Goal: Information Seeking & Learning: Learn about a topic

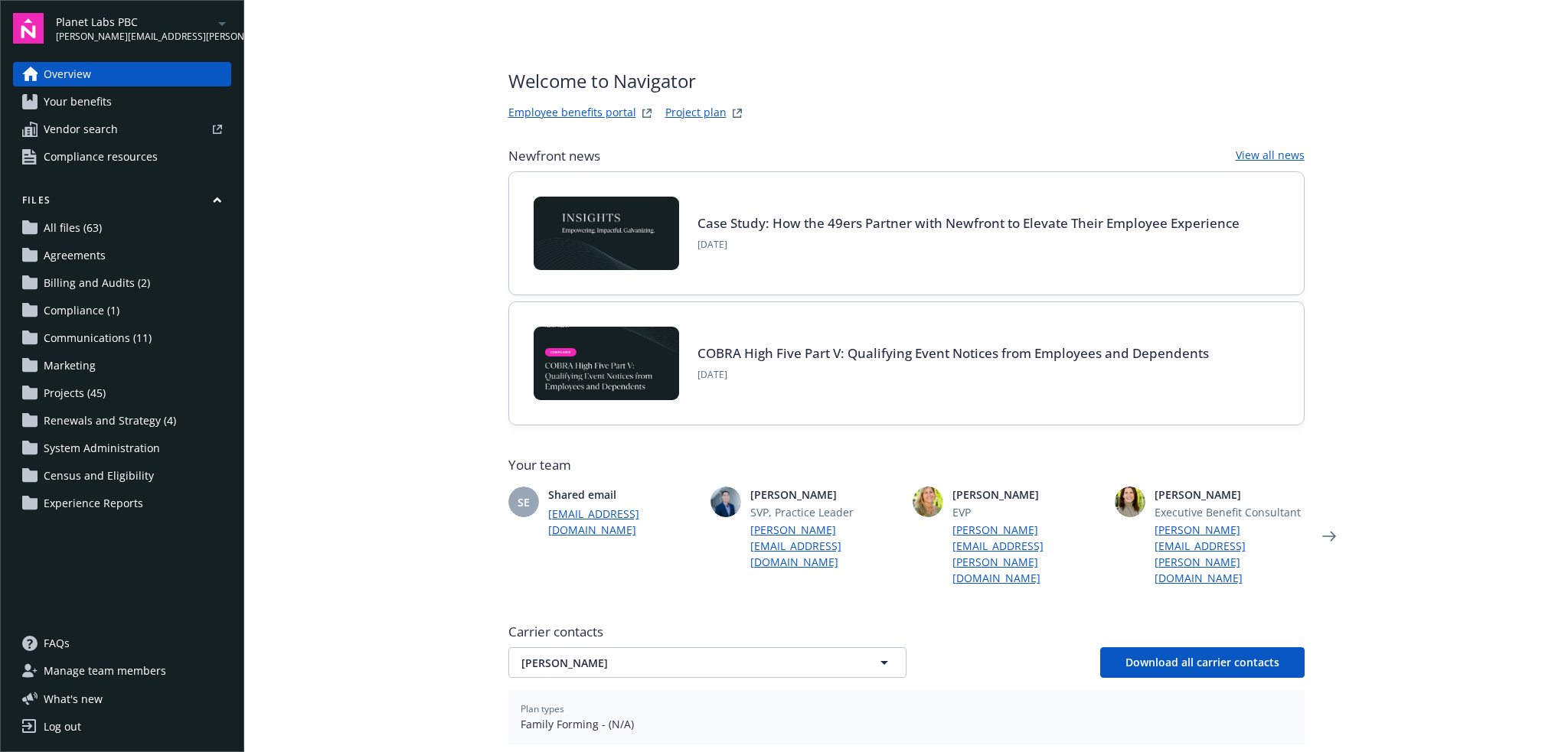
click at [219, 22] on icon "arrowDropDown" at bounding box center [222, 24] width 8 height 4
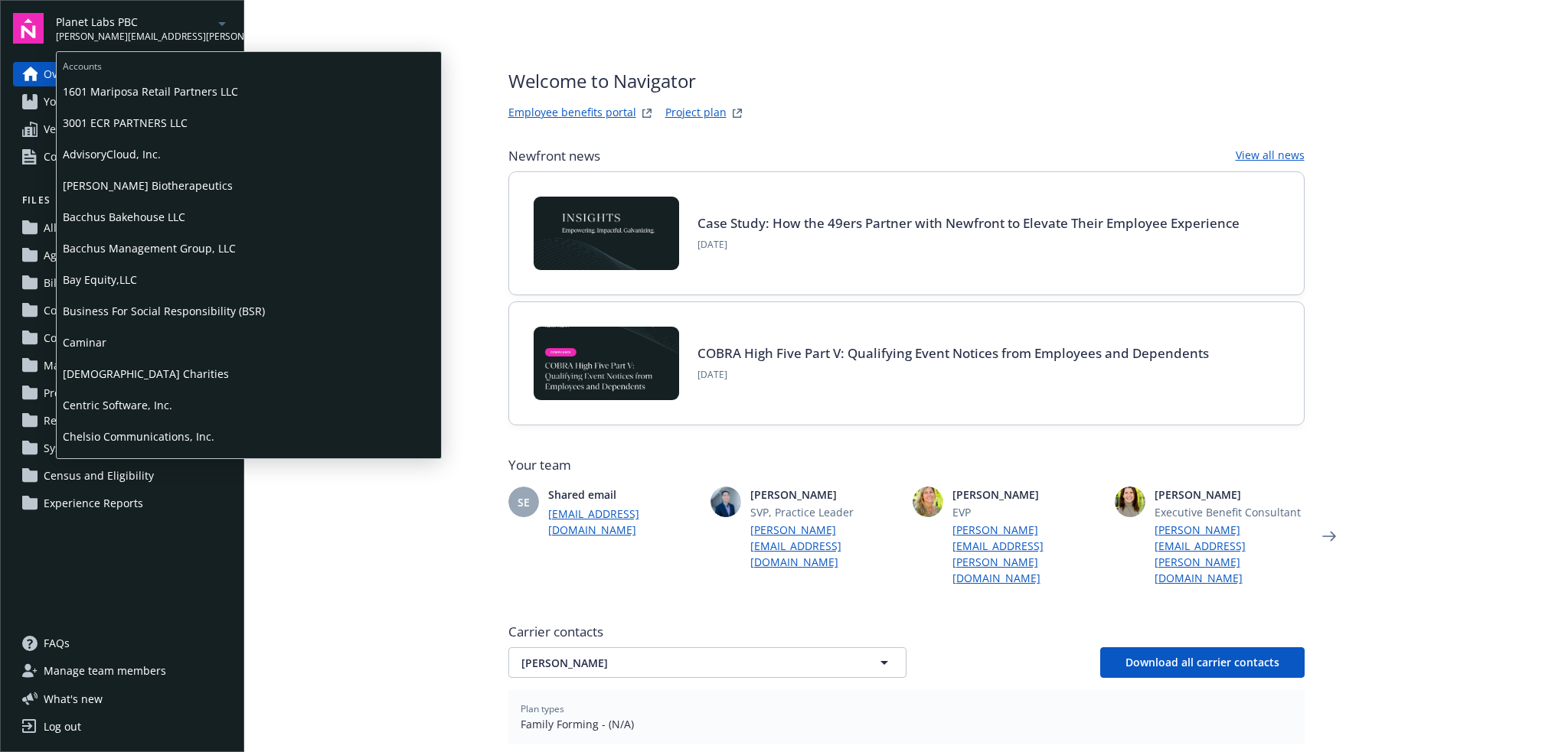
click at [149, 326] on span "Business For Social Responsibility (BSR)" at bounding box center [249, 311] width 372 height 31
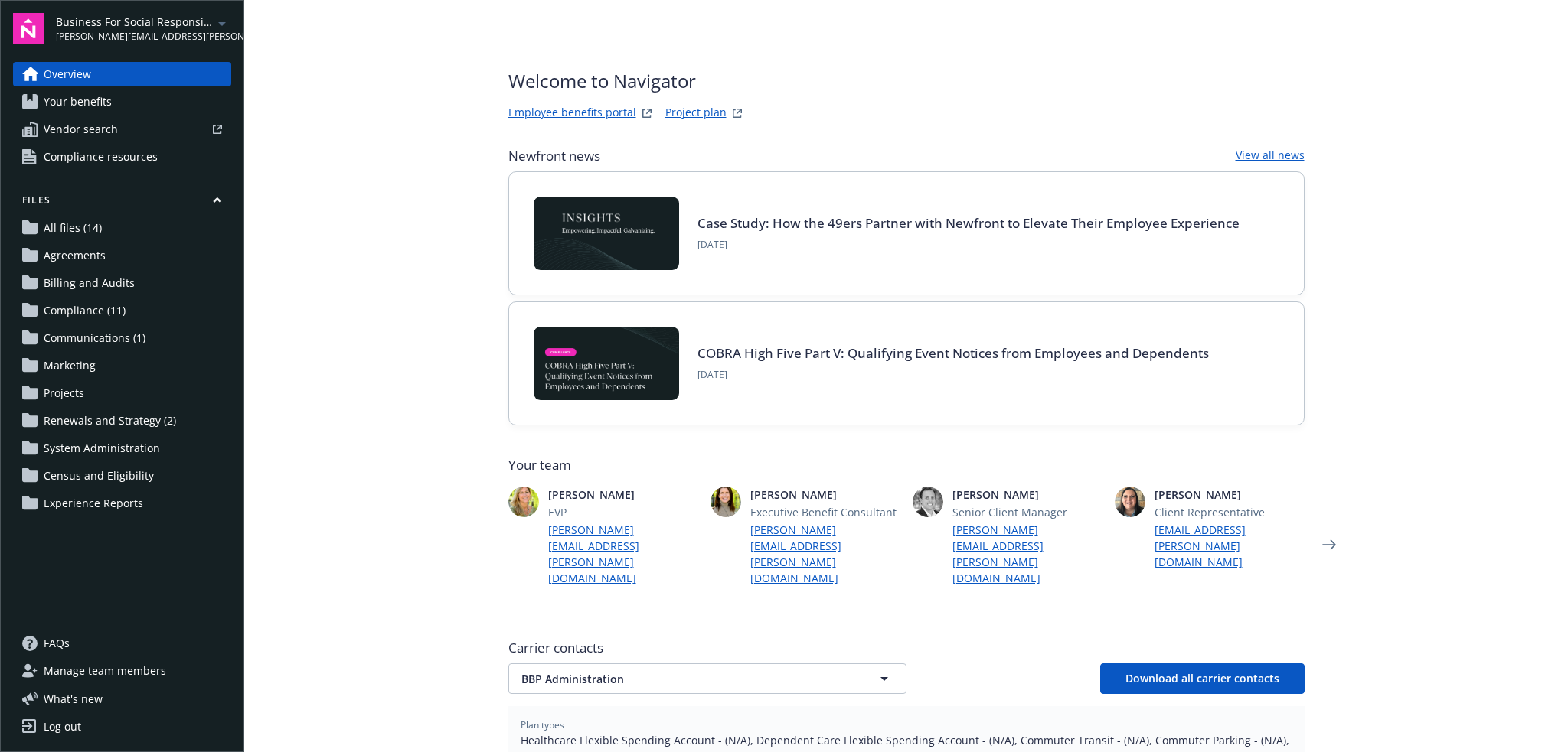
click at [228, 24] on icon "arrowDropDown" at bounding box center [221, 23] width 18 height 18
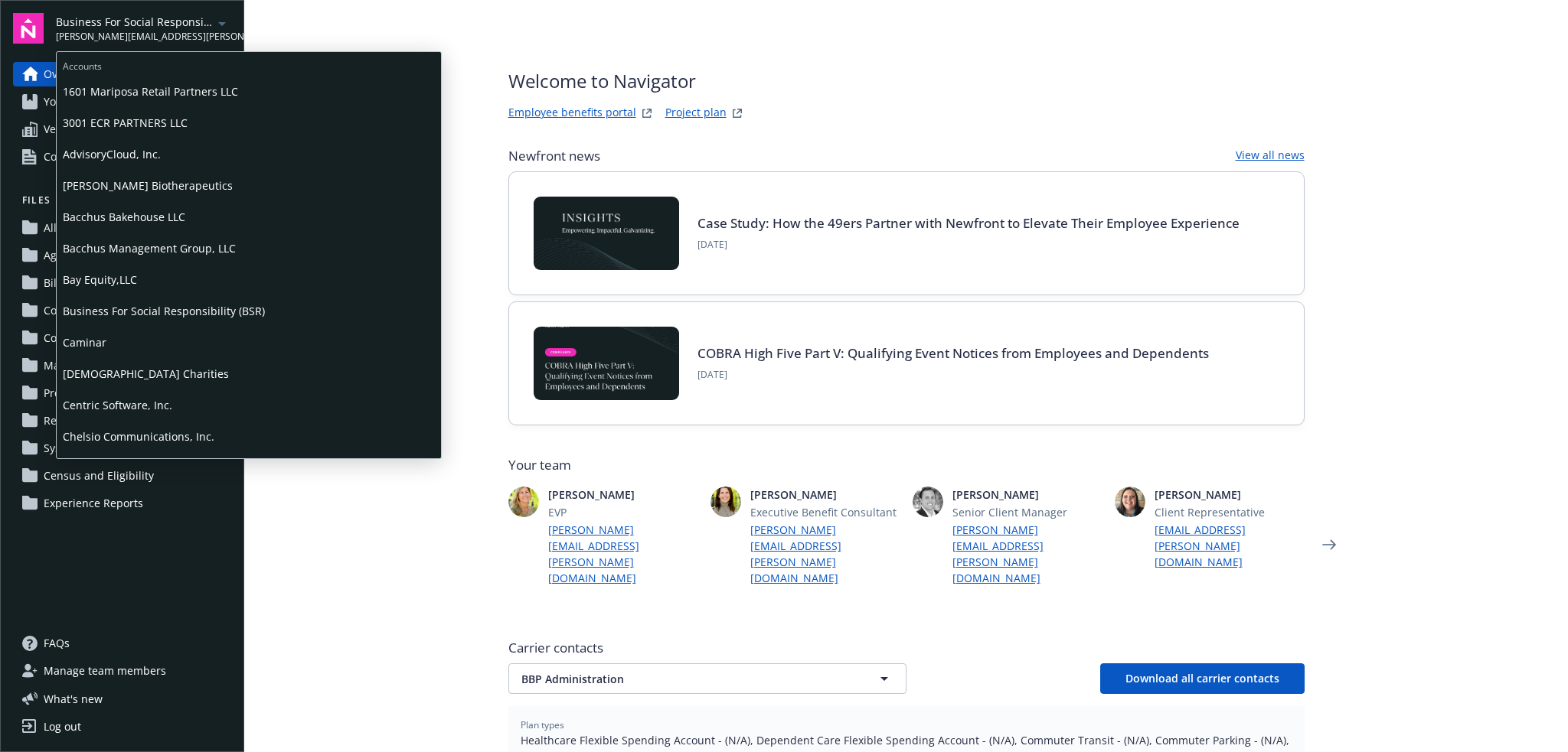
click at [107, 344] on span "Caminar" at bounding box center [249, 342] width 372 height 31
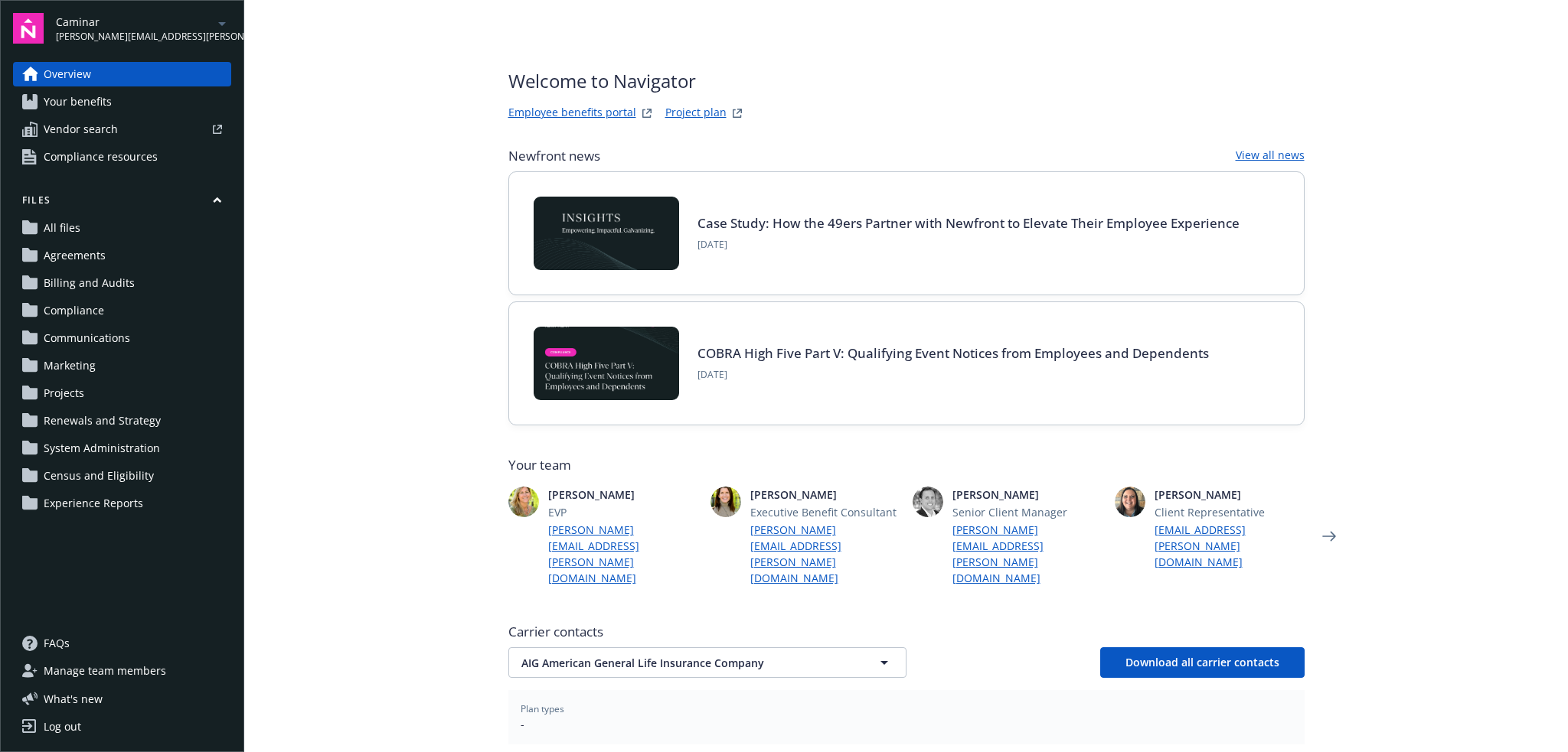
click at [560, 111] on link "Employee benefits portal" at bounding box center [572, 112] width 128 height 18
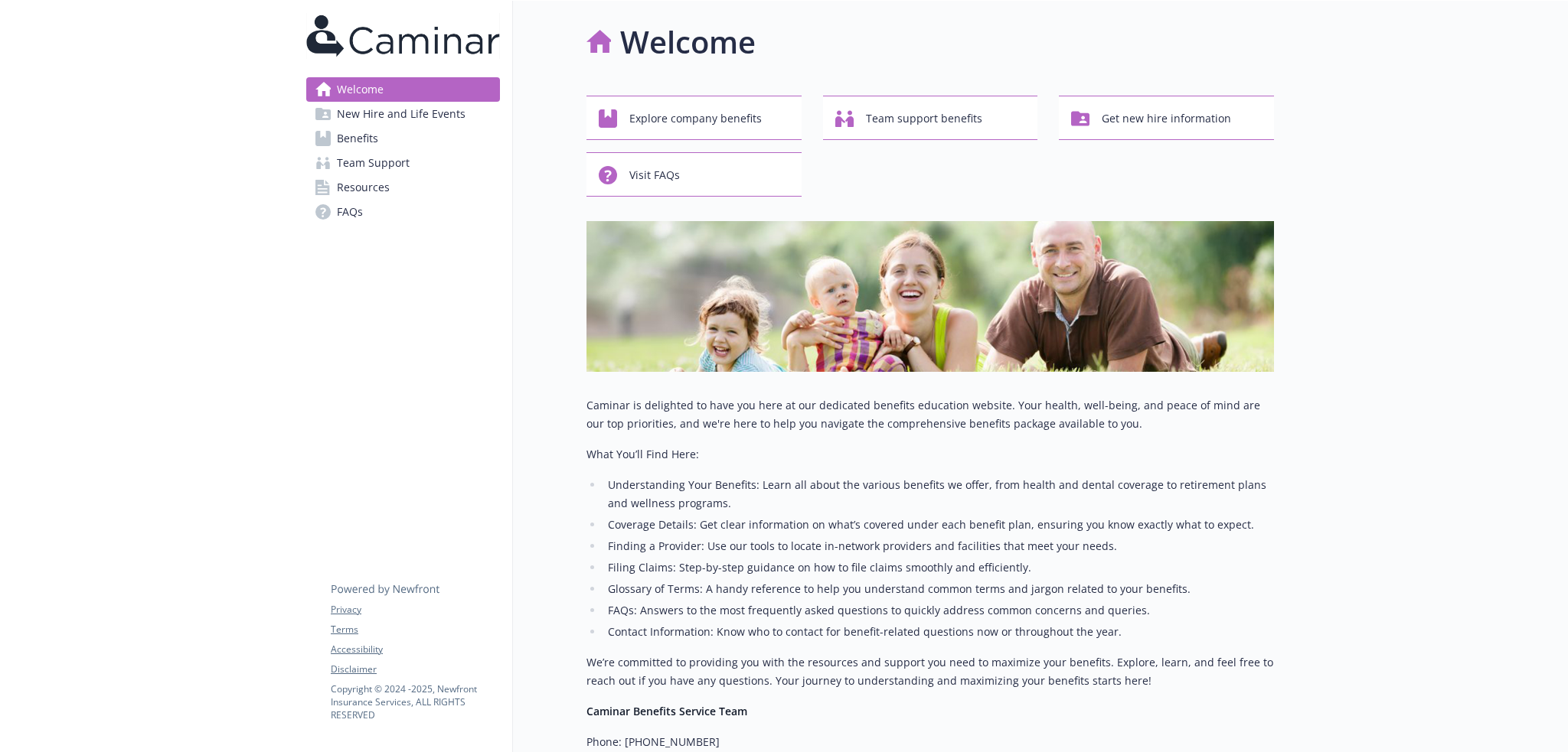
drag, startPoint x: 417, startPoint y: 113, endPoint x: 405, endPoint y: 127, distance: 18.4
click at [417, 113] on span "New Hire and Life Events" at bounding box center [401, 114] width 129 height 25
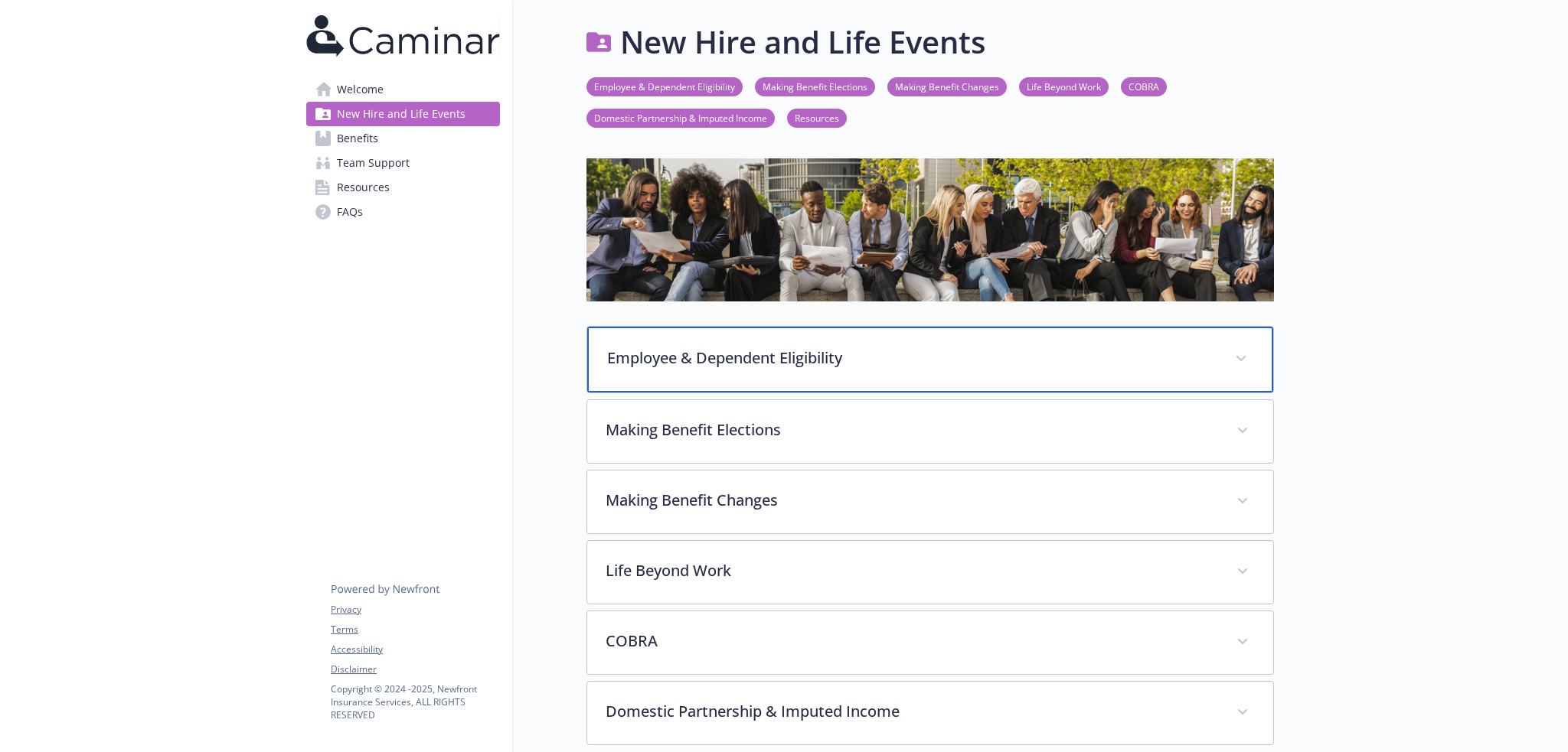
click at [831, 359] on p "Employee & Dependent Eligibility" at bounding box center [911, 358] width 610 height 23
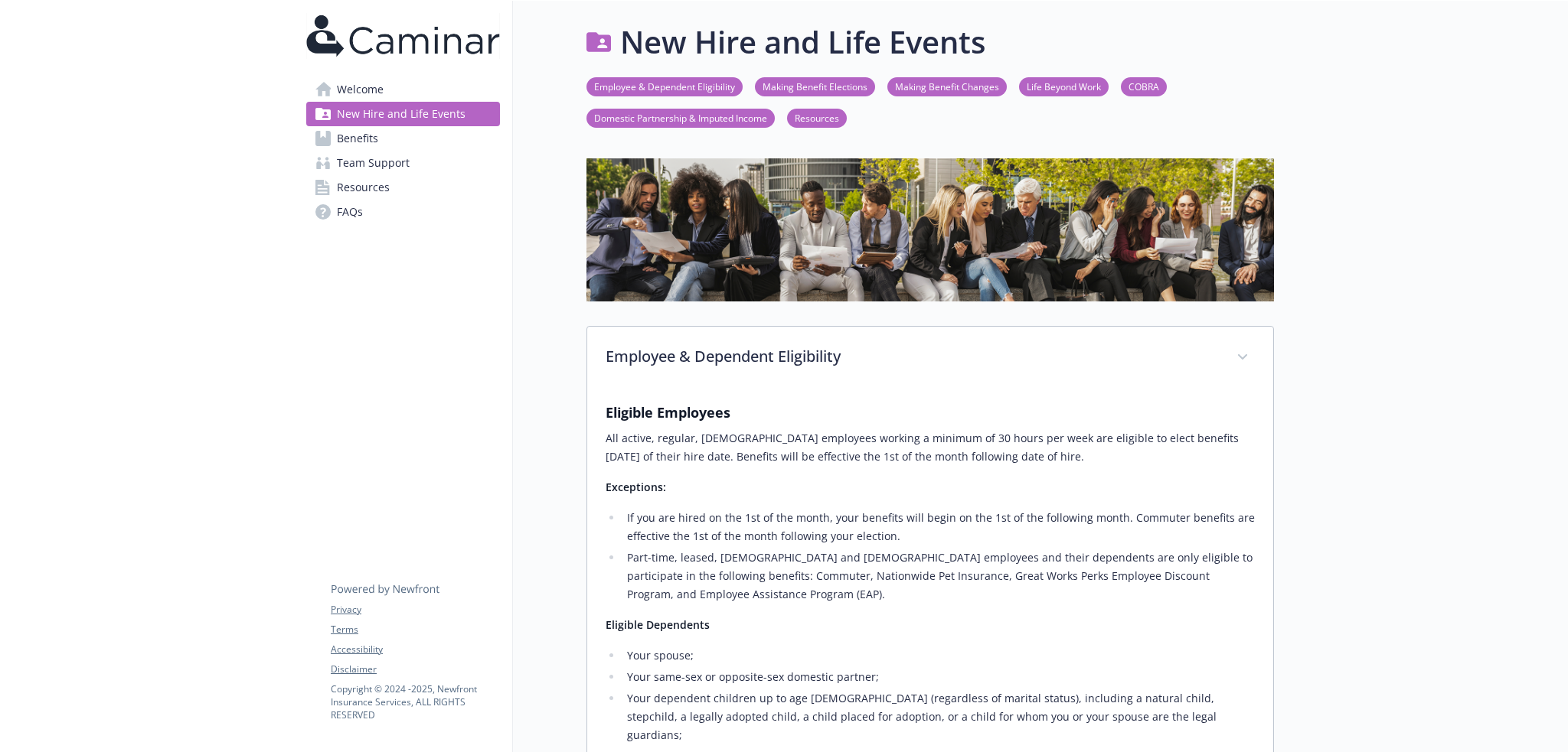
drag, startPoint x: 912, startPoint y: 315, endPoint x: 550, endPoint y: 425, distance: 378.3
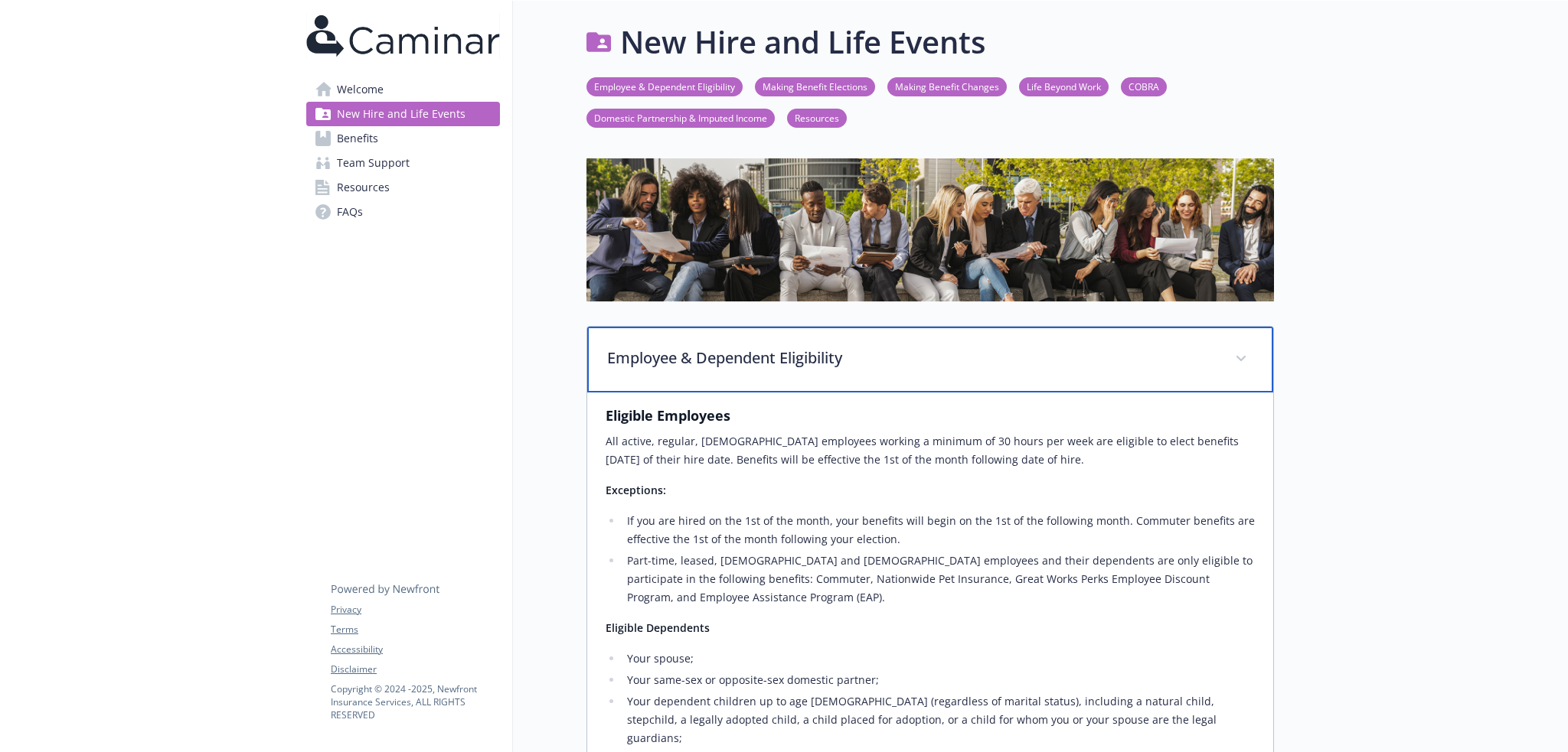
click at [910, 385] on div "Employee & Dependent Eligibility" at bounding box center [930, 360] width 686 height 66
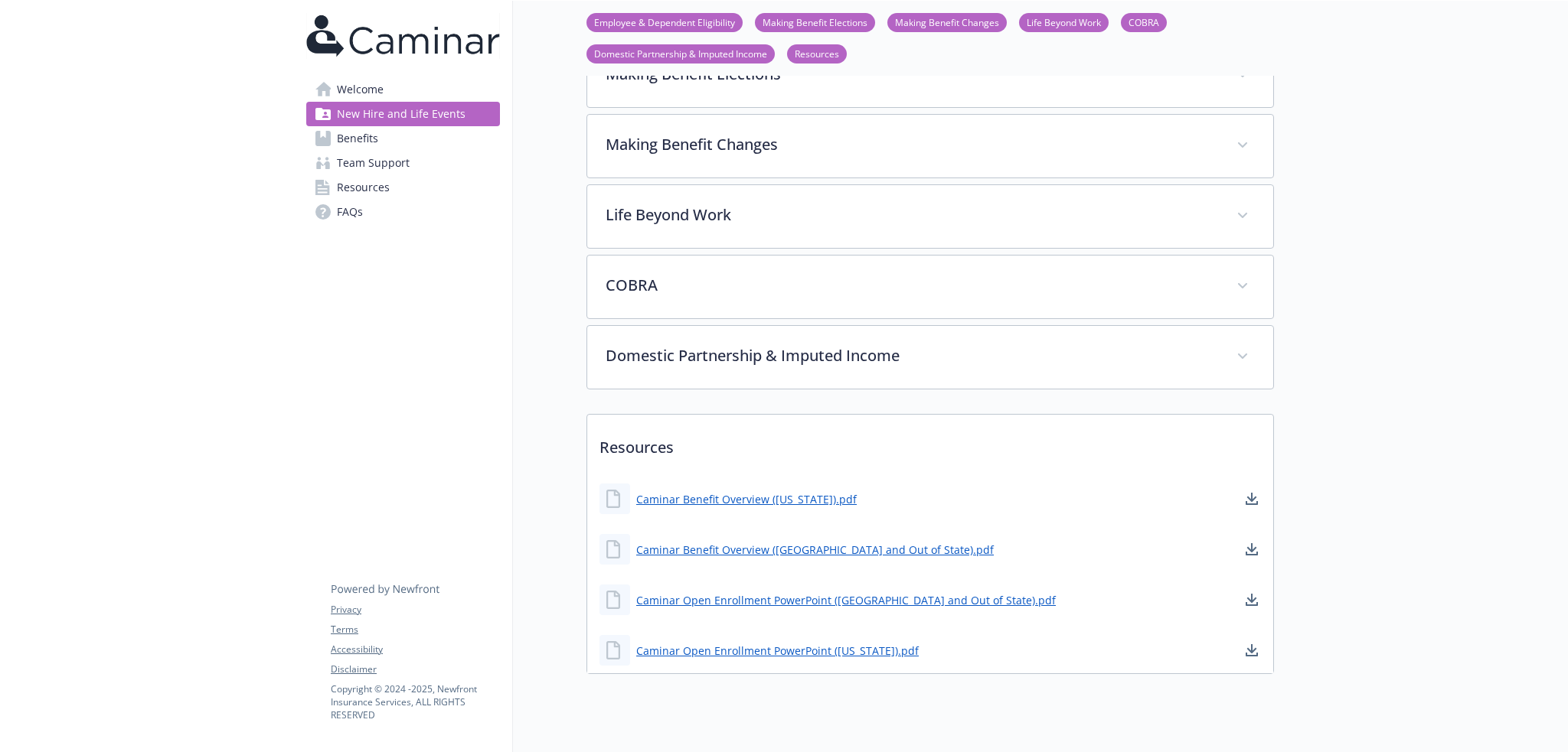
scroll to position [400, 0]
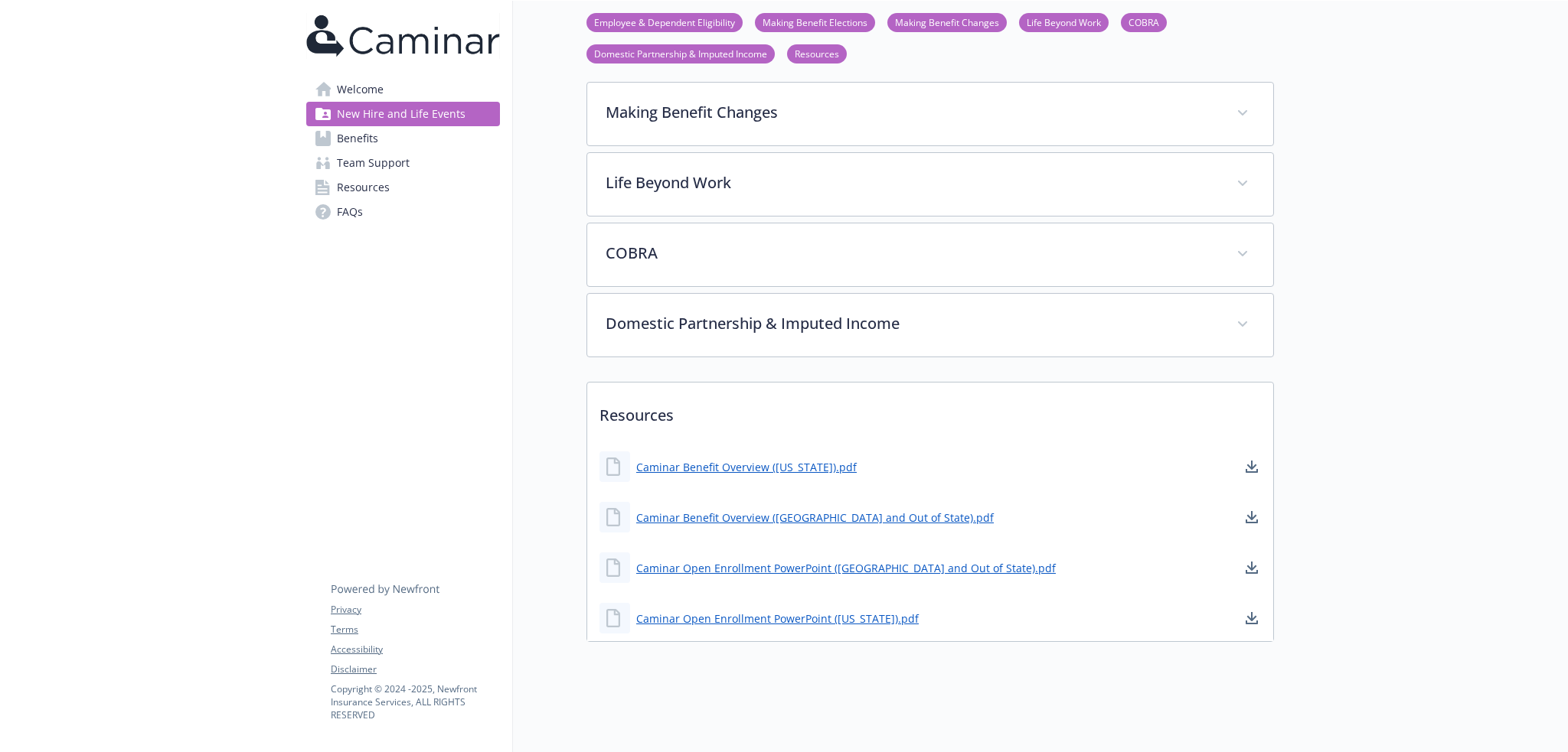
click at [360, 139] on span "Benefits" at bounding box center [357, 139] width 42 height 25
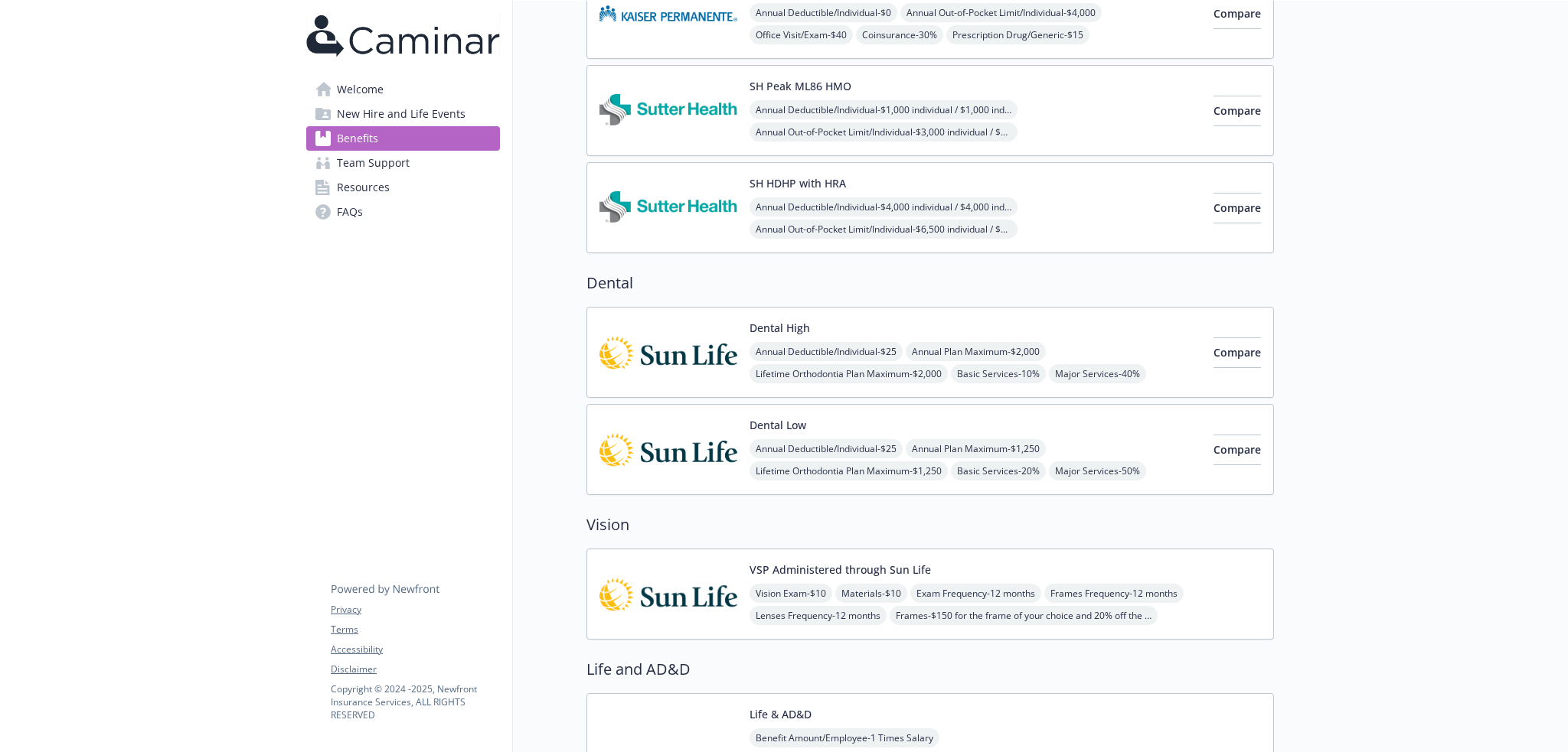
scroll to position [115, 0]
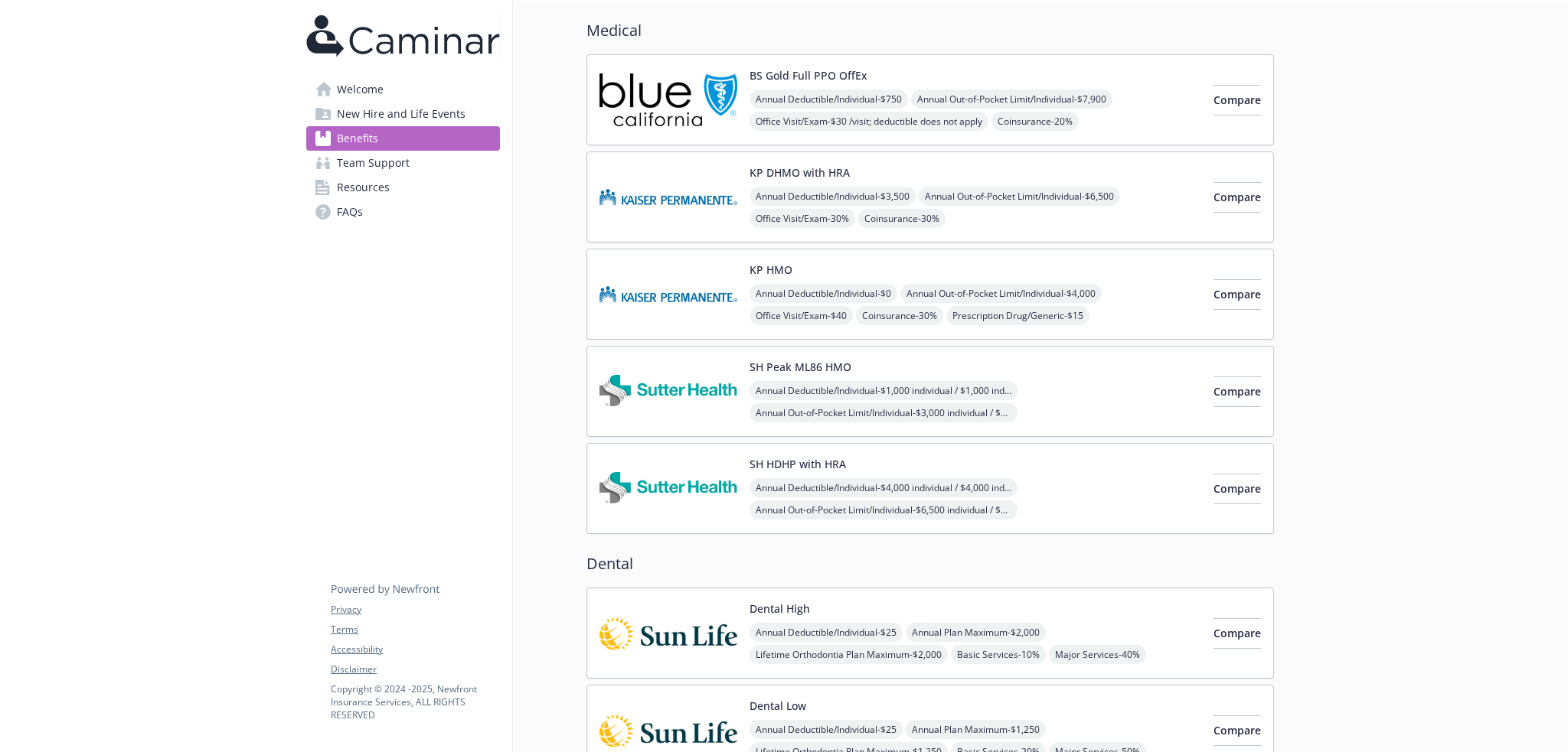
click at [1035, 182] on div "KP DHMO with HRA Annual Deductible/Individual - $3,500 Annual Out-of-Pocket Lim…" at bounding box center [975, 197] width 452 height 65
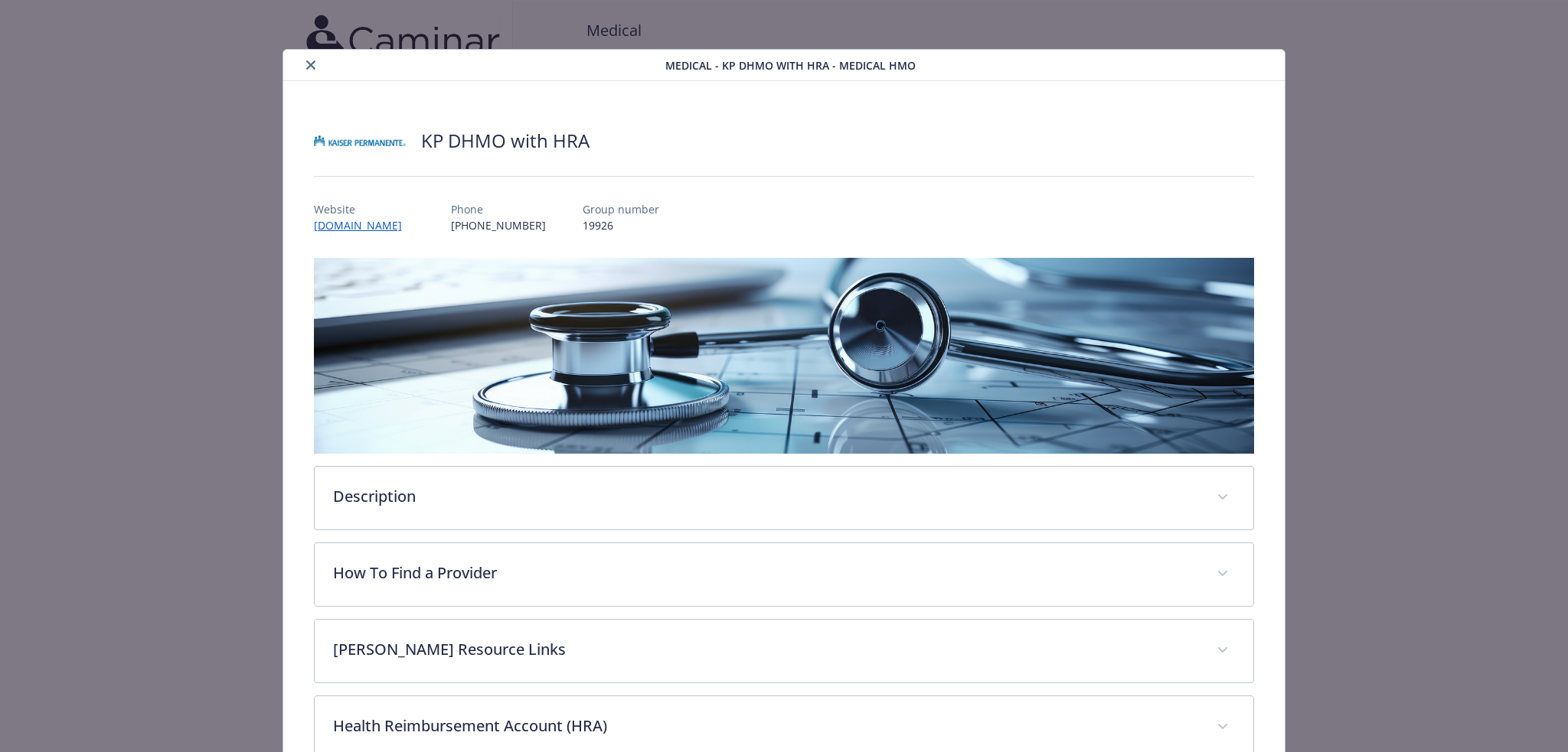
scroll to position [46, 0]
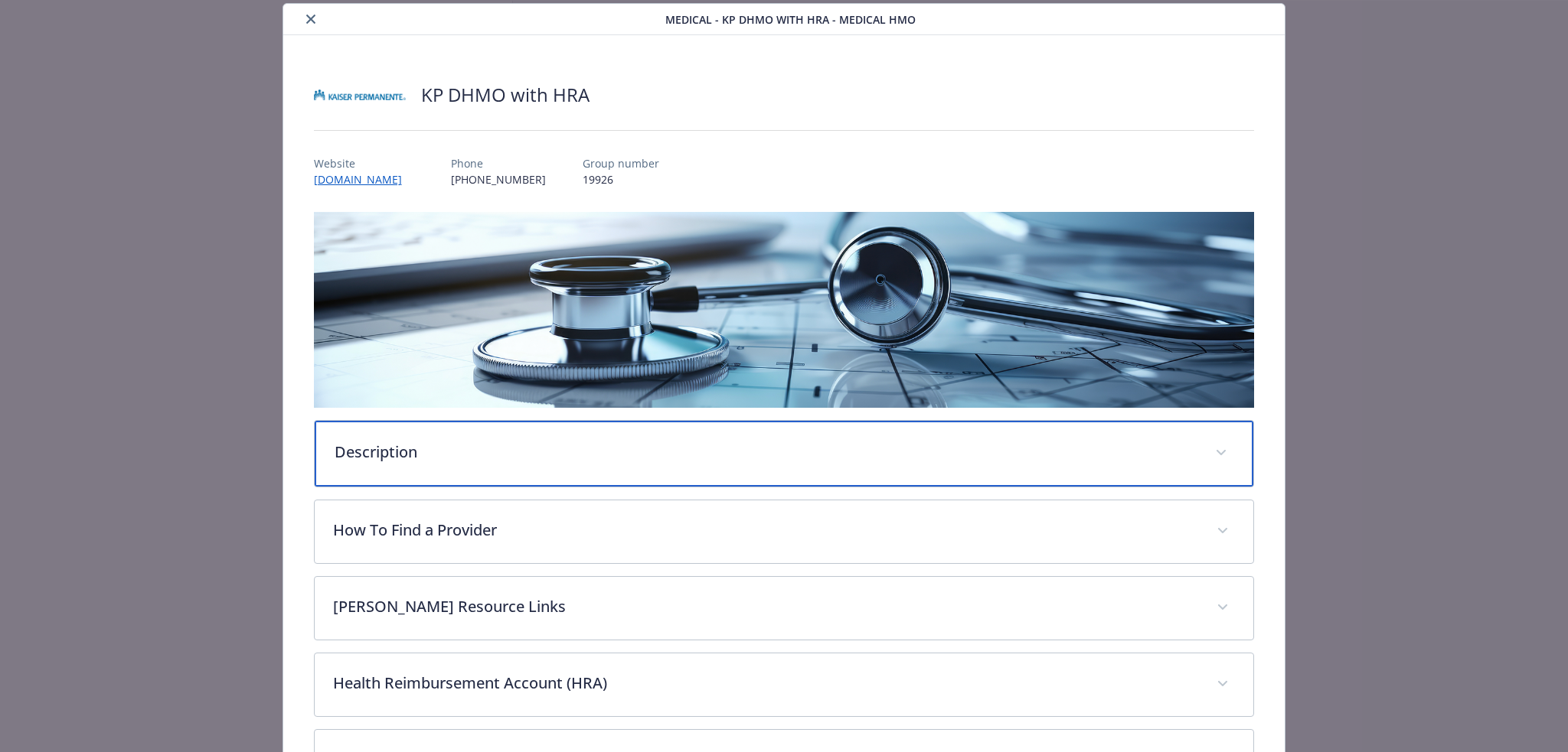
click at [523, 462] on div "Description" at bounding box center [784, 453] width 939 height 66
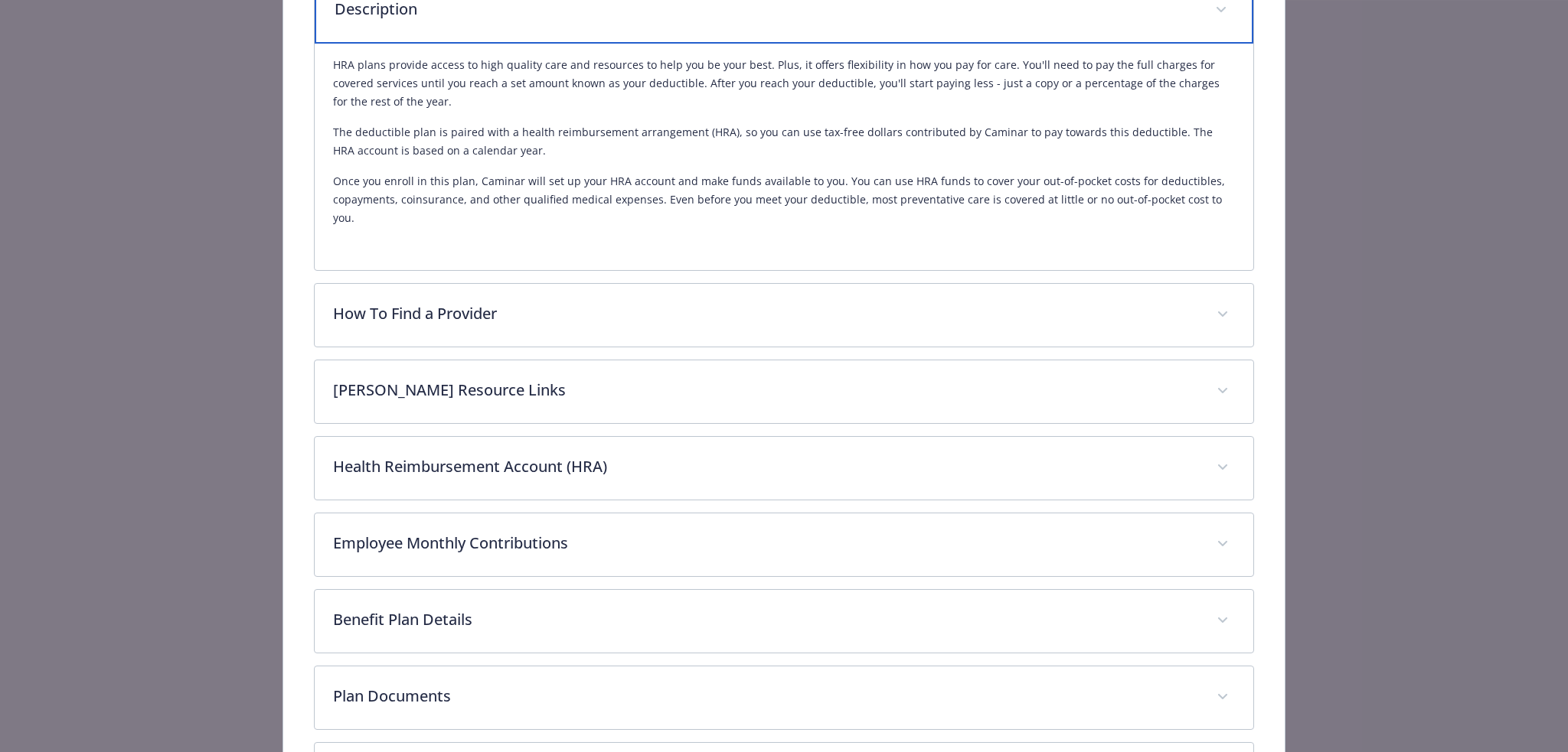
scroll to position [607, 0]
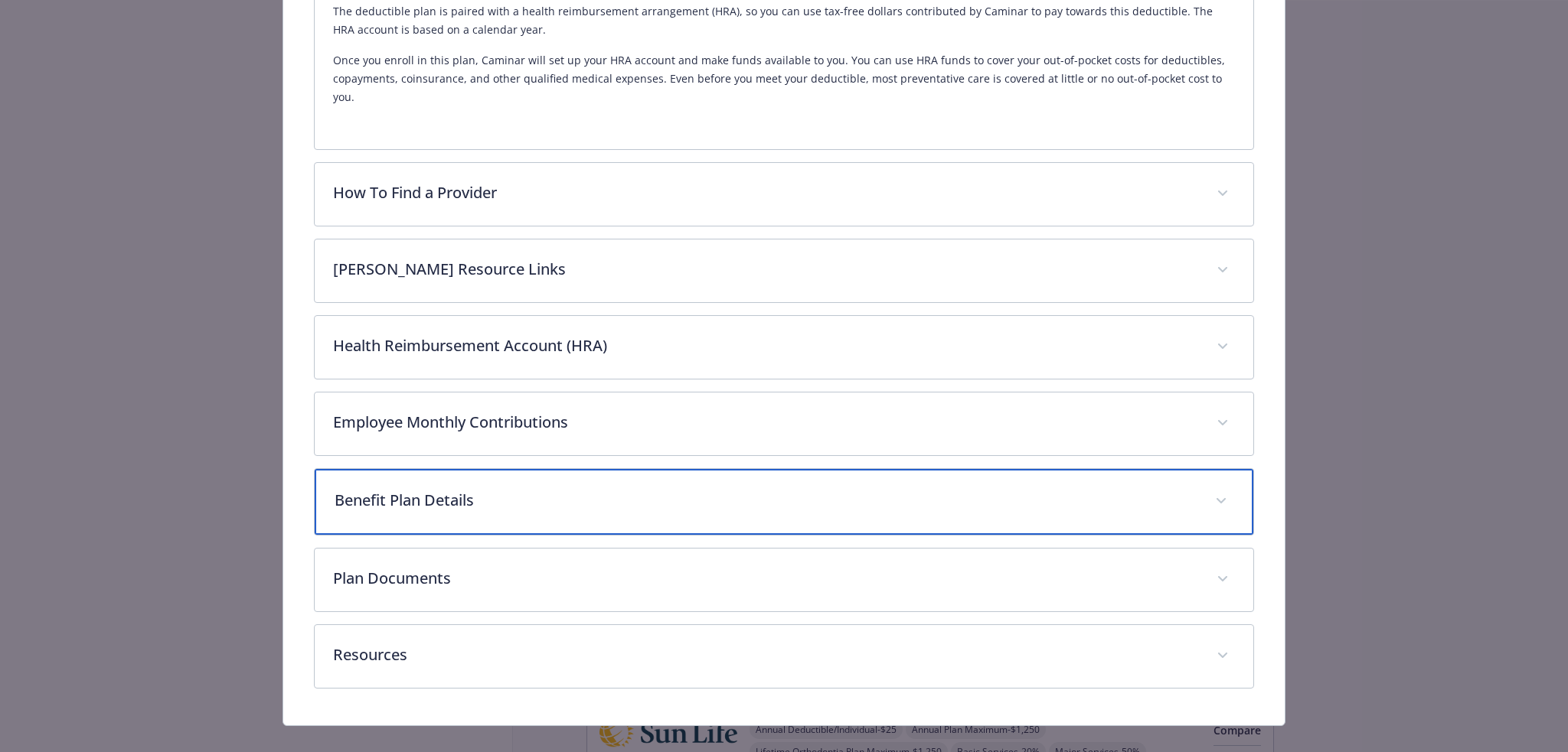
click at [526, 489] on p "Benefit Plan Details" at bounding box center [766, 501] width 863 height 23
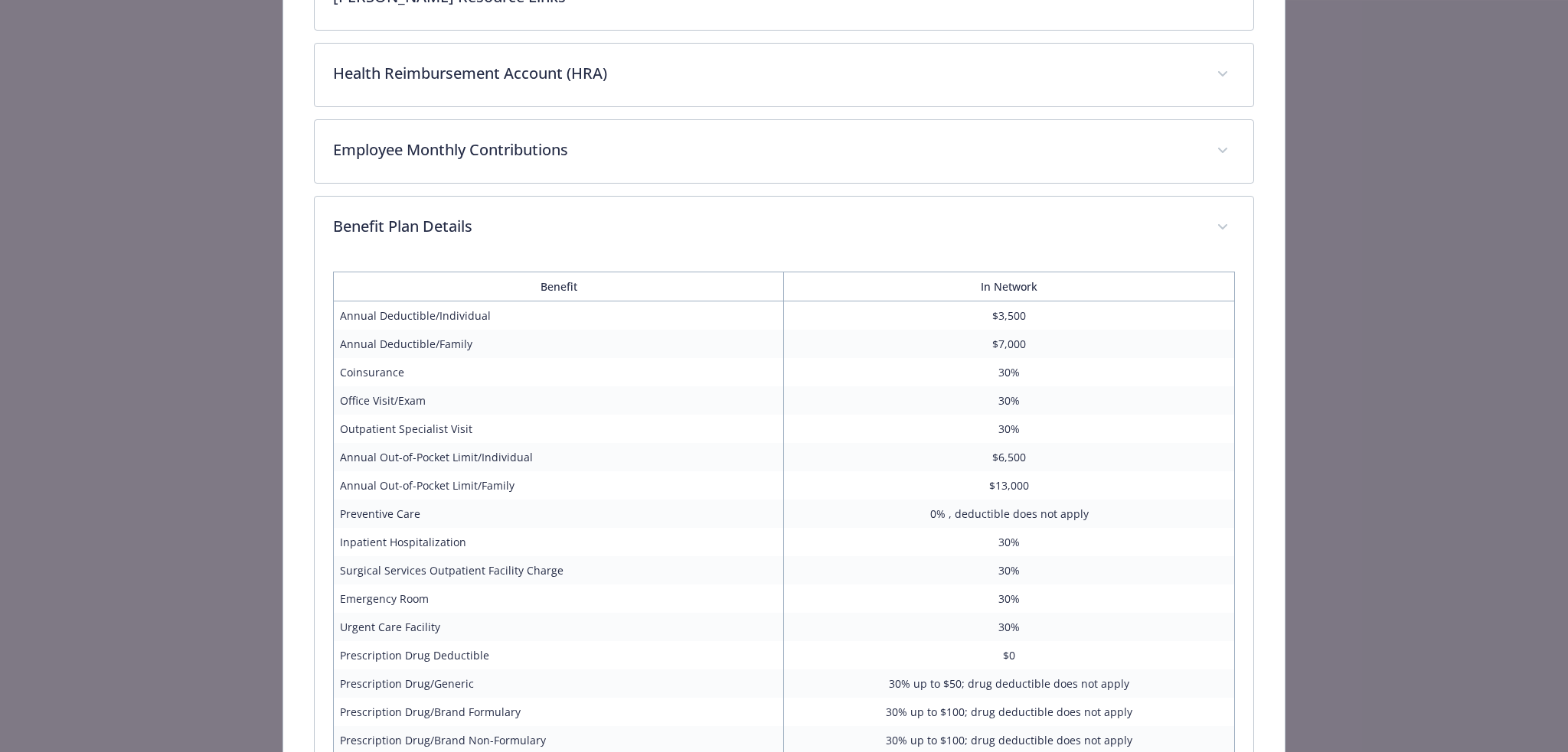
scroll to position [884, 0]
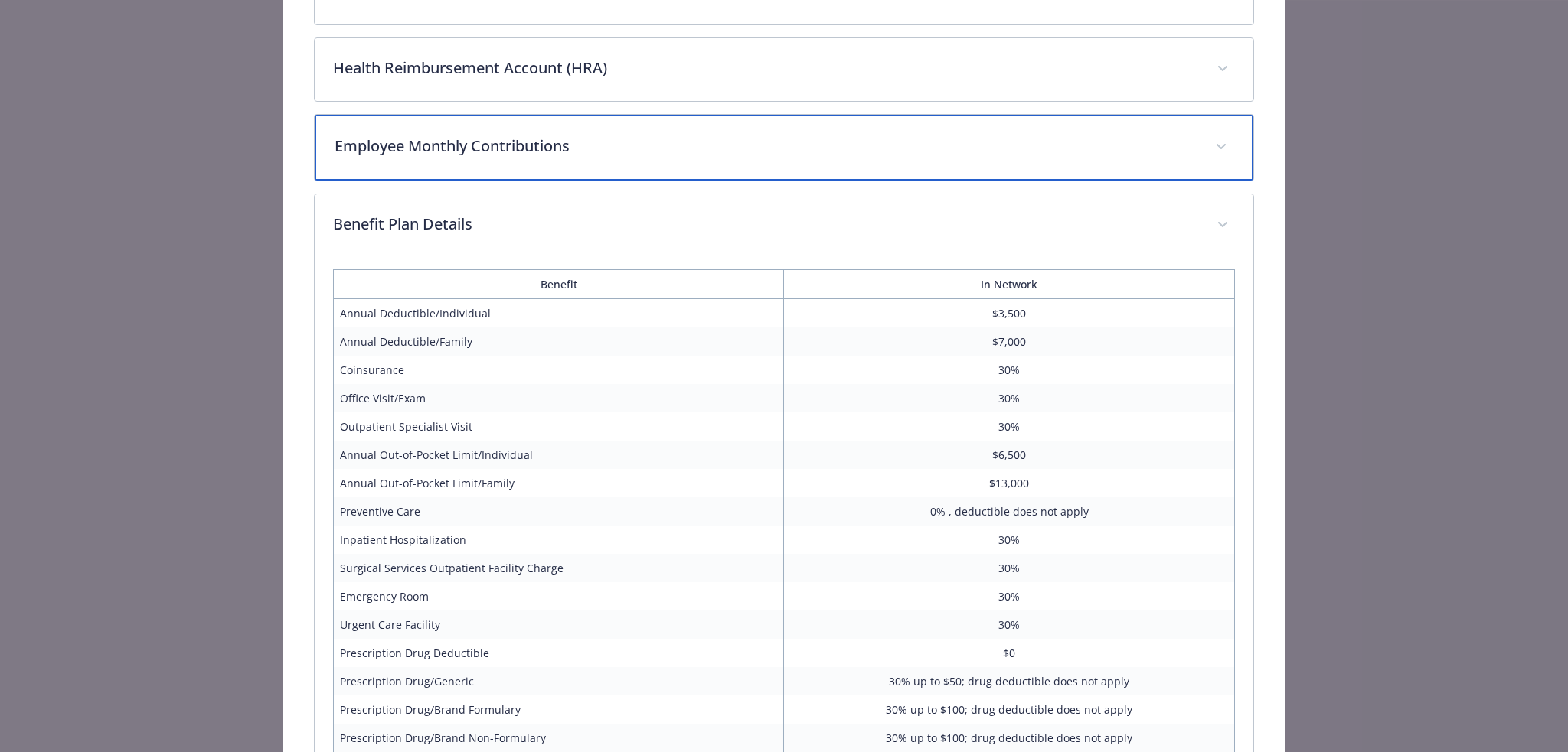
click at [422, 135] on p "Employee Monthly Contributions" at bounding box center [766, 146] width 863 height 23
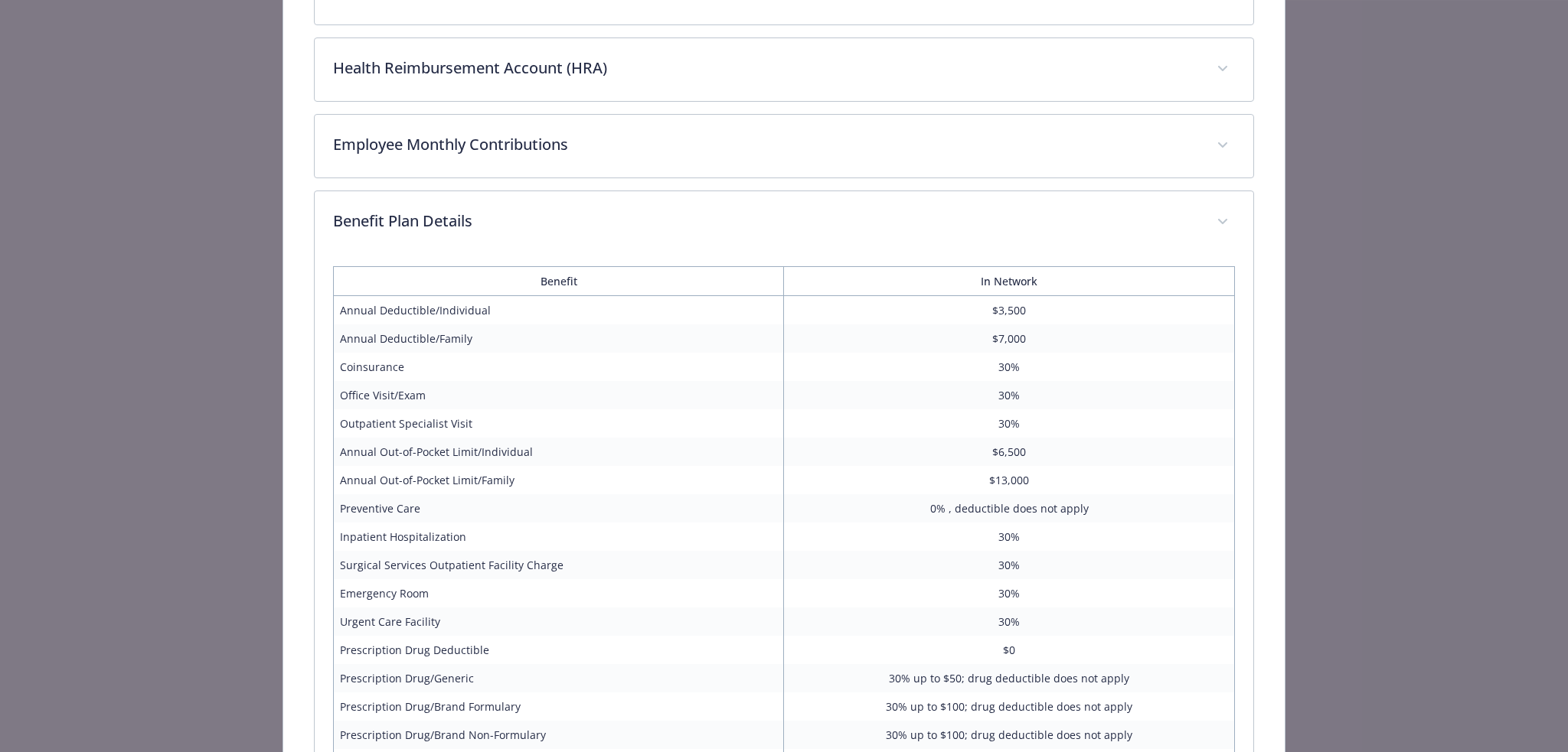
scroll to position [604, 0]
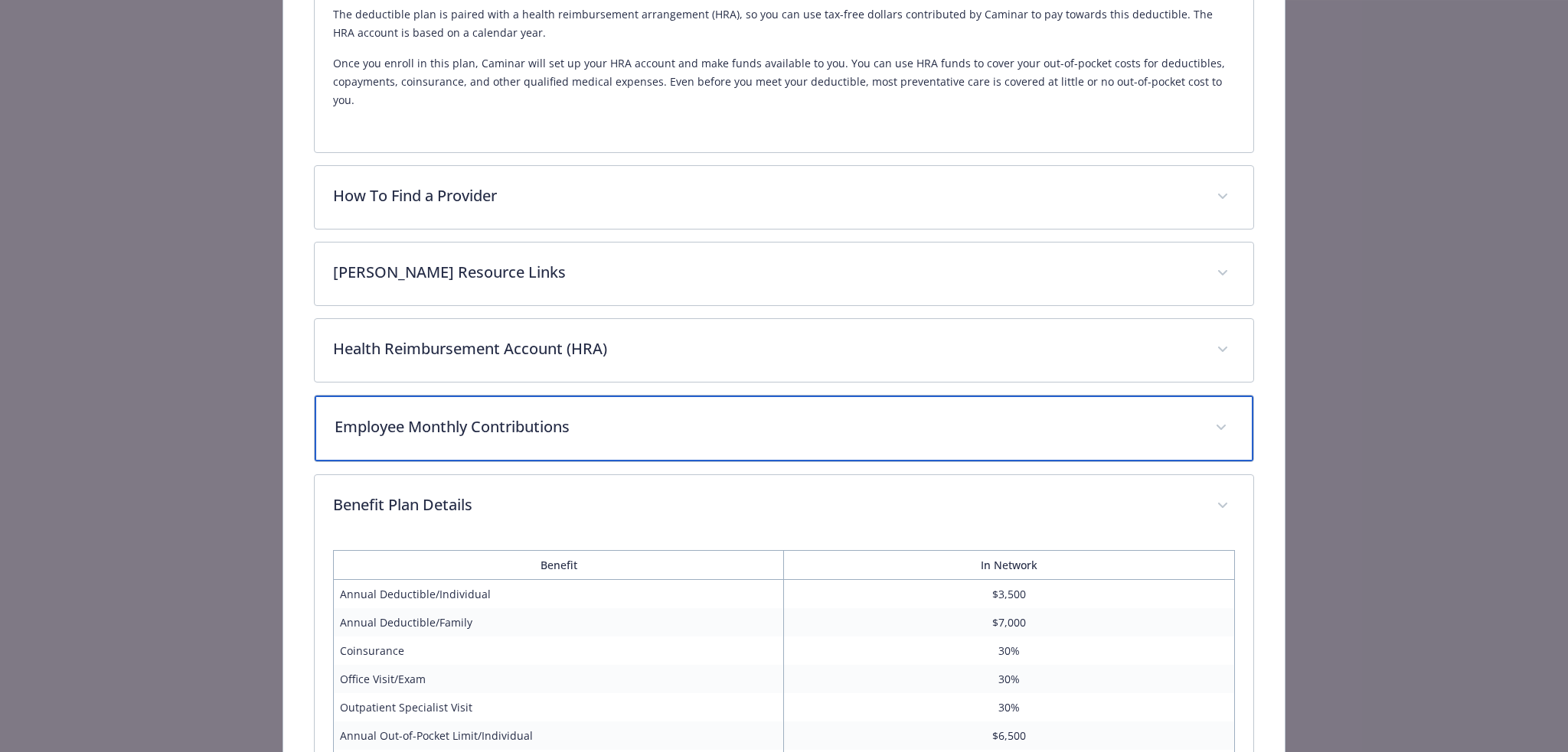
click at [549, 416] on p "Employee Monthly Contributions" at bounding box center [766, 427] width 863 height 23
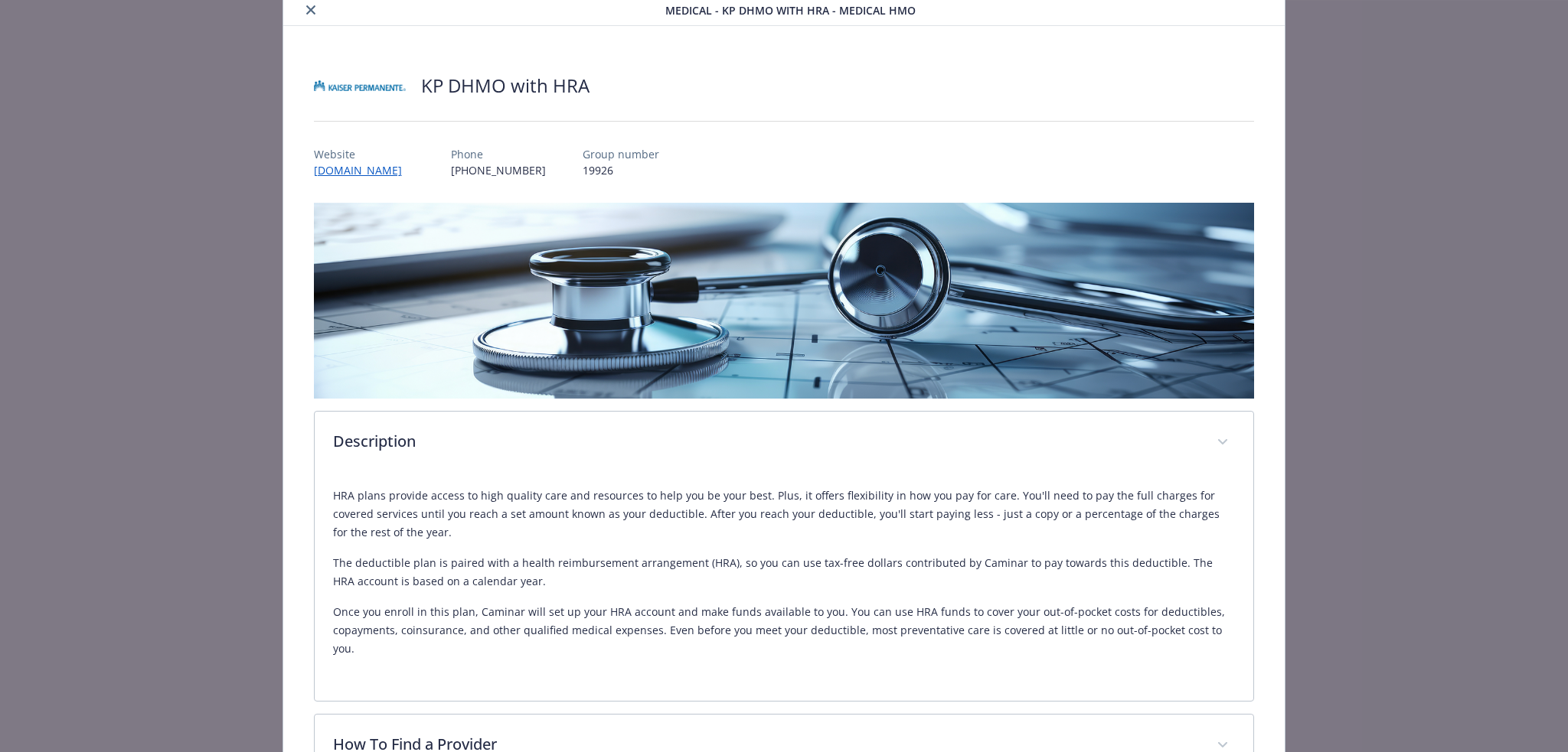
scroll to position [0, 0]
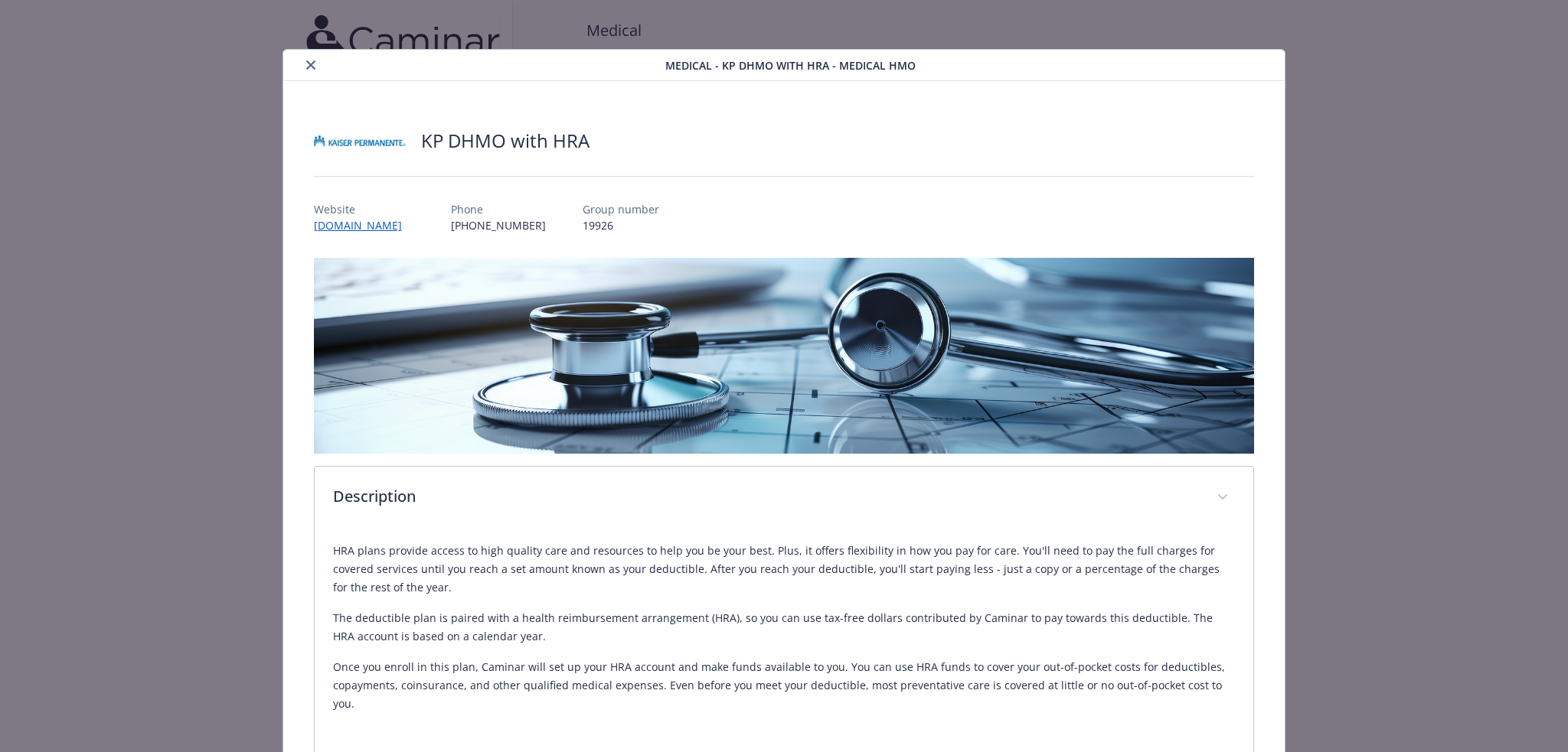
click at [309, 70] on button "close" at bounding box center [310, 64] width 18 height 18
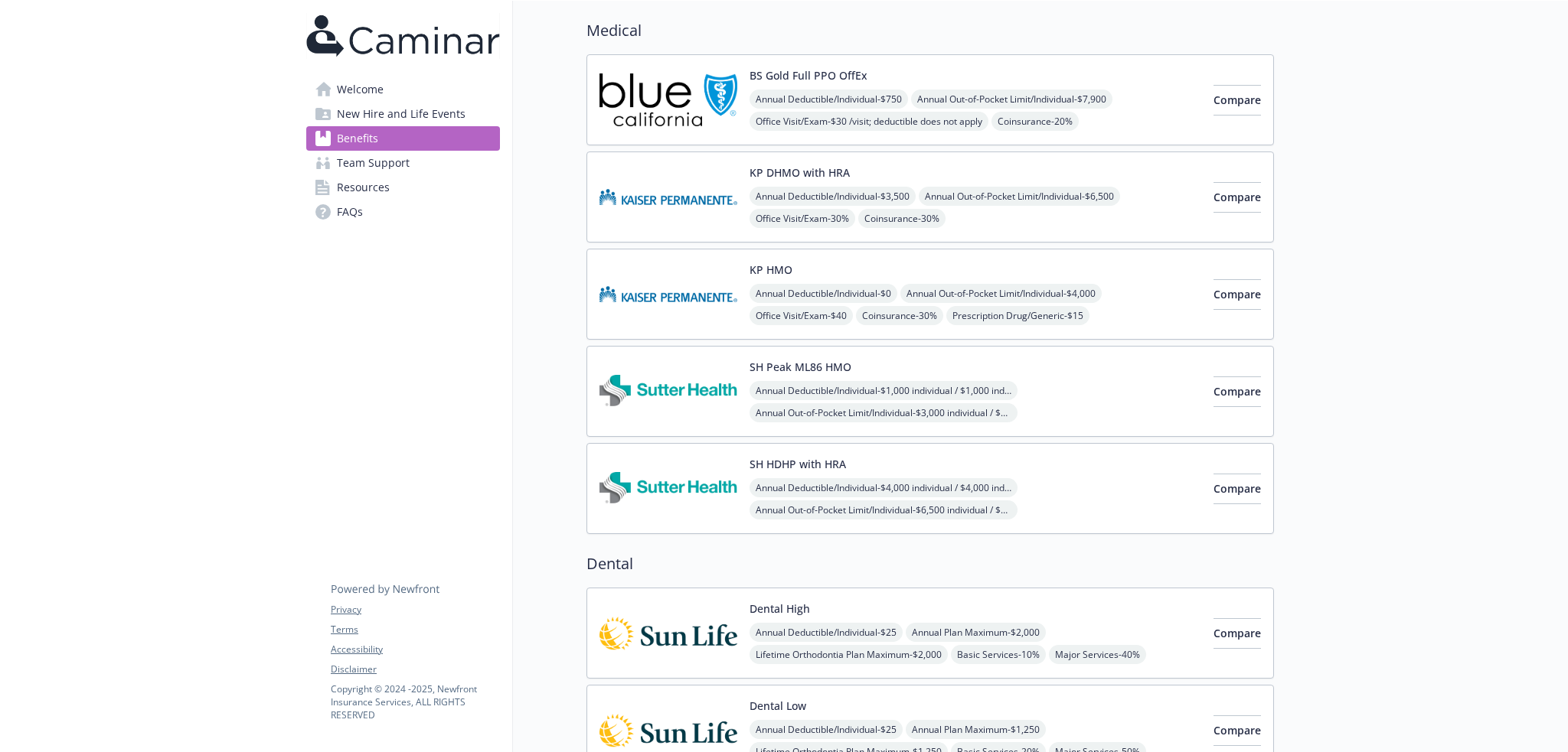
click at [845, 272] on div "KP HMO Annual Deductible/Individual - $0 Annual Out-of-Pocket Limit/Individual …" at bounding box center [975, 294] width 452 height 65
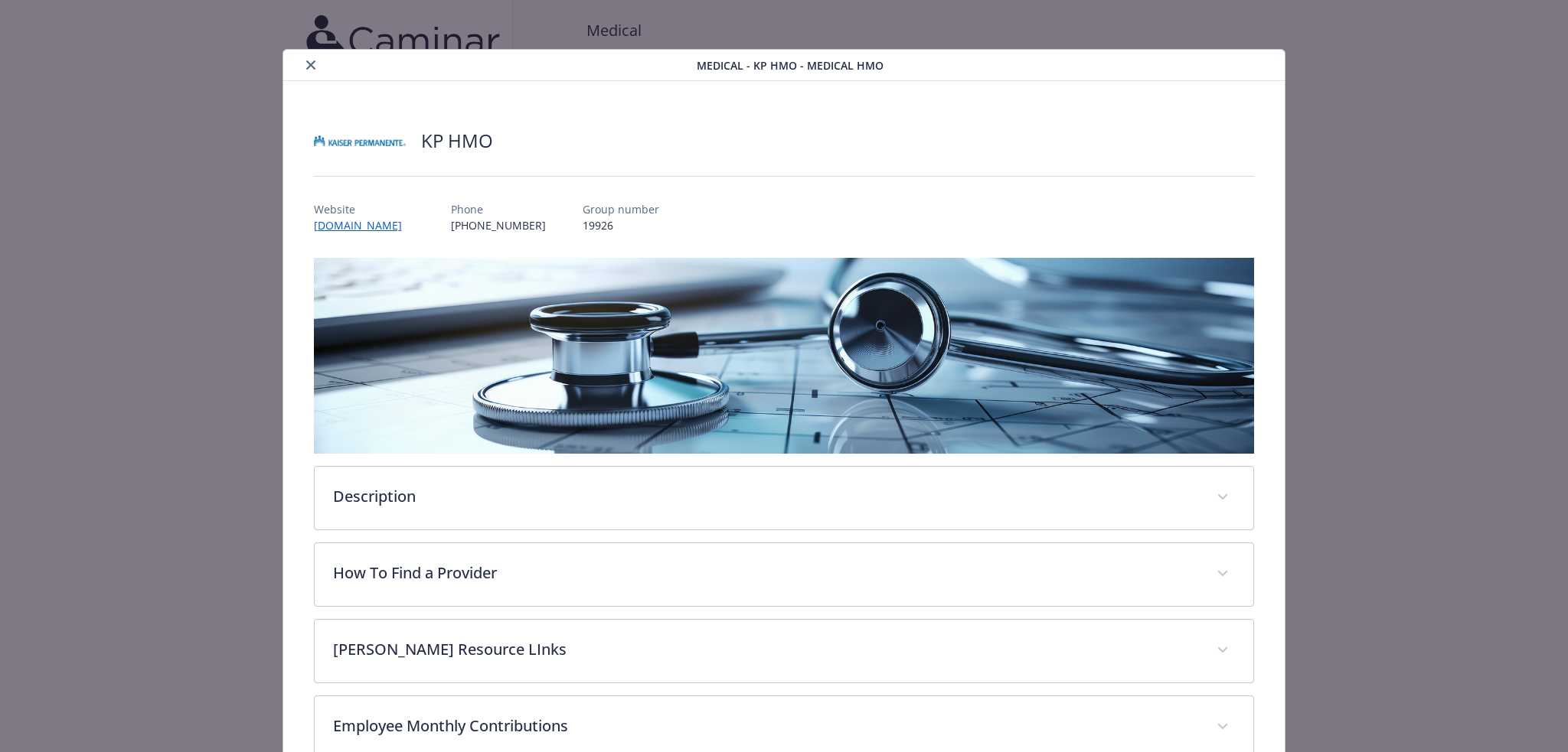
scroll to position [322, 0]
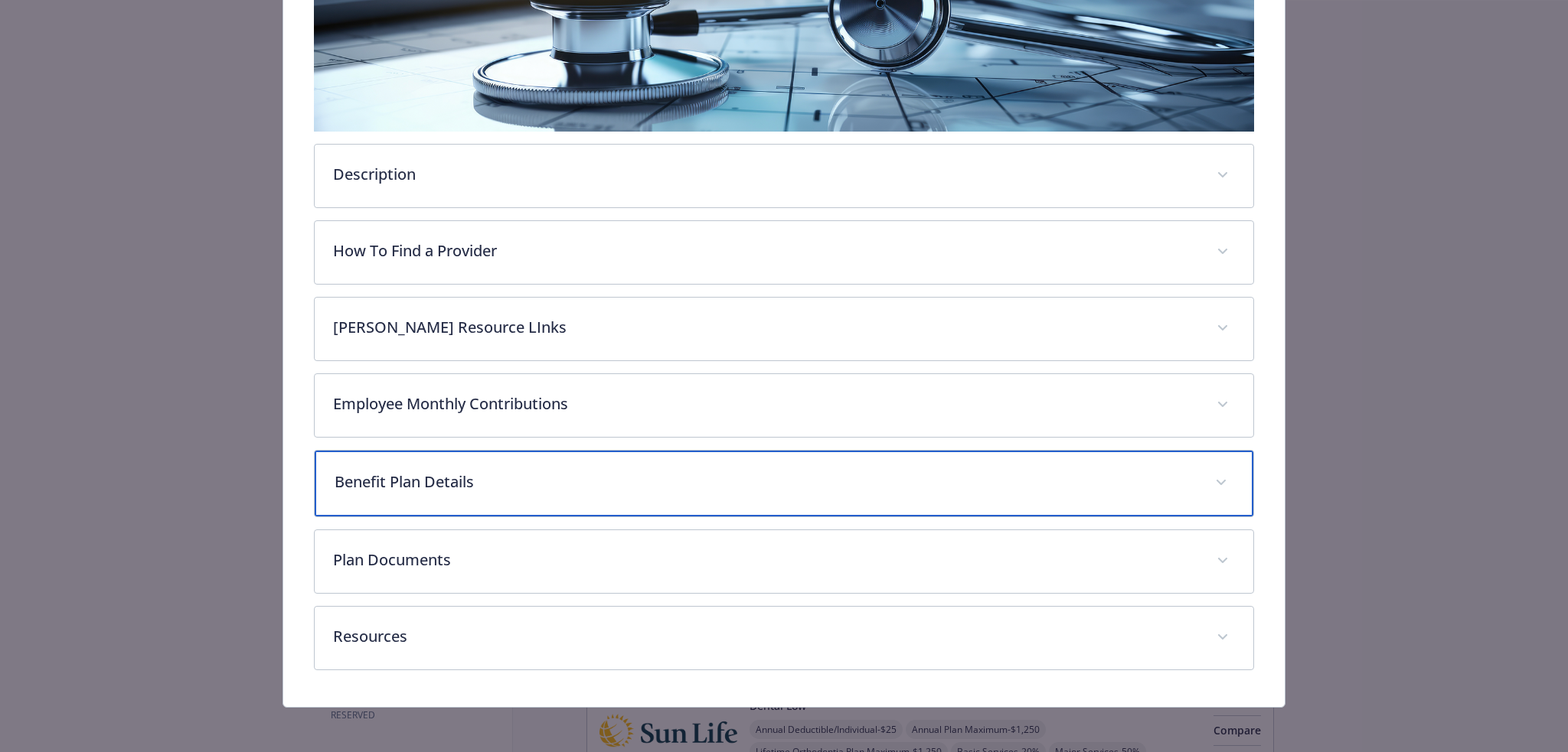
click at [614, 484] on p "Benefit Plan Details" at bounding box center [766, 482] width 863 height 23
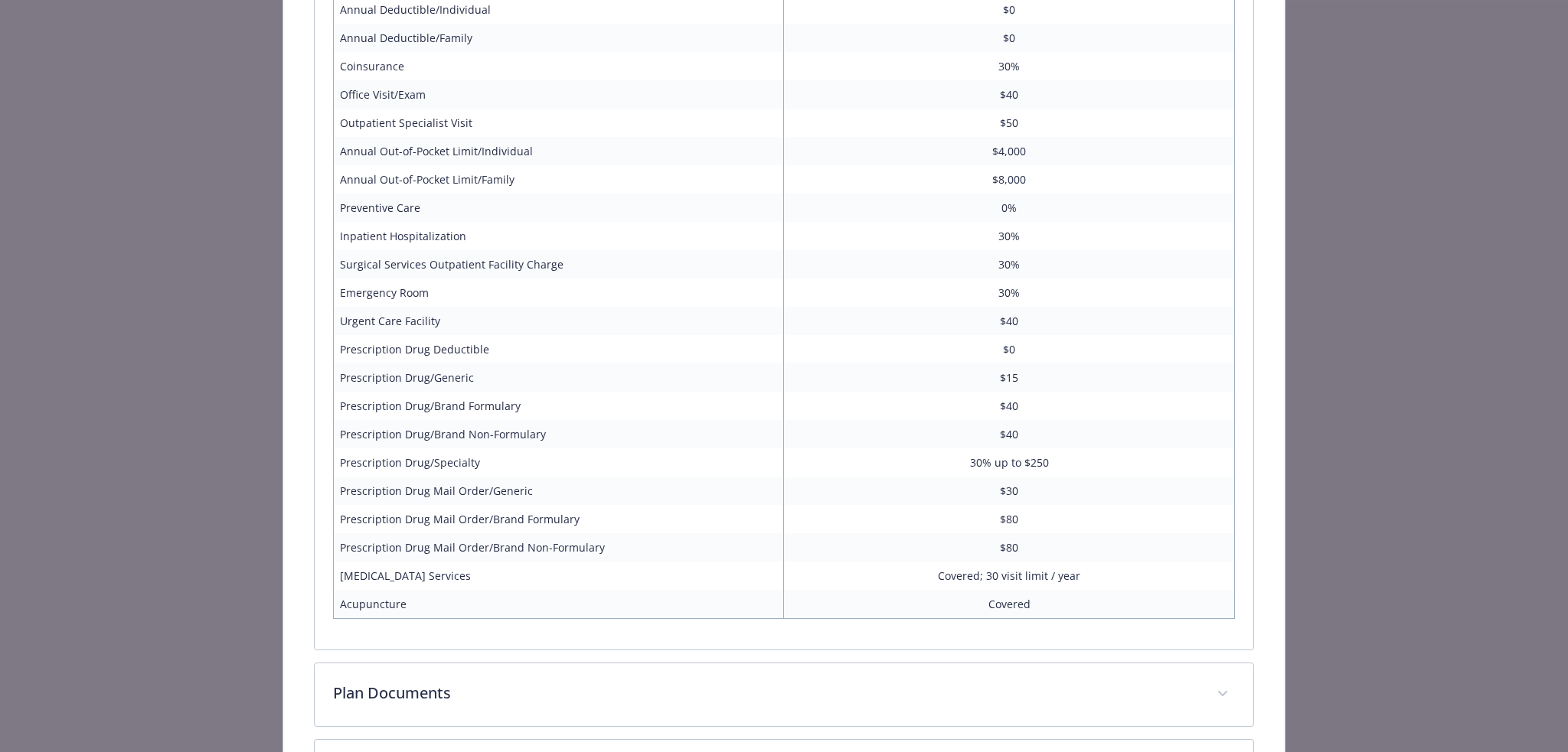
scroll to position [883, 0]
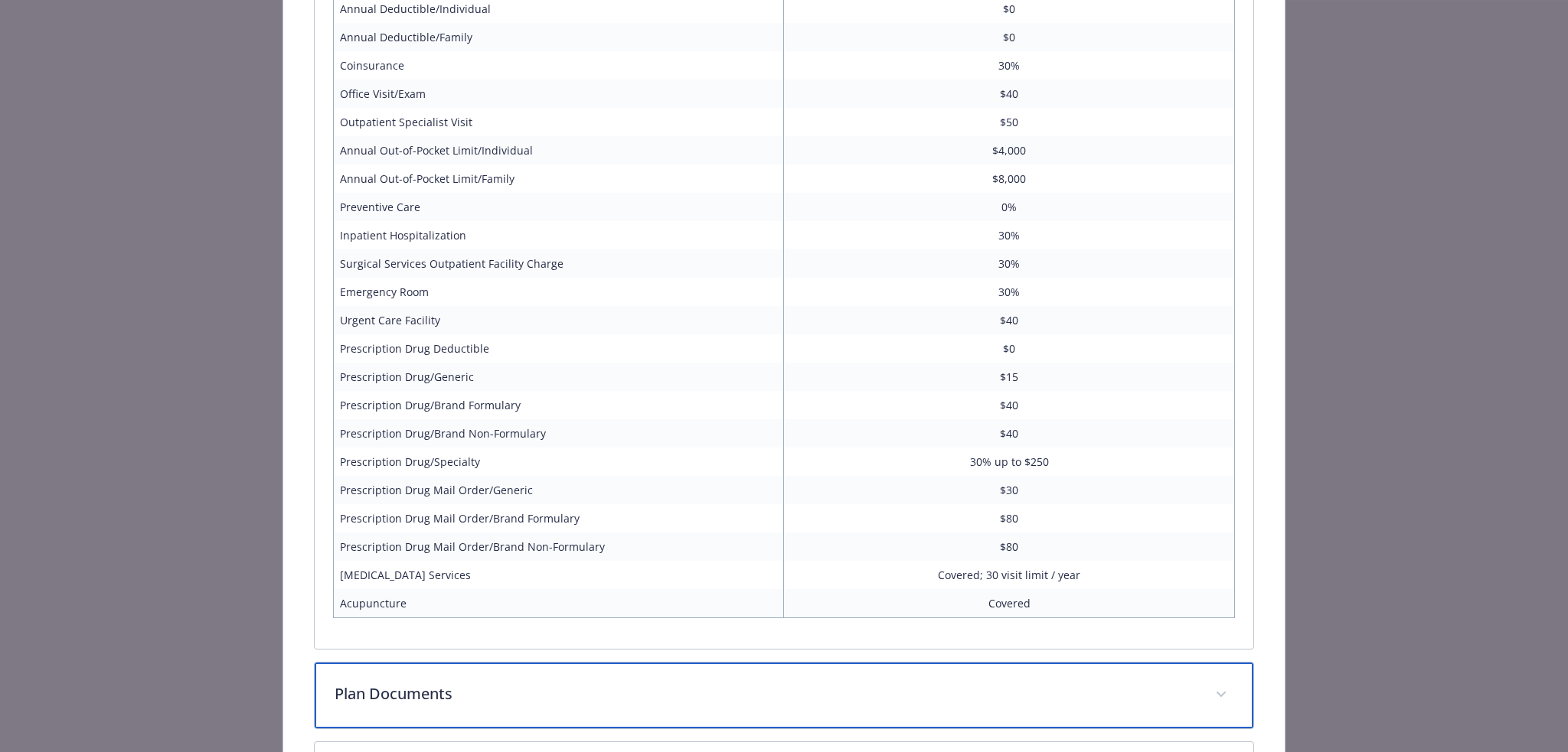
click at [1057, 684] on p "Plan Documents" at bounding box center [766, 693] width 863 height 23
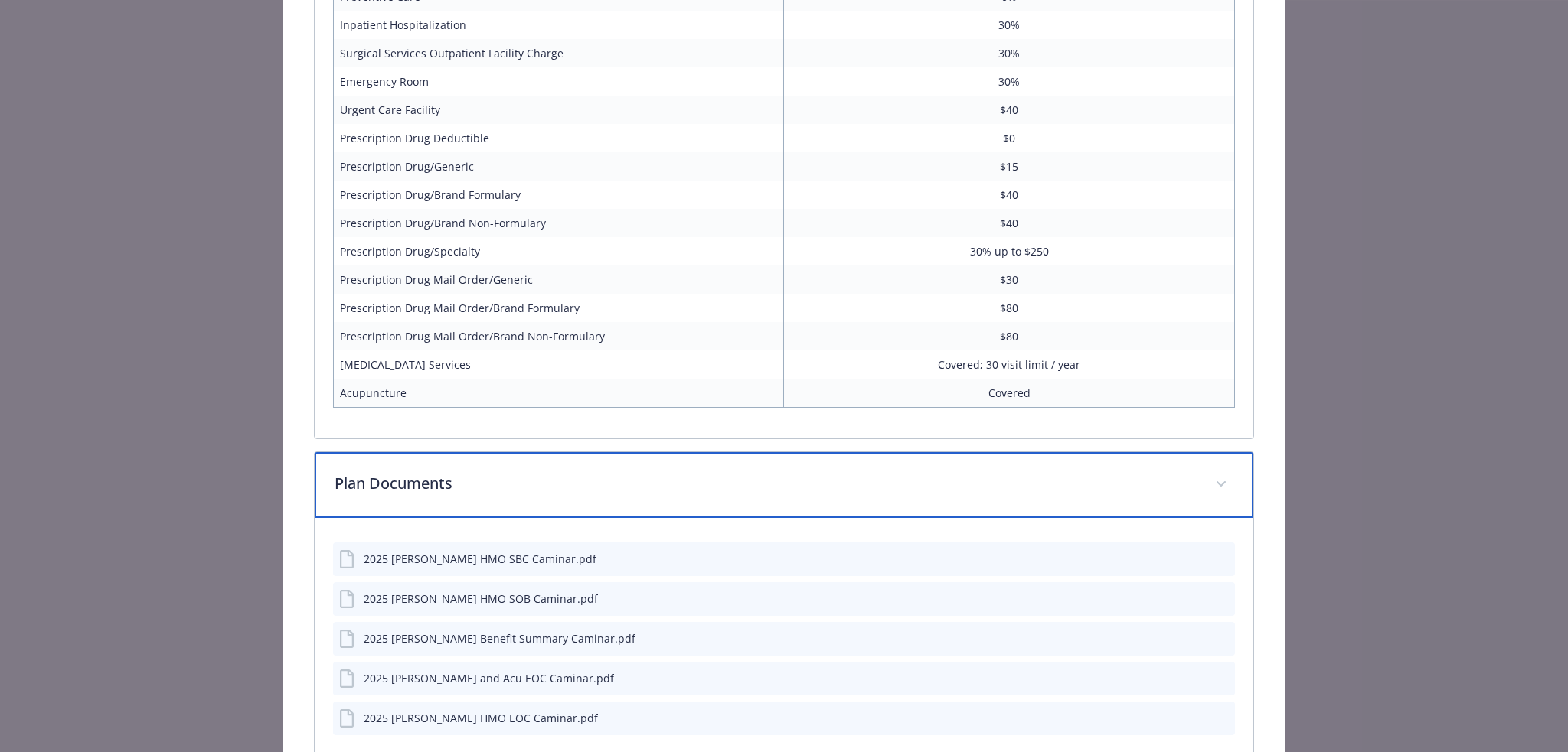
scroll to position [1164, 0]
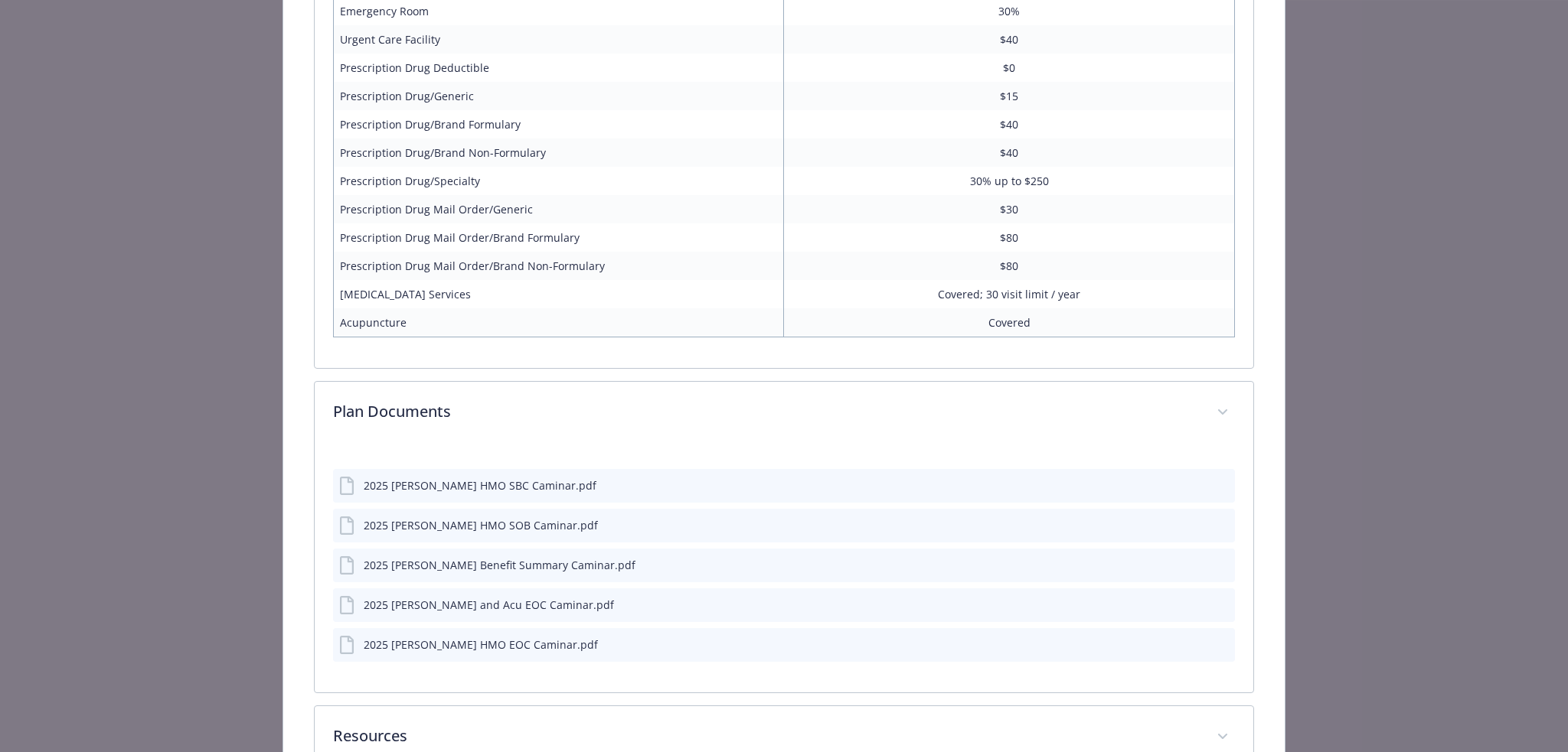
click at [1215, 491] on button "details for plan Medical - KP HMO - Medical HMO" at bounding box center [1220, 485] width 17 height 16
click at [1214, 479] on icon "preview file" at bounding box center [1220, 484] width 14 height 10
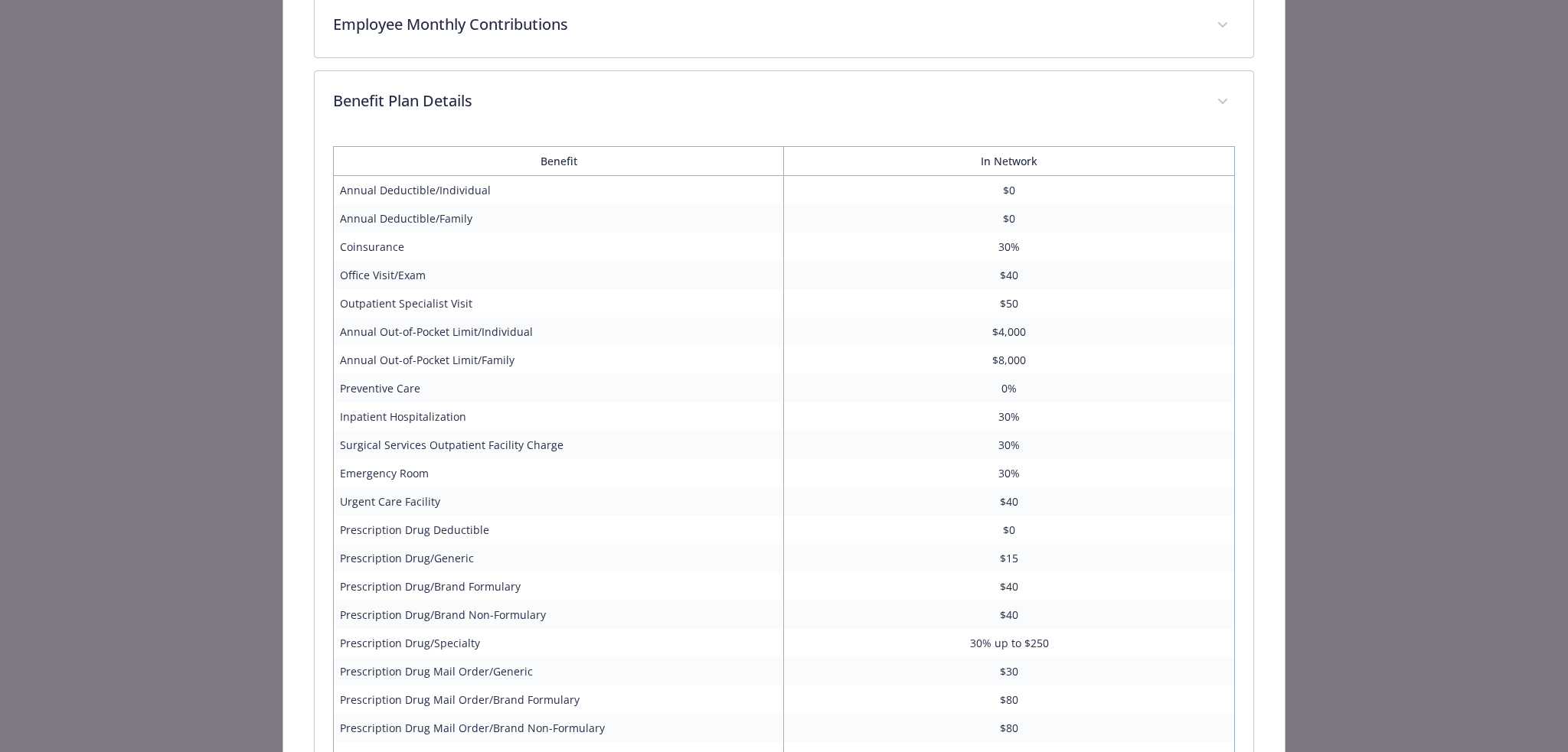
scroll to position [42, 0]
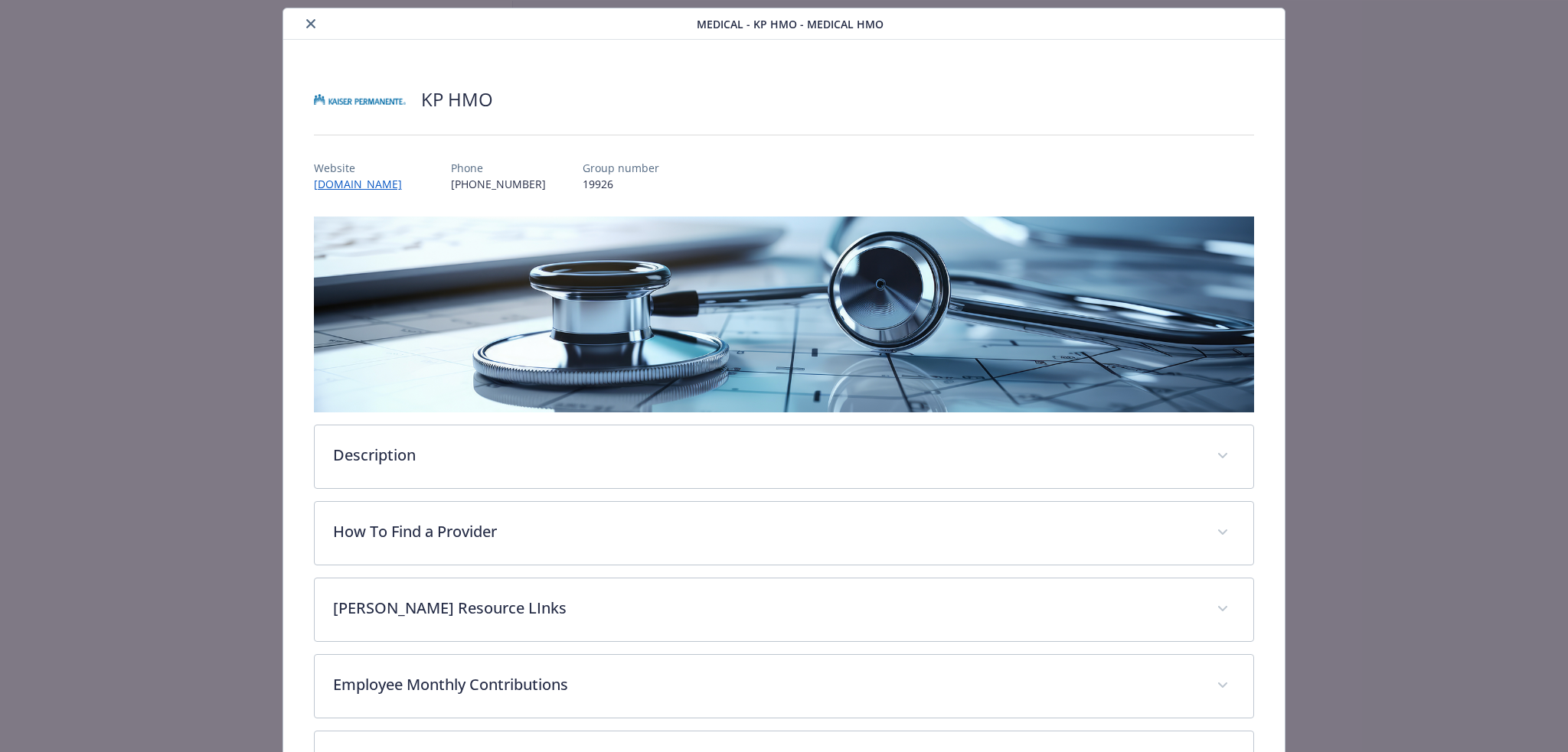
click at [306, 19] on icon "close" at bounding box center [311, 24] width 9 height 9
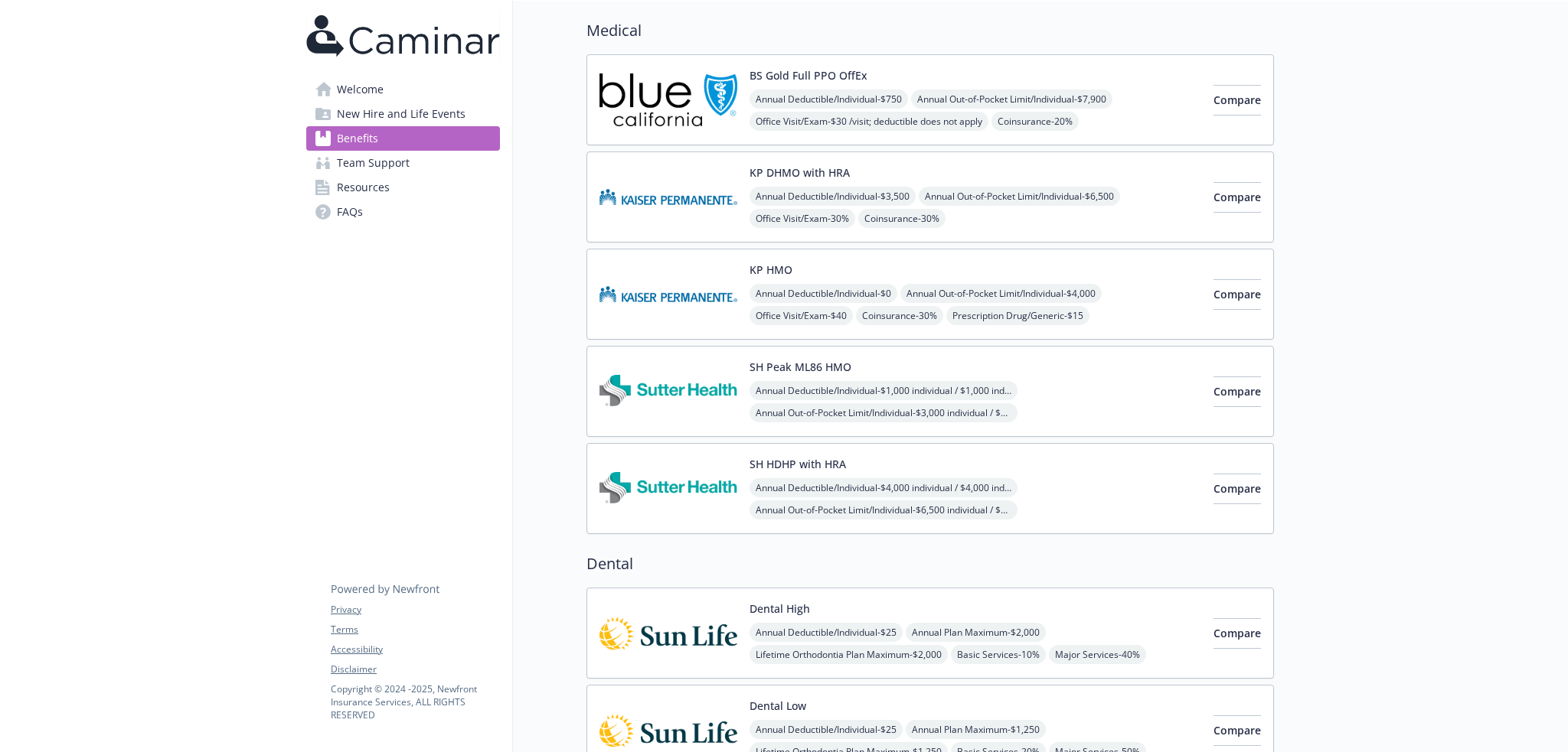
click at [892, 472] on div "SH HDHP with HRA Annual Deductible/Individual - $4,000 individual / $4,000 indi…" at bounding box center [975, 488] width 452 height 65
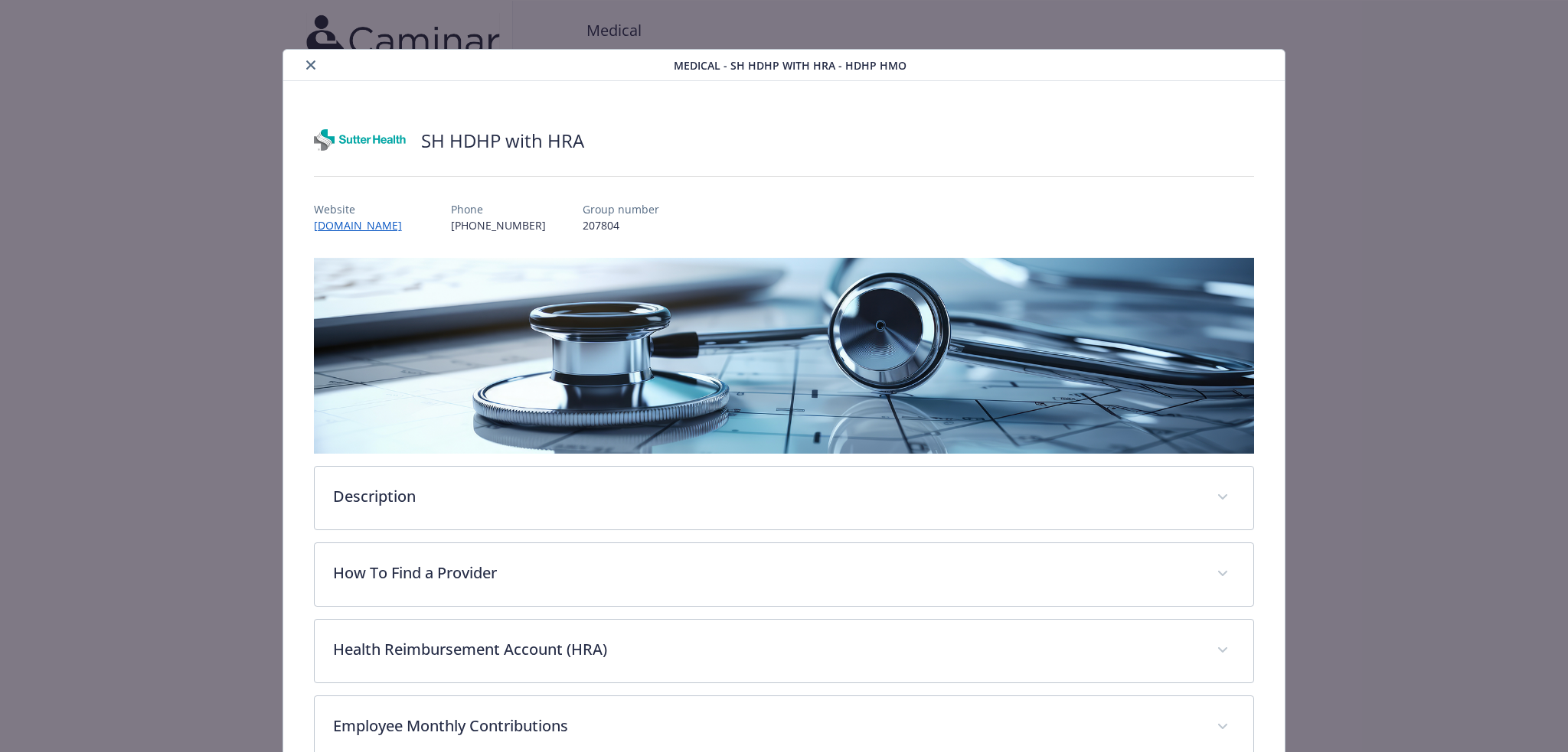
scroll to position [46, 0]
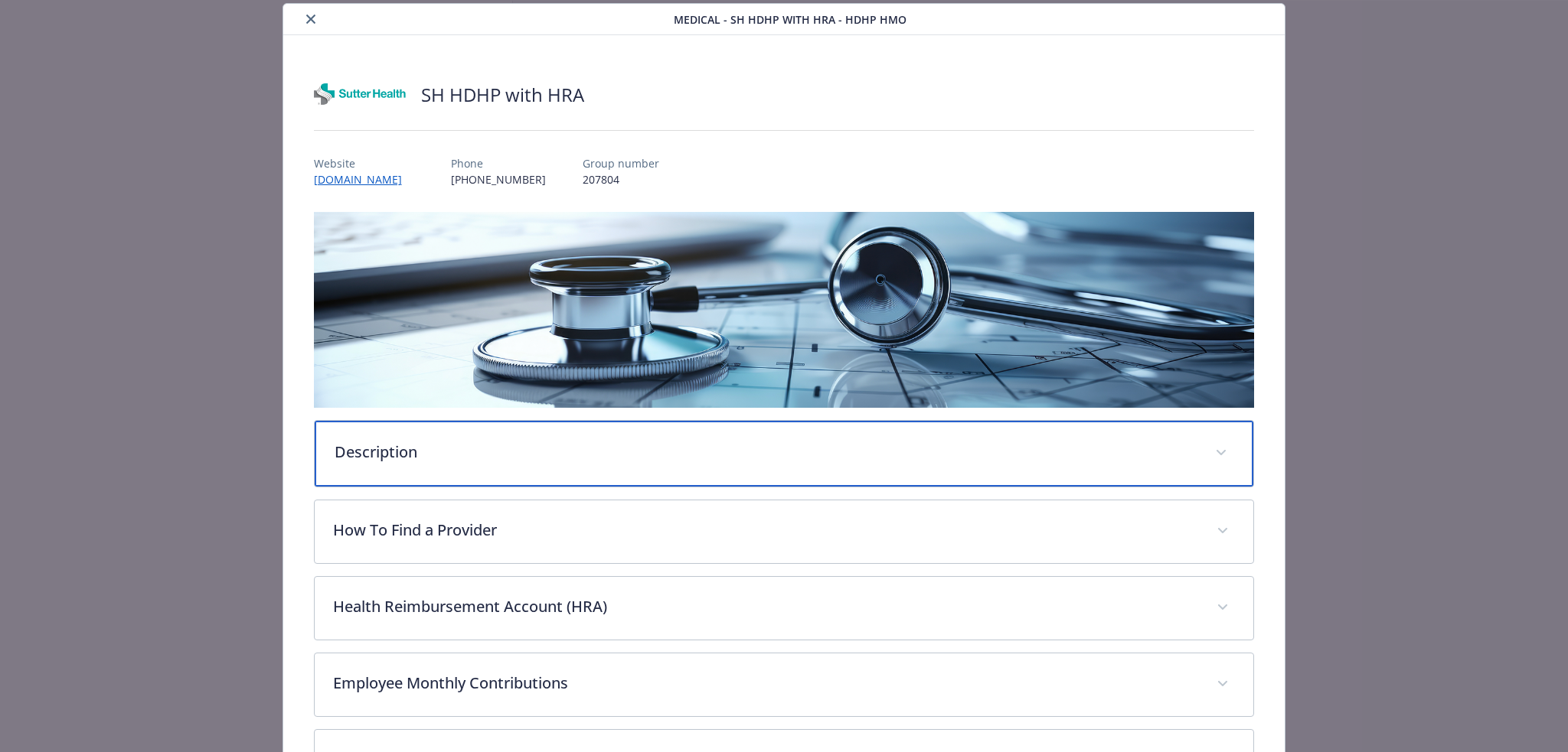
click at [707, 429] on div "Description" at bounding box center [784, 453] width 939 height 66
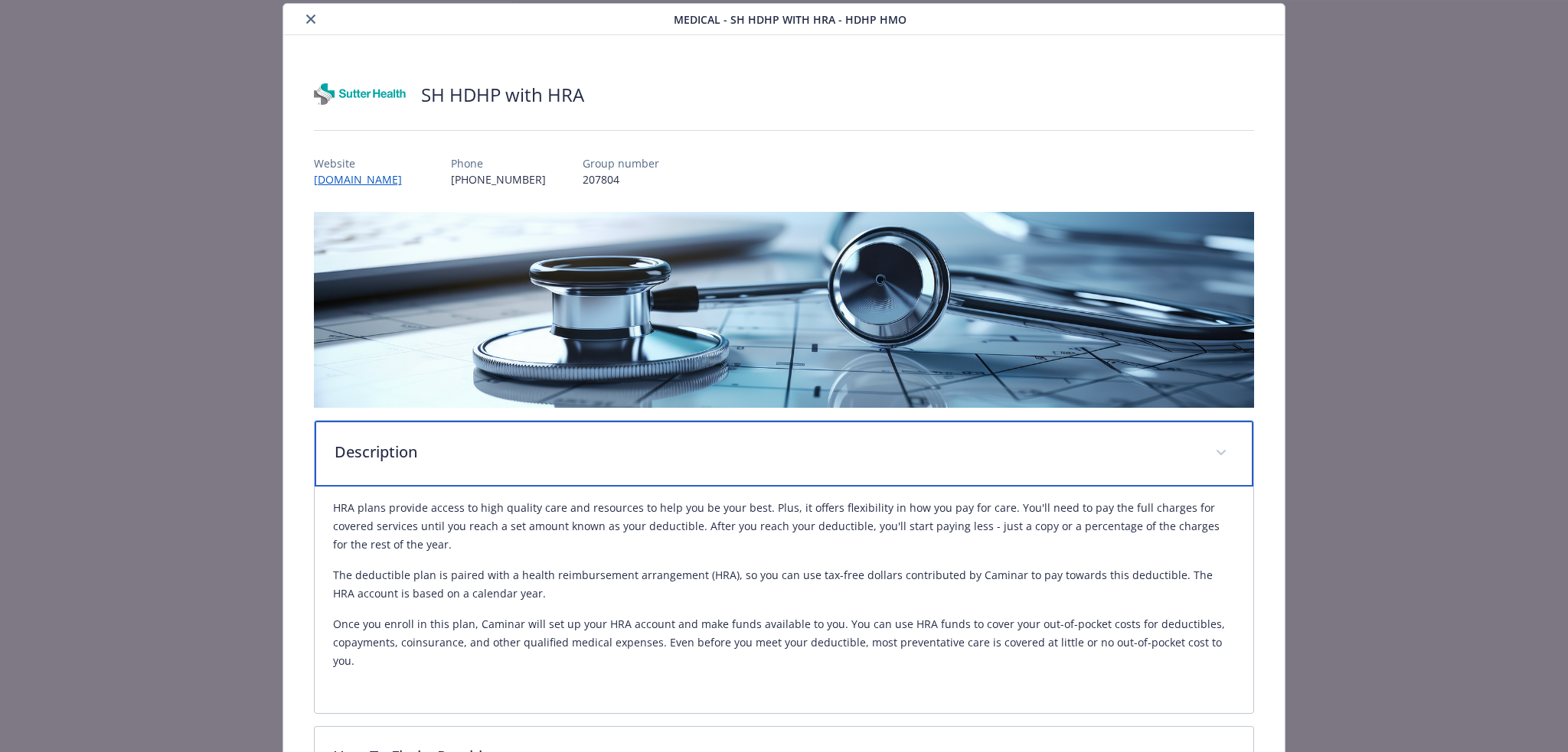
scroll to position [327, 0]
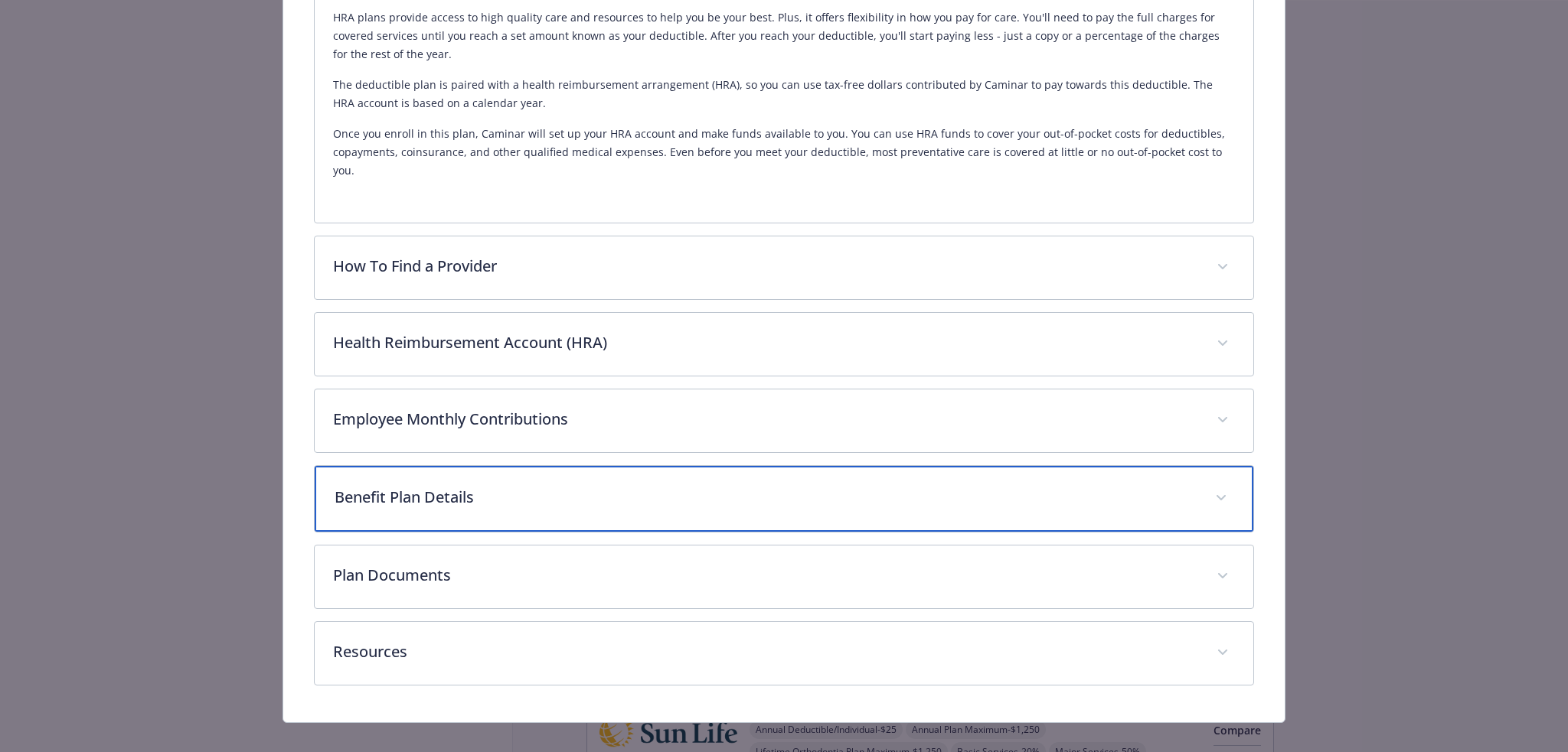
click at [646, 489] on p "Benefit Plan Details" at bounding box center [766, 497] width 863 height 23
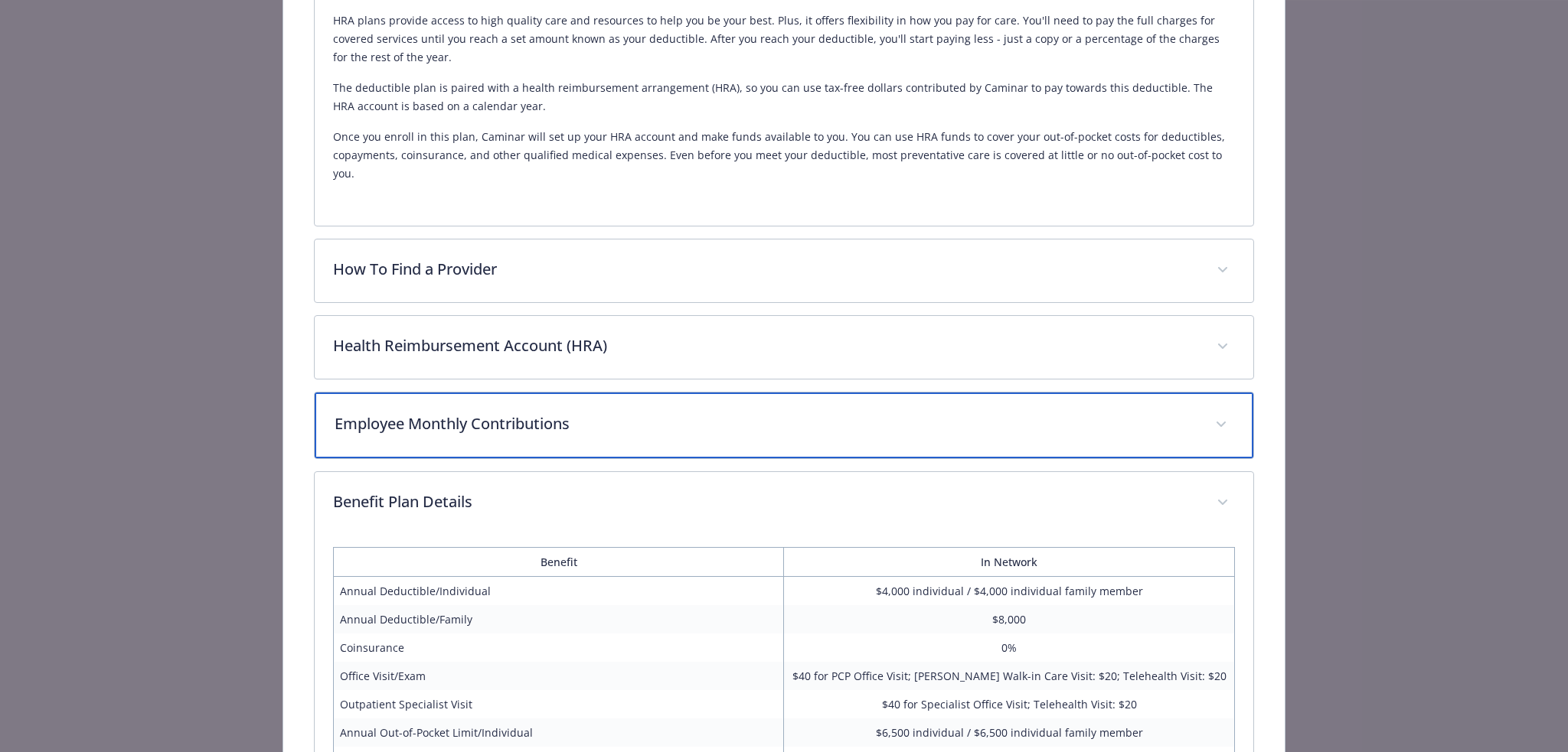
click at [620, 432] on div "Employee Monthly Contributions" at bounding box center [784, 426] width 939 height 66
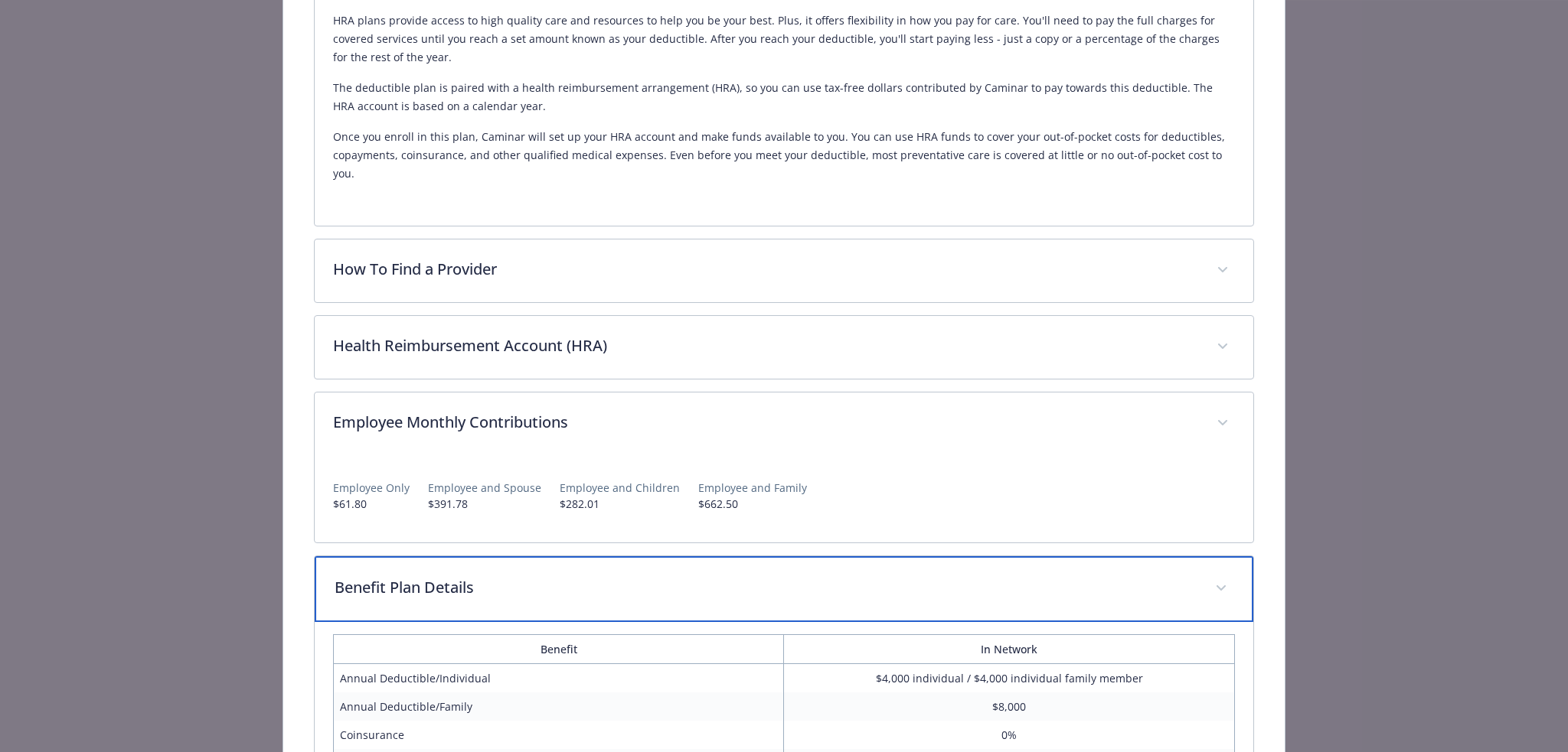
click at [614, 578] on p "Benefit Plan Details" at bounding box center [766, 588] width 863 height 23
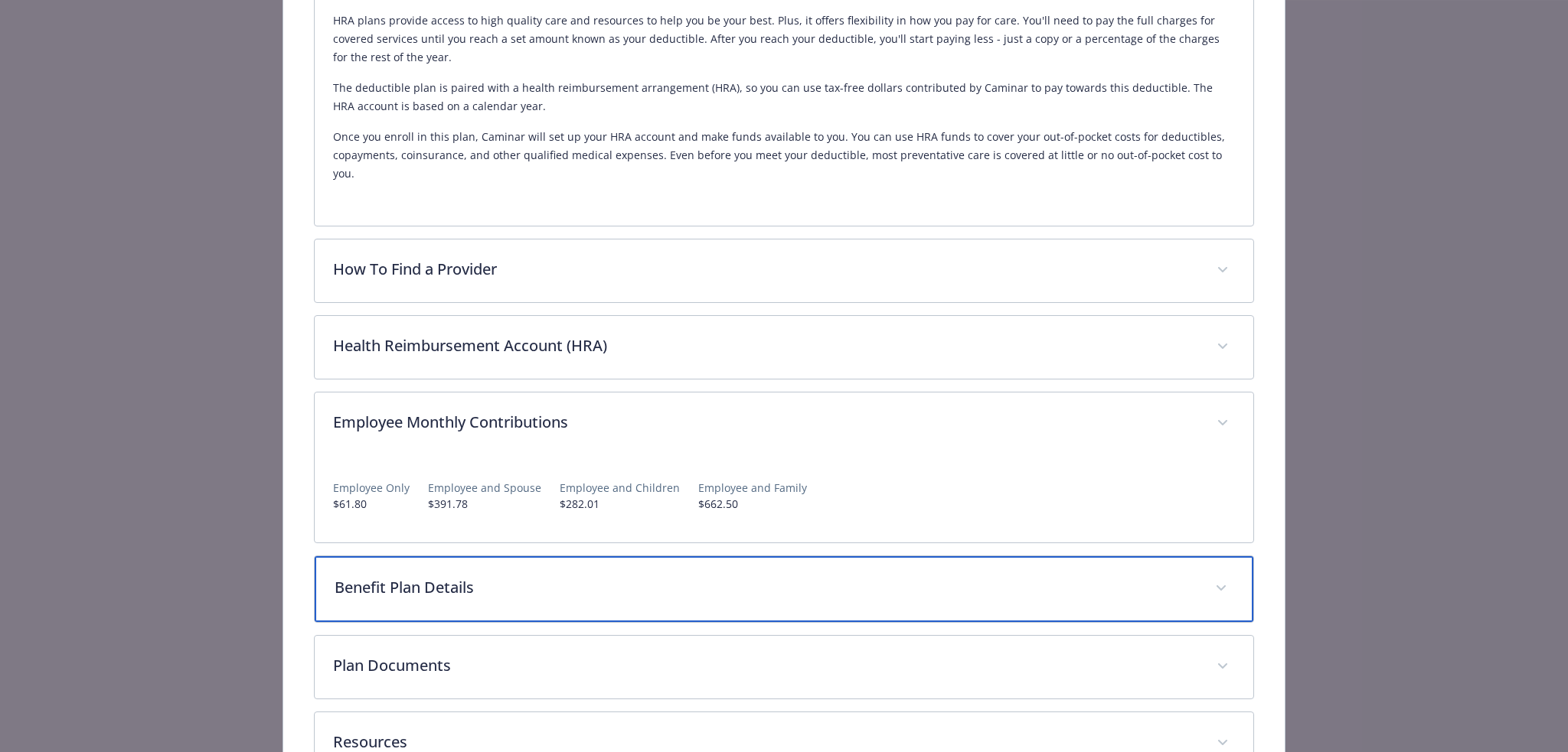
click at [649, 576] on p "Benefit Plan Details" at bounding box center [766, 588] width 863 height 23
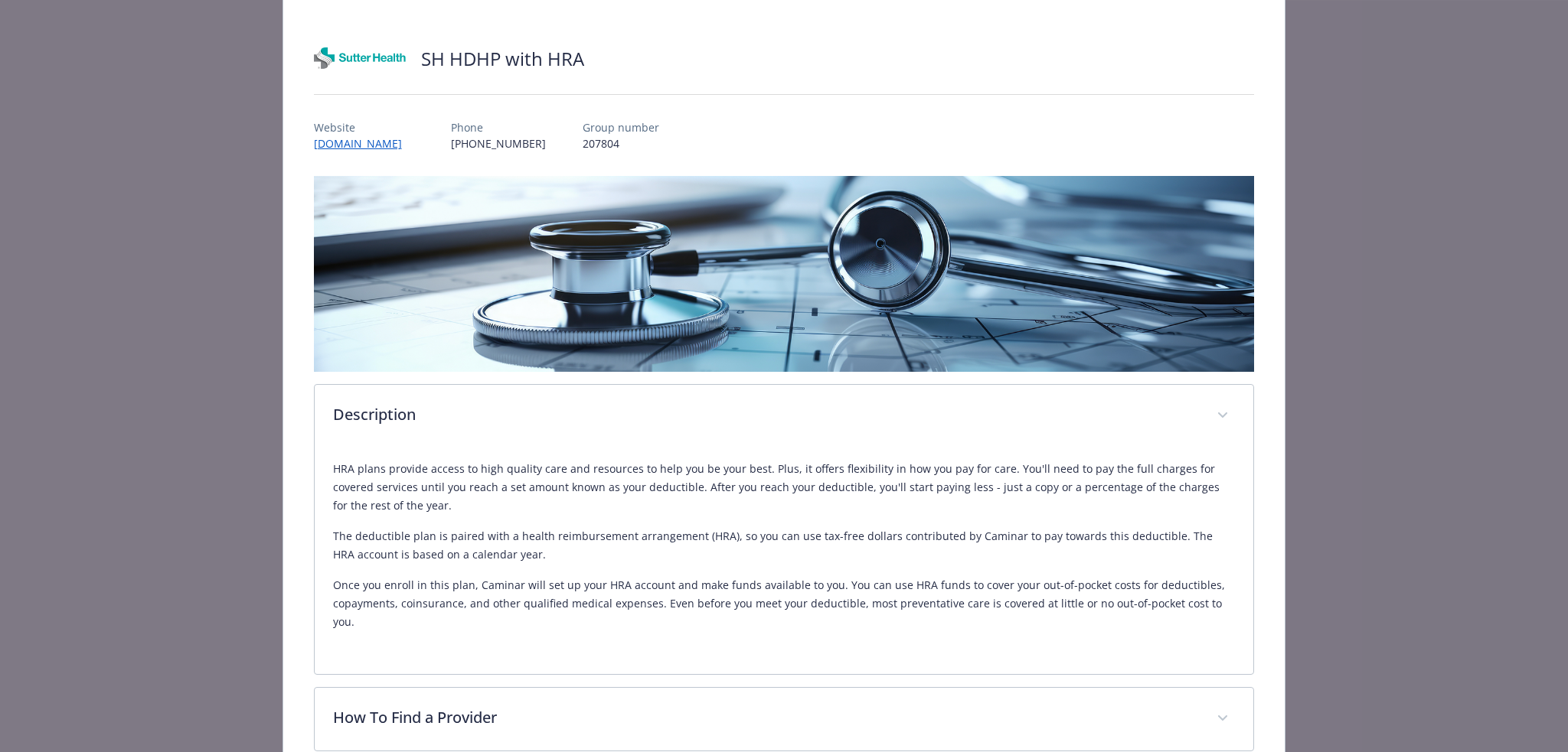
scroll to position [0, 0]
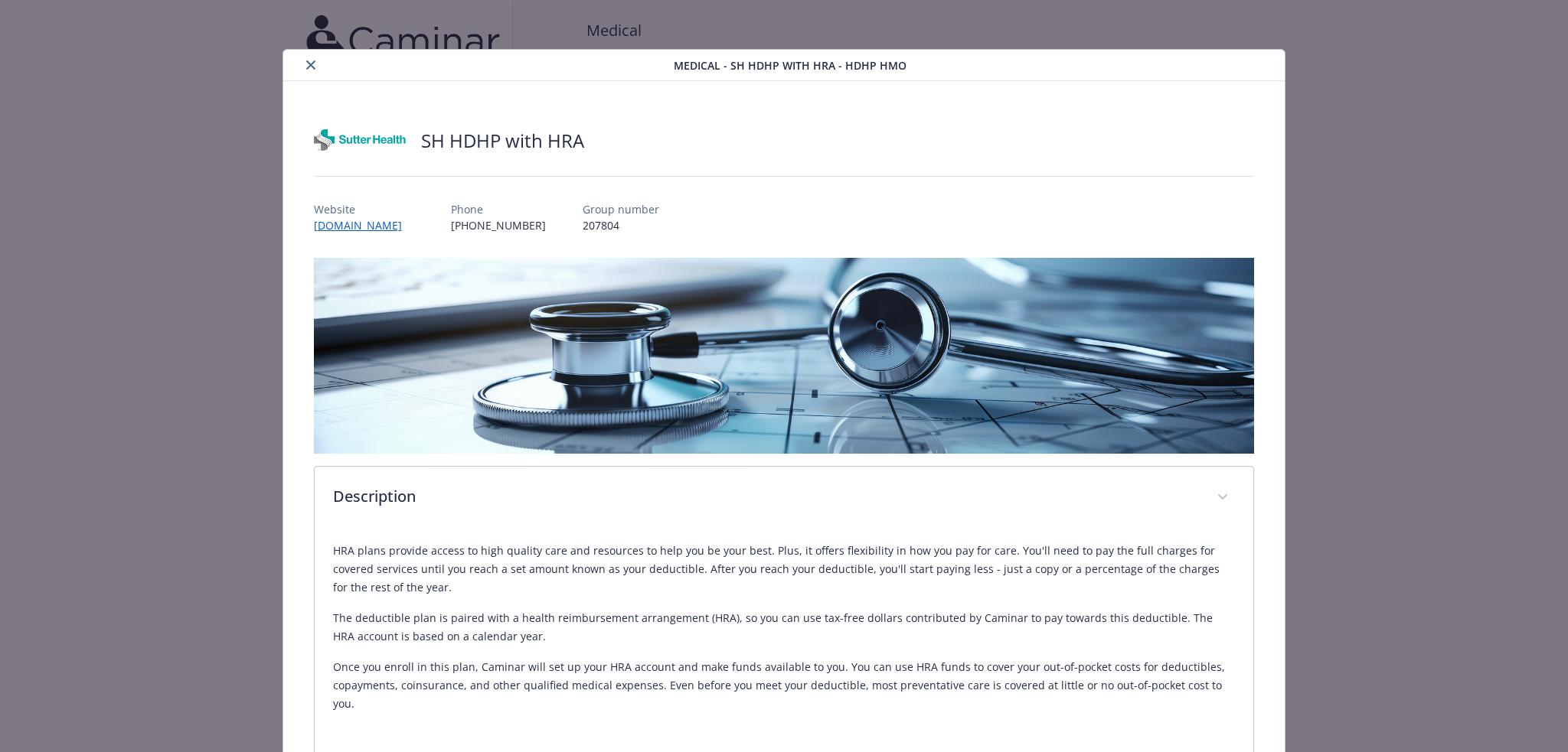
click at [311, 60] on button "close" at bounding box center [310, 64] width 18 height 18
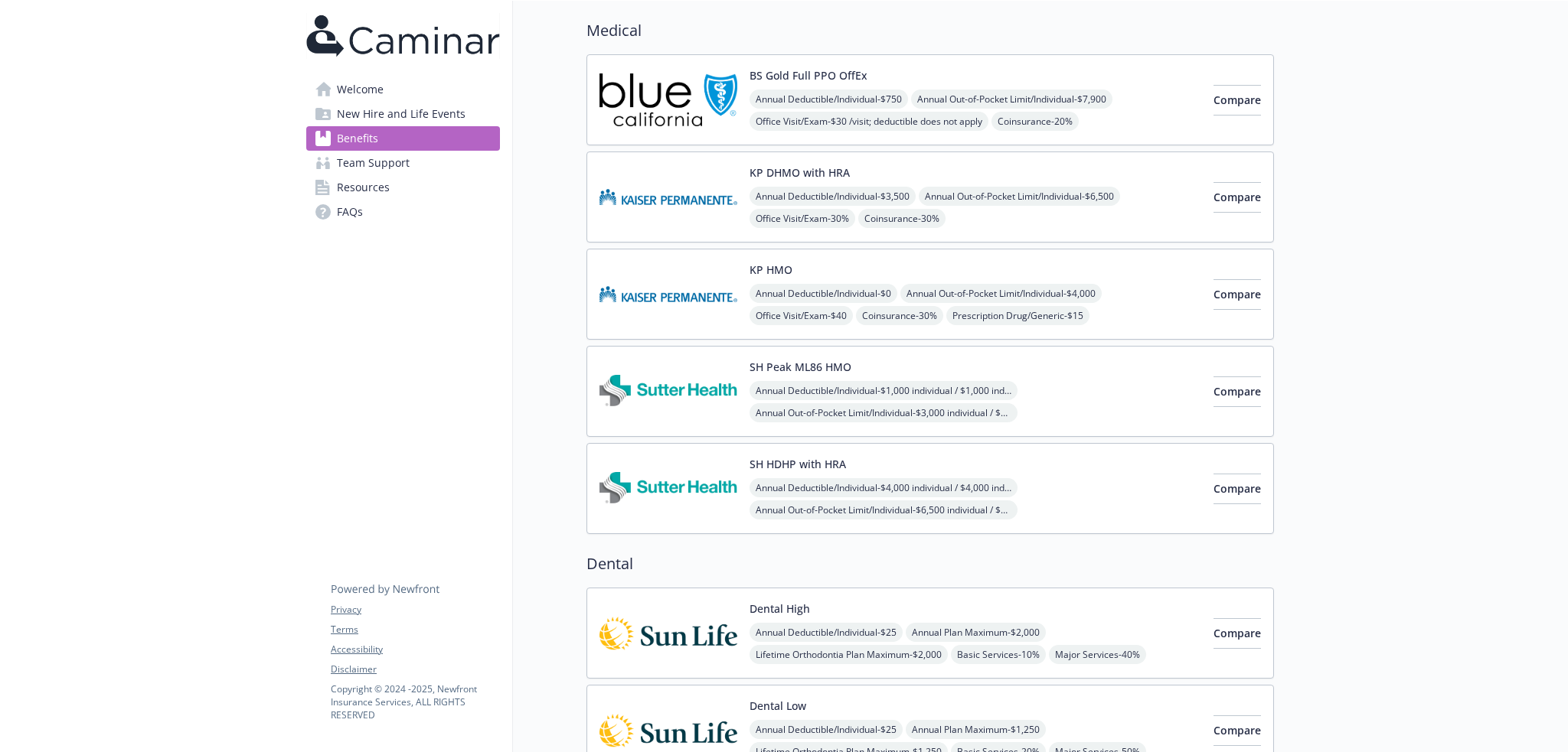
click at [767, 488] on span "Annual Deductible/Individual - $4,000 individual / $4,000 individual family mem…" at bounding box center [883, 487] width 267 height 19
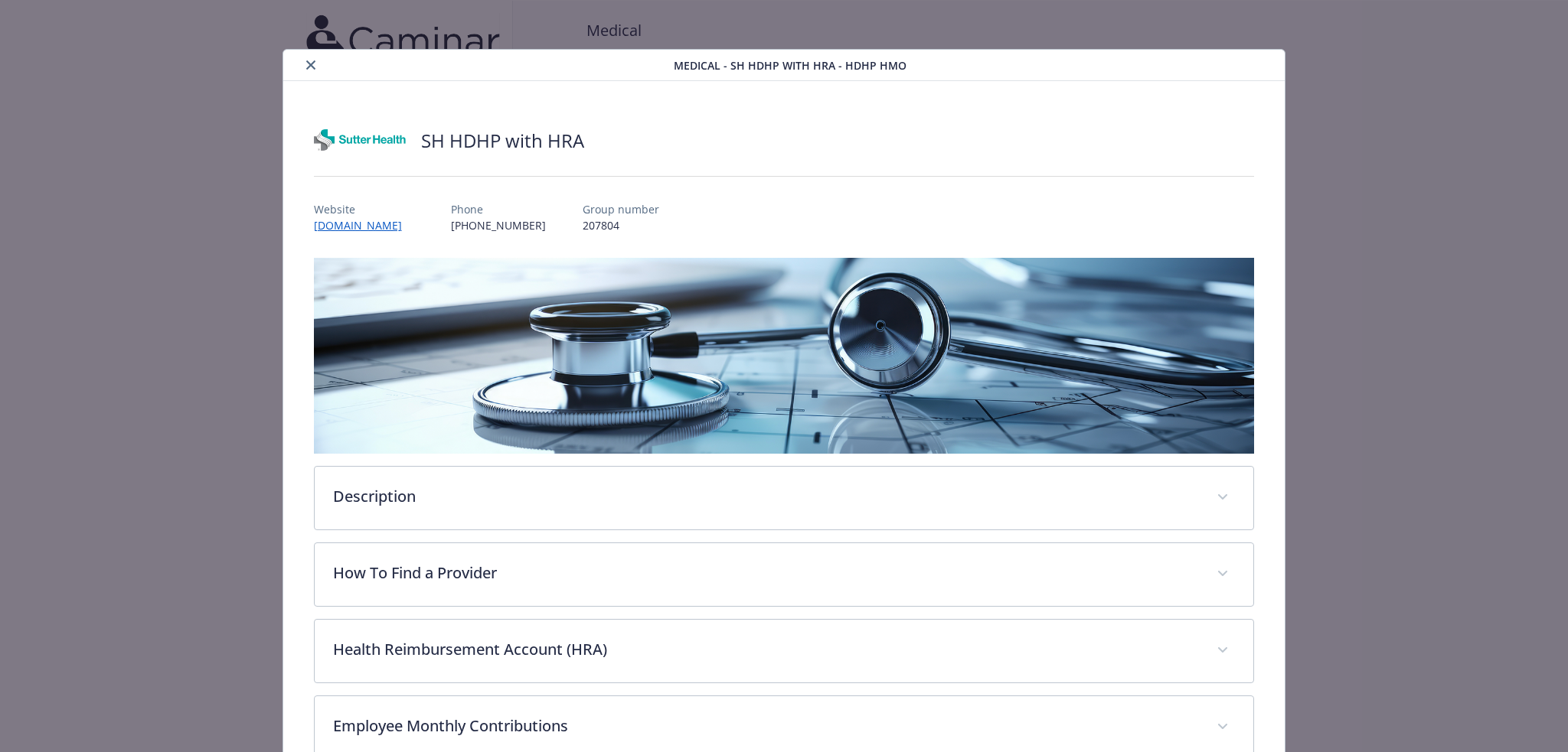
scroll to position [46, 0]
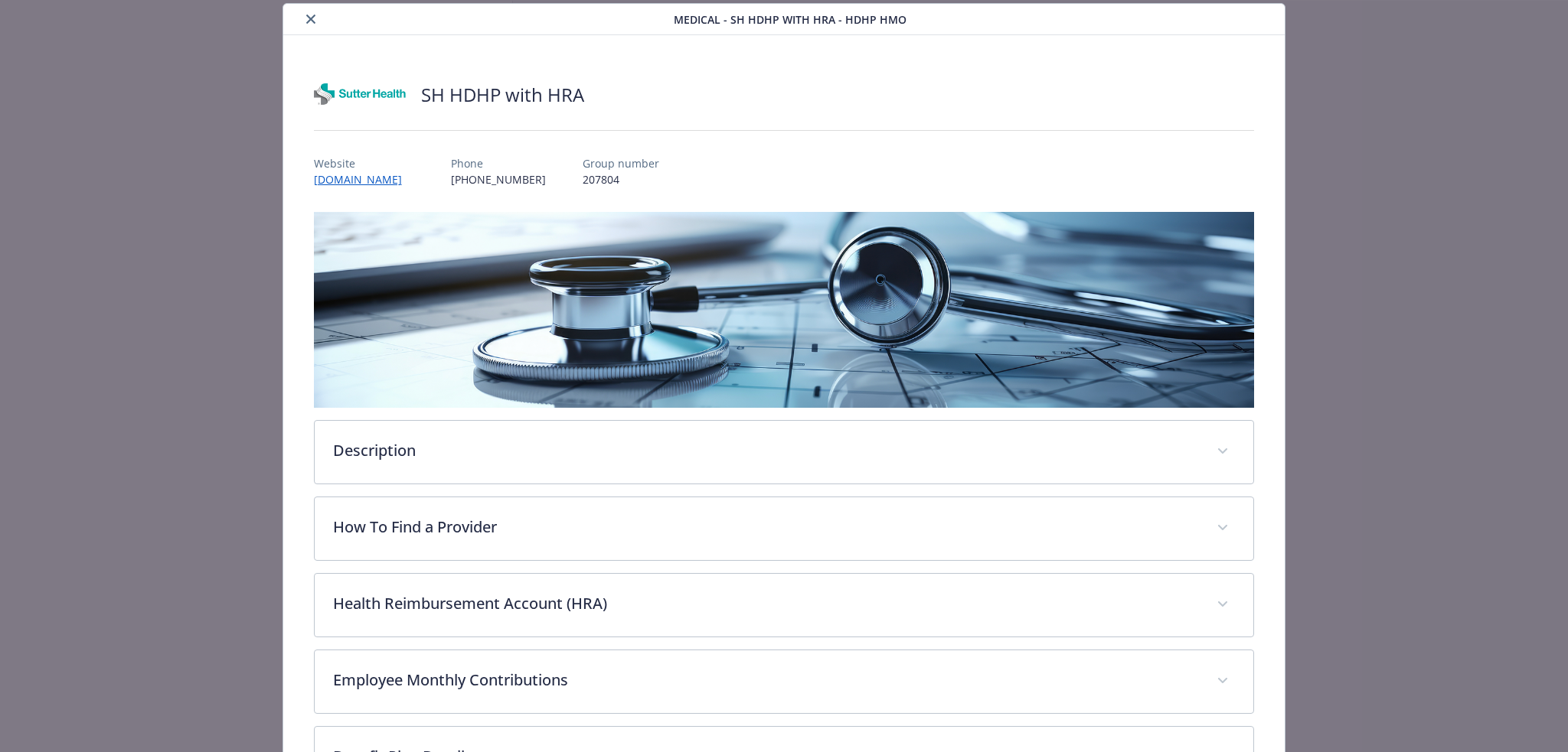
click at [308, 19] on icon "close" at bounding box center [311, 19] width 9 height 9
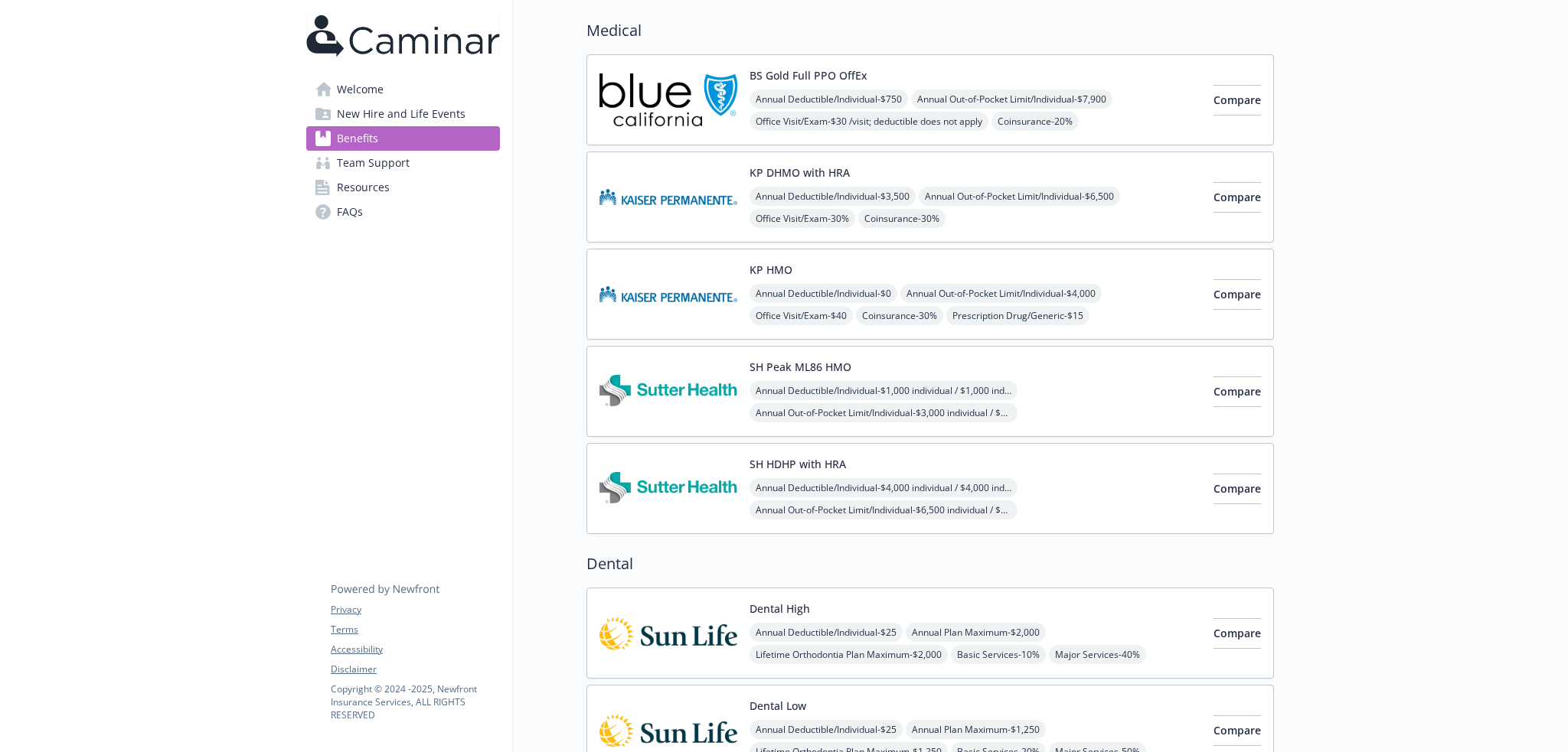
click at [801, 384] on span "Annual Deductible/Individual - $1,000 individual / $1,000 individual family mem…" at bounding box center [883, 390] width 267 height 19
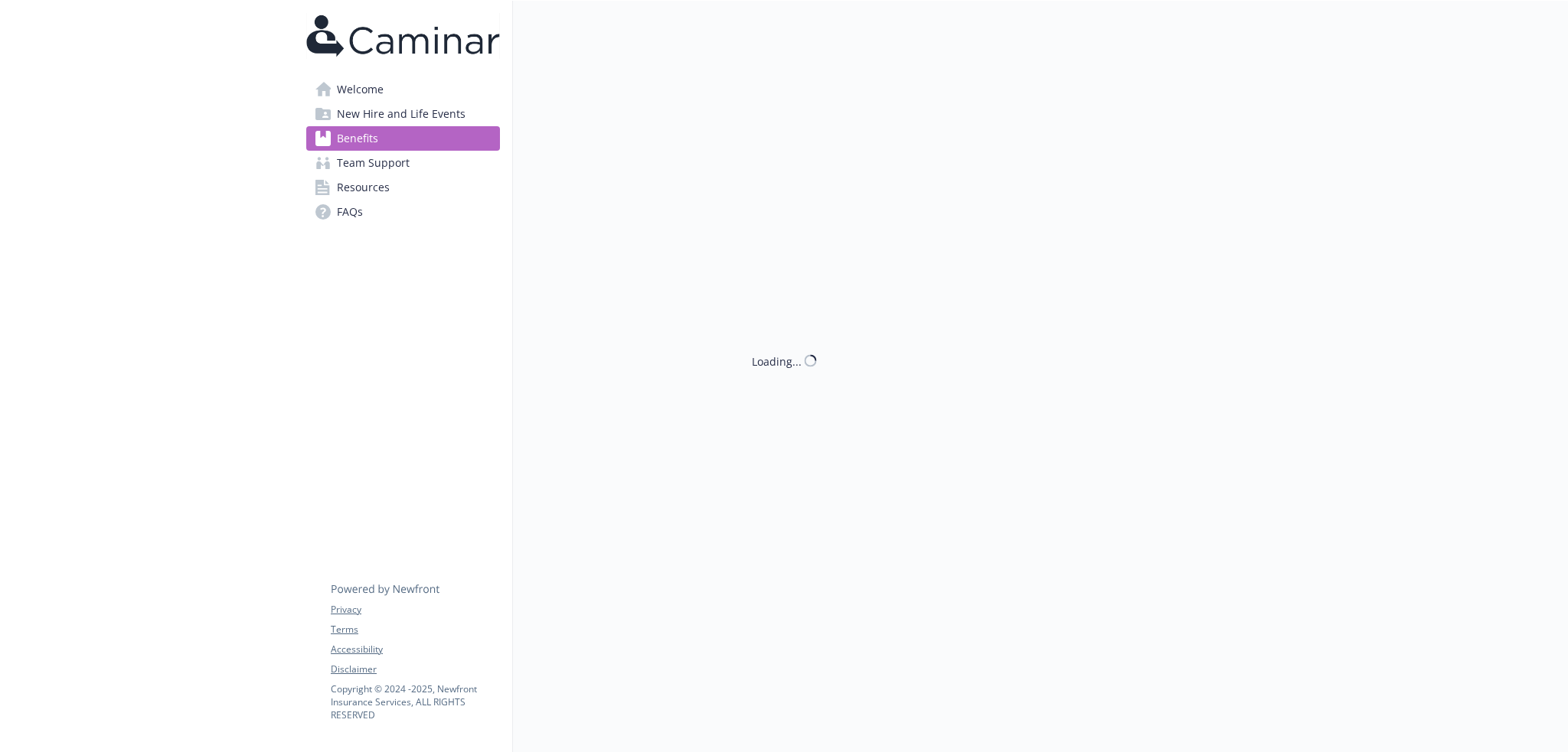
scroll to position [115, 0]
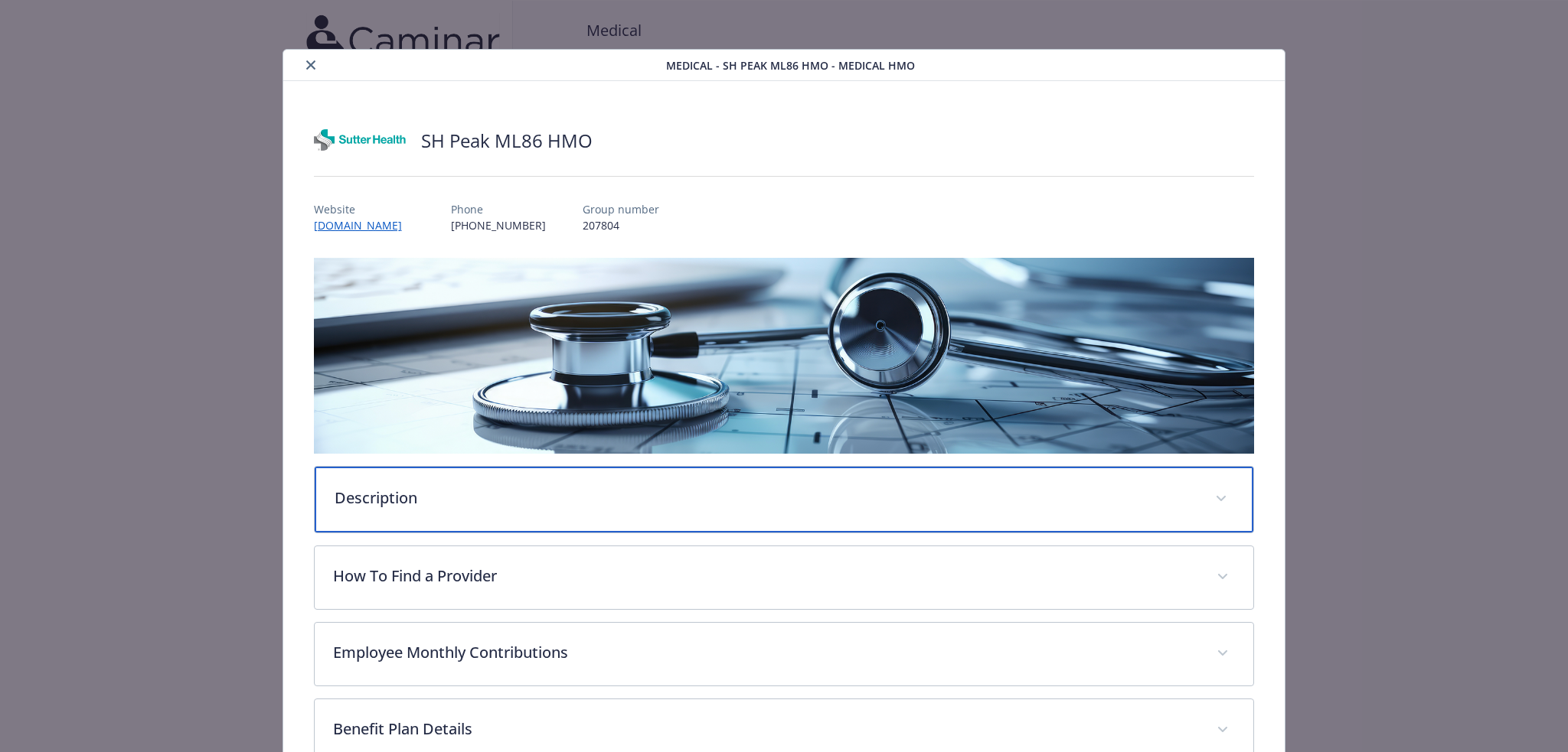
click at [553, 481] on div "Description" at bounding box center [784, 500] width 939 height 66
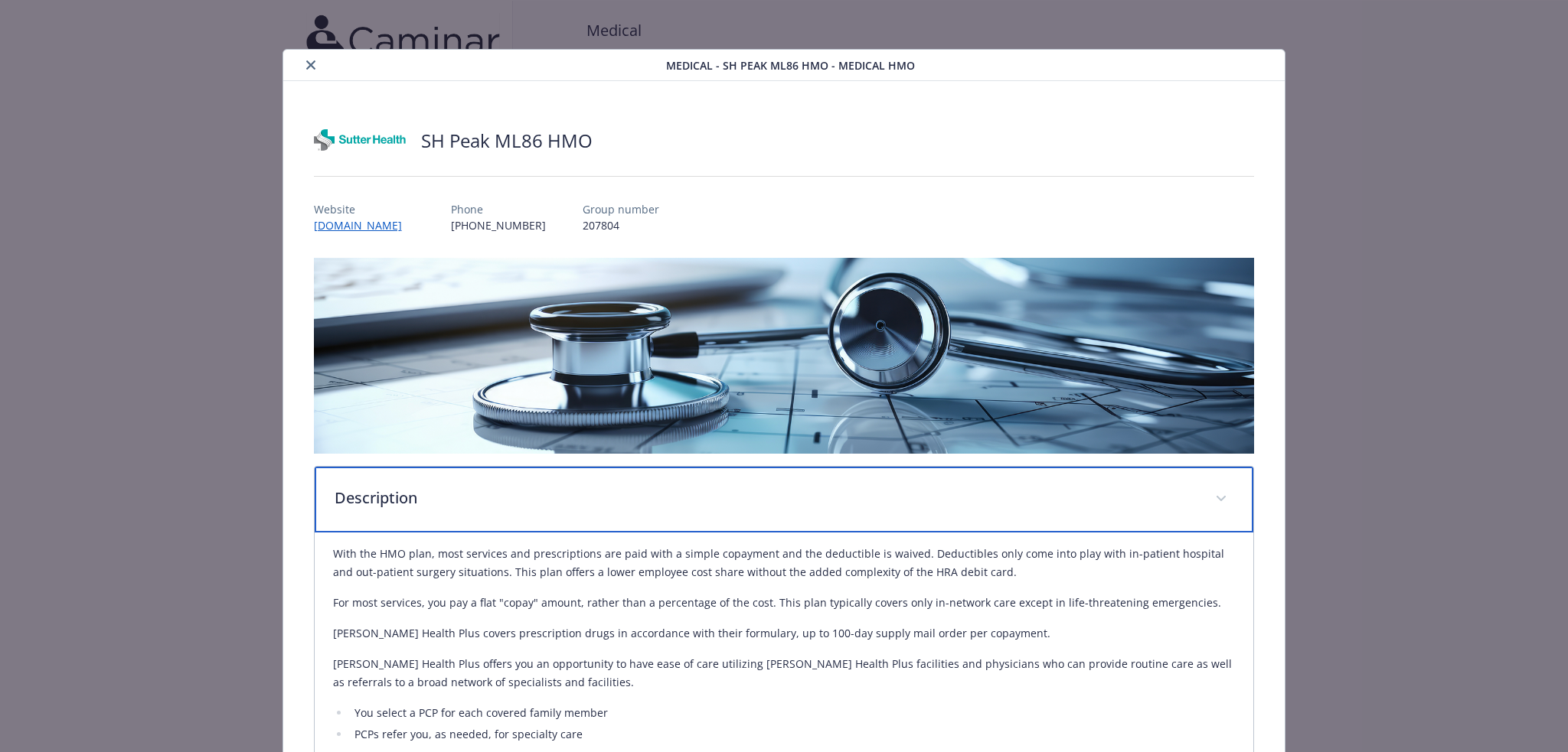
scroll to position [281, 0]
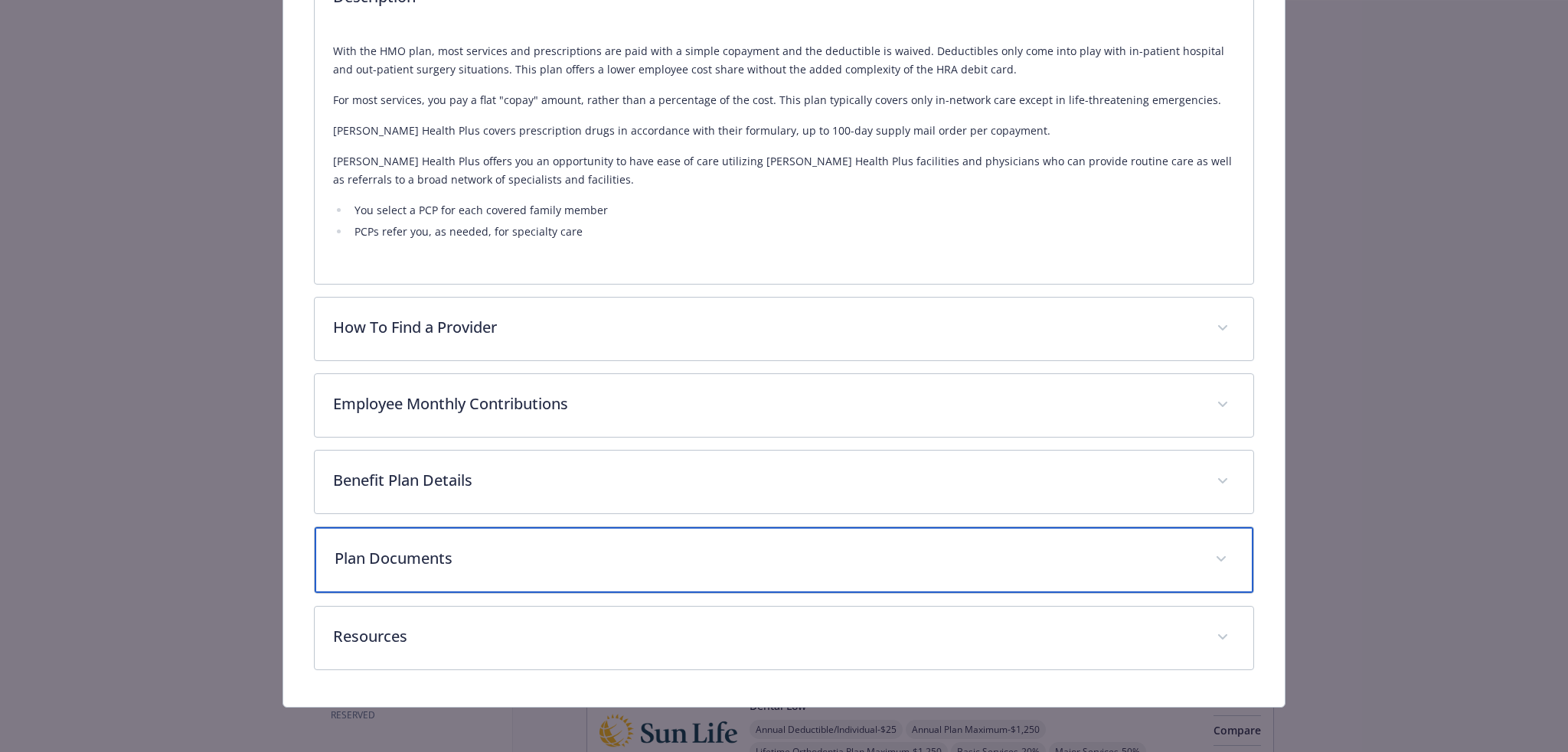
click at [904, 565] on p "Plan Documents" at bounding box center [766, 558] width 863 height 23
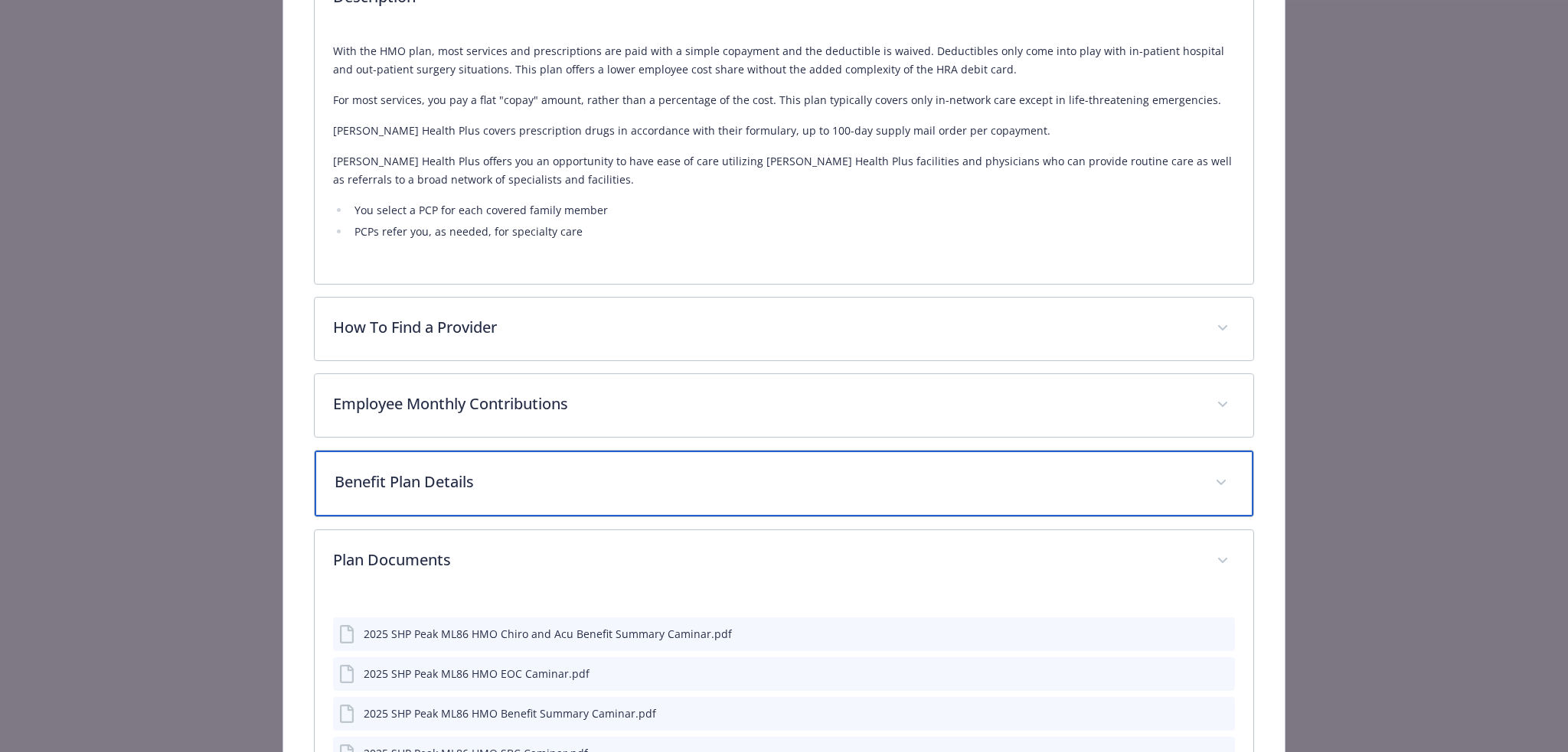
click at [856, 499] on div "Benefit Plan Details" at bounding box center [784, 484] width 939 height 66
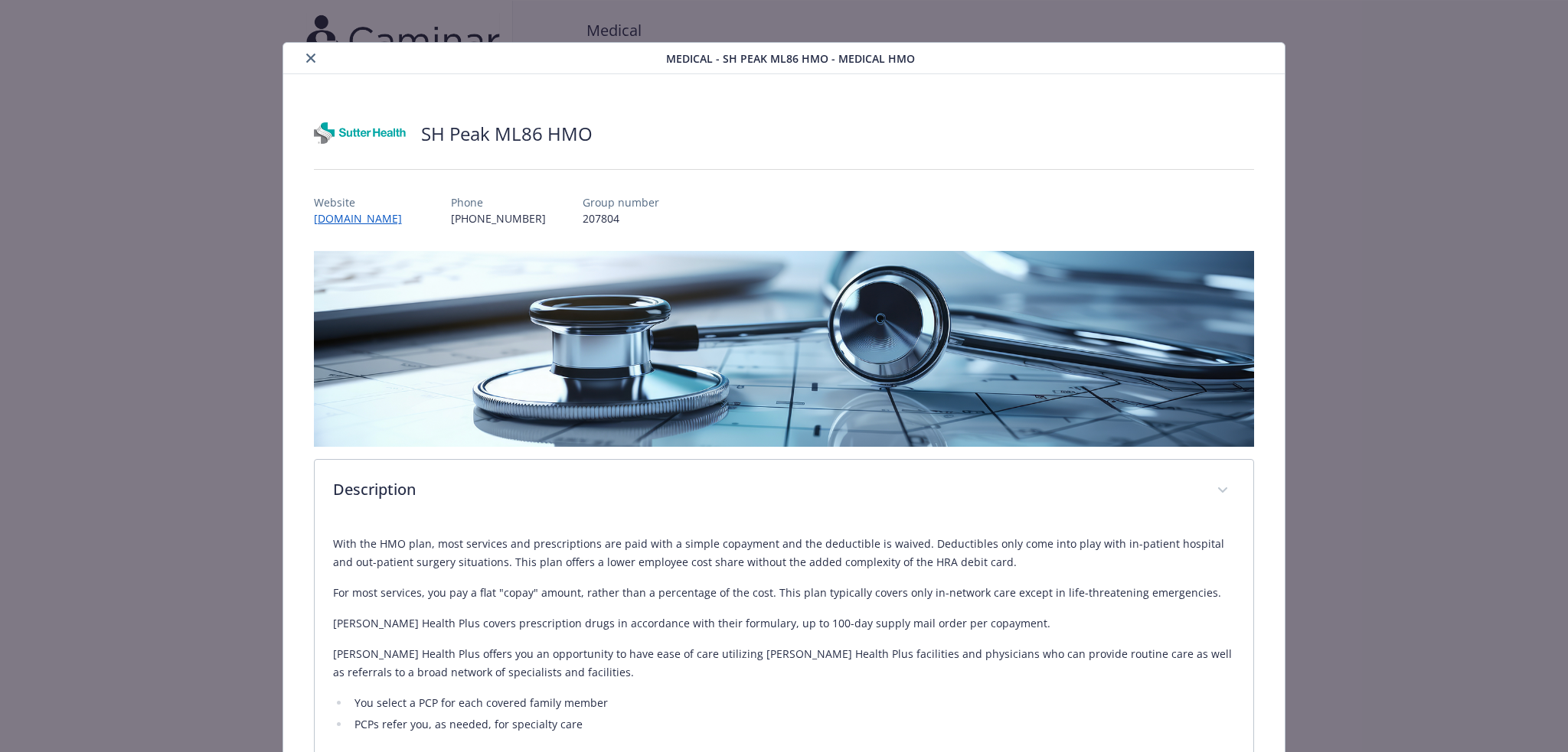
scroll to position [0, 0]
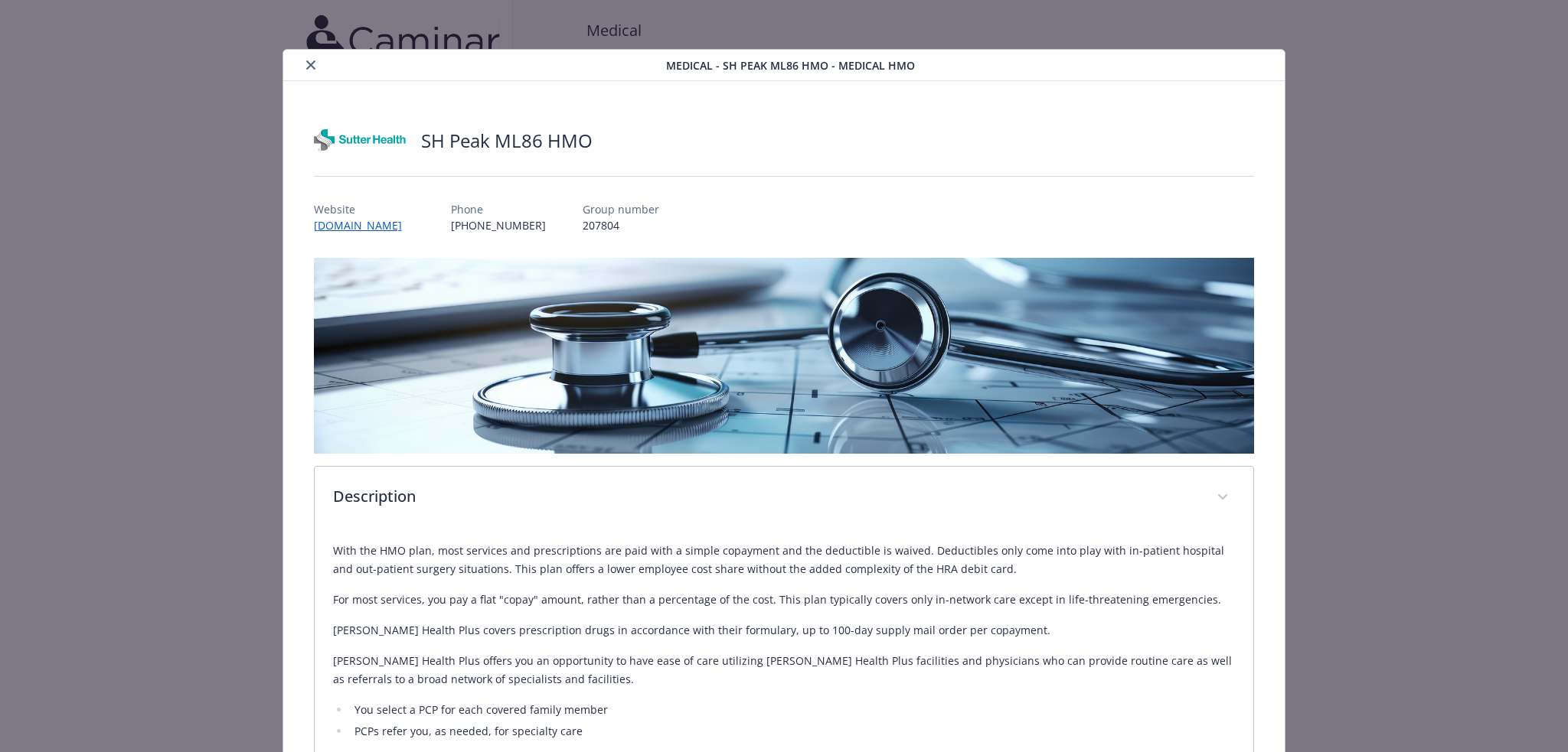
drag, startPoint x: 305, startPoint y: 71, endPoint x: 314, endPoint y: 78, distance: 11.4
click at [305, 71] on button "close" at bounding box center [310, 64] width 18 height 18
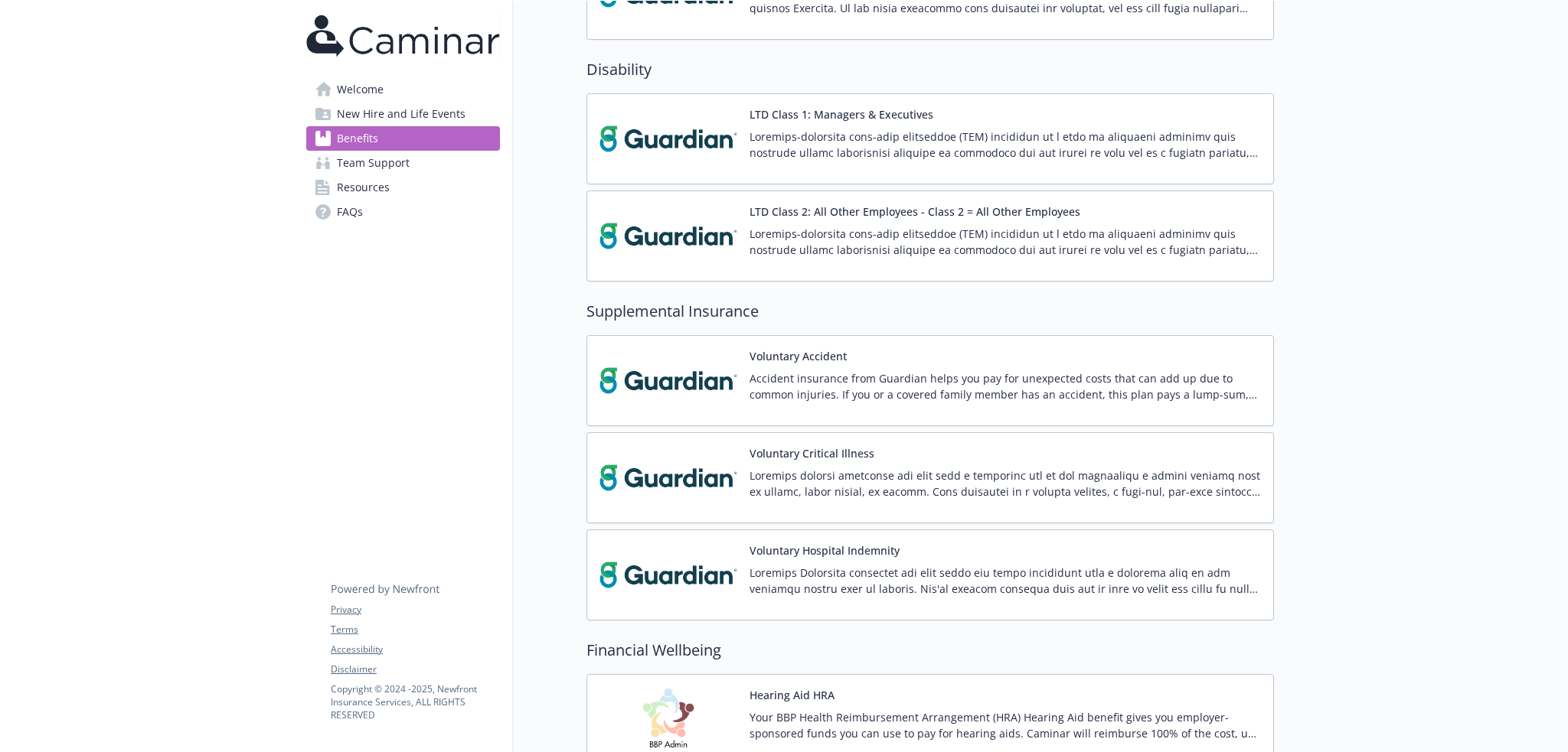
scroll to position [1519, 0]
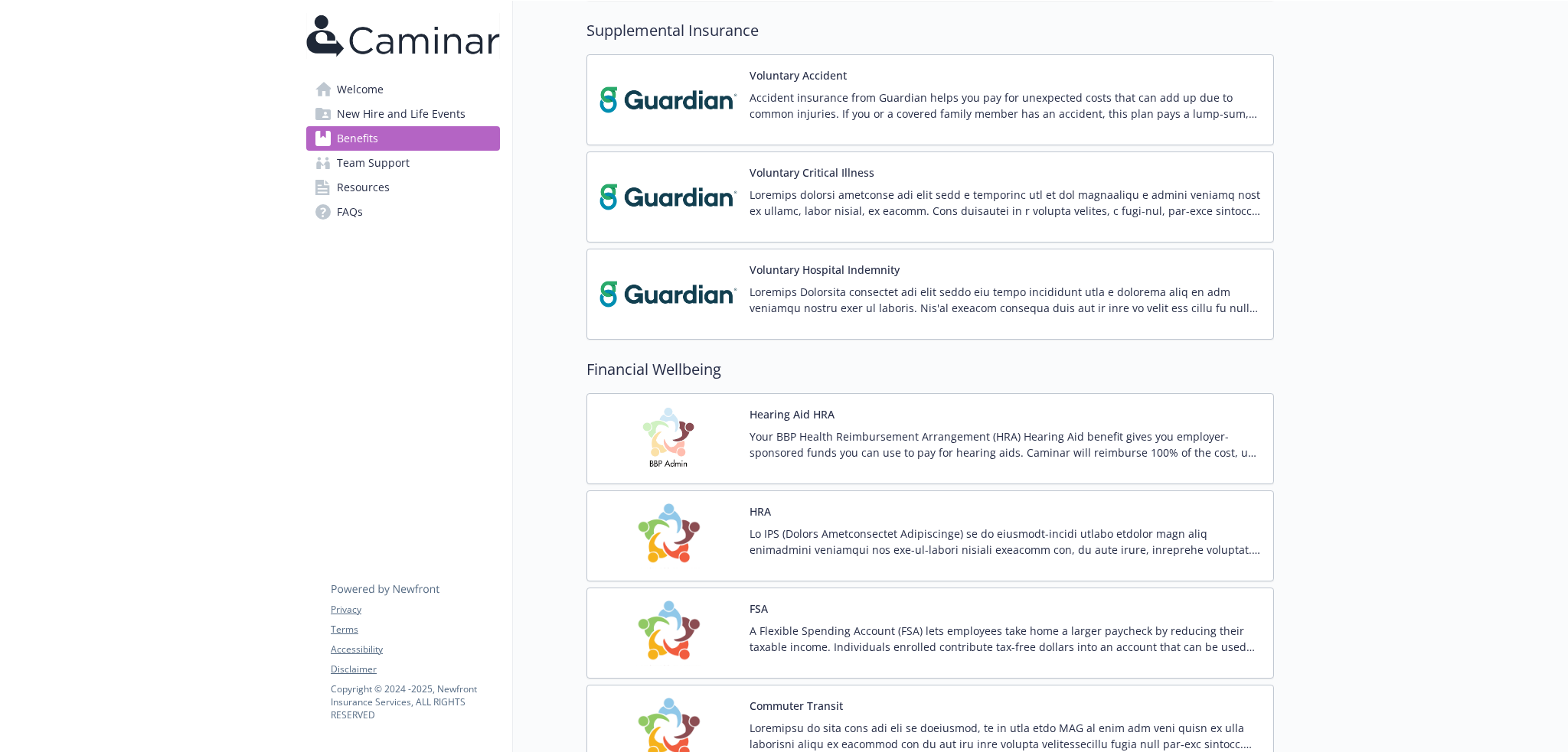
click at [890, 534] on p at bounding box center [1005, 541] width 511 height 32
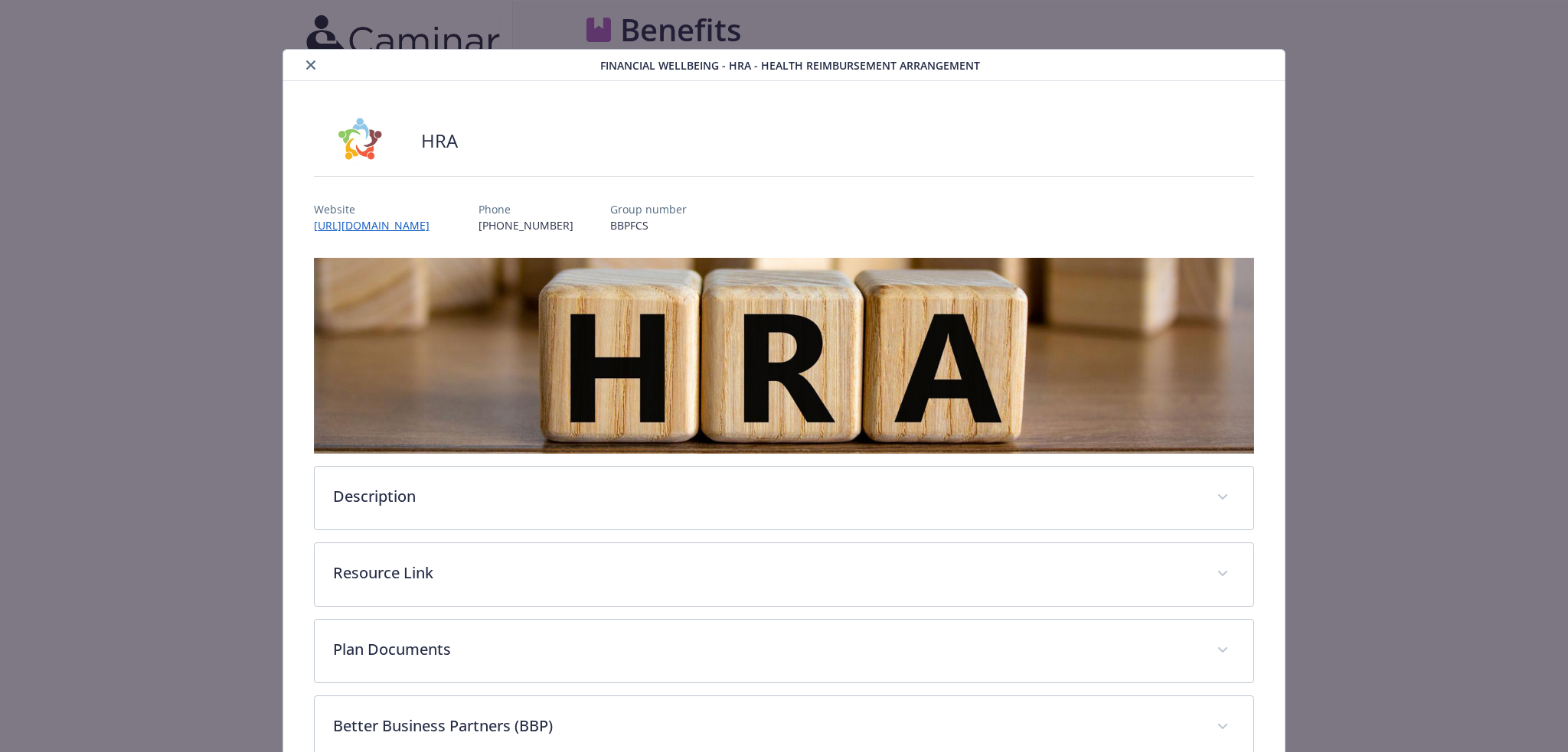
scroll to position [1519, 0]
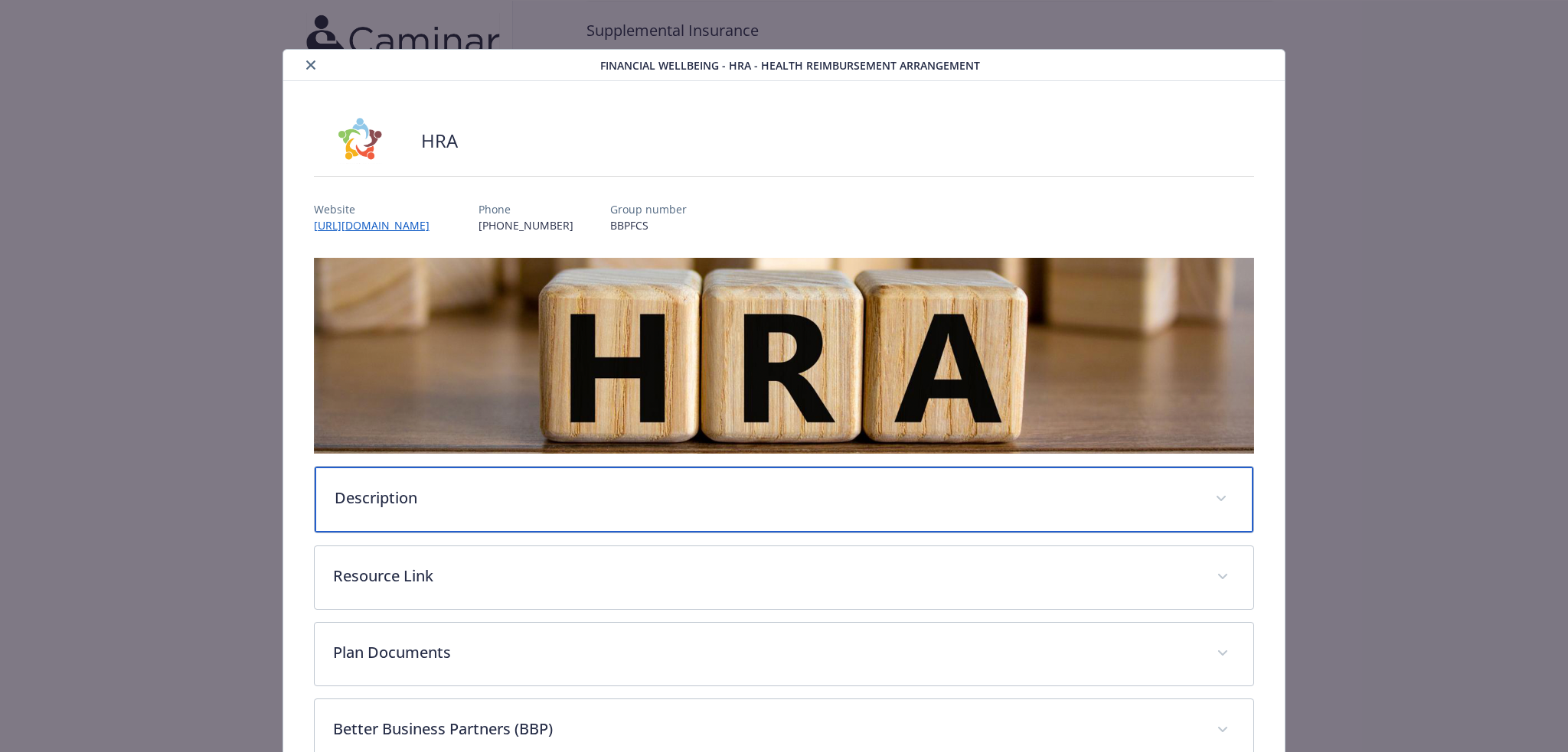
click at [518, 492] on p "Description" at bounding box center [766, 498] width 863 height 23
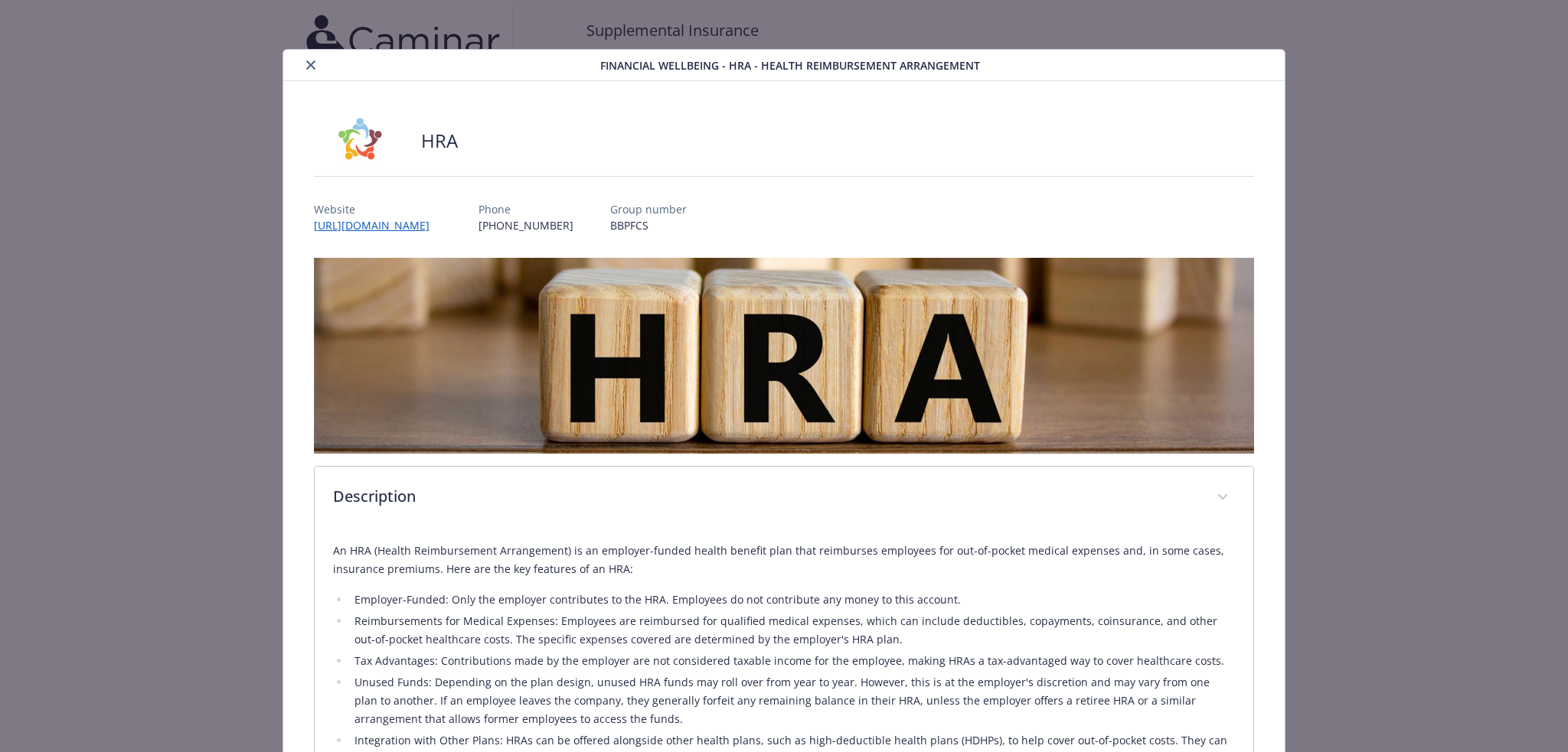
click at [308, 62] on icon "close" at bounding box center [311, 65] width 9 height 9
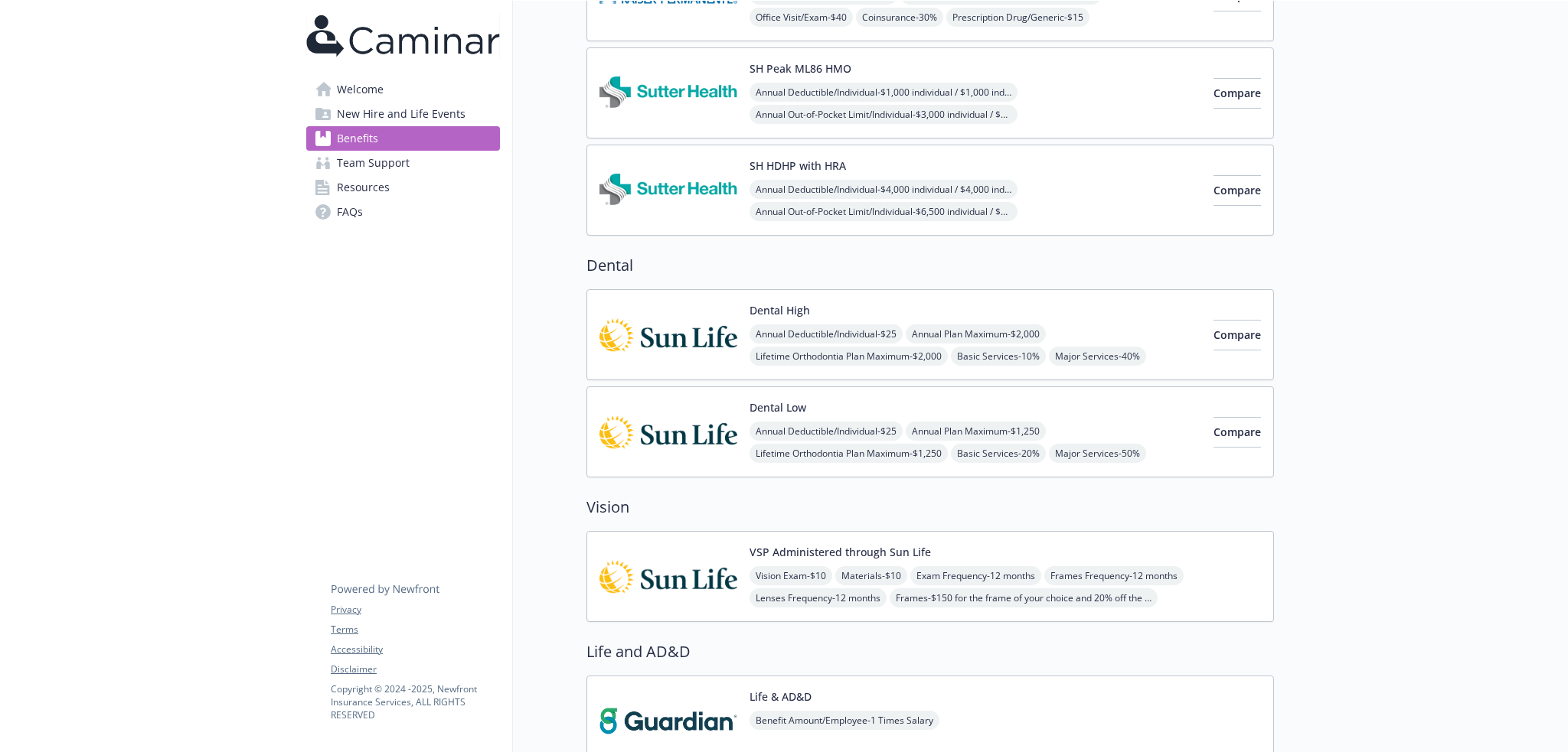
scroll to position [397, 0]
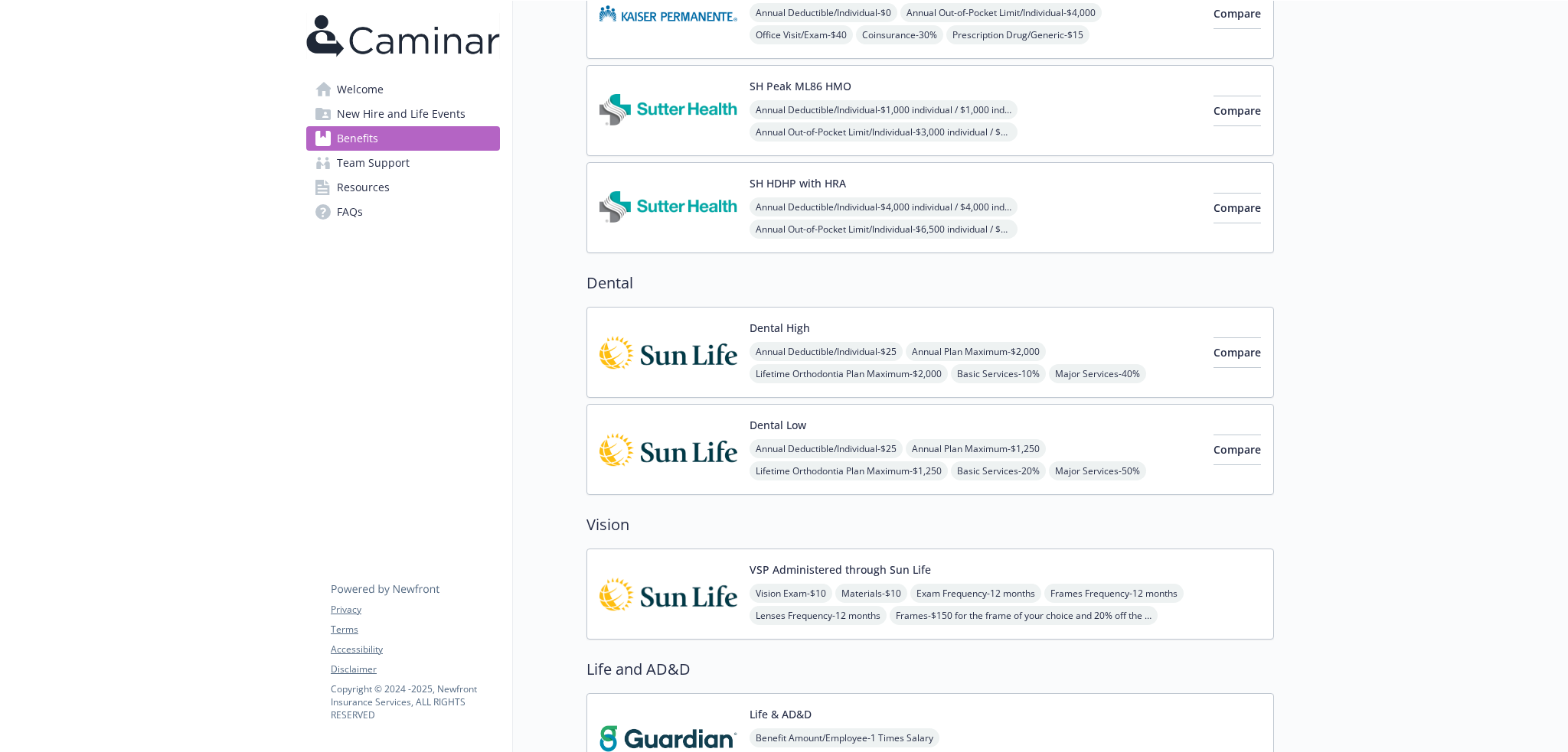
click at [863, 327] on div "Dental High Annual Deductible/Individual - $25 Annual Plan Maximum - $2,000 Lif…" at bounding box center [975, 352] width 452 height 65
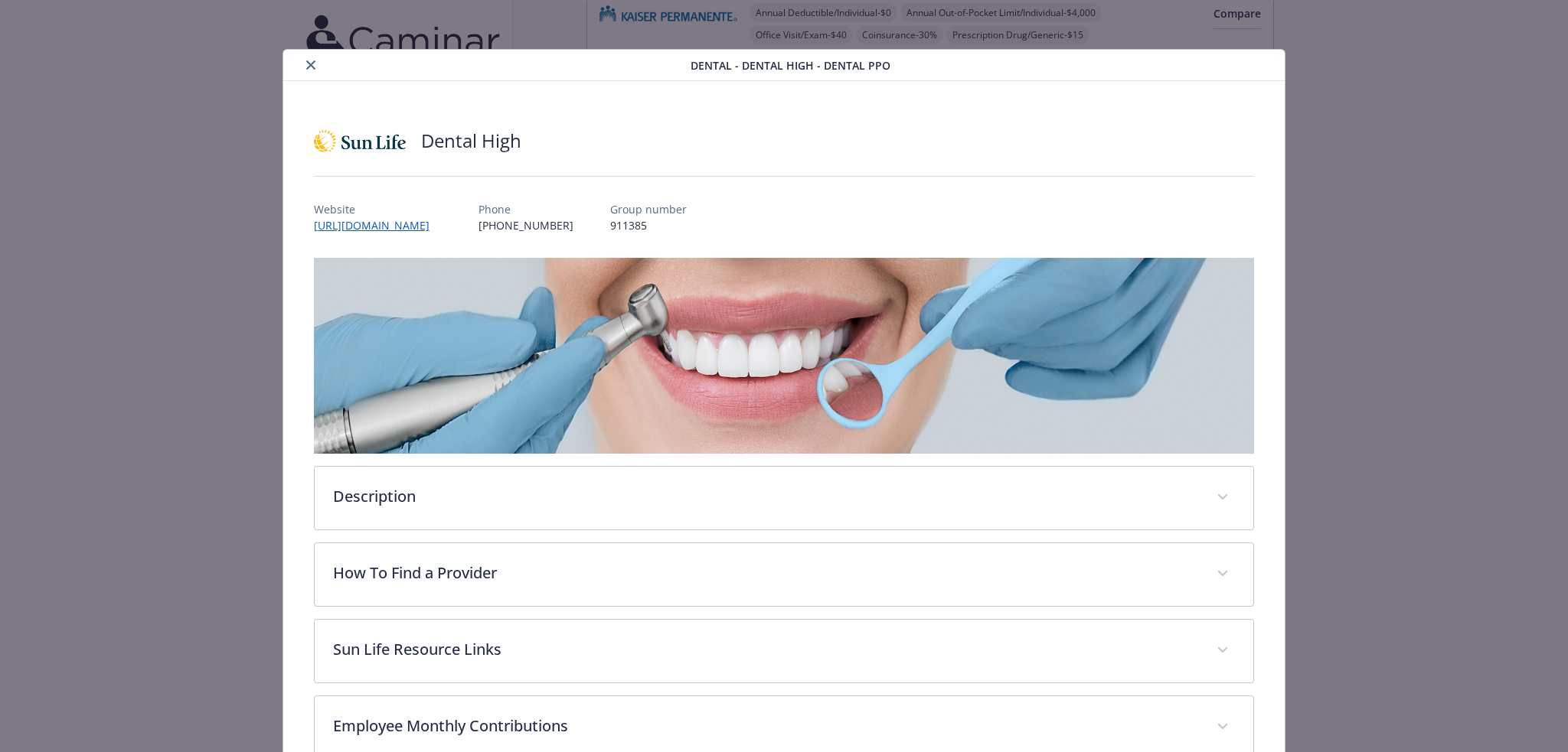
scroll to position [46, 0]
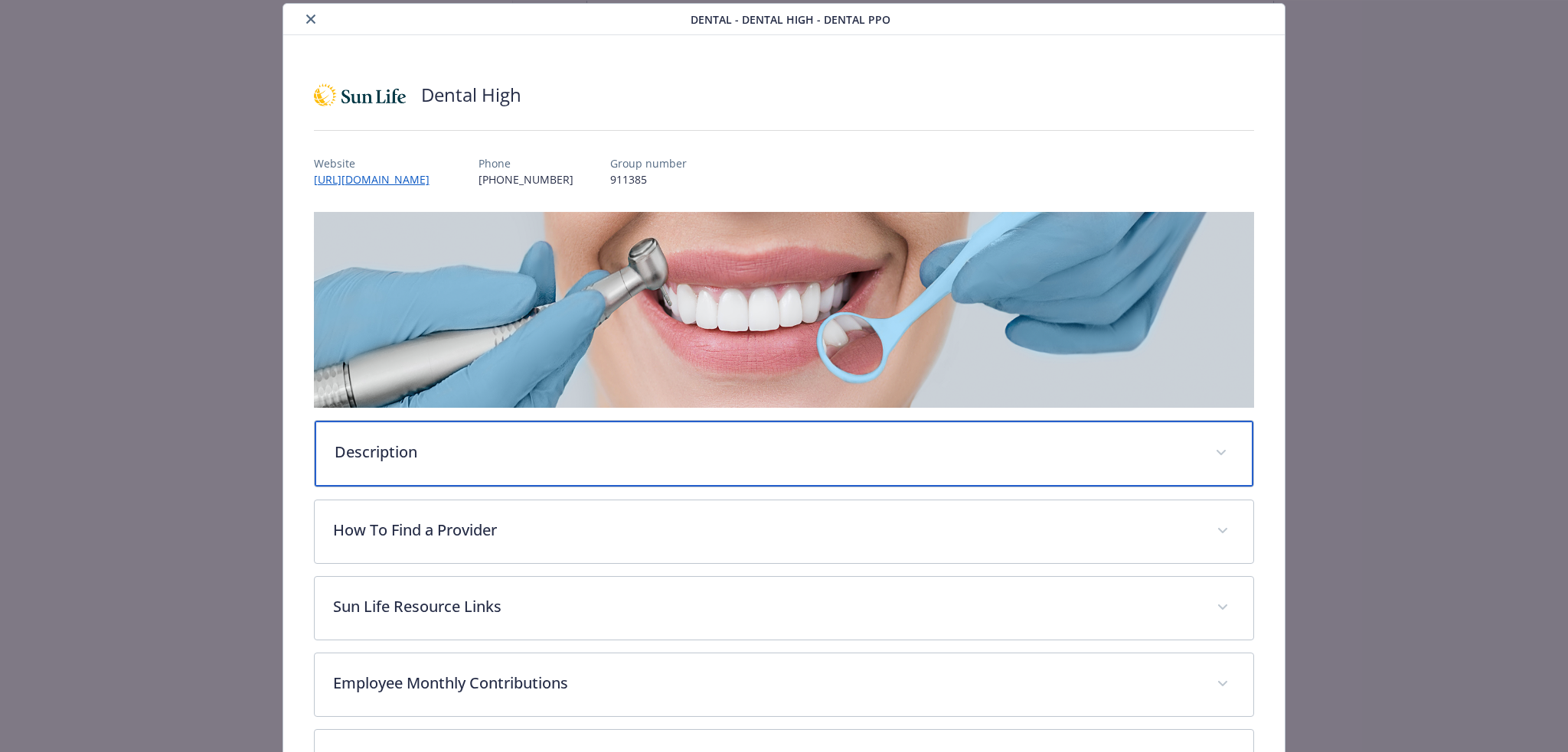
click at [454, 453] on p "Description" at bounding box center [766, 453] width 863 height 23
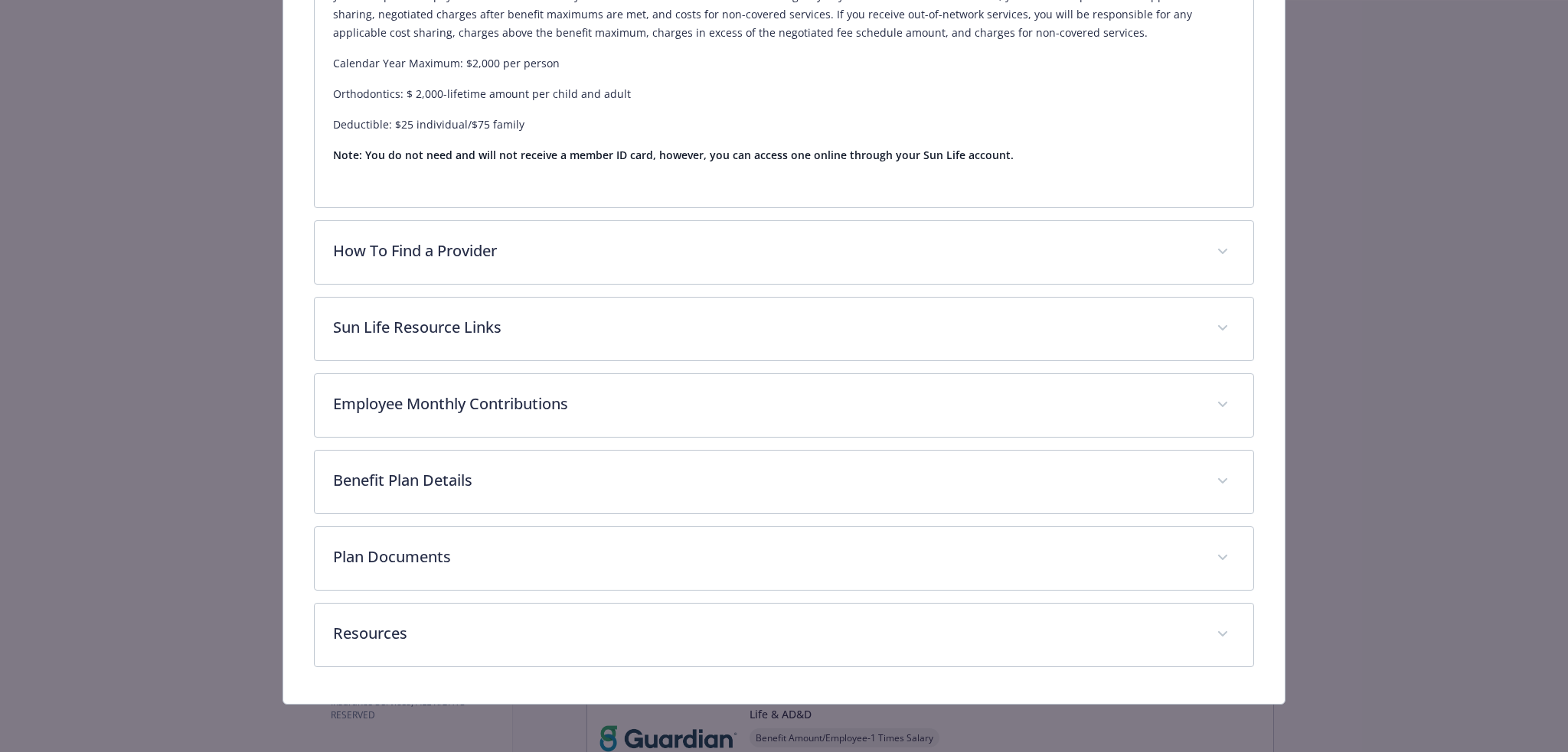
scroll to position [296, 0]
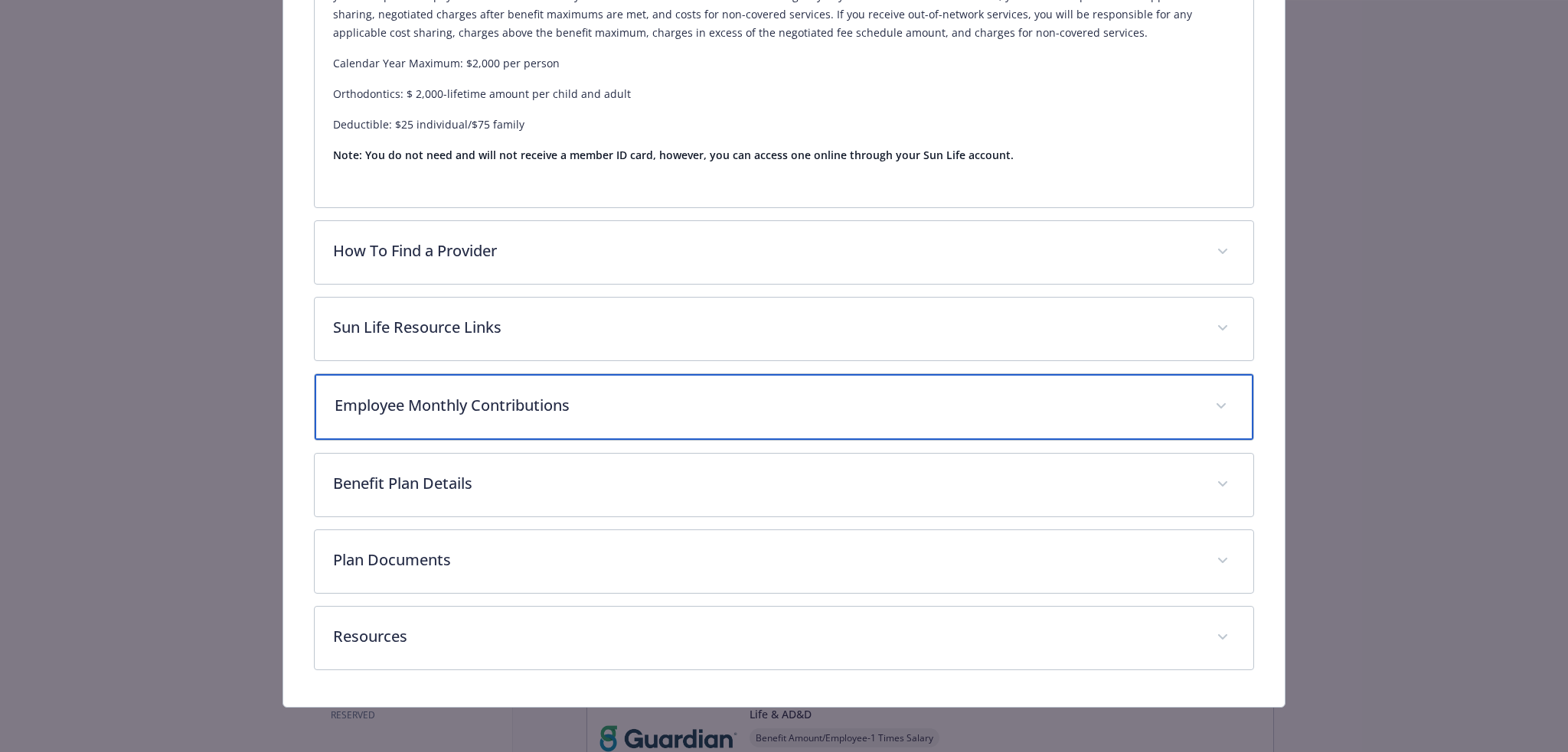
click at [604, 398] on p "Employee Monthly Contributions" at bounding box center [766, 405] width 863 height 23
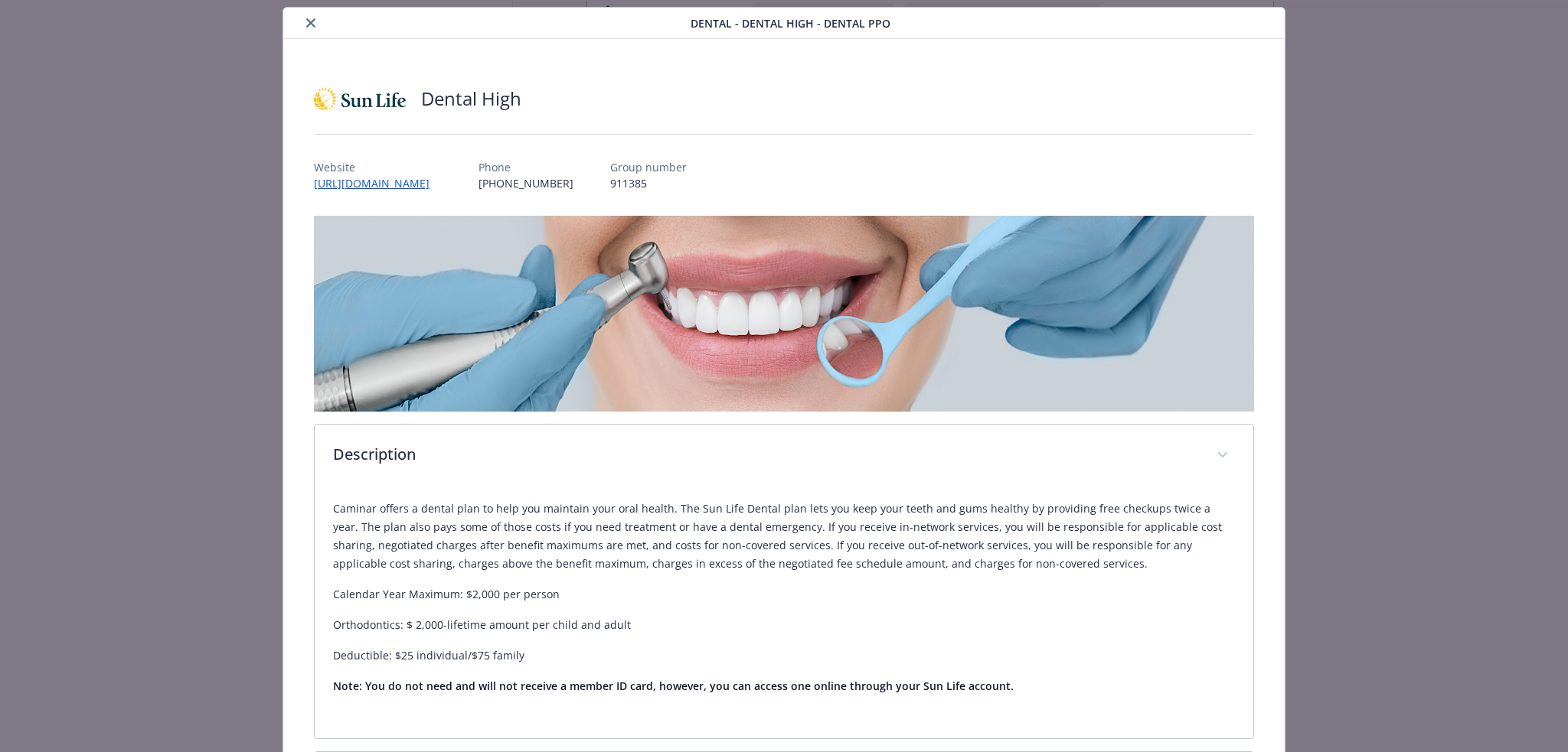
scroll to position [0, 0]
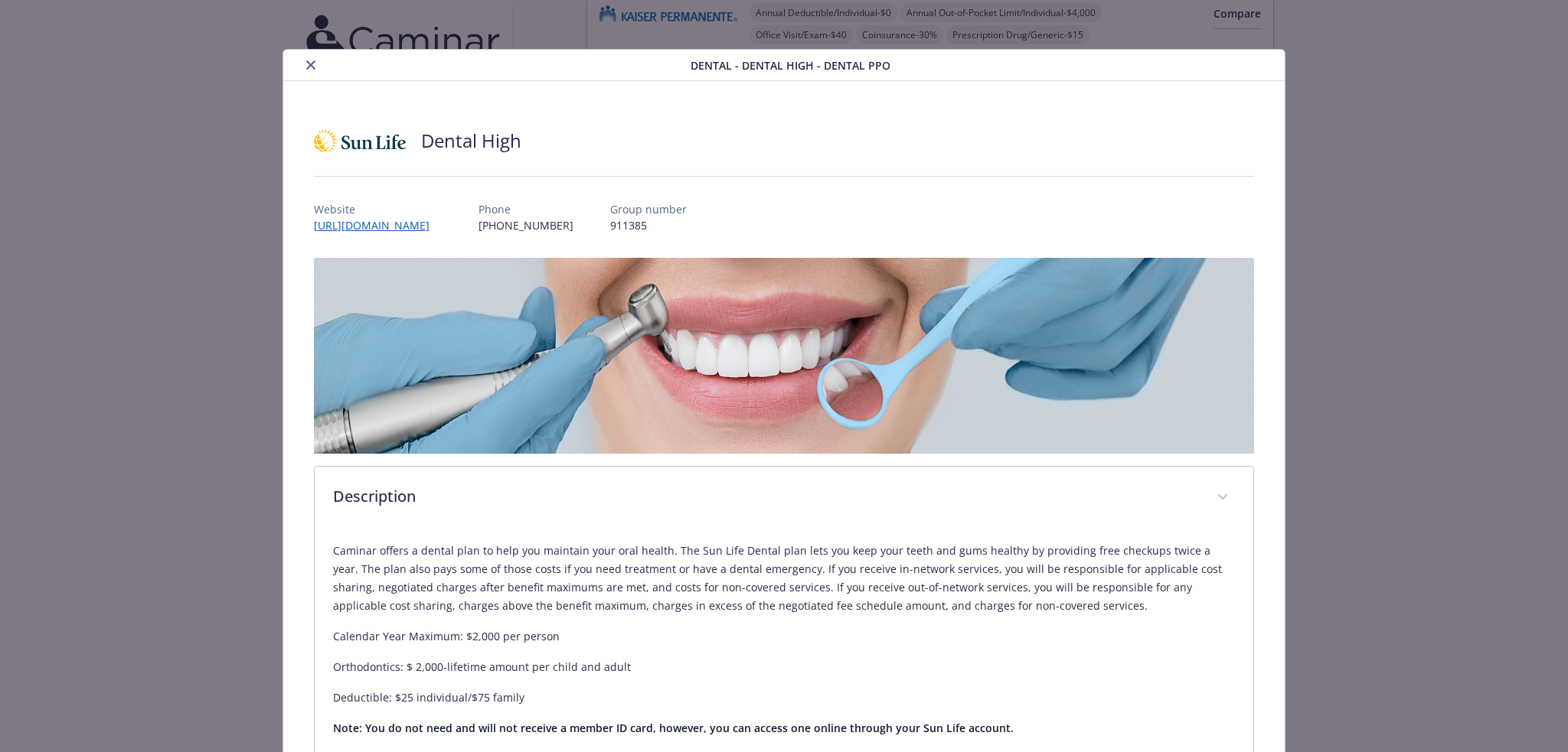
click at [308, 60] on icon "close" at bounding box center [311, 65] width 9 height 9
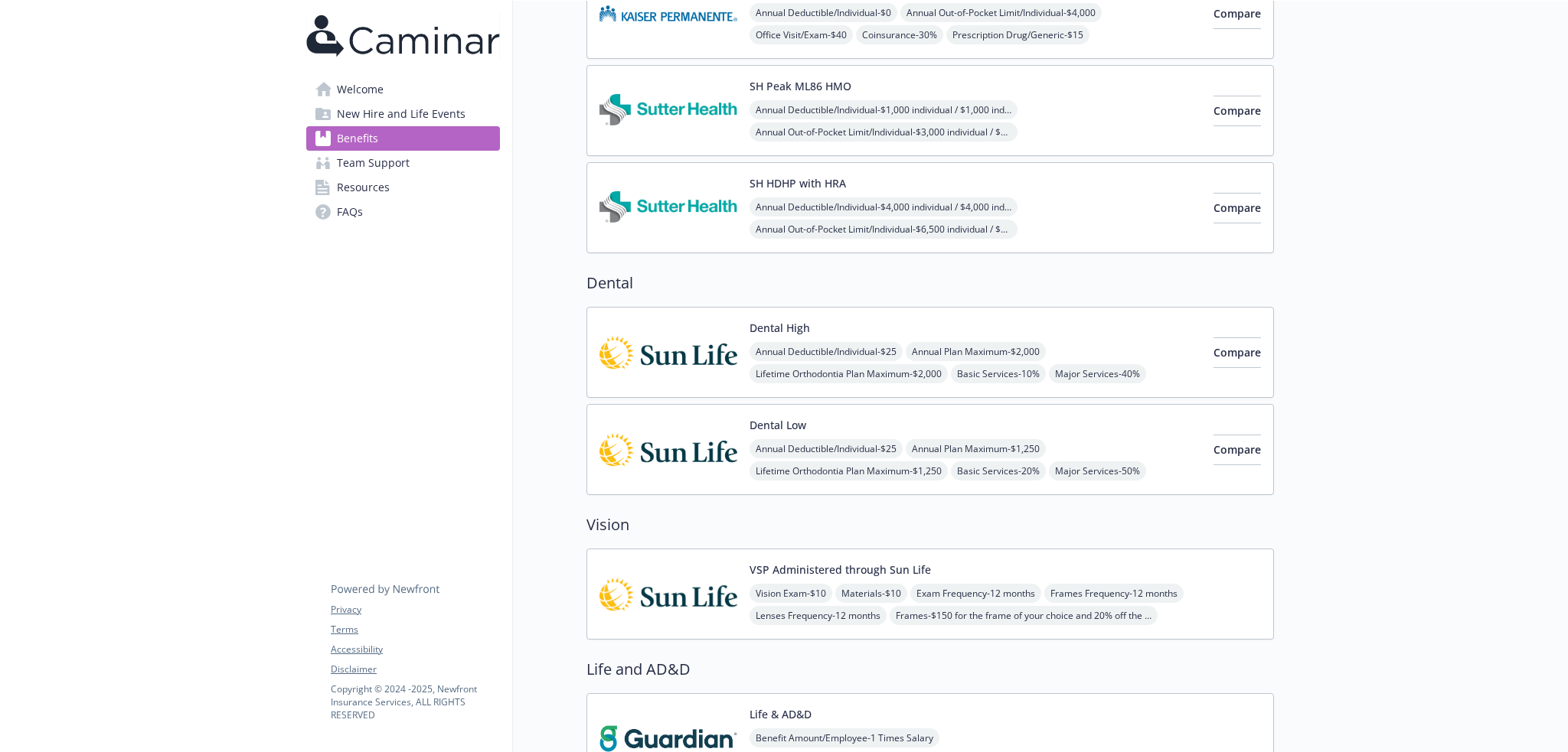
click at [836, 432] on div "Dental Low Annual Deductible/Individual - $25 Annual Plan Maximum - $1,250 Life…" at bounding box center [975, 449] width 452 height 65
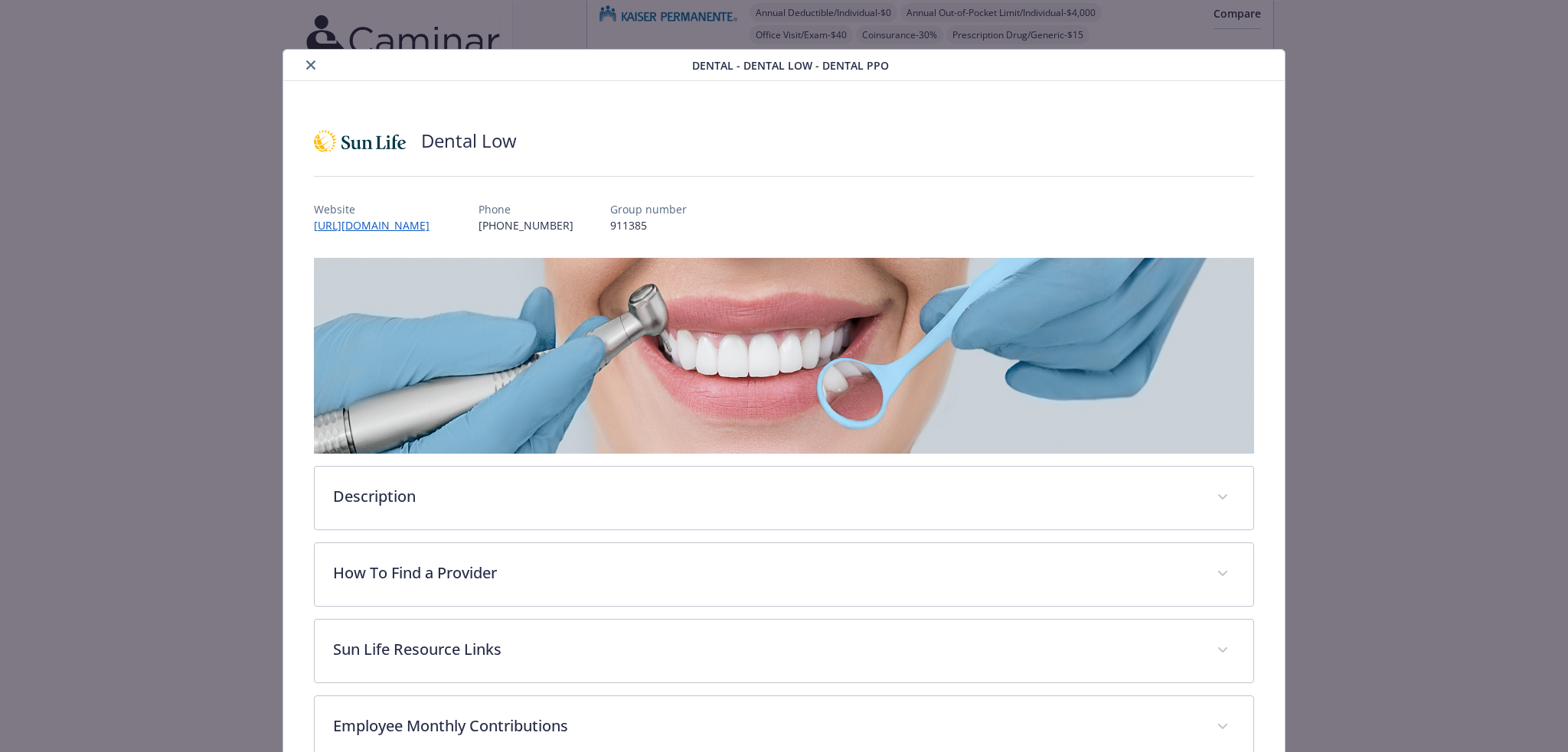
scroll to position [46, 0]
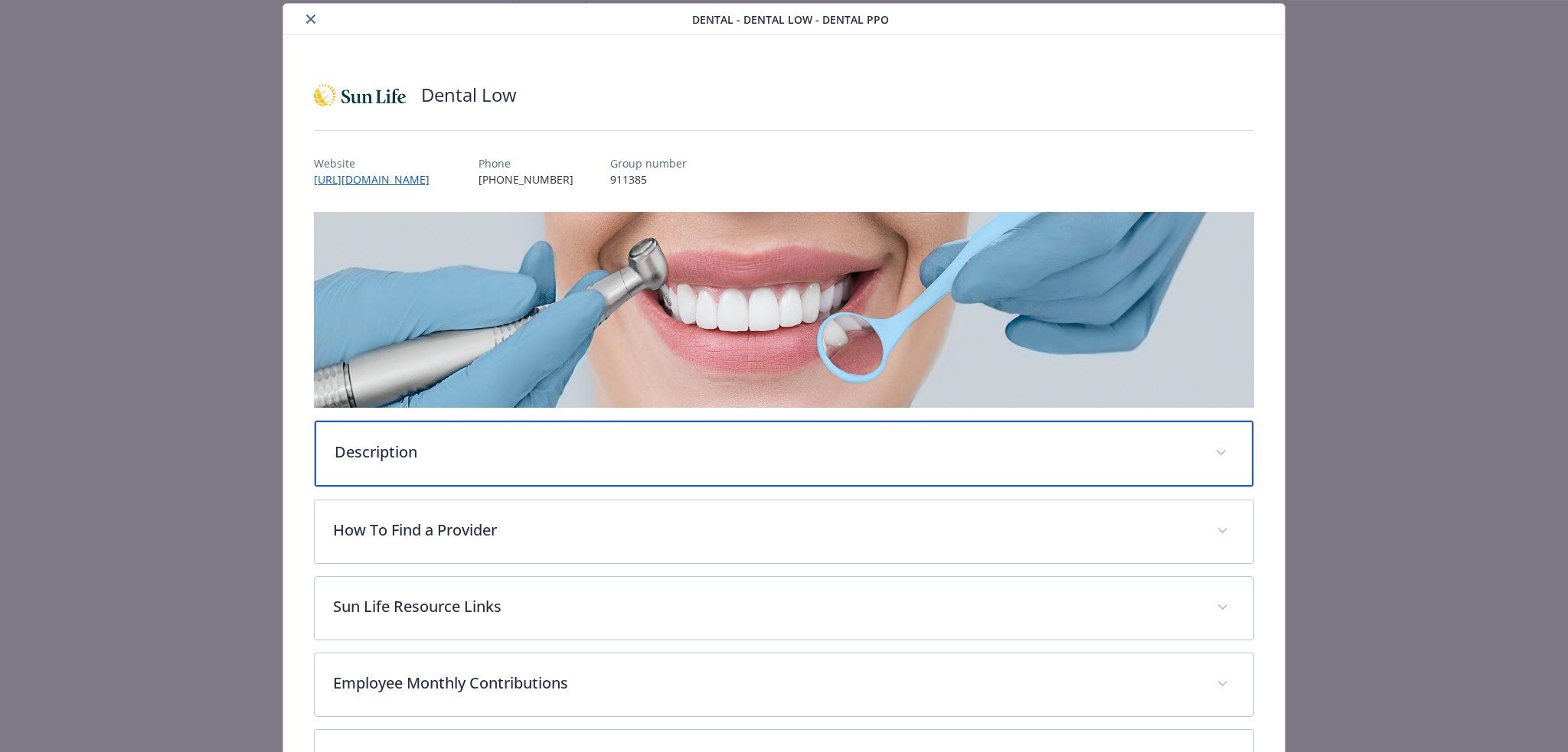
click at [455, 472] on div "Description" at bounding box center [784, 453] width 939 height 66
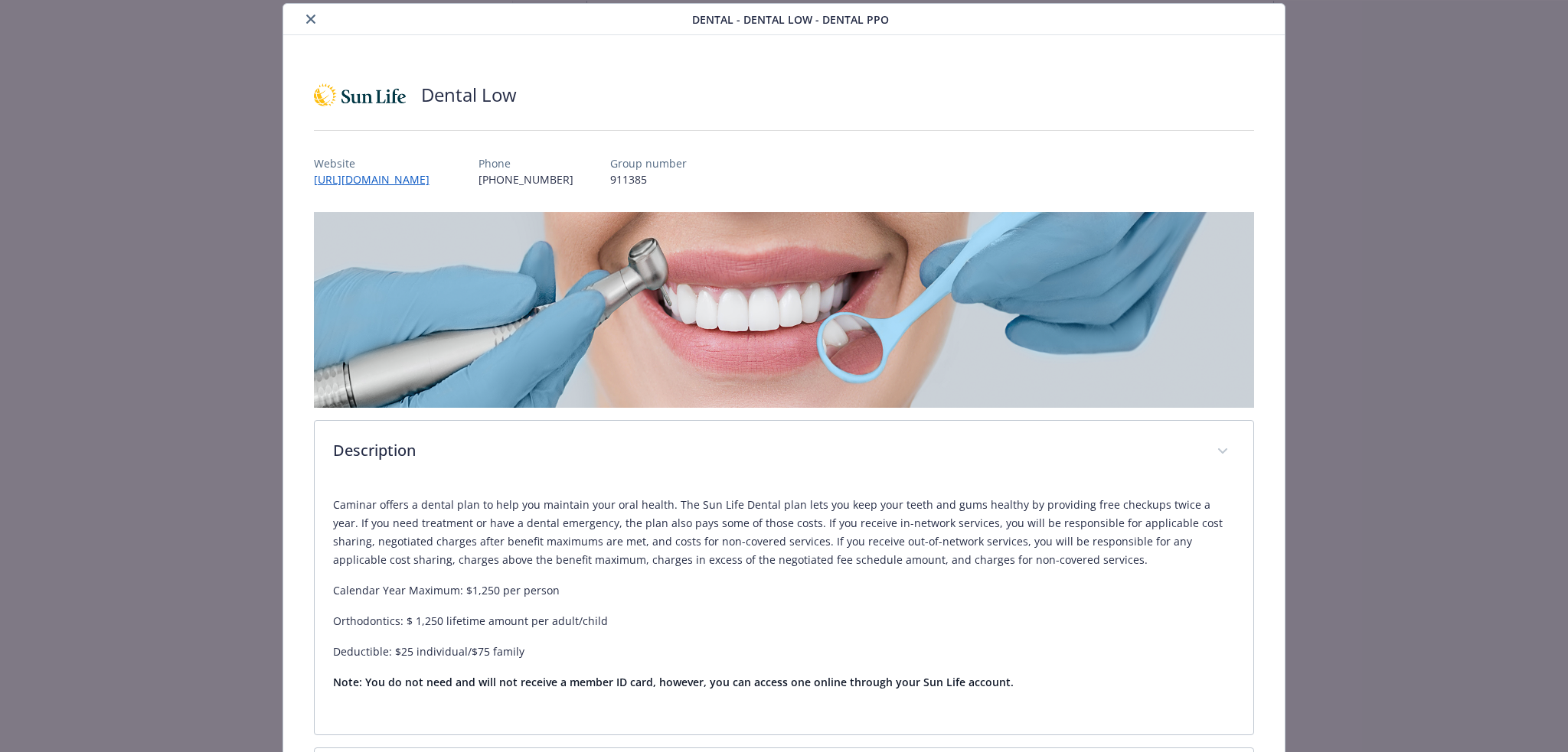
scroll to position [327, 0]
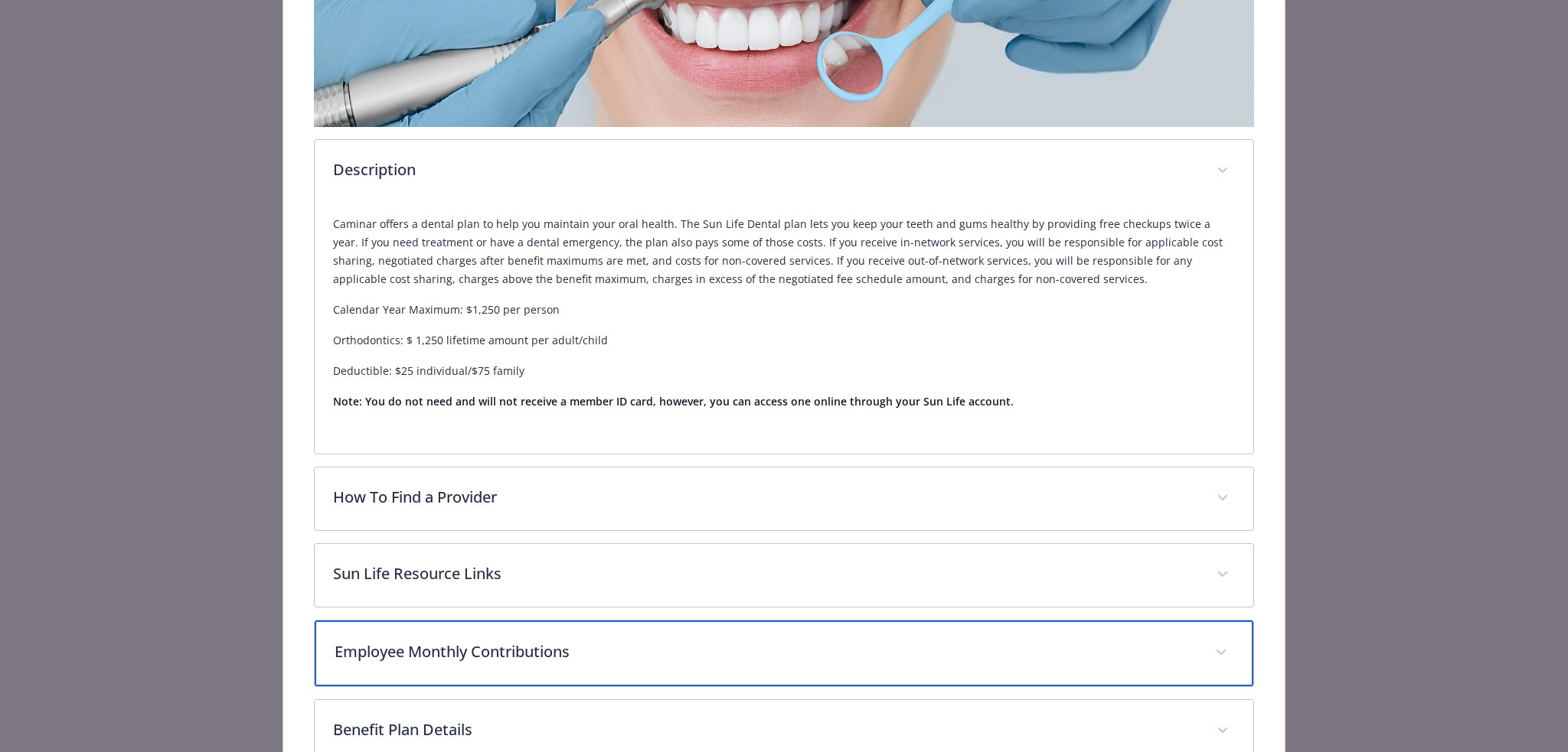
click at [502, 646] on p "Employee Monthly Contributions" at bounding box center [766, 652] width 863 height 23
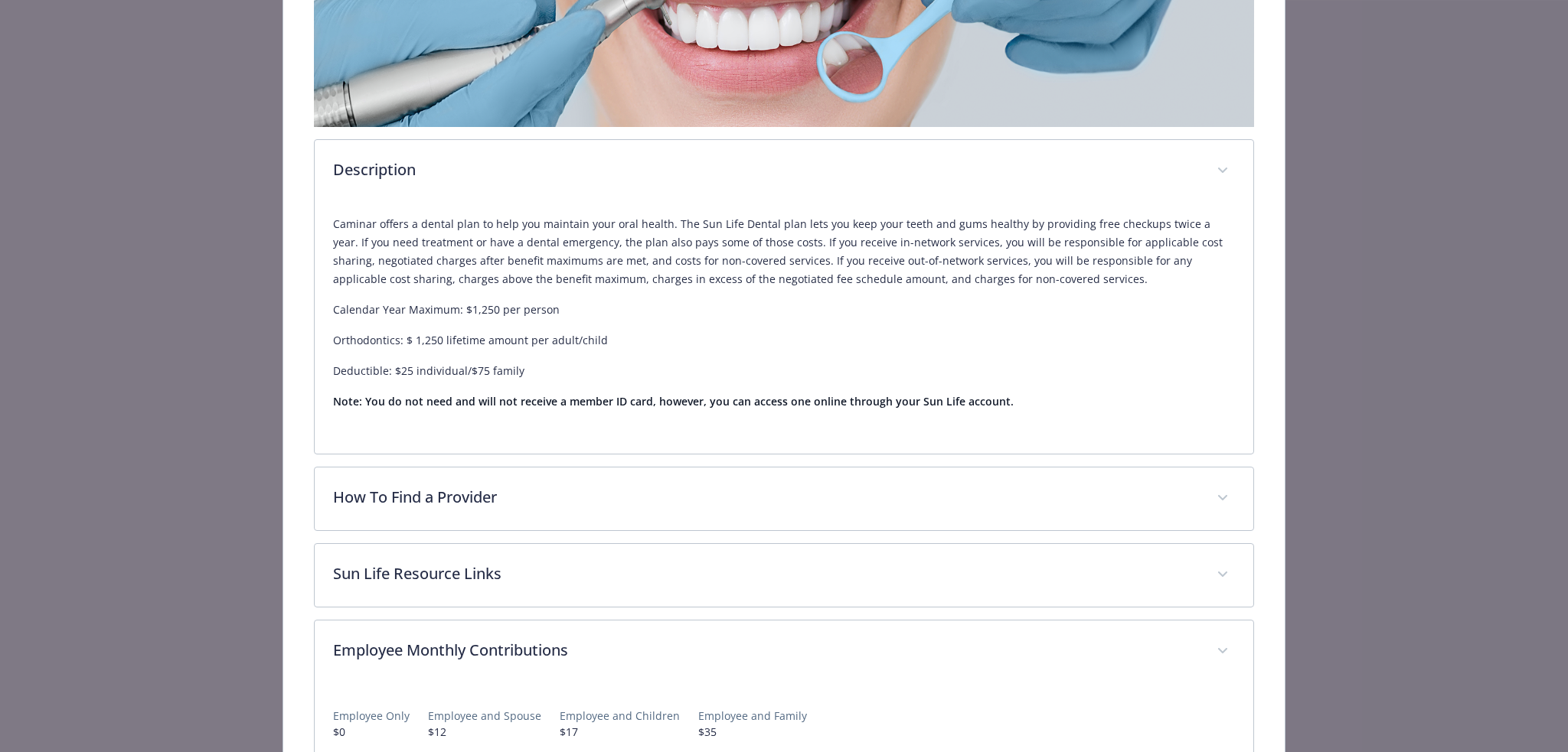
scroll to position [0, 0]
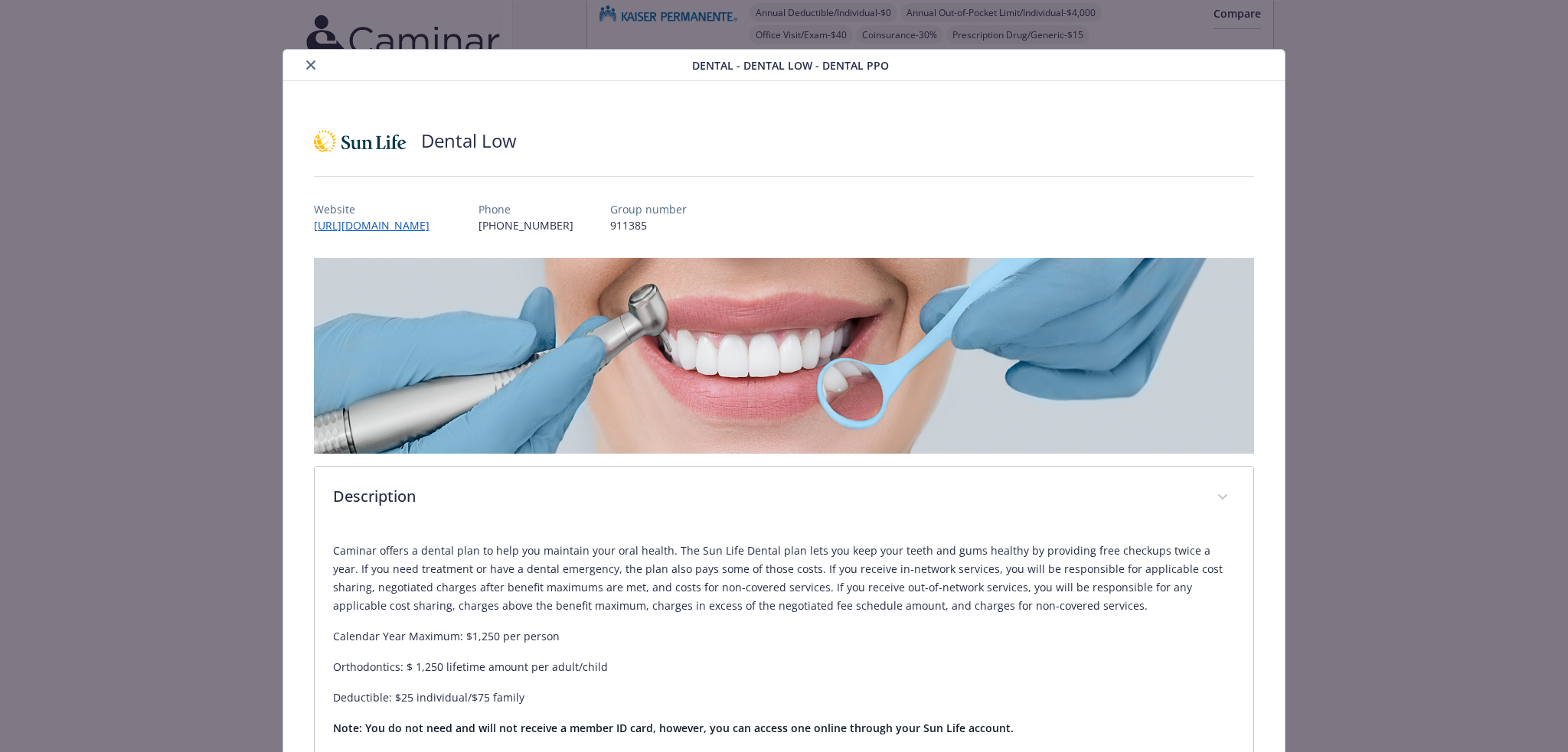
click at [302, 69] on button "close" at bounding box center [310, 64] width 18 height 18
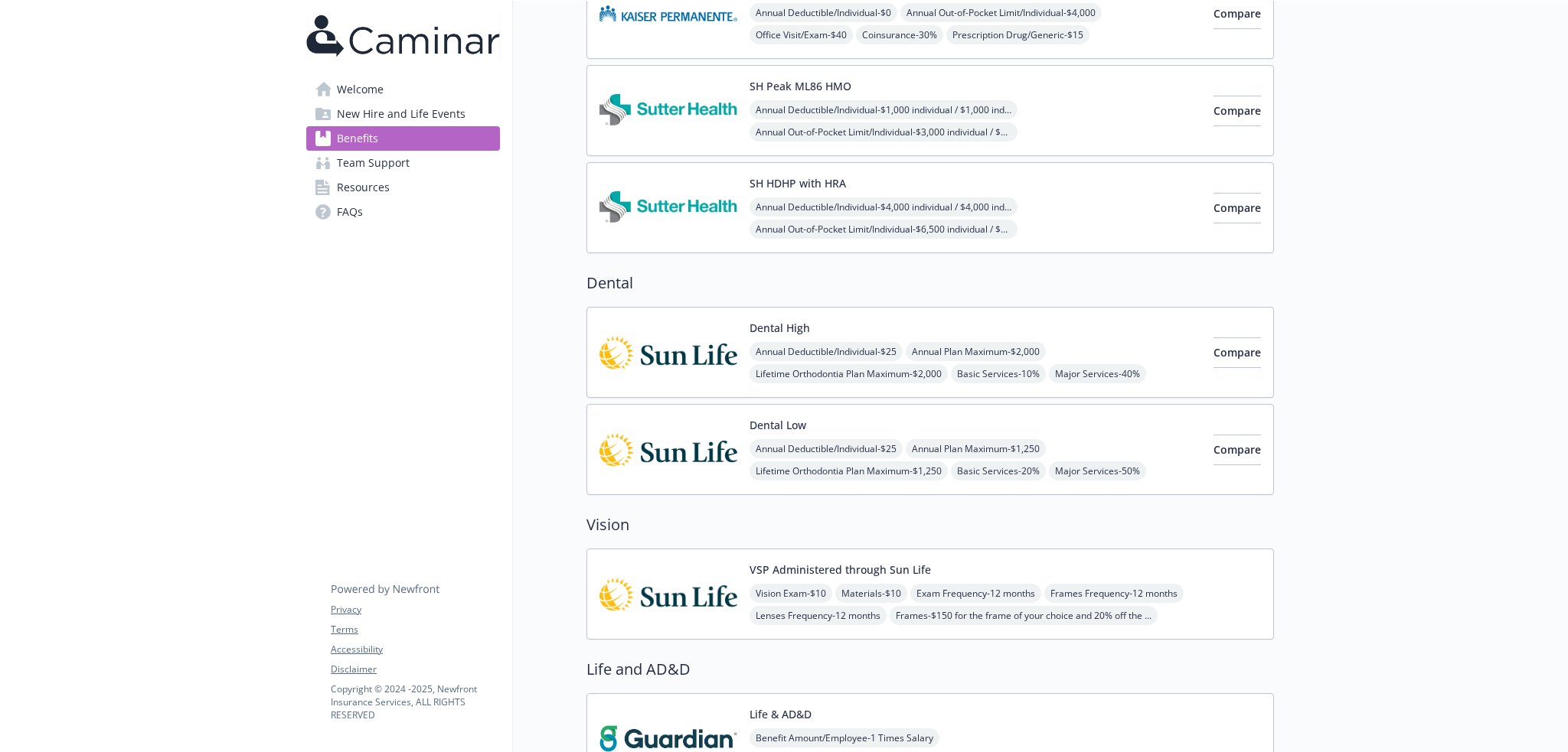
click at [864, 571] on button "VSP Administered through Sun Life" at bounding box center [840, 570] width 181 height 16
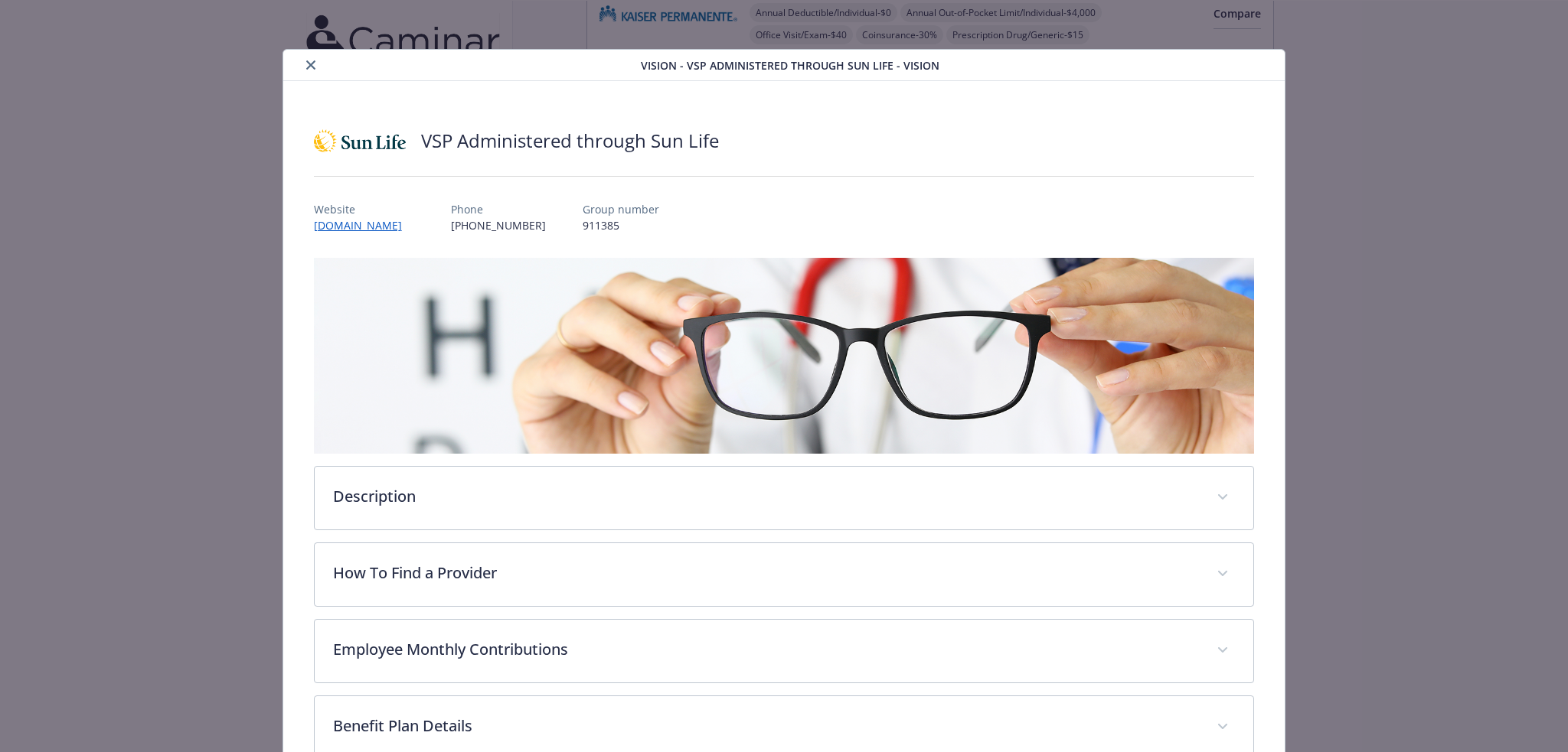
scroll to position [46, 0]
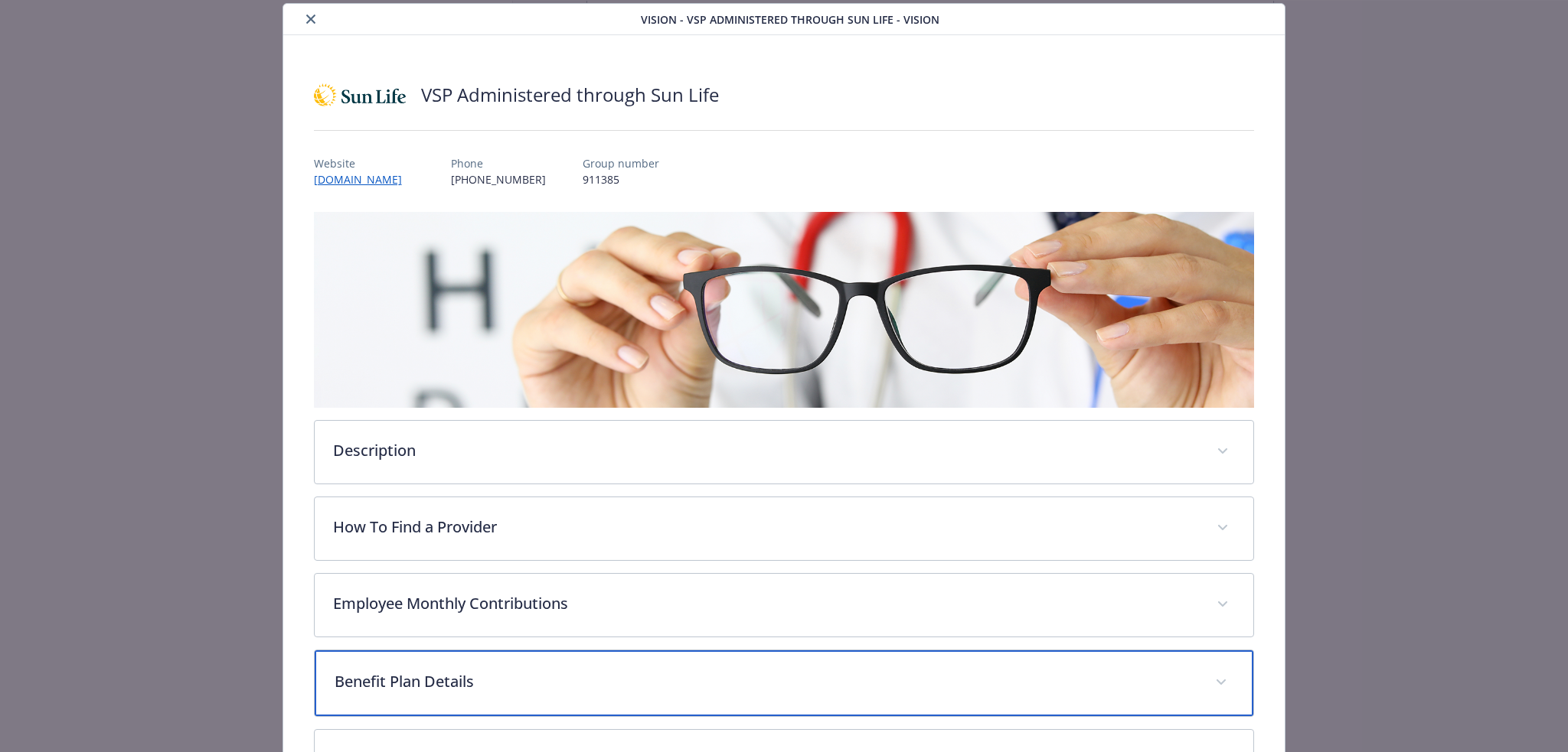
click at [518, 673] on p "Benefit Plan Details" at bounding box center [766, 682] width 863 height 23
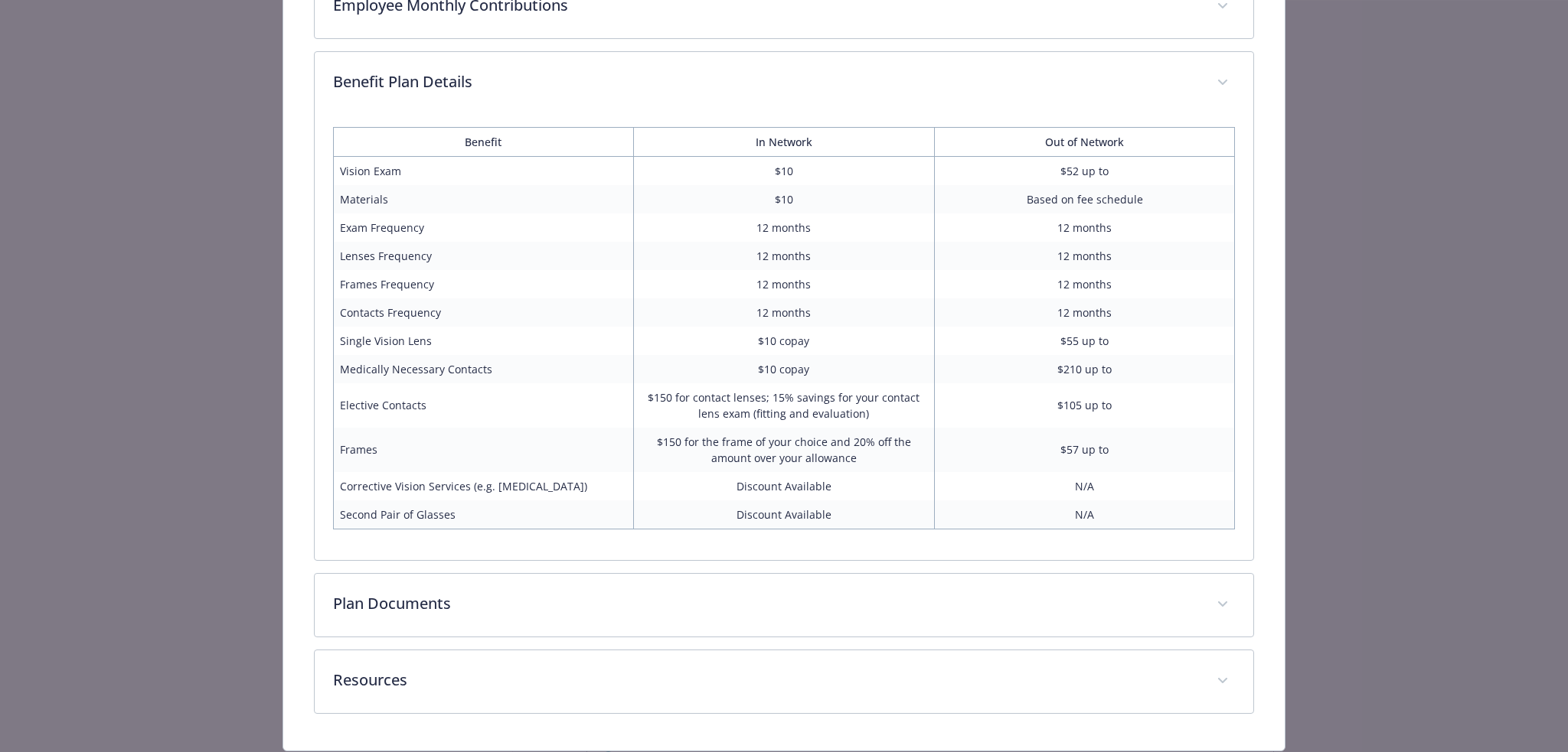
scroll to position [691, 0]
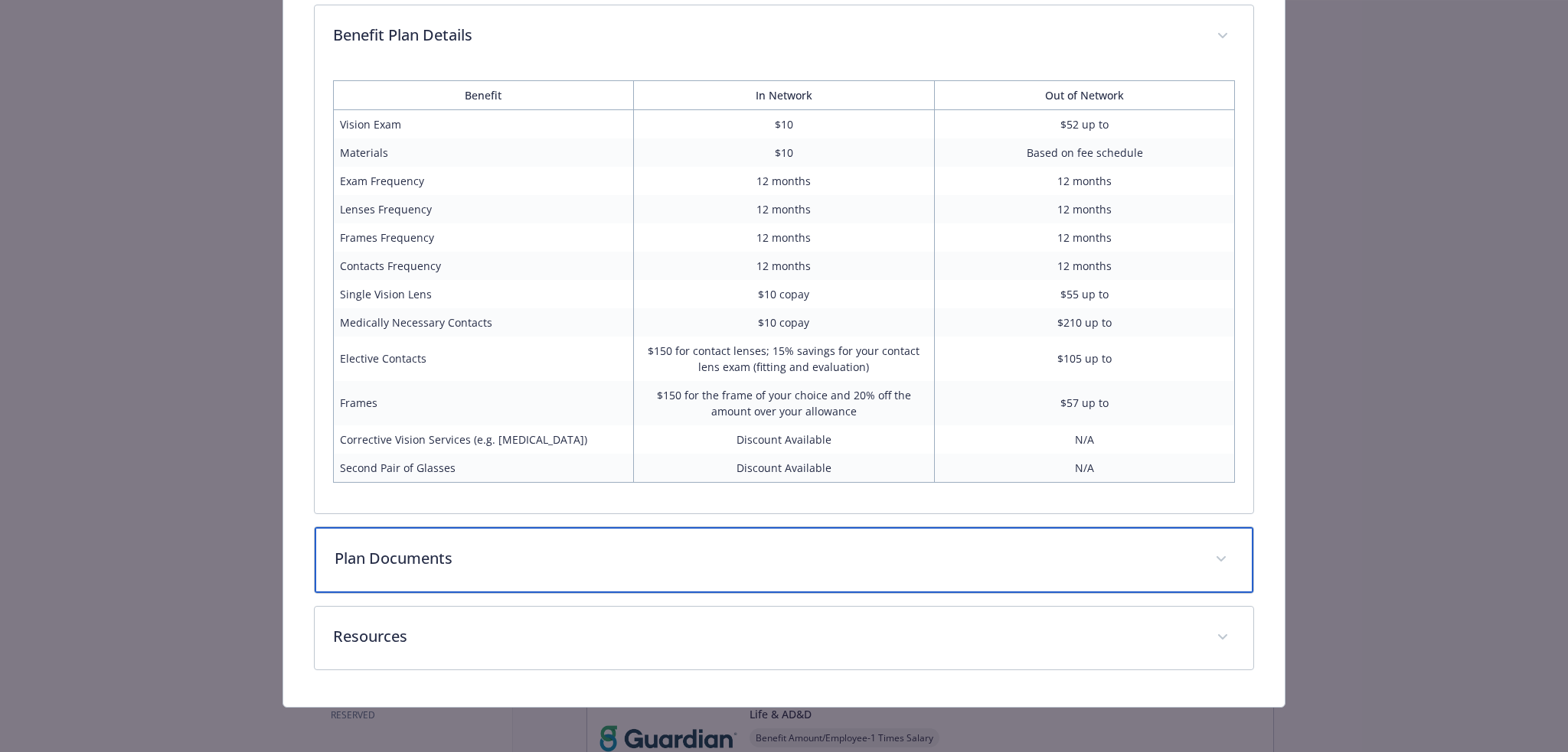
click at [518, 557] on p "Plan Documents" at bounding box center [766, 558] width 863 height 23
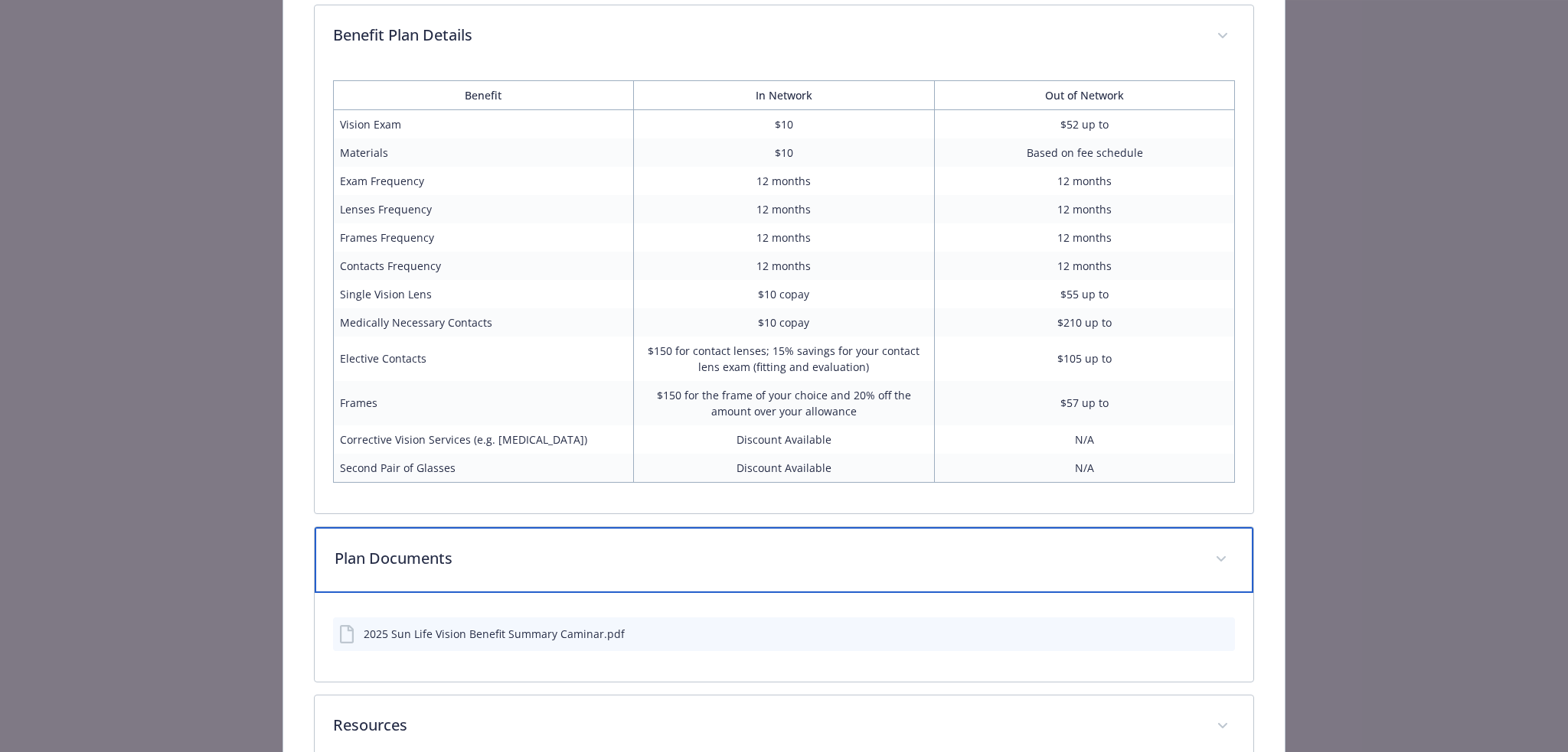
scroll to position [0, 0]
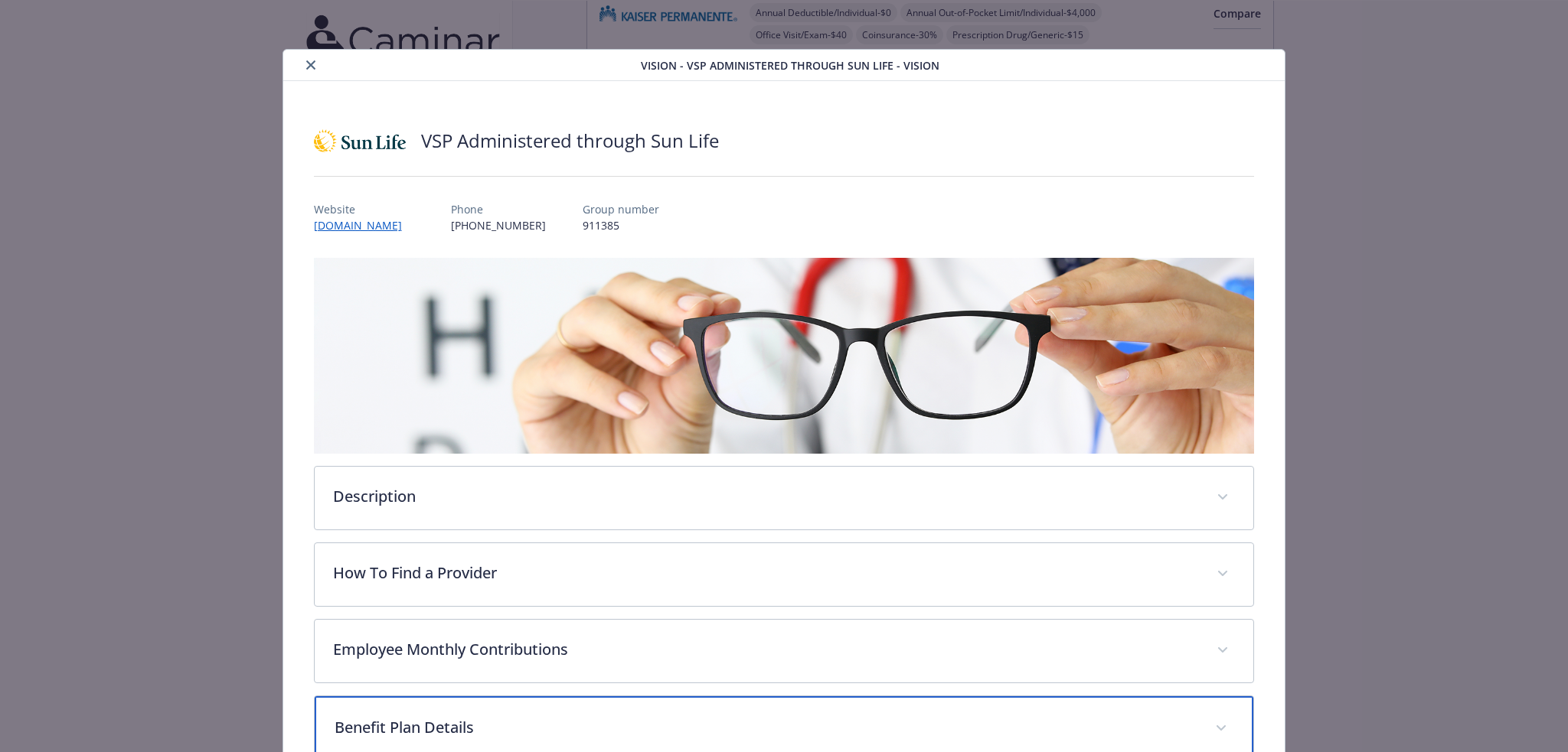
click at [492, 717] on p "Benefit Plan Details" at bounding box center [766, 727] width 863 height 23
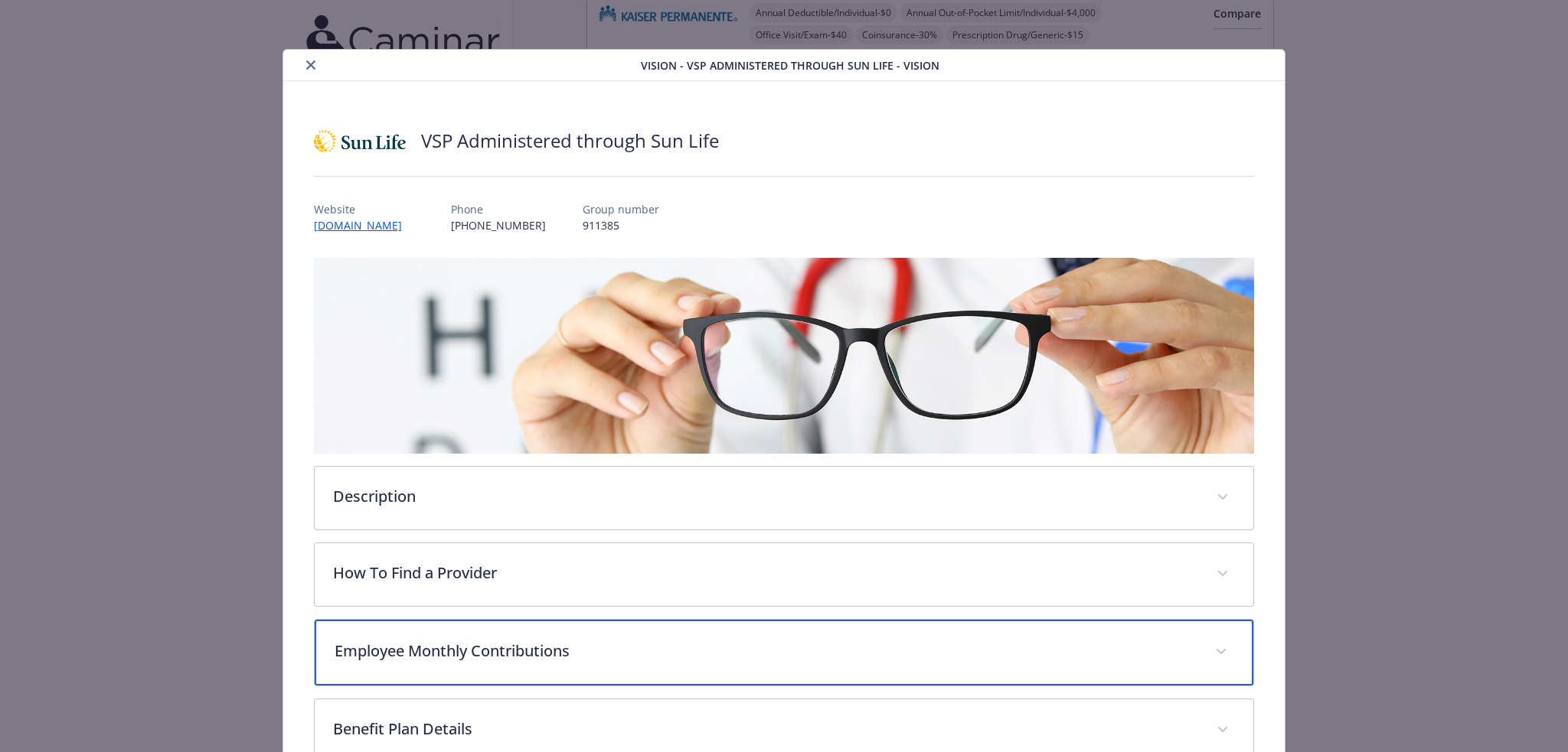
click at [508, 636] on div "Employee Monthly Contributions" at bounding box center [784, 653] width 939 height 66
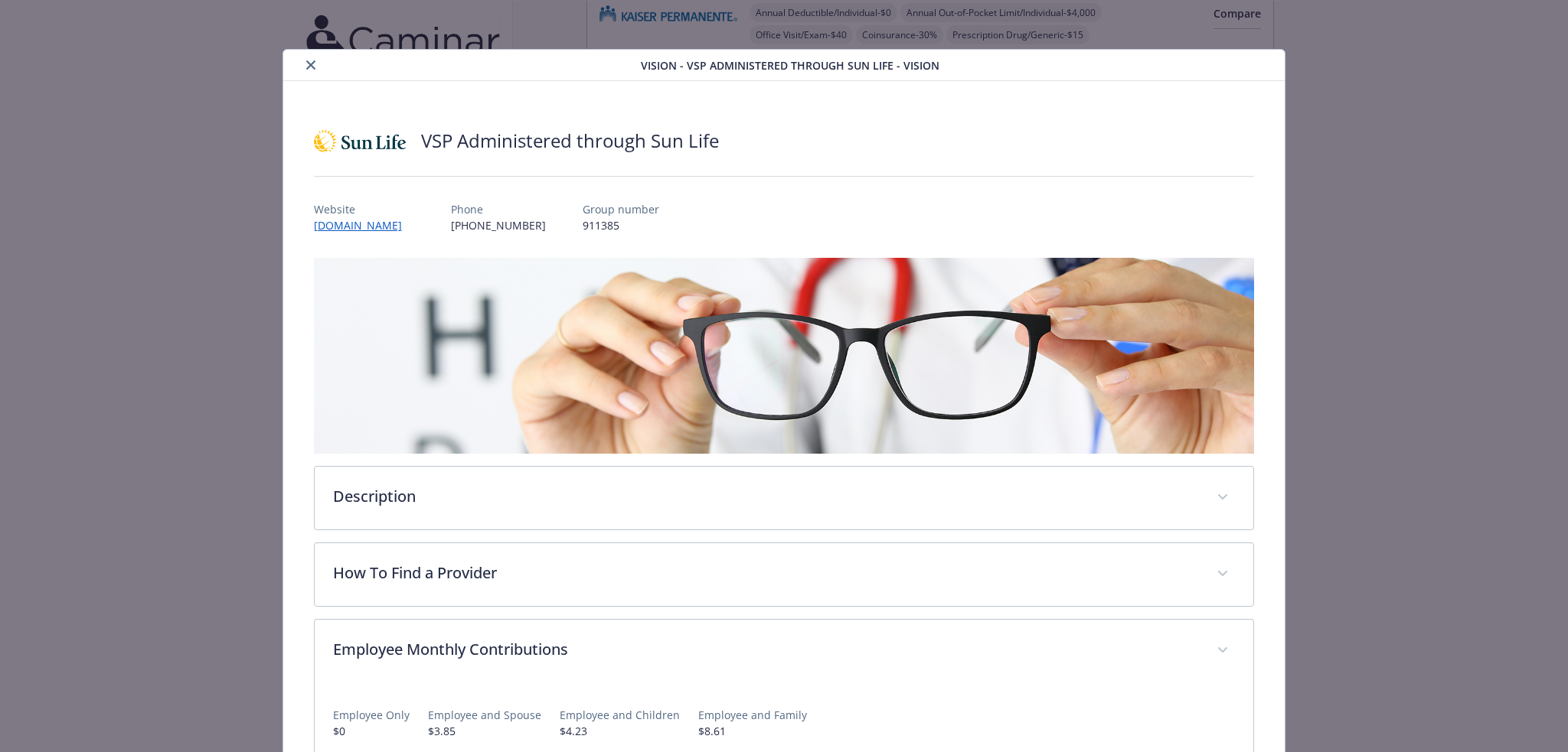
click at [308, 69] on icon "close" at bounding box center [311, 65] width 9 height 9
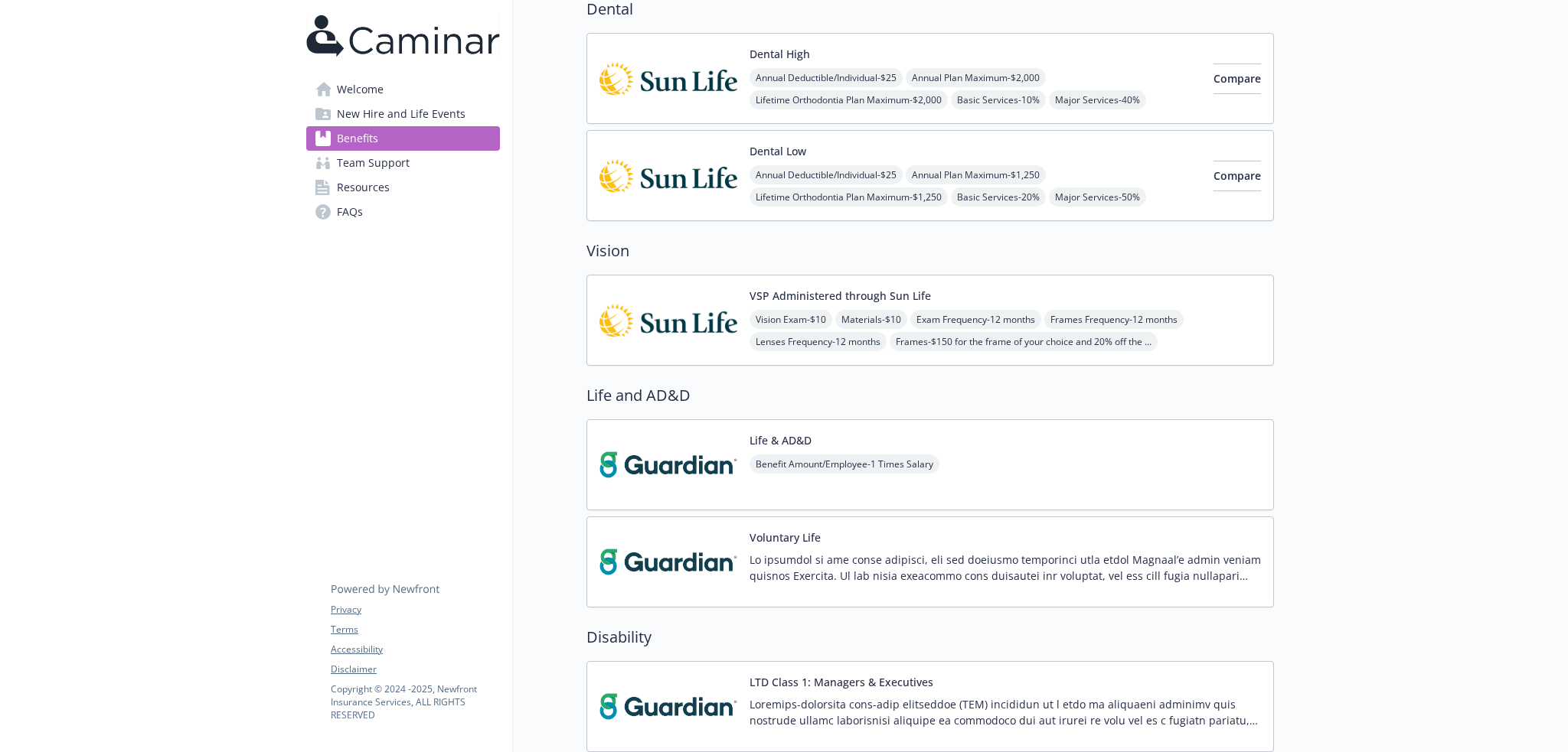
scroll to position [677, 0]
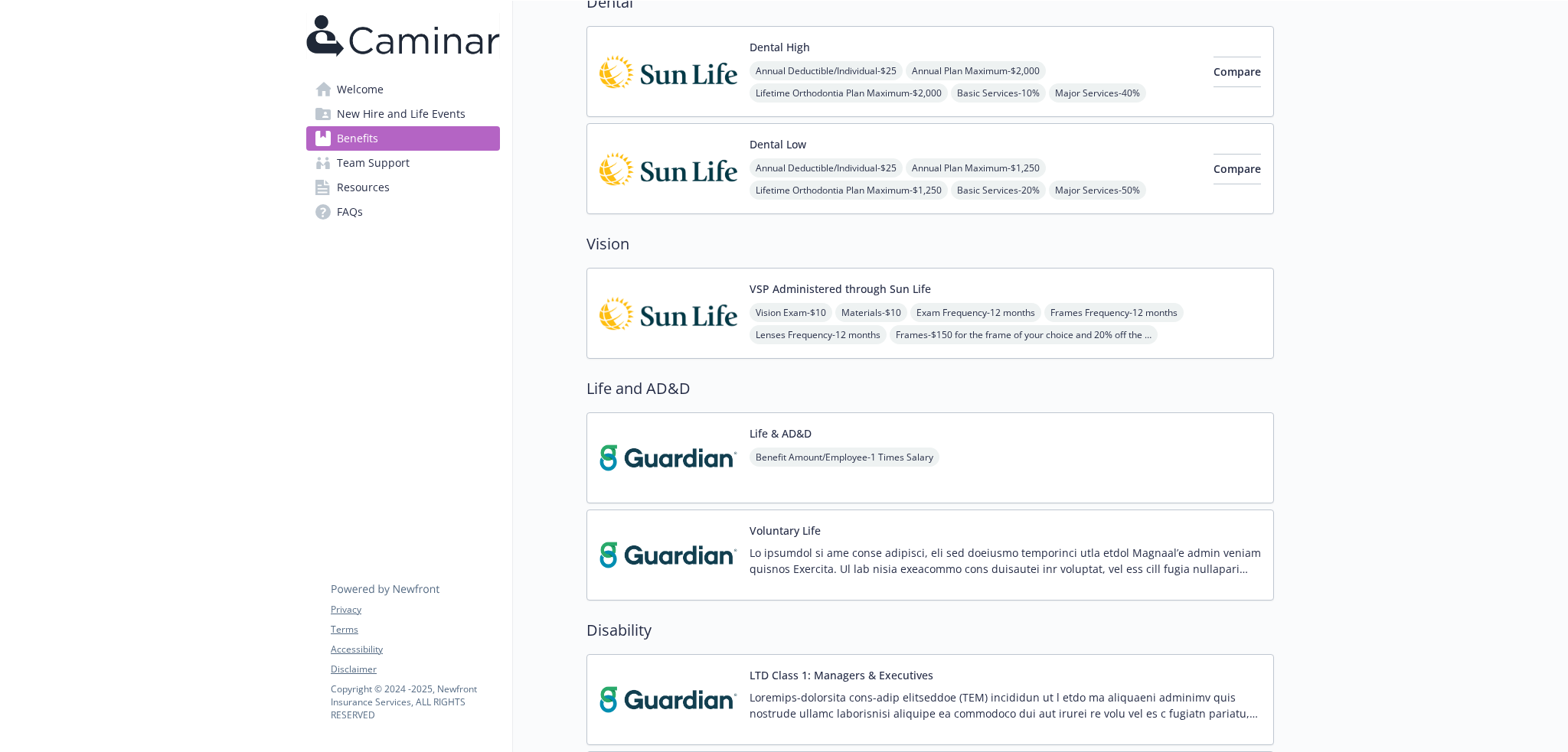
click at [851, 465] on span "Benefit Amount/Employee - 1 Times Salary" at bounding box center [844, 457] width 190 height 19
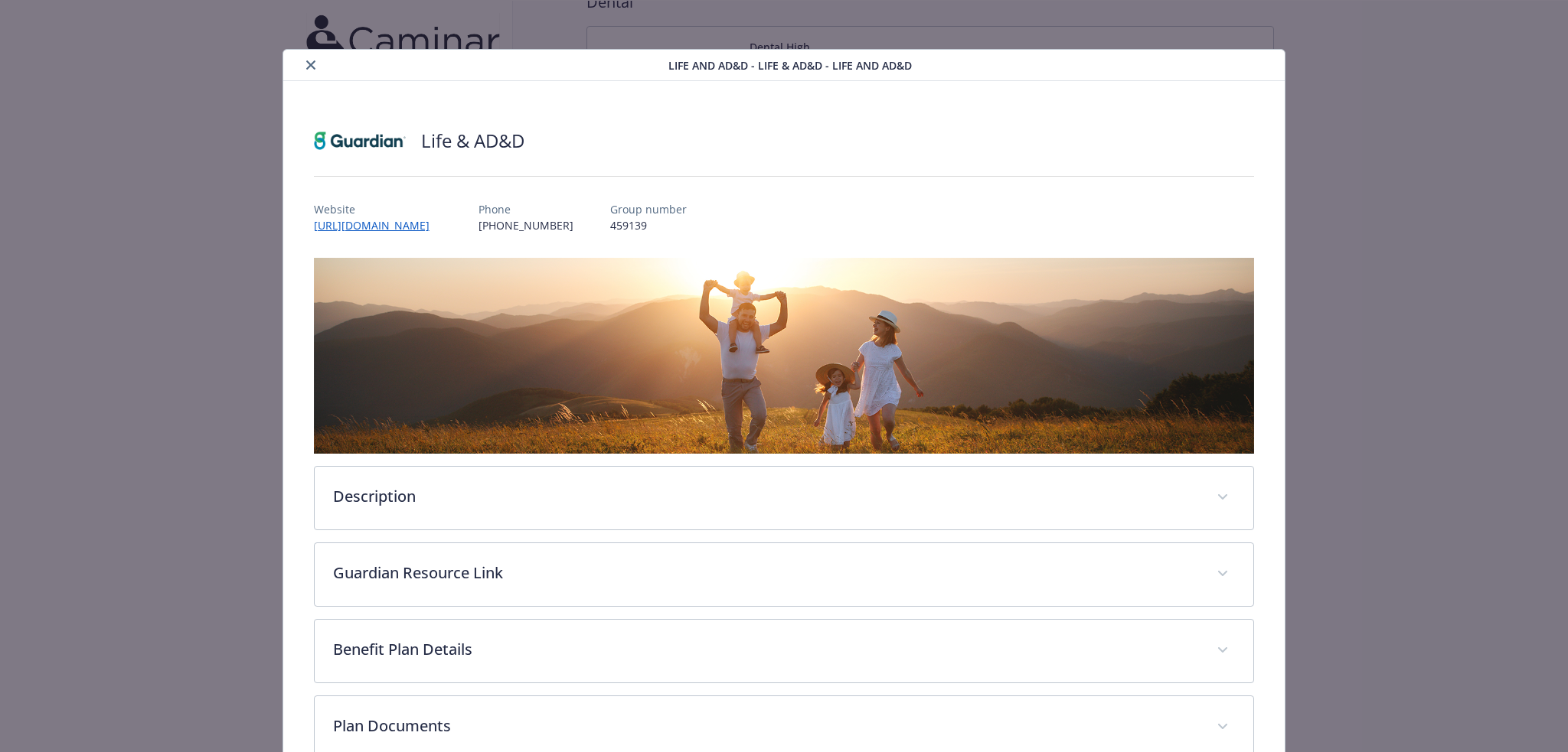
scroll to position [246, 0]
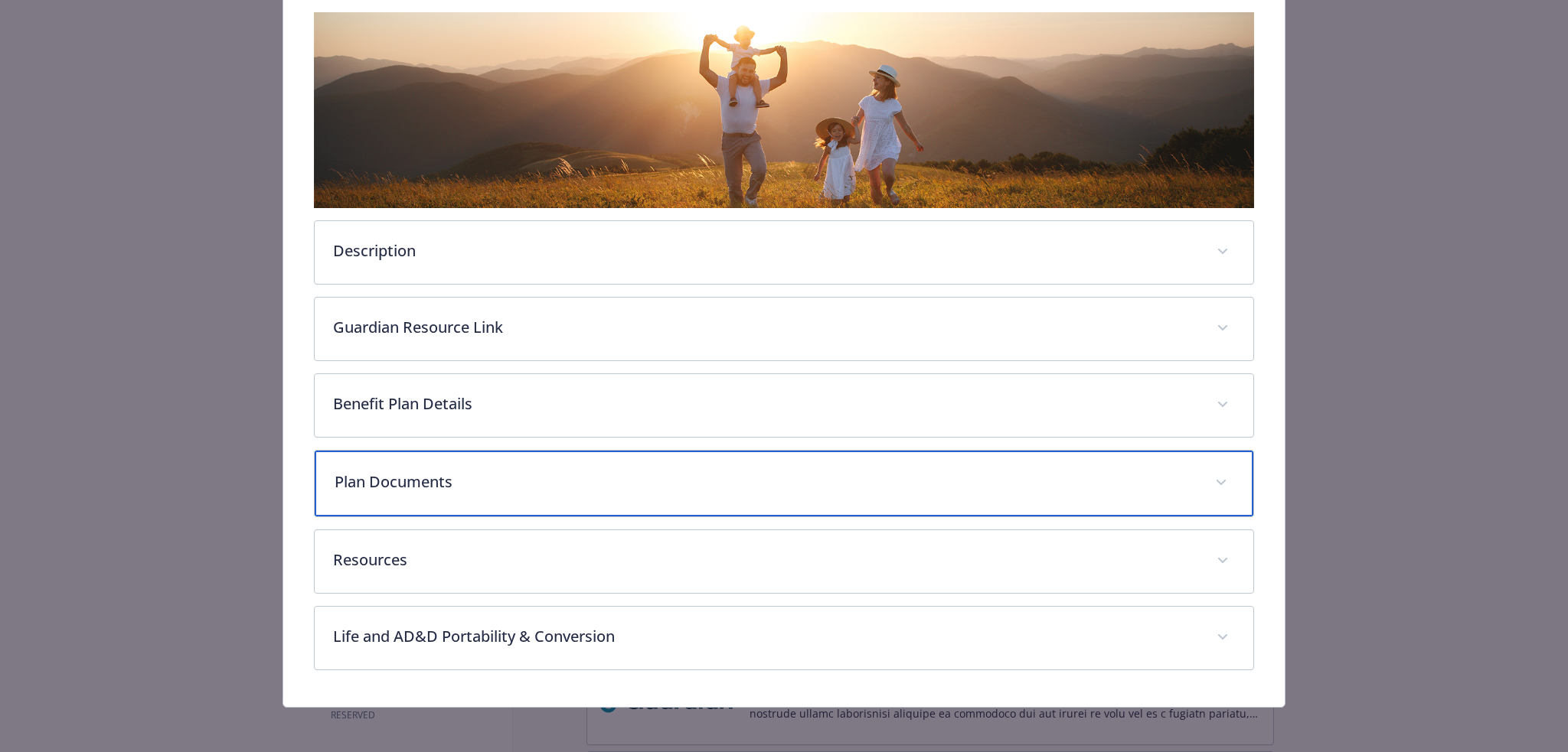
click at [570, 507] on div "Plan Documents" at bounding box center [784, 484] width 939 height 66
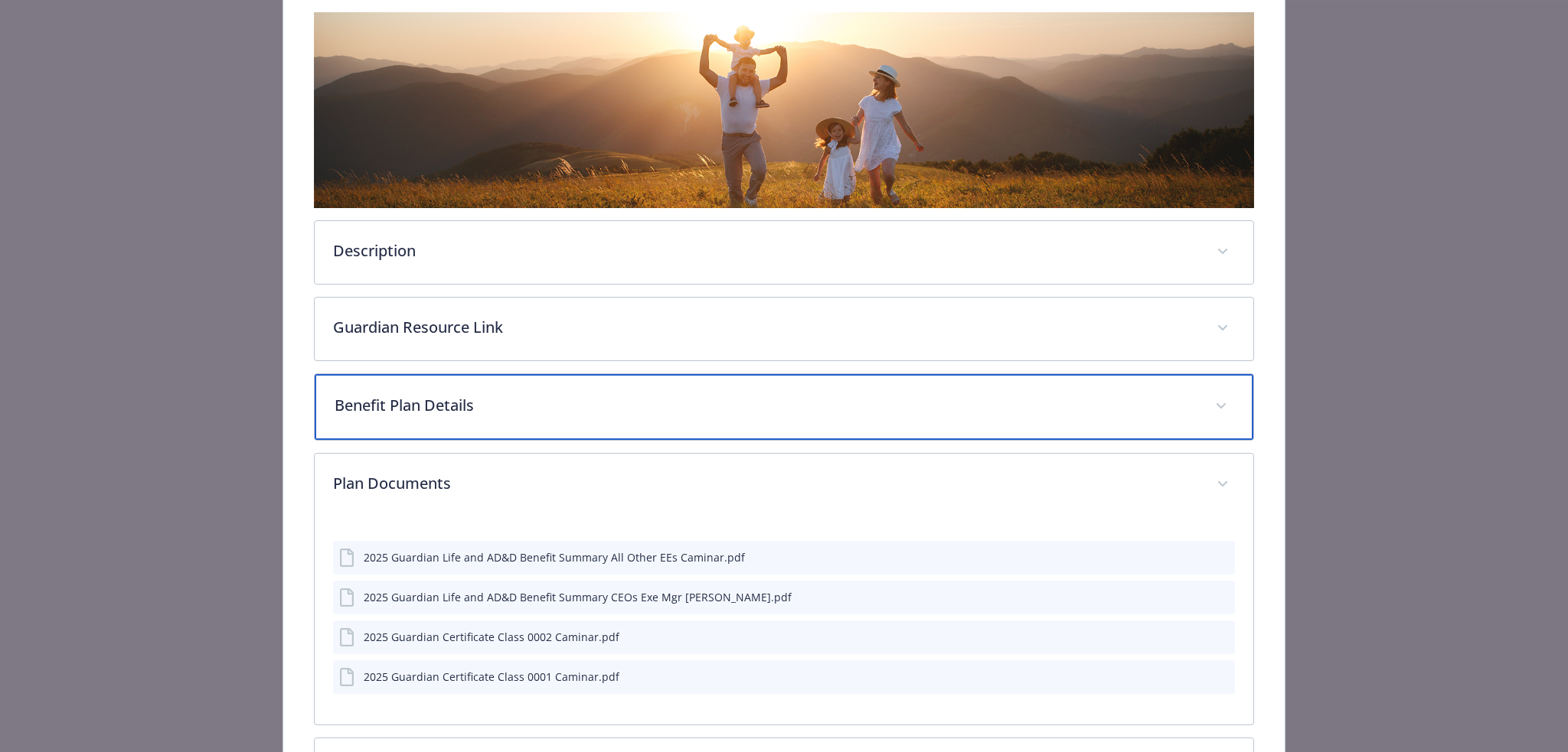
click at [582, 414] on div "Benefit Plan Details" at bounding box center [784, 407] width 939 height 66
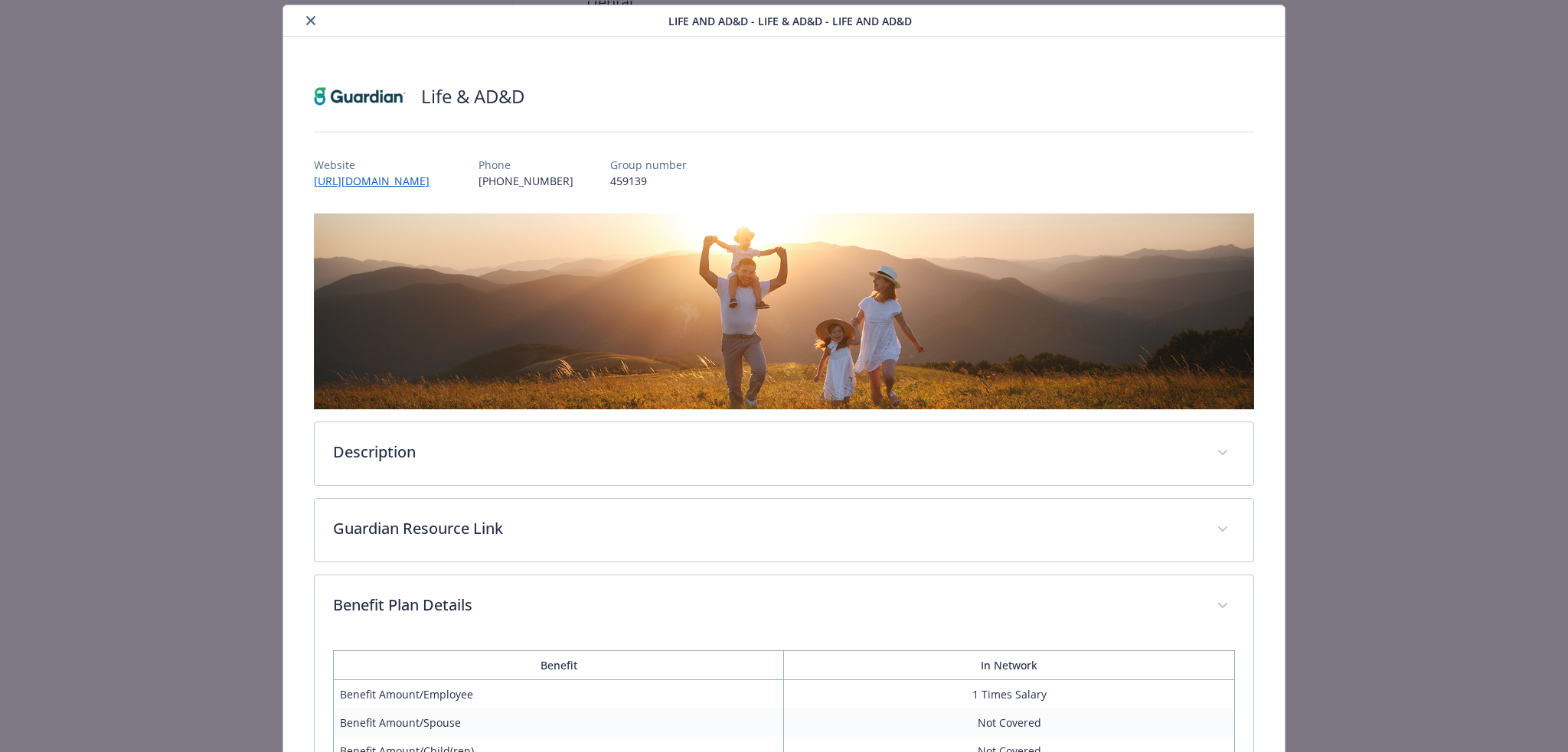
scroll to position [0, 0]
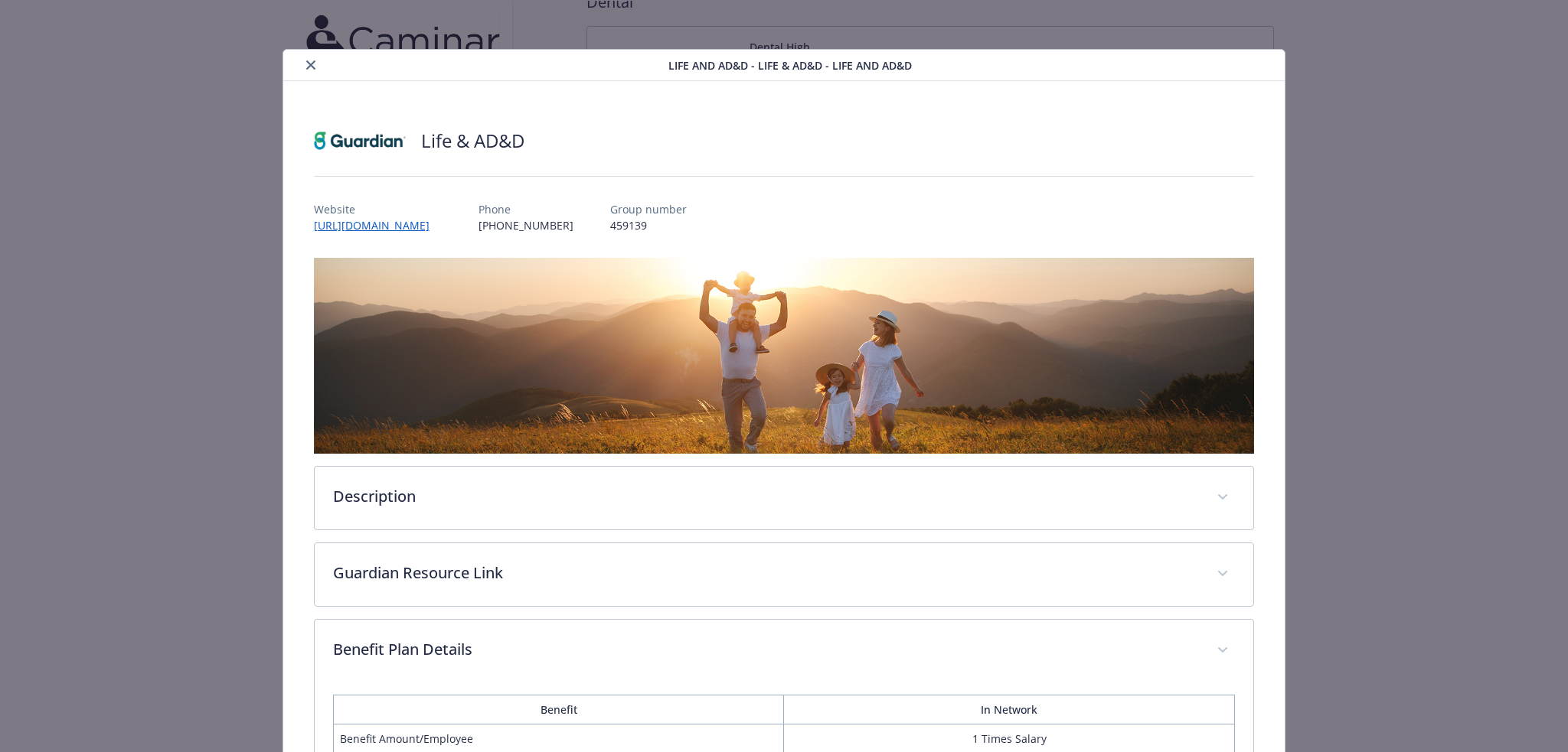
drag, startPoint x: 306, startPoint y: 60, endPoint x: 364, endPoint y: 112, distance: 77.9
click at [306, 60] on button "close" at bounding box center [310, 64] width 18 height 18
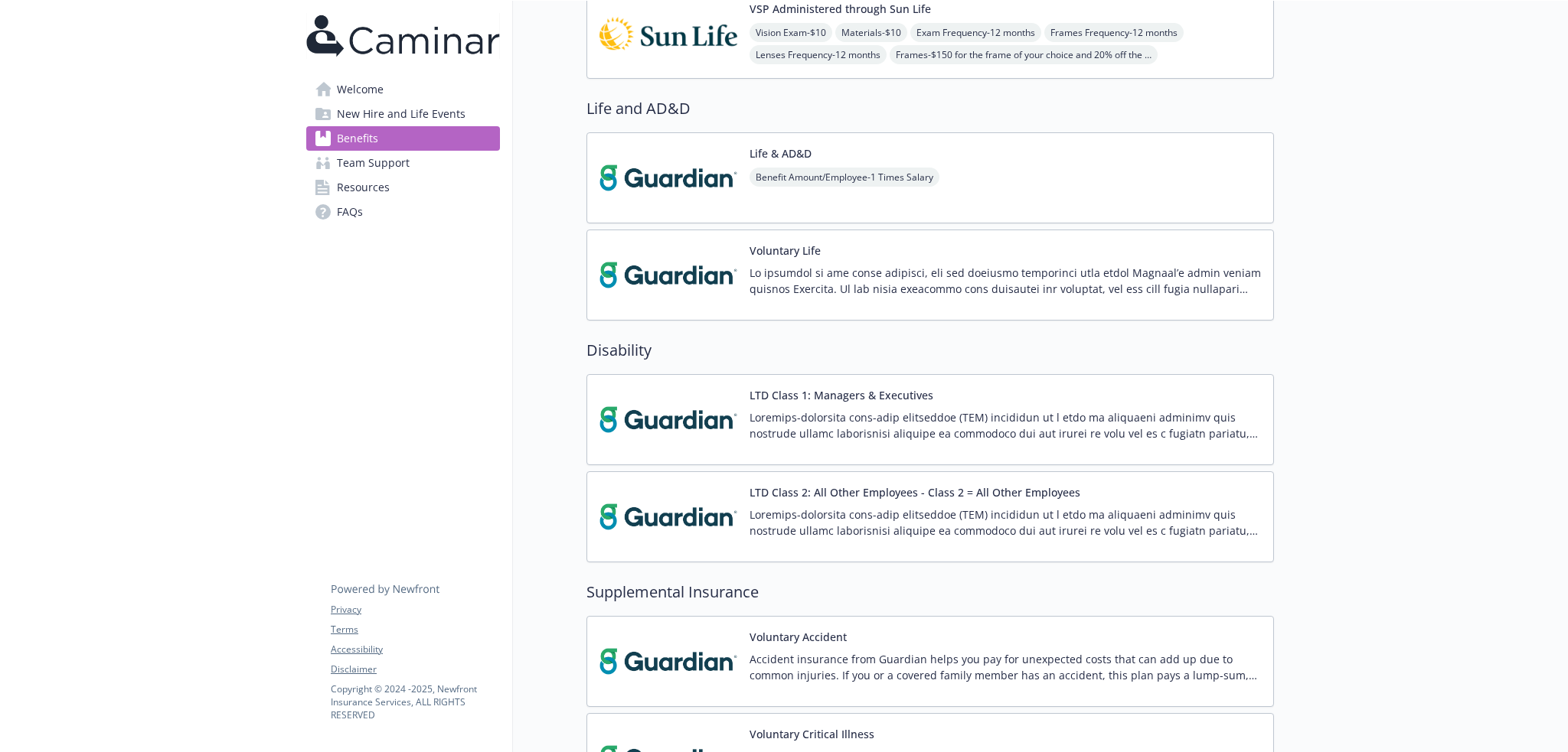
click at [917, 505] on div "LTD Class 2: All Other Employees - Class 2 = All Other Employees" at bounding box center [1005, 517] width 511 height 65
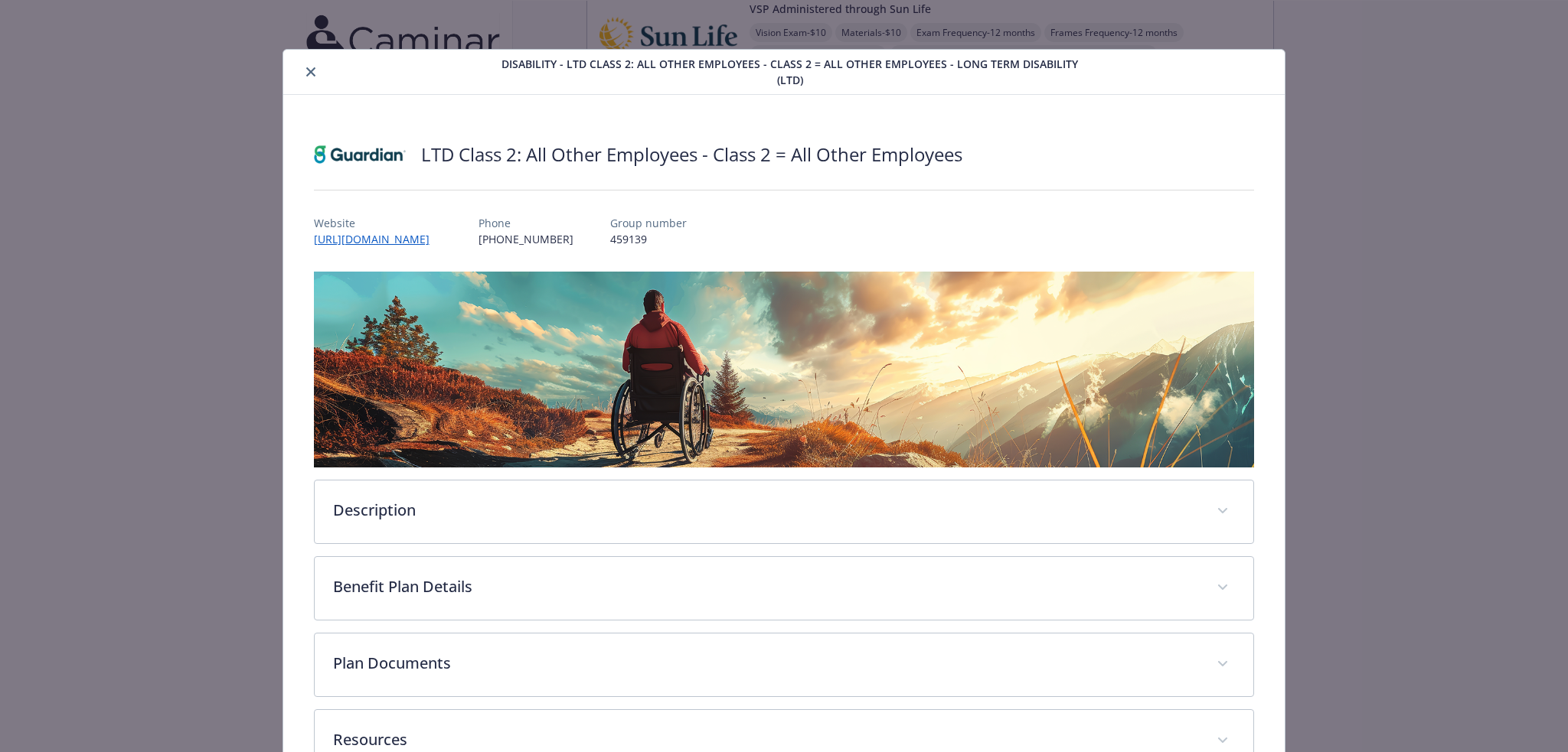
scroll to position [107, 0]
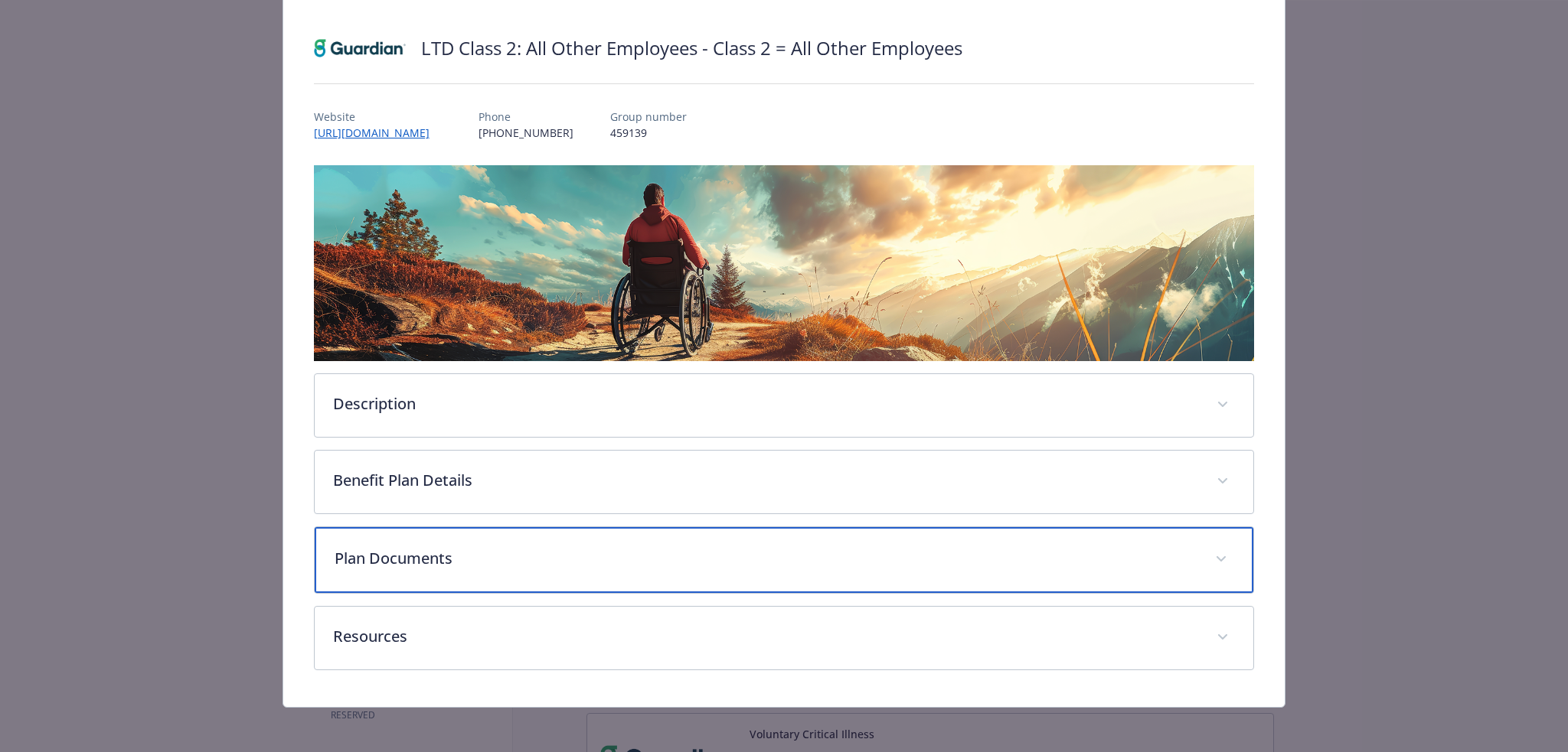
click at [645, 547] on p "Plan Documents" at bounding box center [766, 558] width 863 height 23
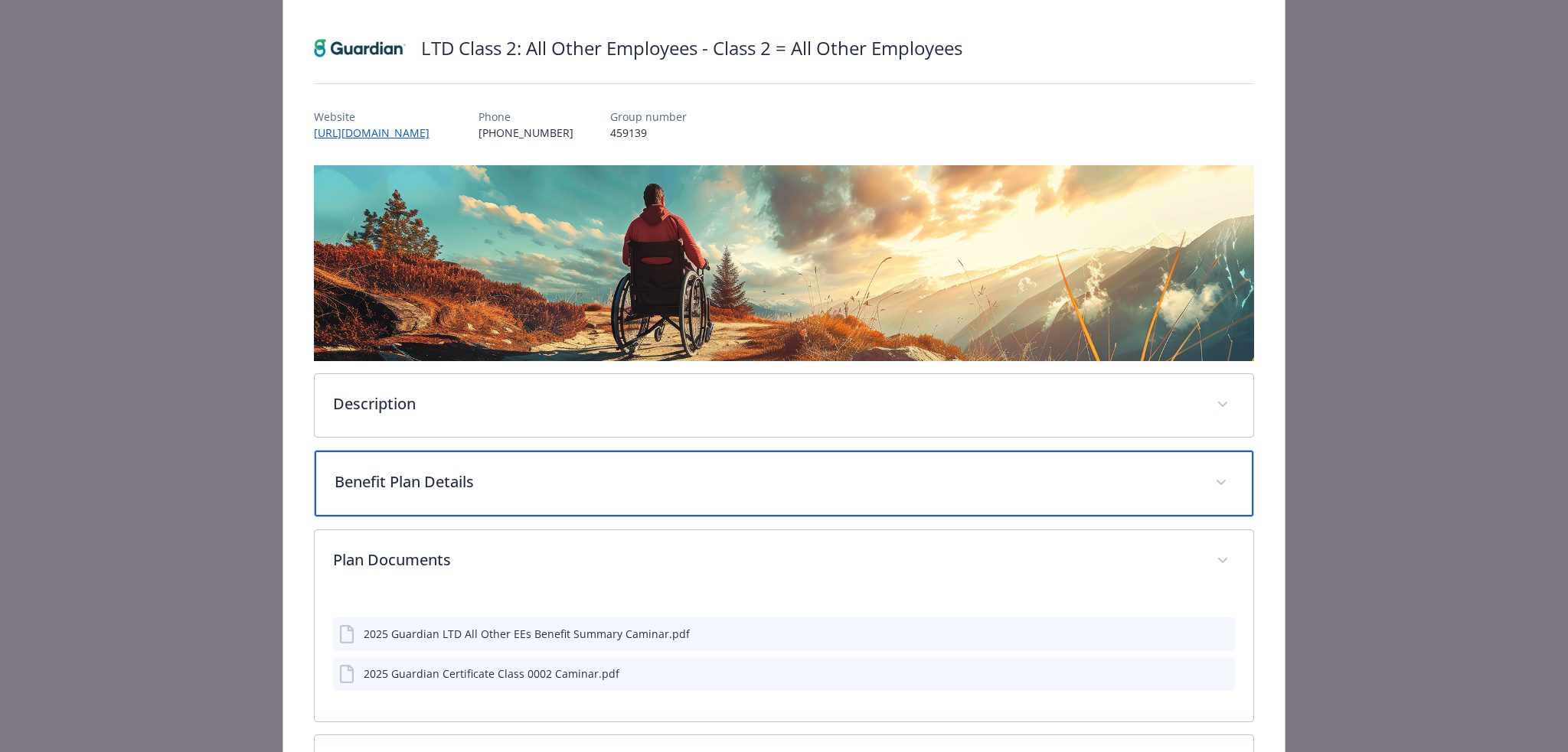
click at [630, 493] on div "Benefit Plan Details" at bounding box center [784, 484] width 939 height 66
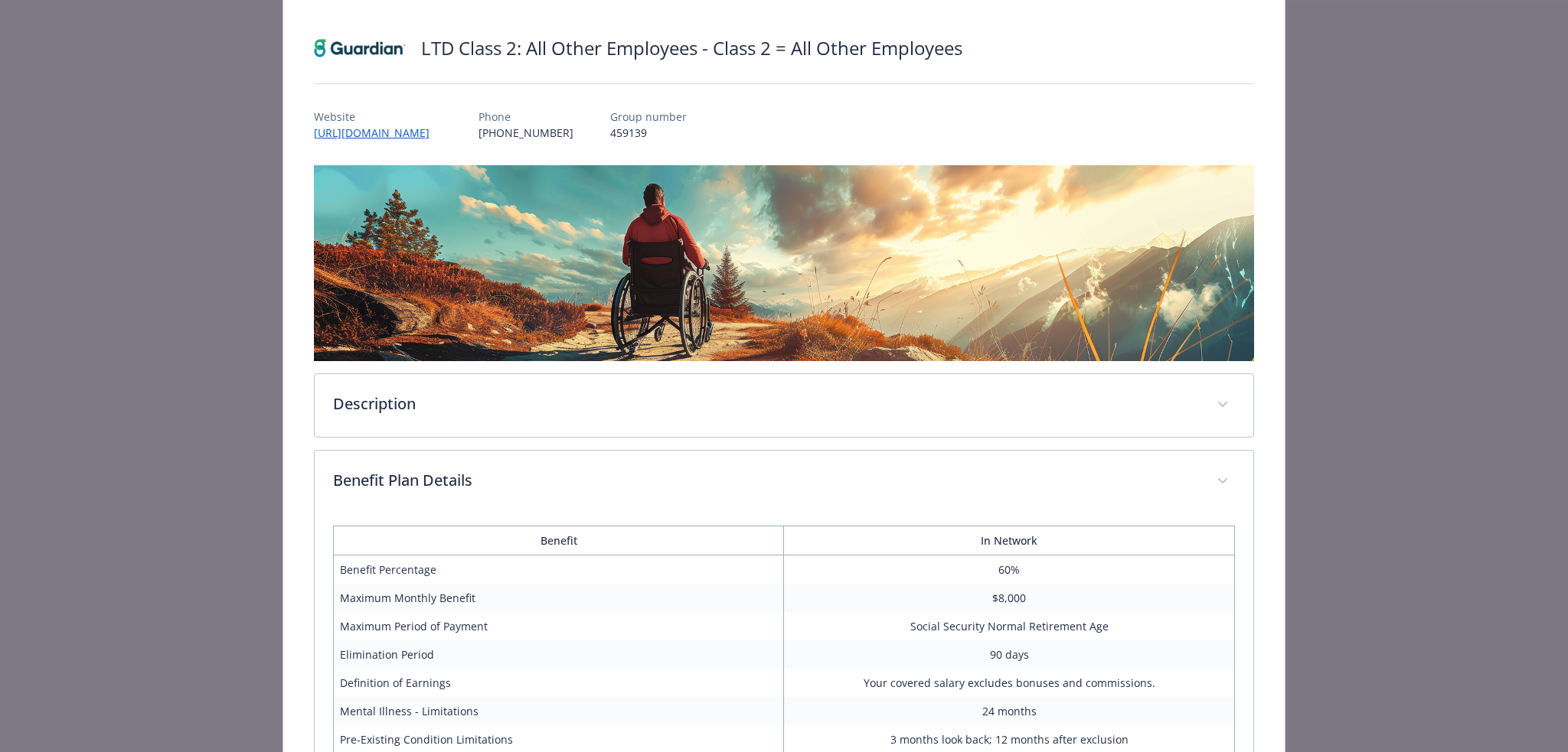
scroll to position [0, 0]
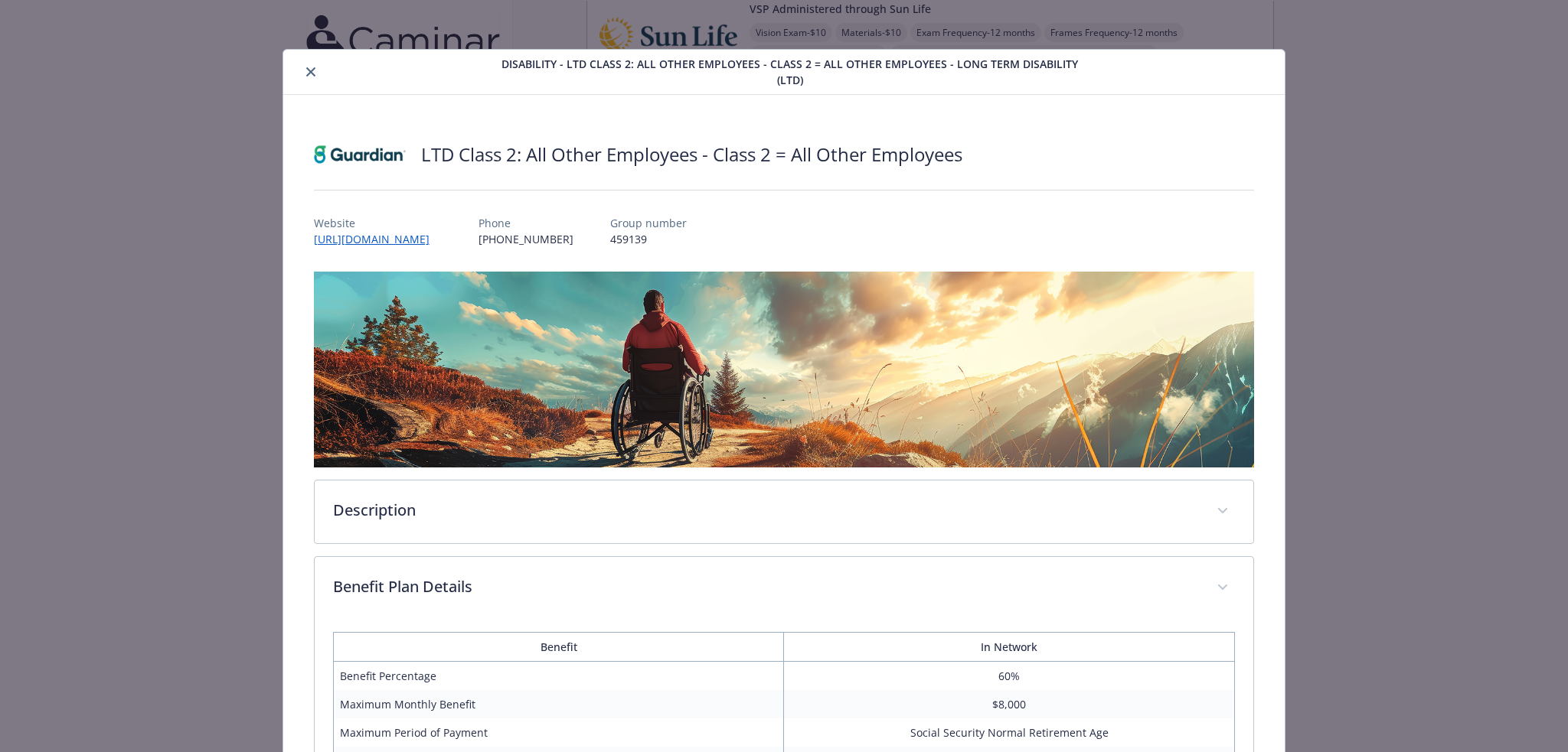
click at [309, 73] on icon "close" at bounding box center [311, 72] width 9 height 9
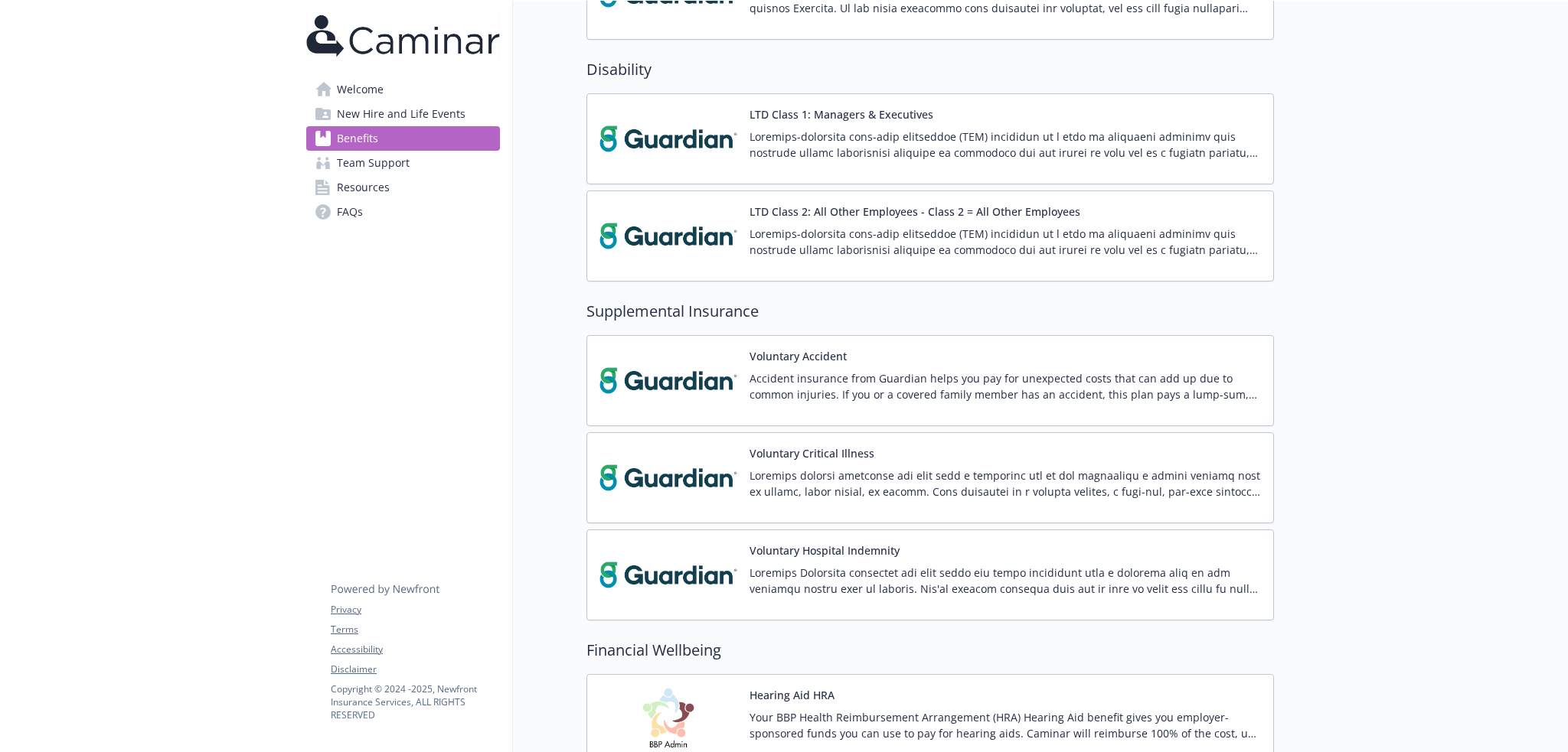
scroll to position [1519, 0]
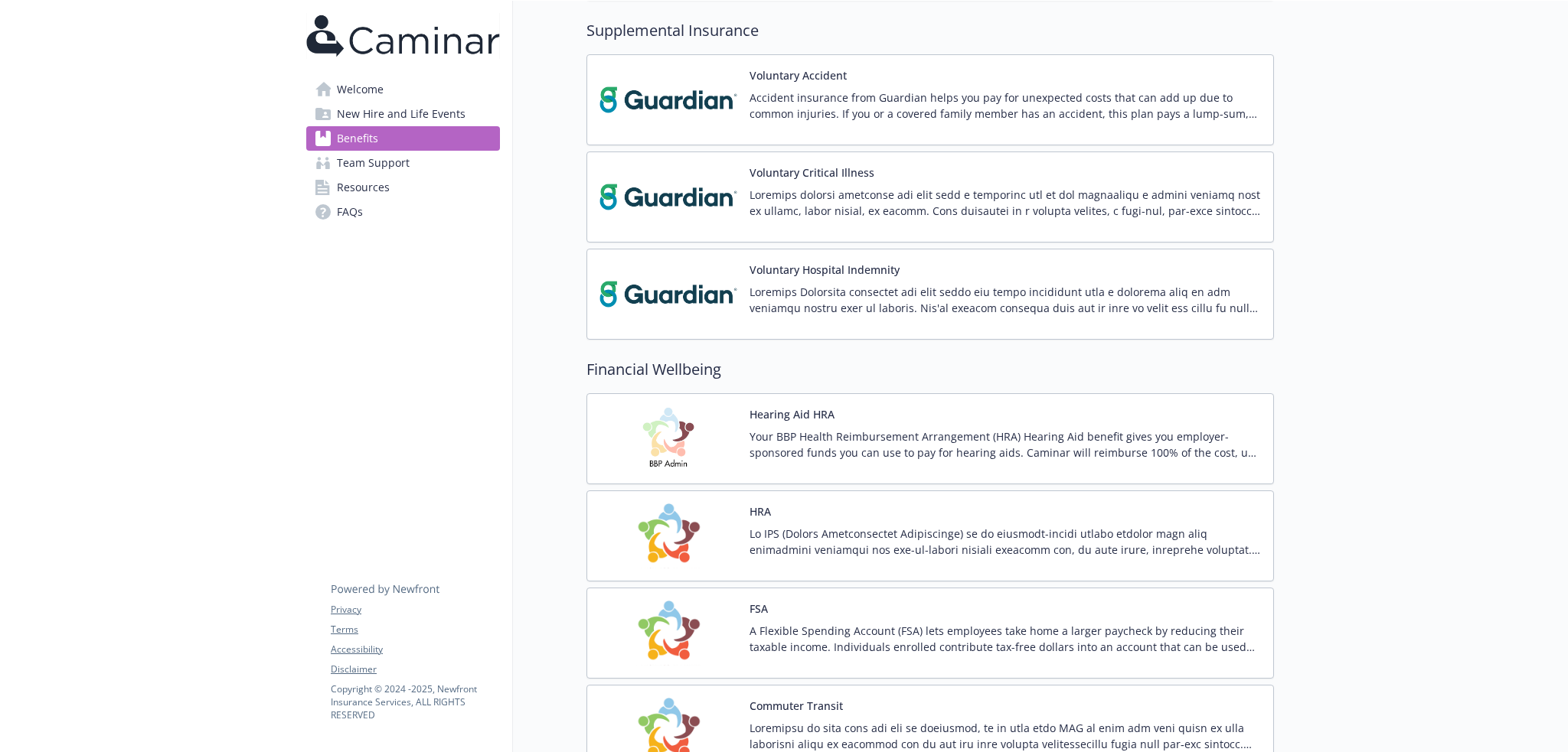
click at [889, 422] on div "Hearing Aid HRA Your BBP Health Reimbursement Arrangement (HRA) Hearing Aid ben…" at bounding box center [1005, 438] width 511 height 65
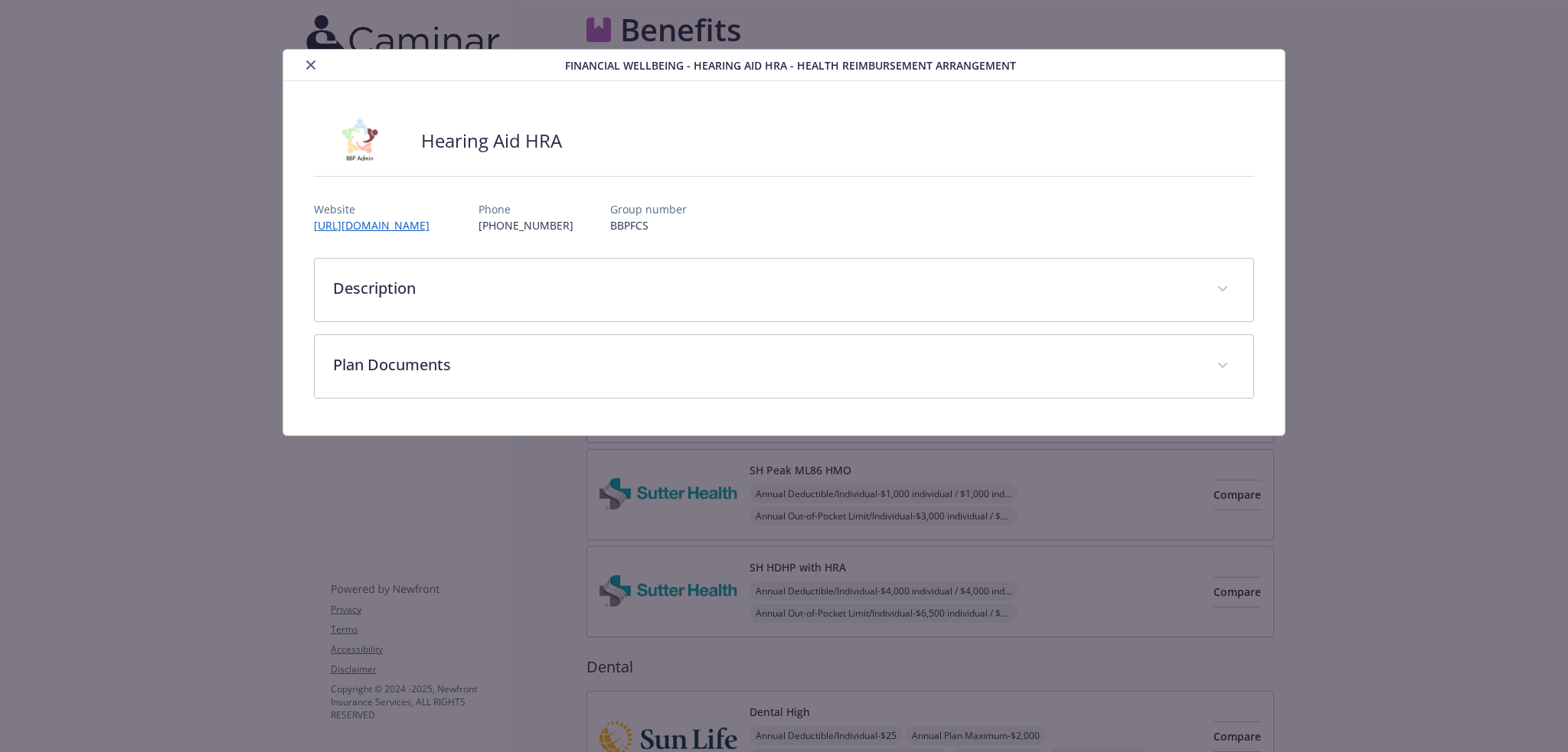
scroll to position [1519, 0]
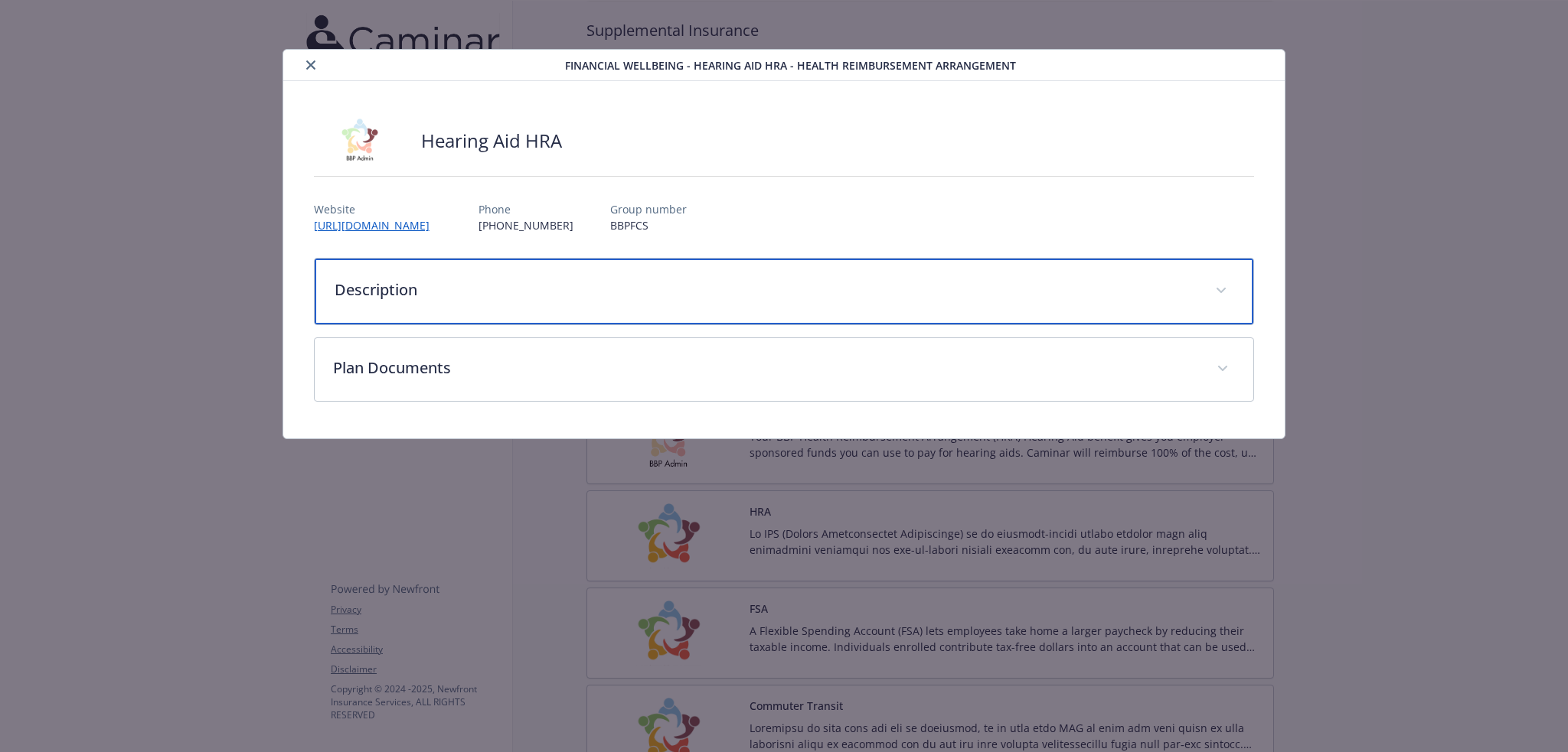
click at [627, 275] on div "Description" at bounding box center [784, 292] width 939 height 66
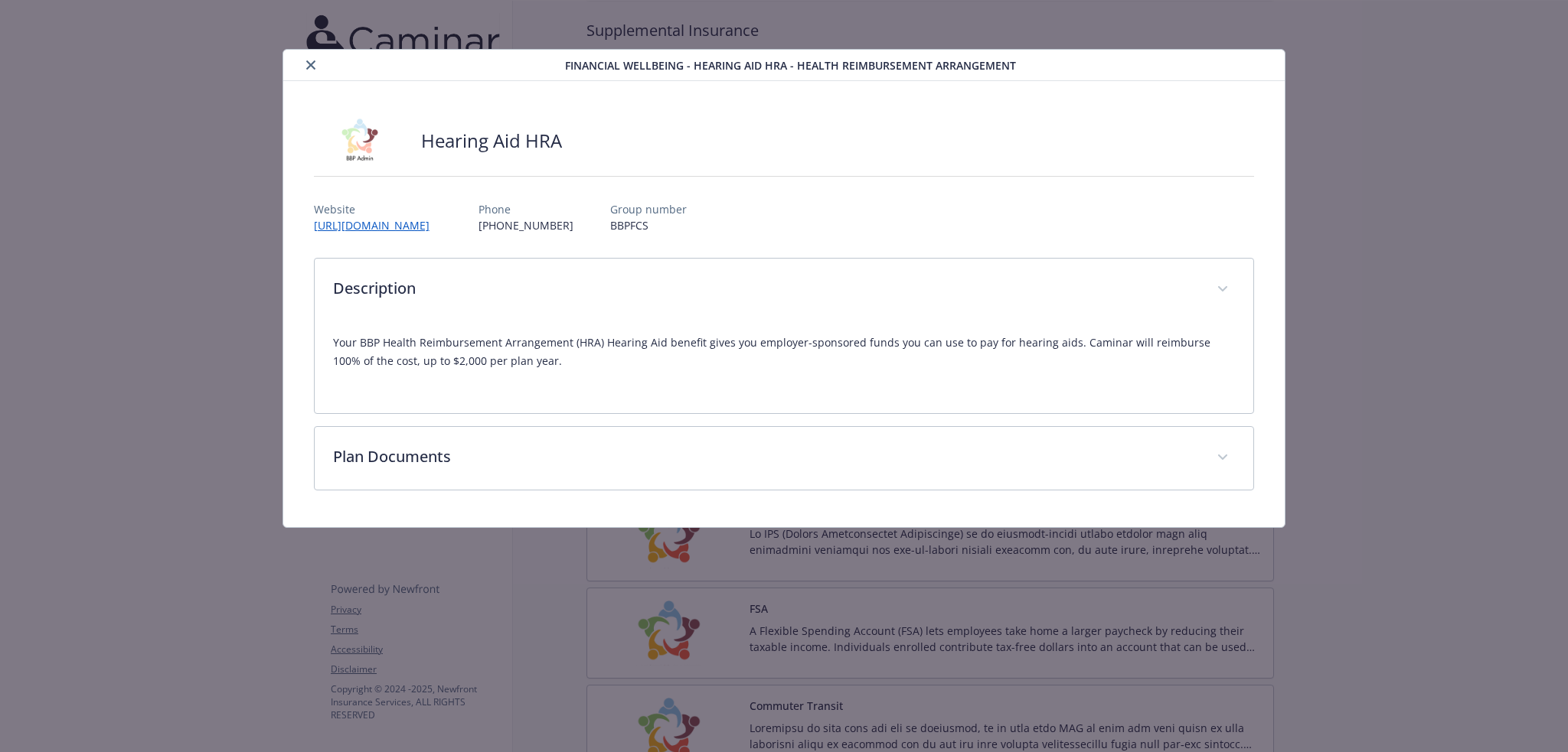
click at [312, 60] on button "close" at bounding box center [310, 64] width 18 height 18
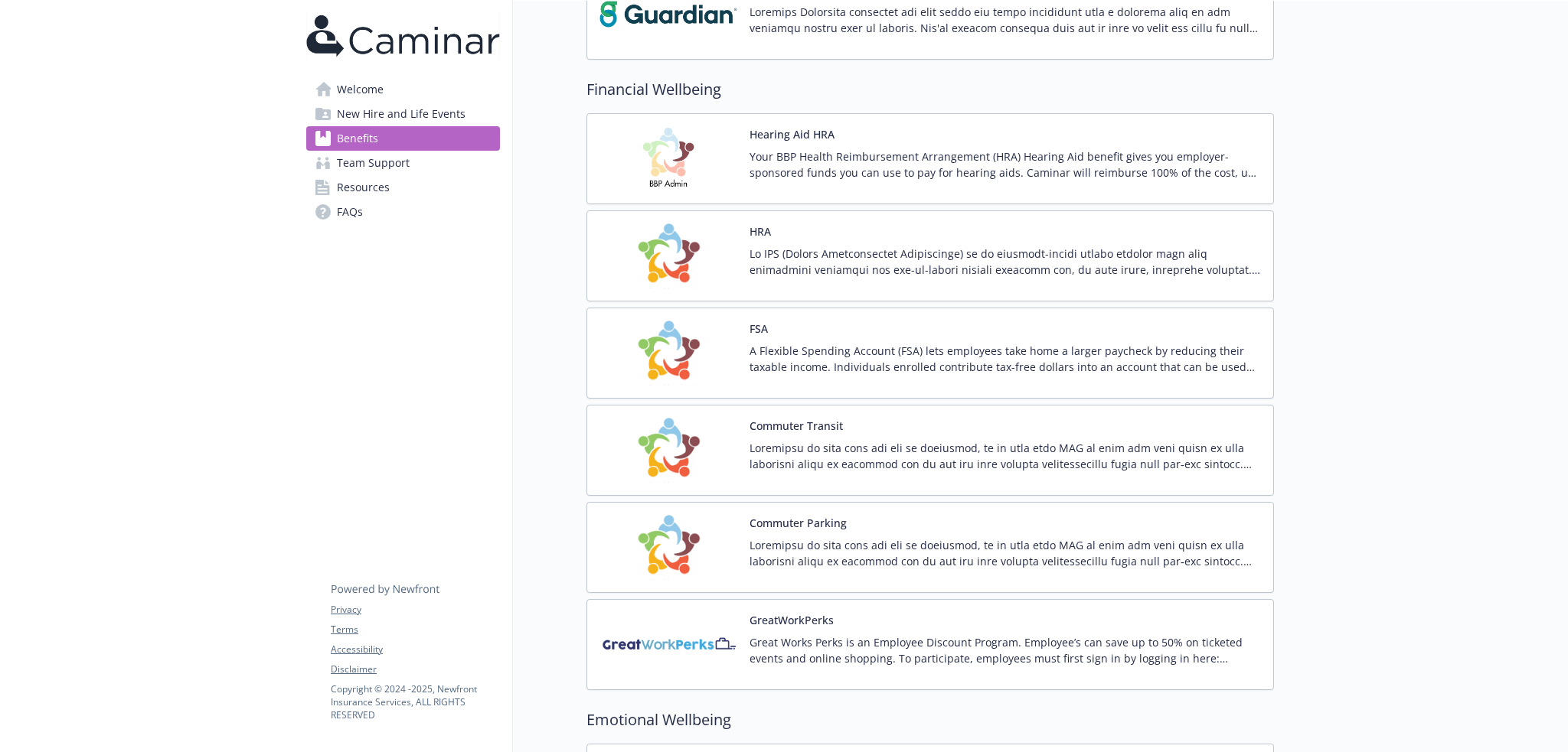
scroll to position [2079, 0]
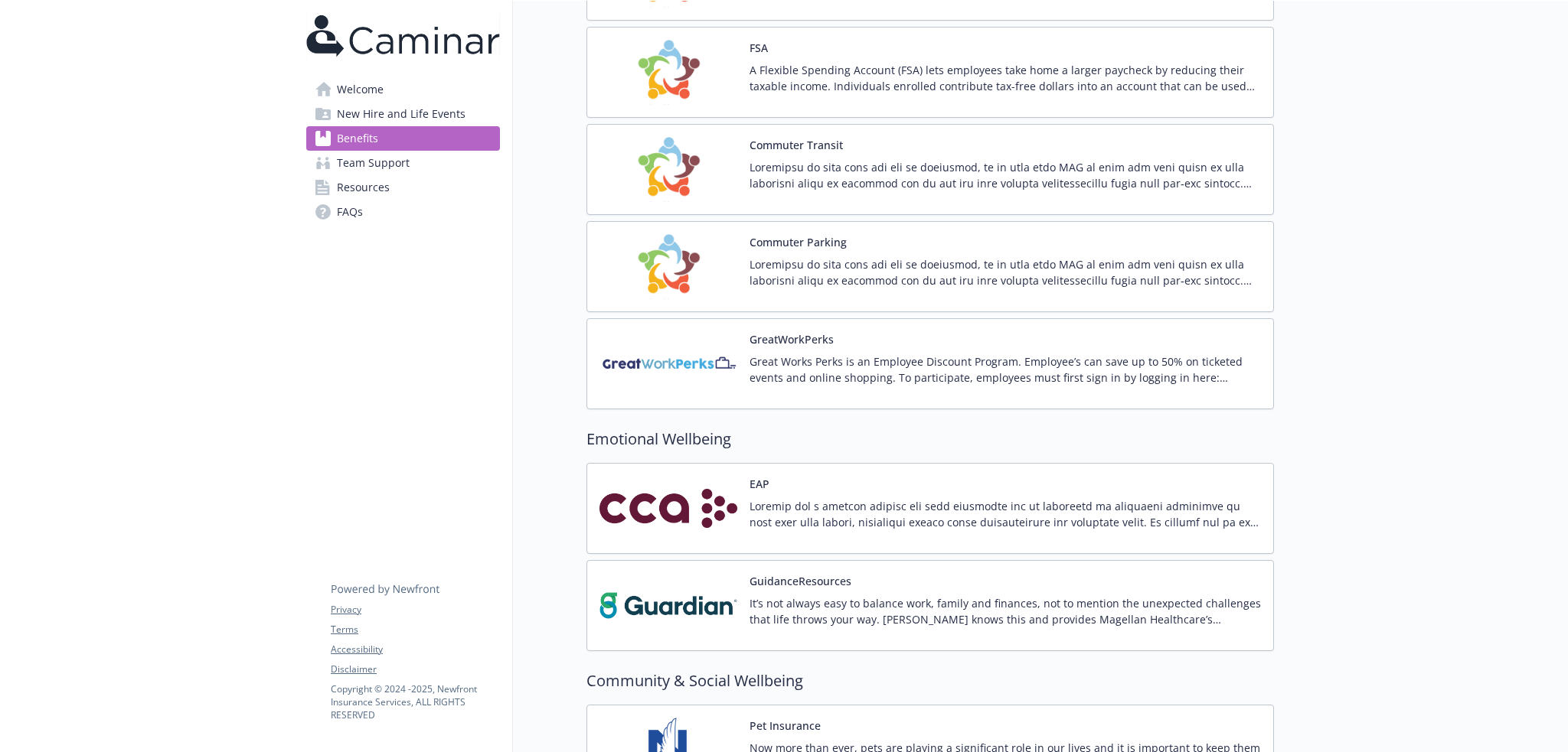
click at [775, 518] on p at bounding box center [1005, 514] width 511 height 32
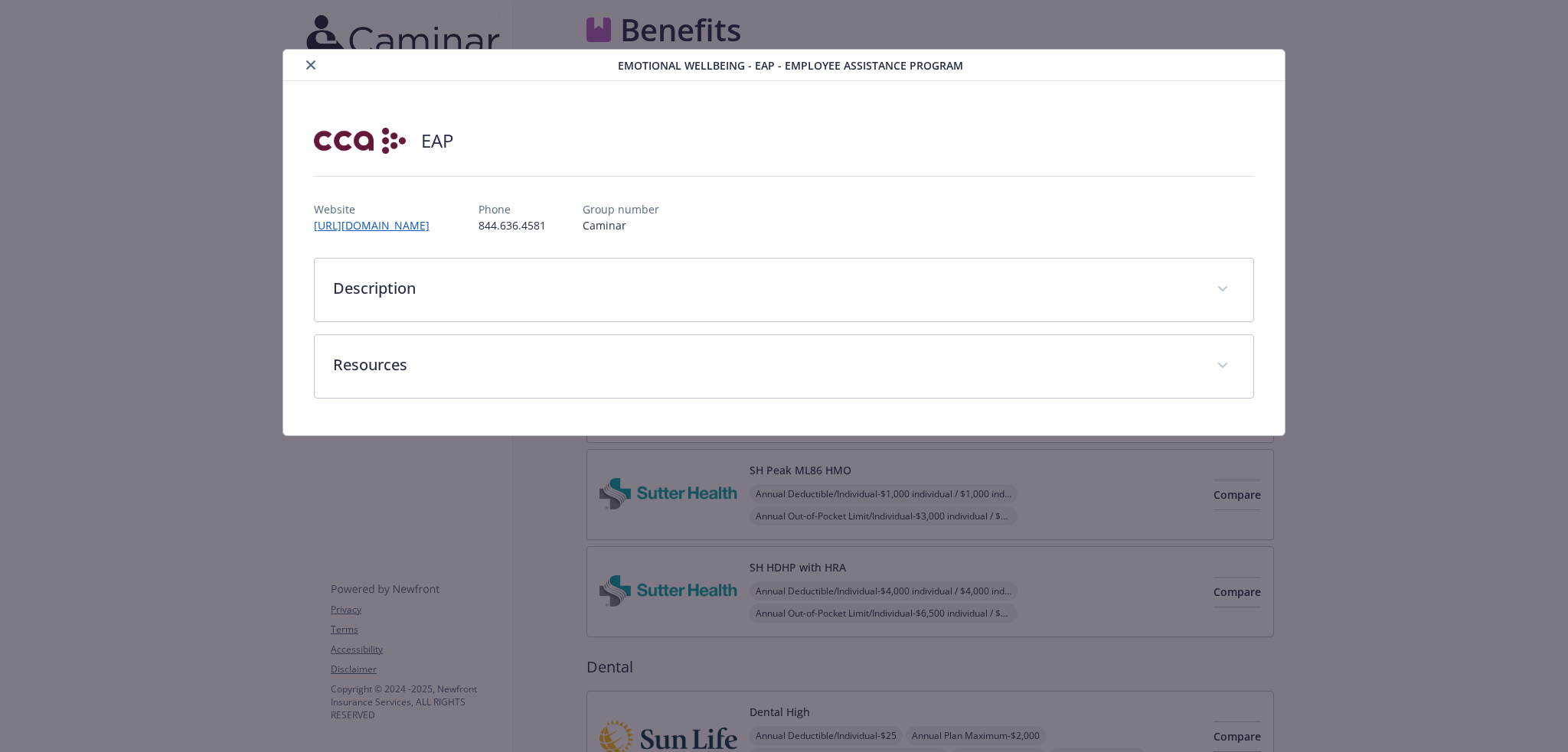
scroll to position [2079, 0]
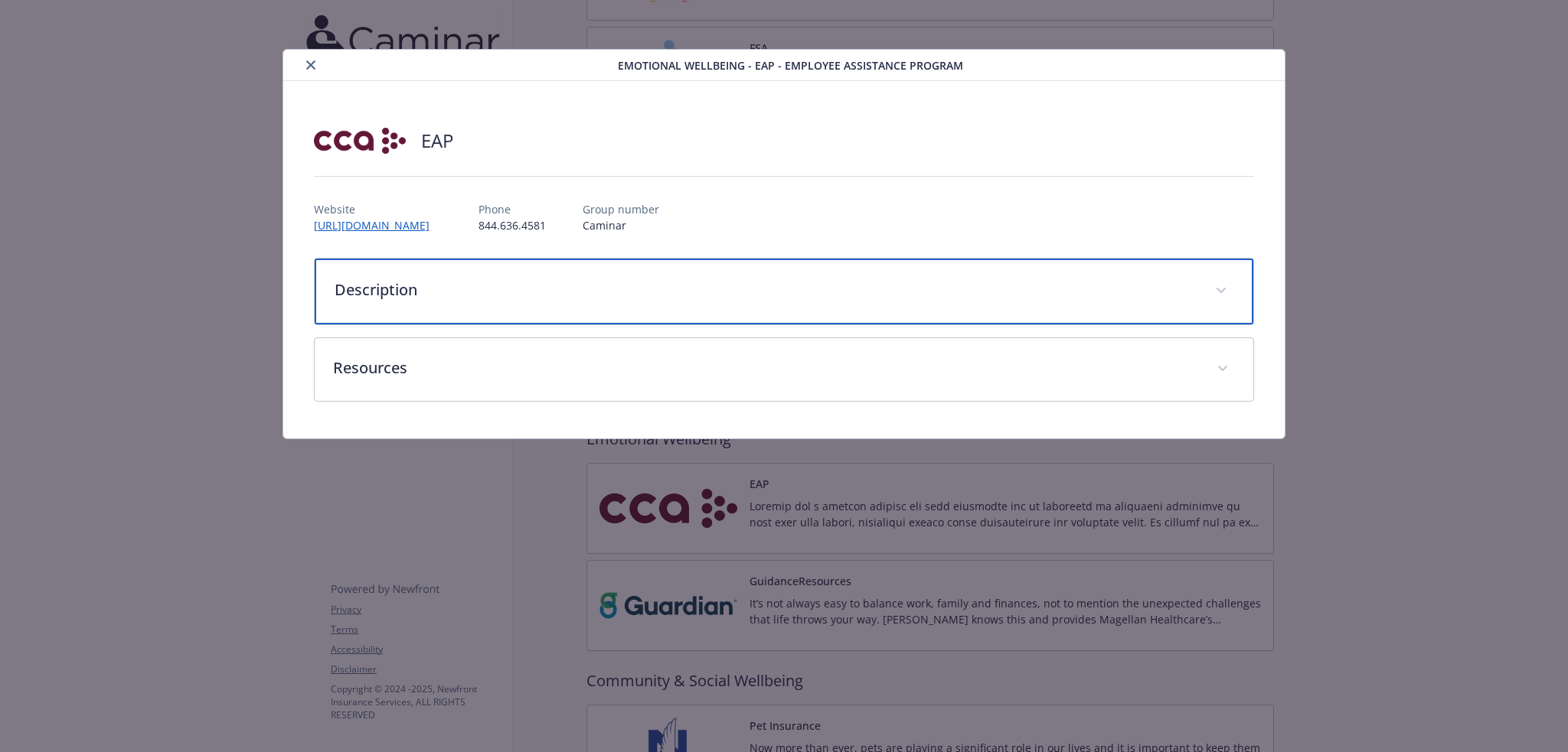
click at [549, 282] on p "Description" at bounding box center [766, 290] width 863 height 23
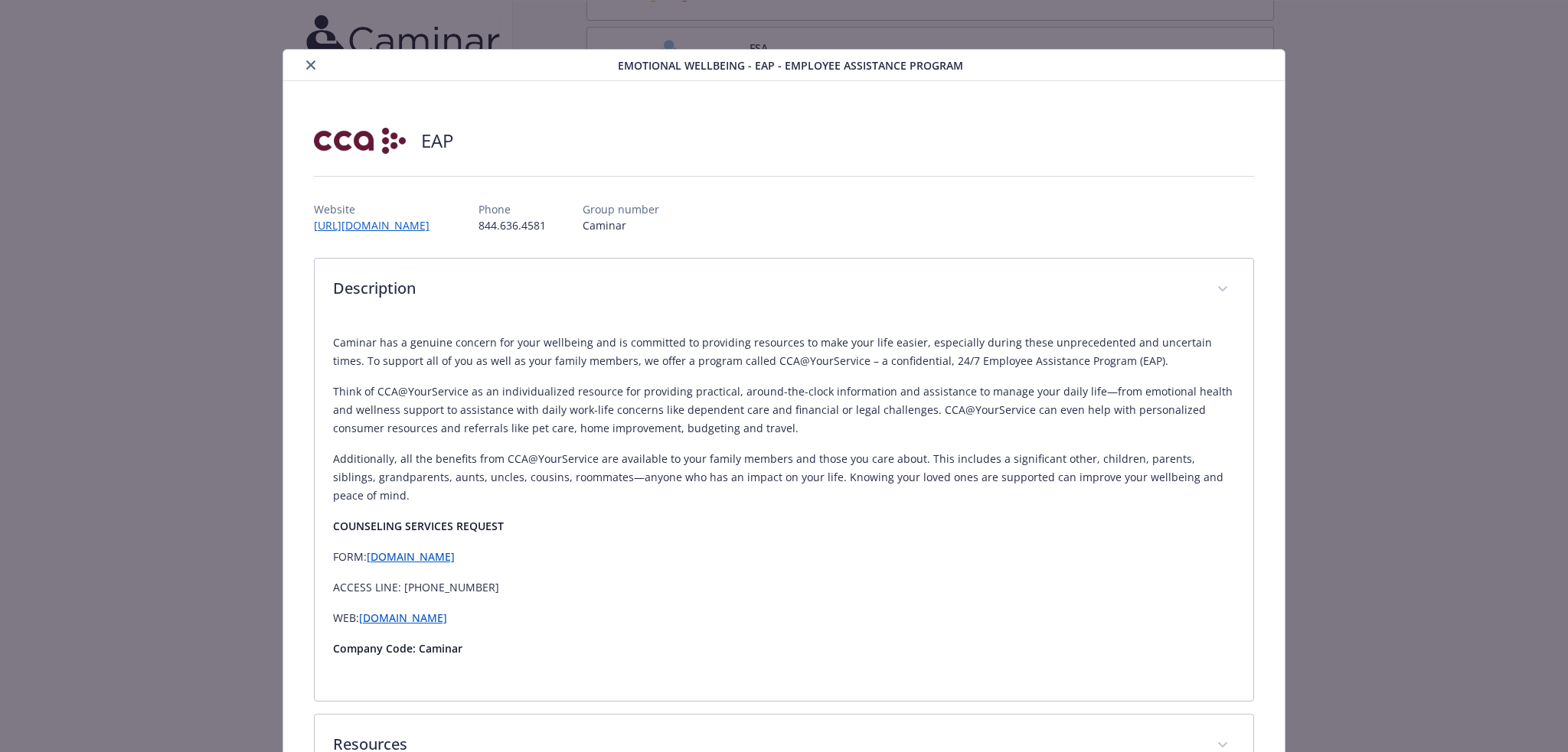
scroll to position [94, 0]
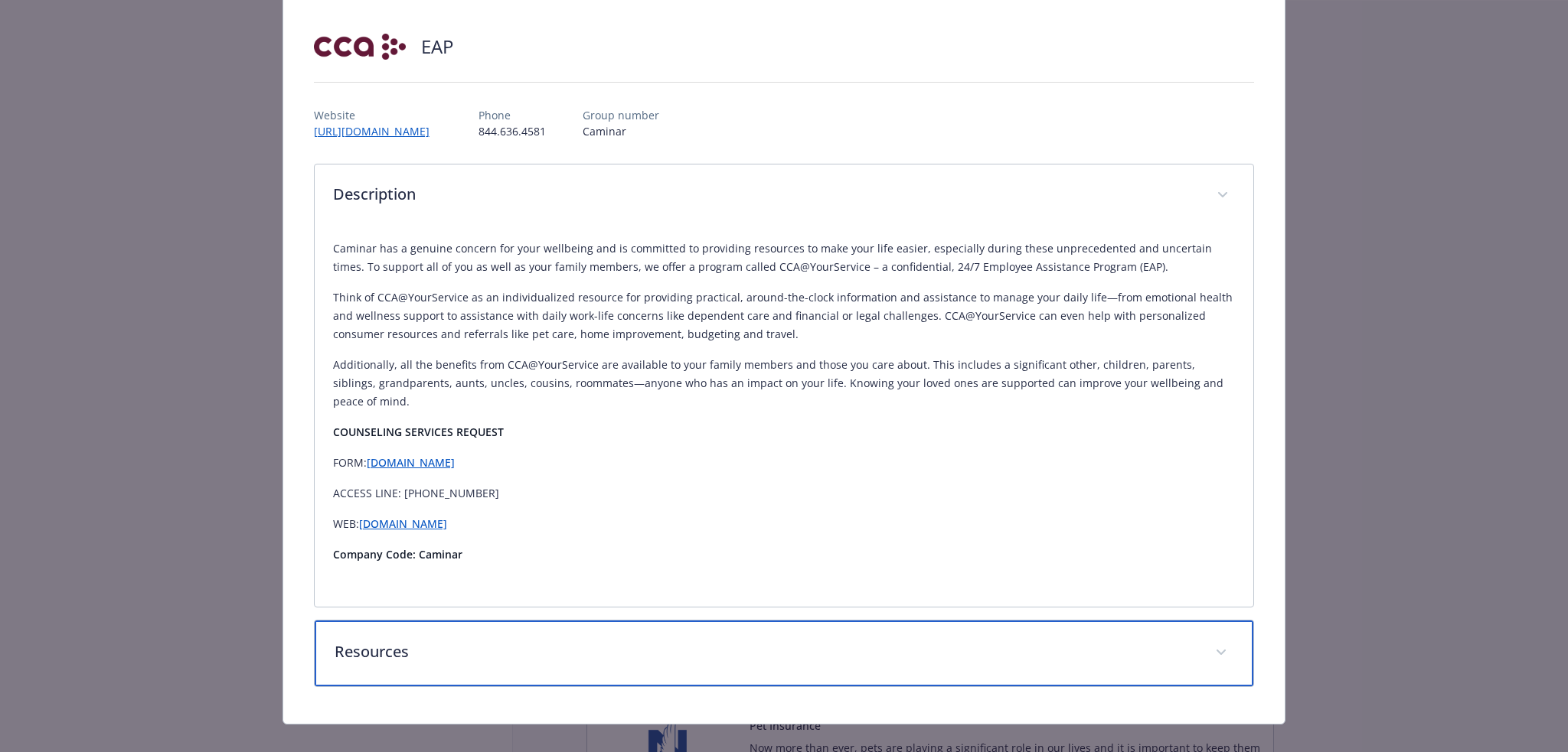
click at [577, 621] on div "Resources" at bounding box center [784, 654] width 939 height 66
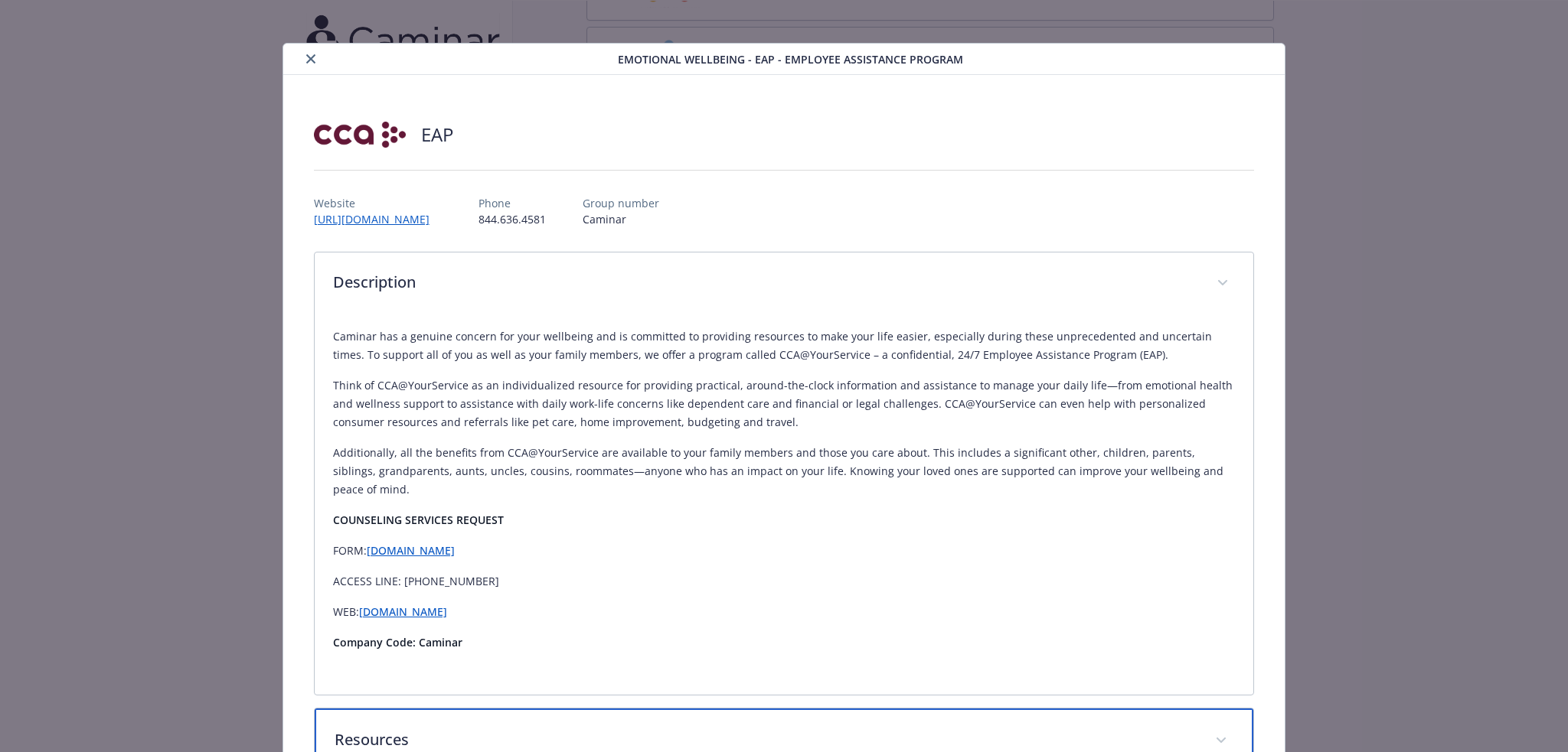
scroll to position [0, 0]
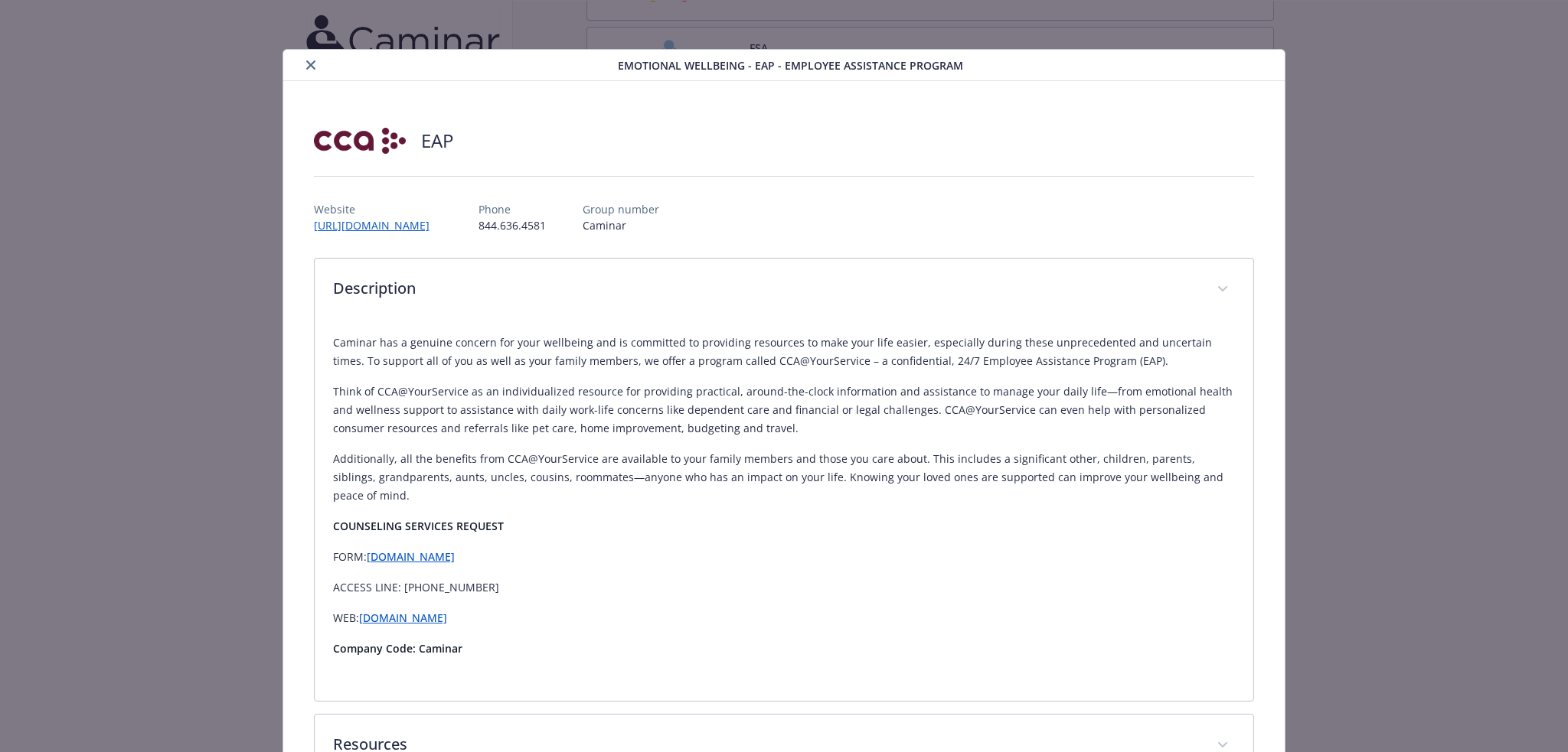
drag, startPoint x: 306, startPoint y: 63, endPoint x: 181, endPoint y: 131, distance: 142.3
click at [306, 63] on icon "close" at bounding box center [311, 65] width 9 height 9
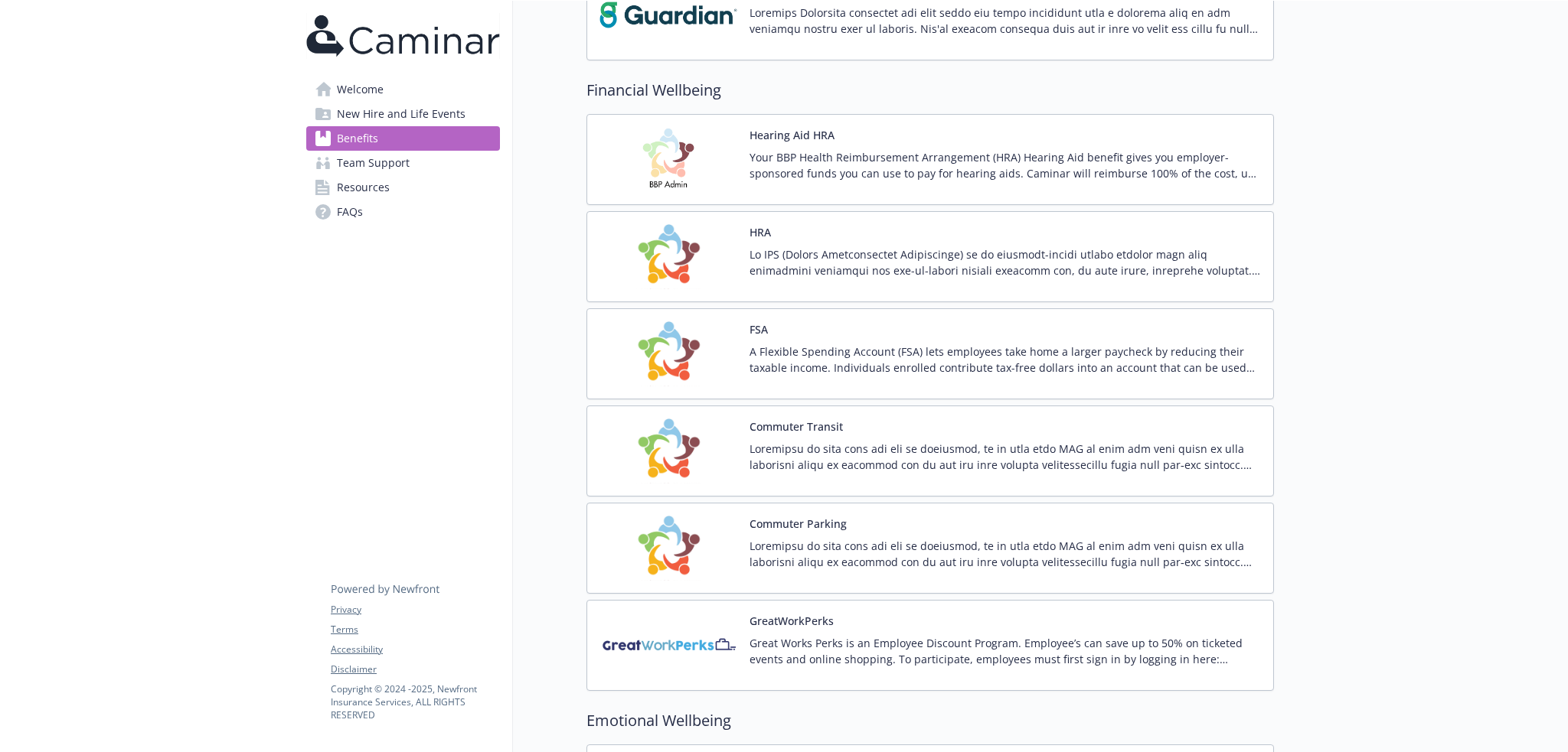
scroll to position [1519, 0]
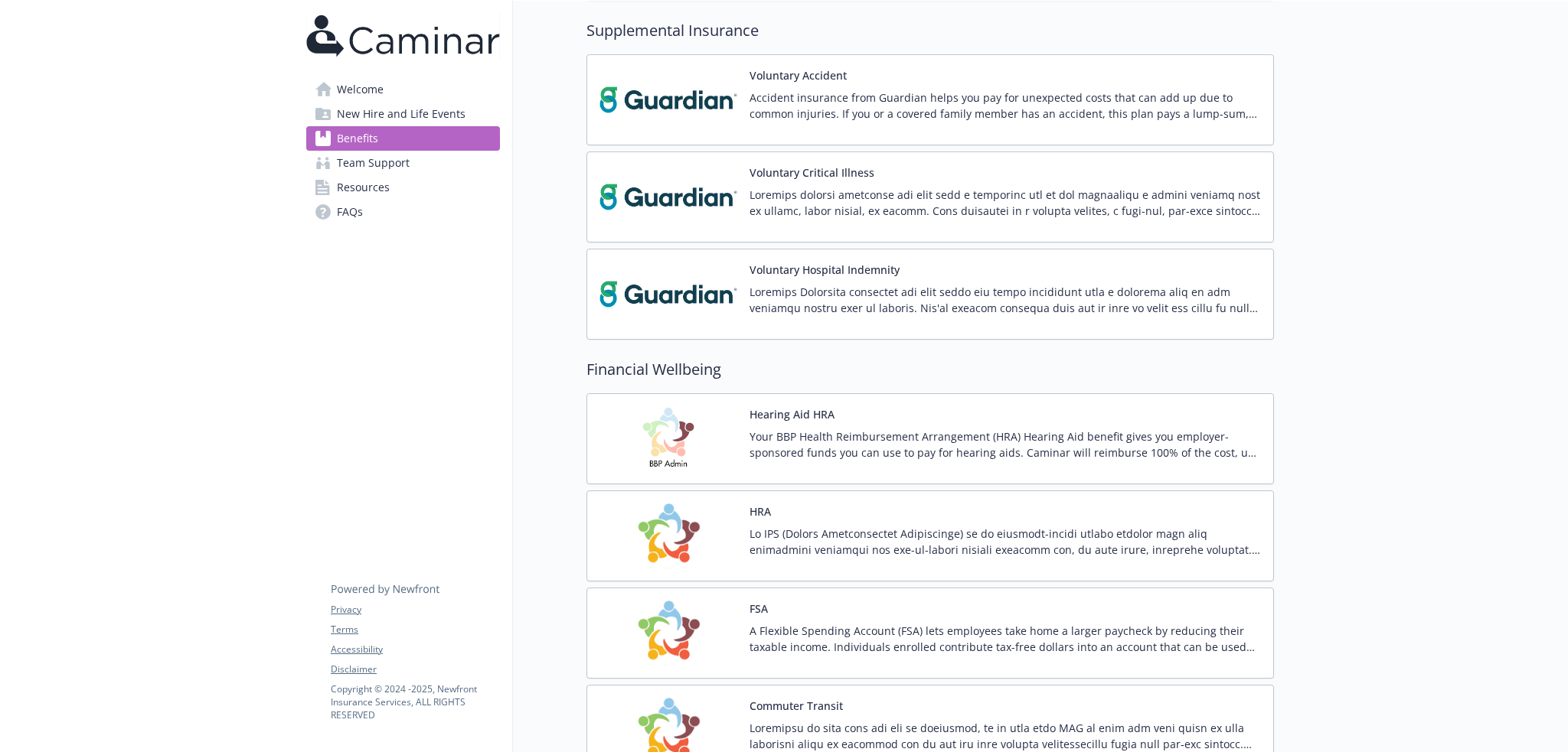
click at [830, 606] on div "FSA A Flexible Spending Account (FSA) lets employees take home a larger paychec…" at bounding box center [1005, 633] width 511 height 65
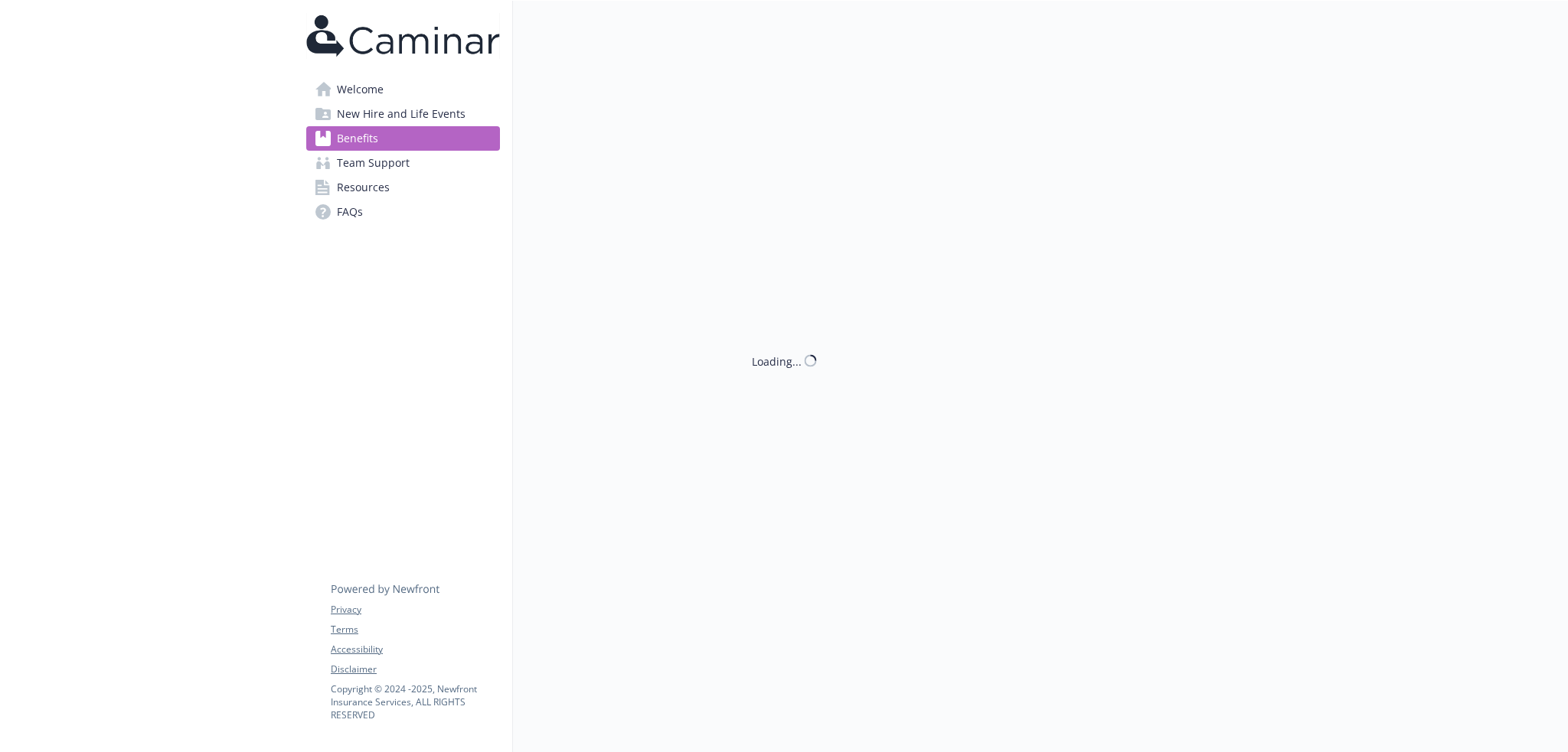
scroll to position [1519, 0]
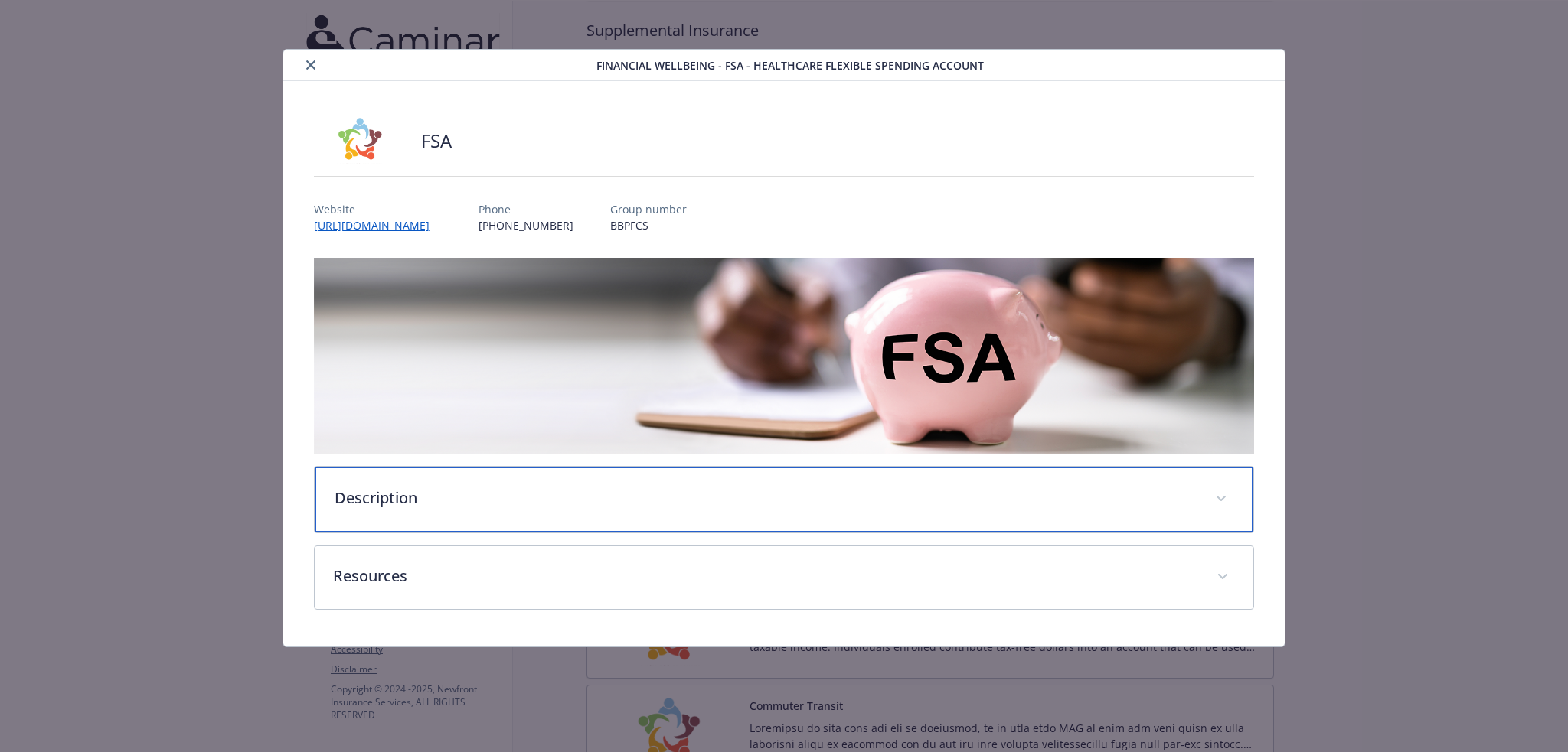
click at [612, 499] on p "Description" at bounding box center [766, 498] width 863 height 23
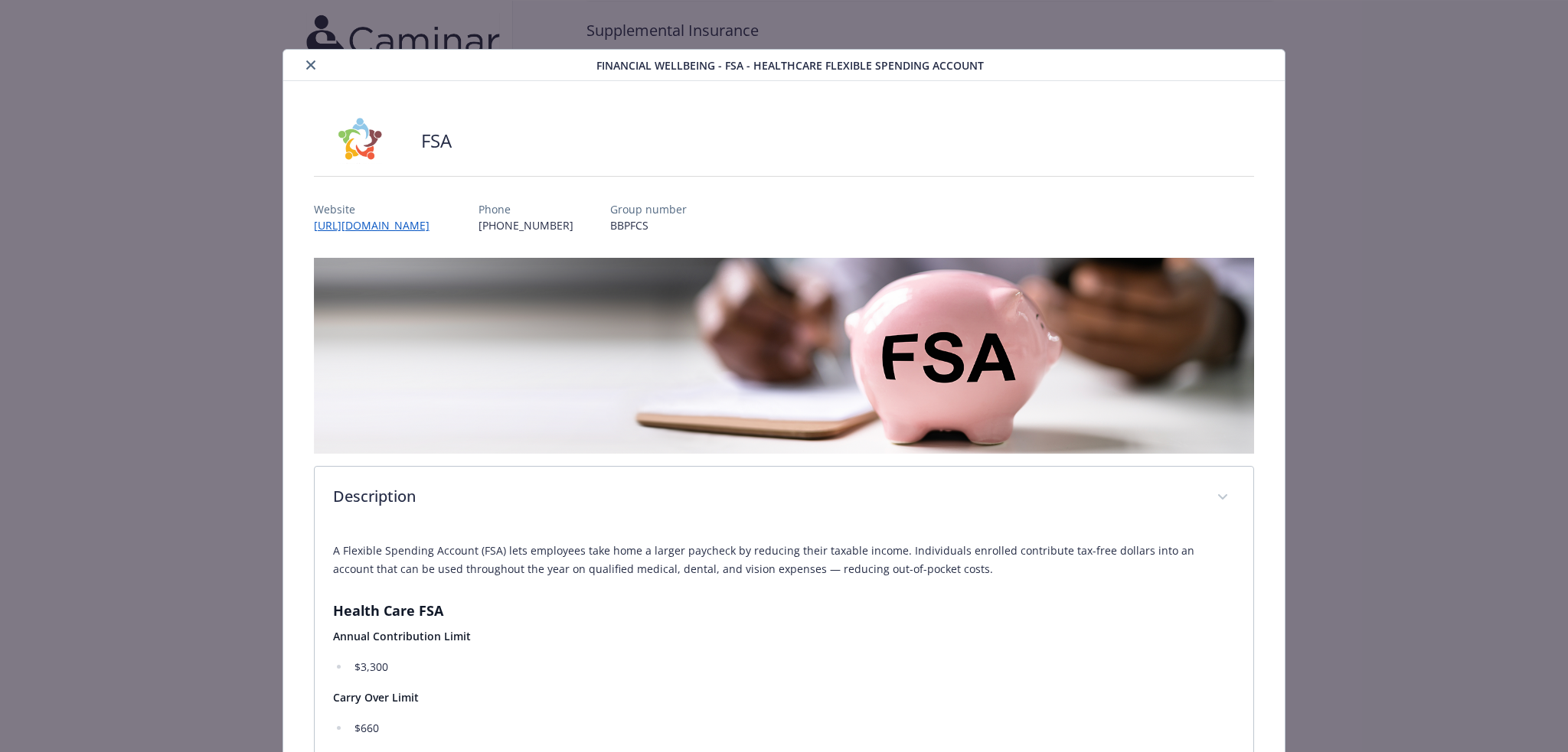
click at [312, 66] on icon "close" at bounding box center [311, 65] width 9 height 9
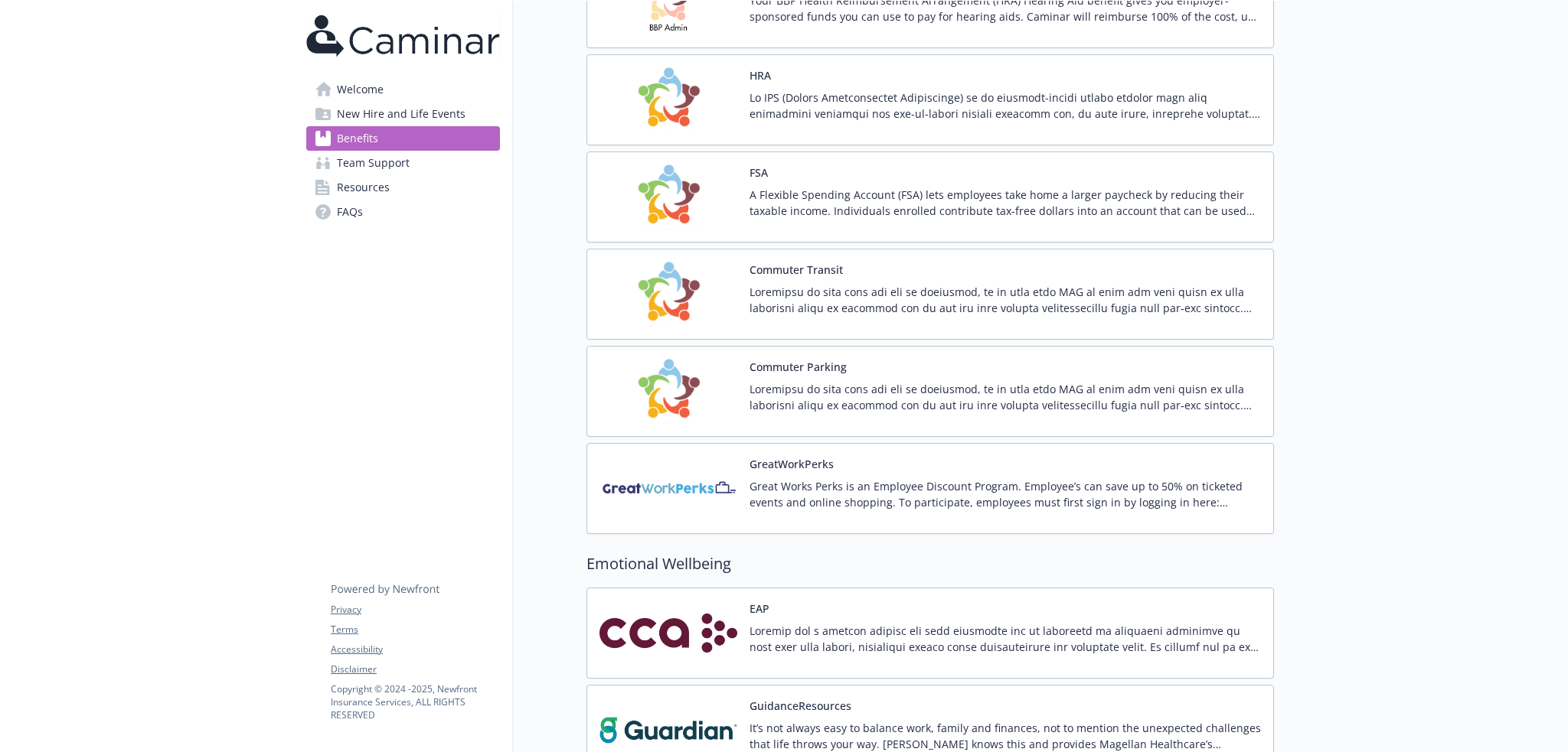
scroll to position [1926, 0]
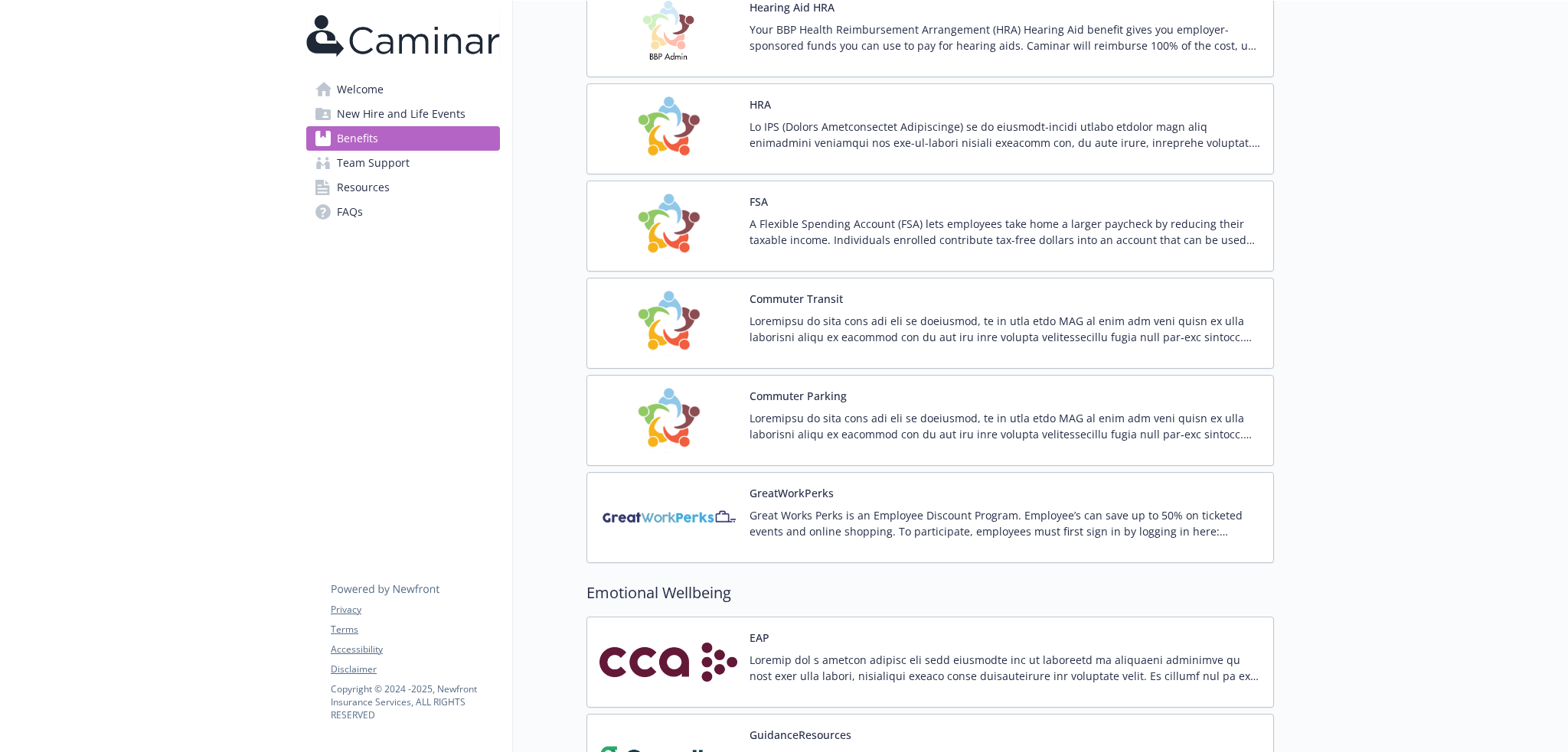
click at [417, 161] on link "Team Support" at bounding box center [403, 163] width 194 height 25
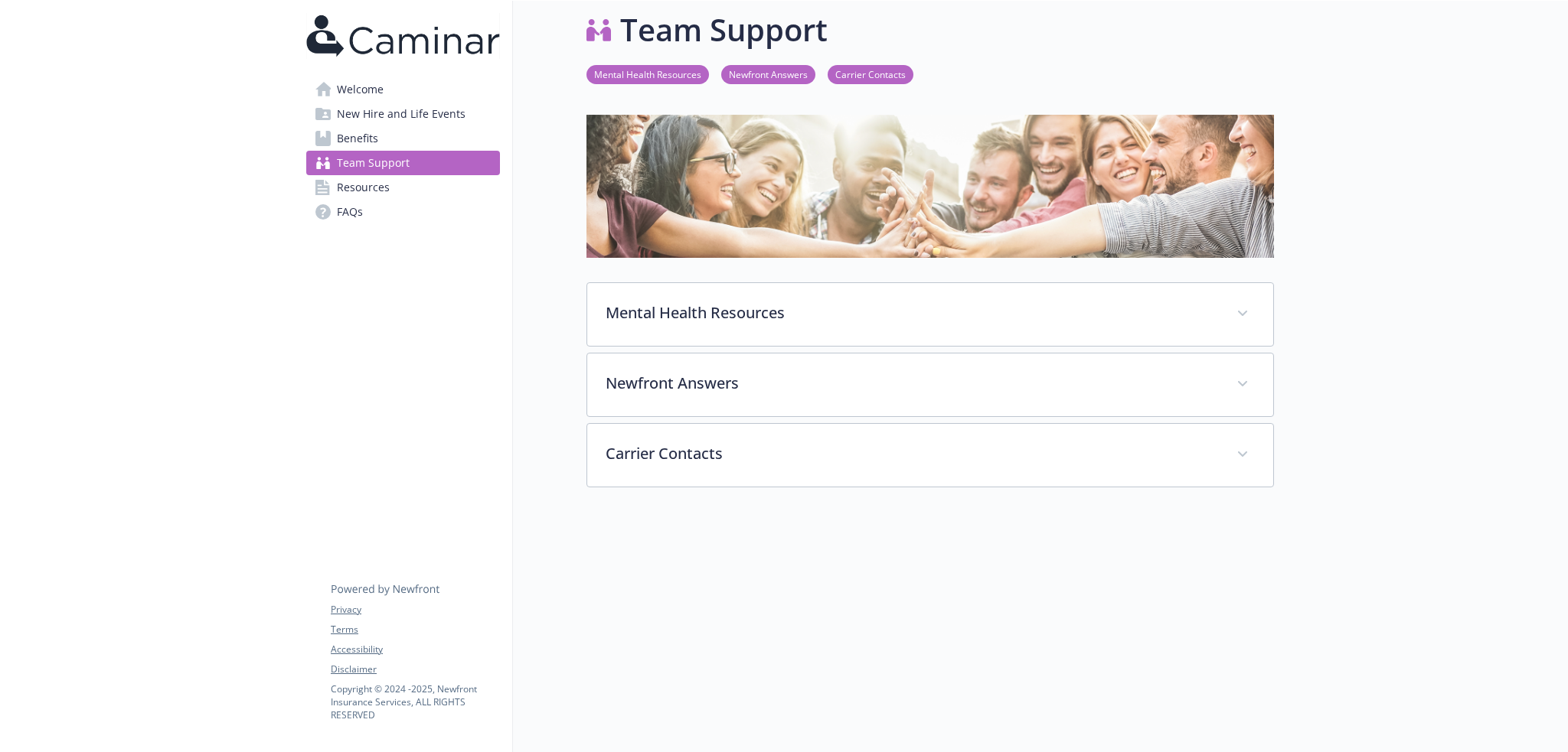
scroll to position [60, 0]
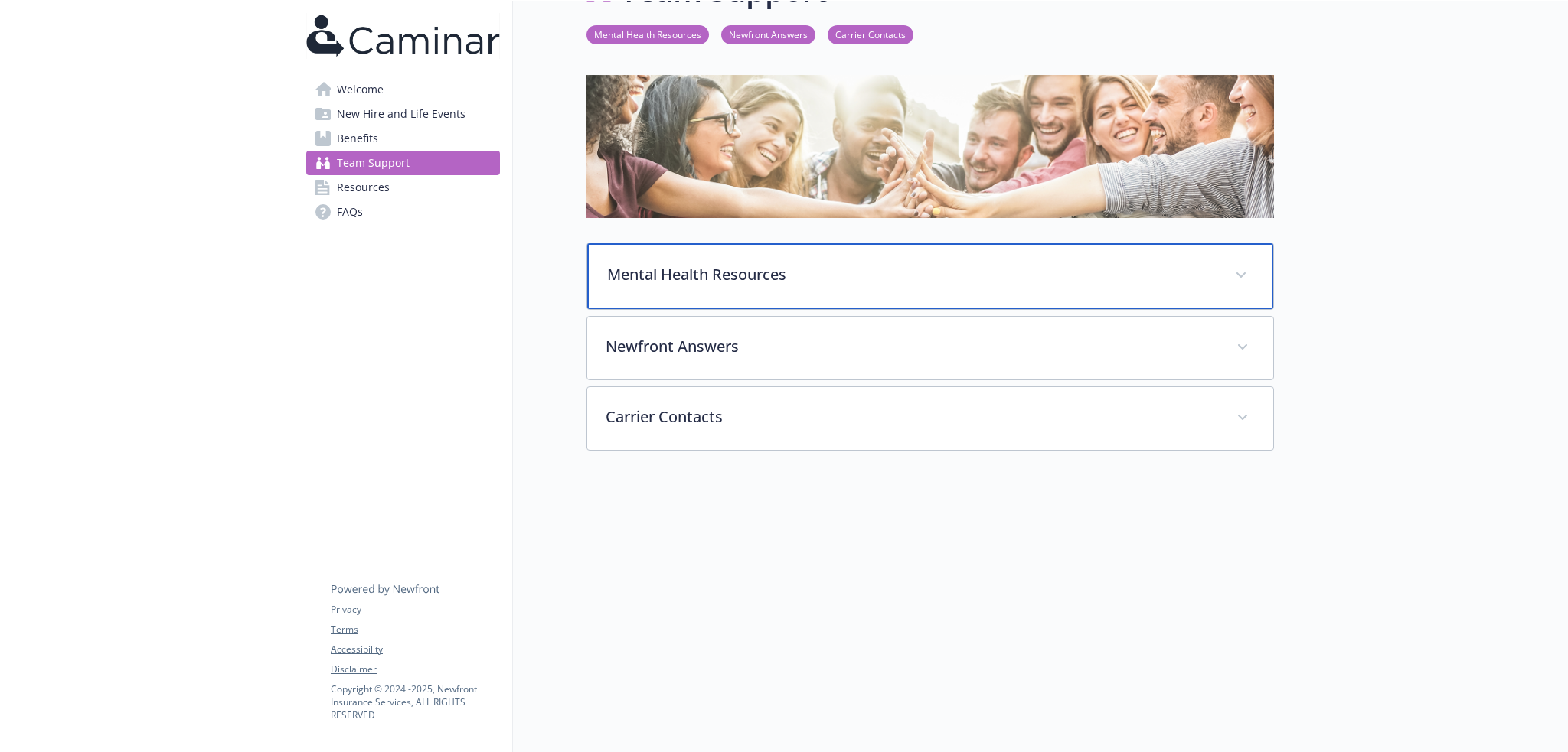
click at [703, 264] on p "Mental Health Resources" at bounding box center [911, 275] width 610 height 23
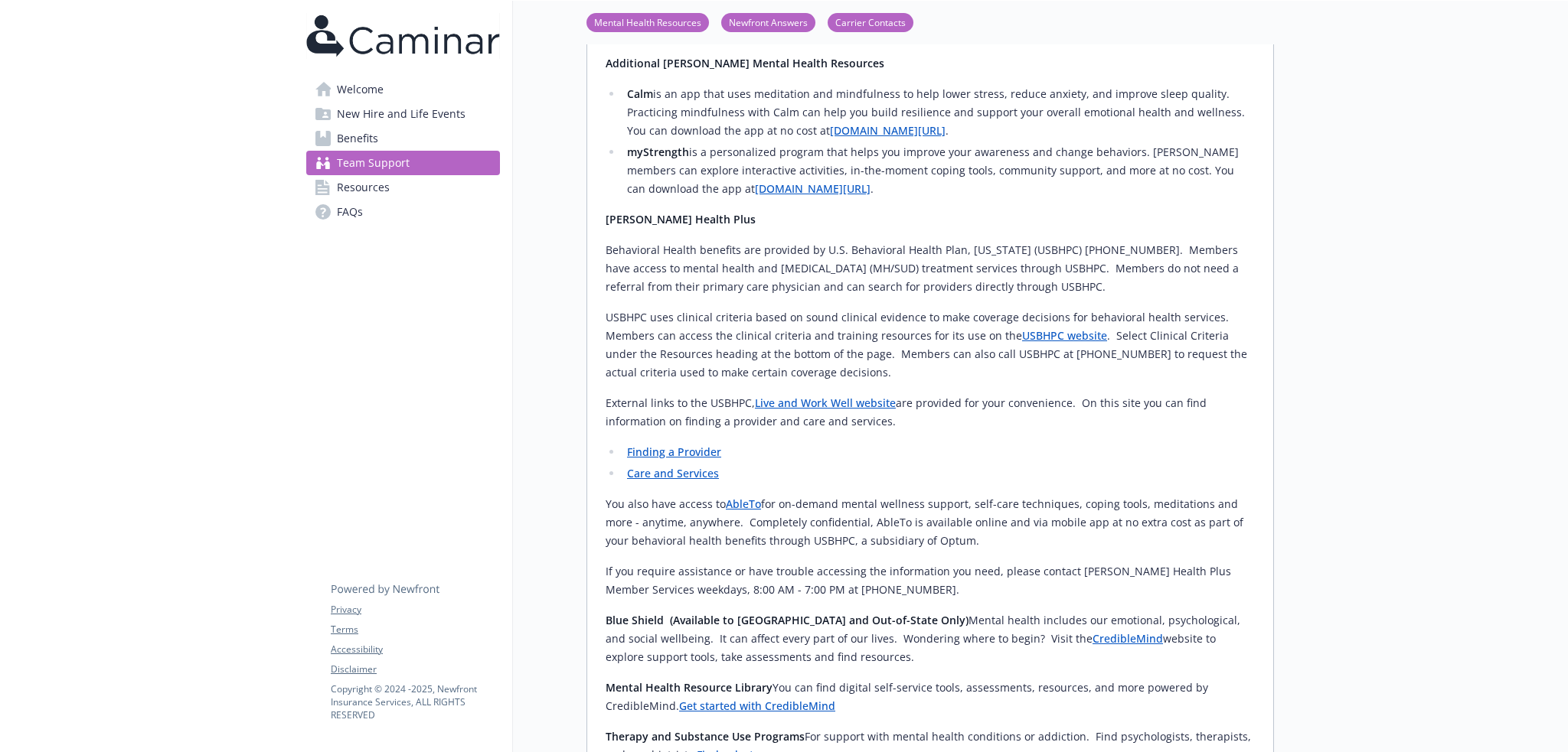
scroll to position [905, 0]
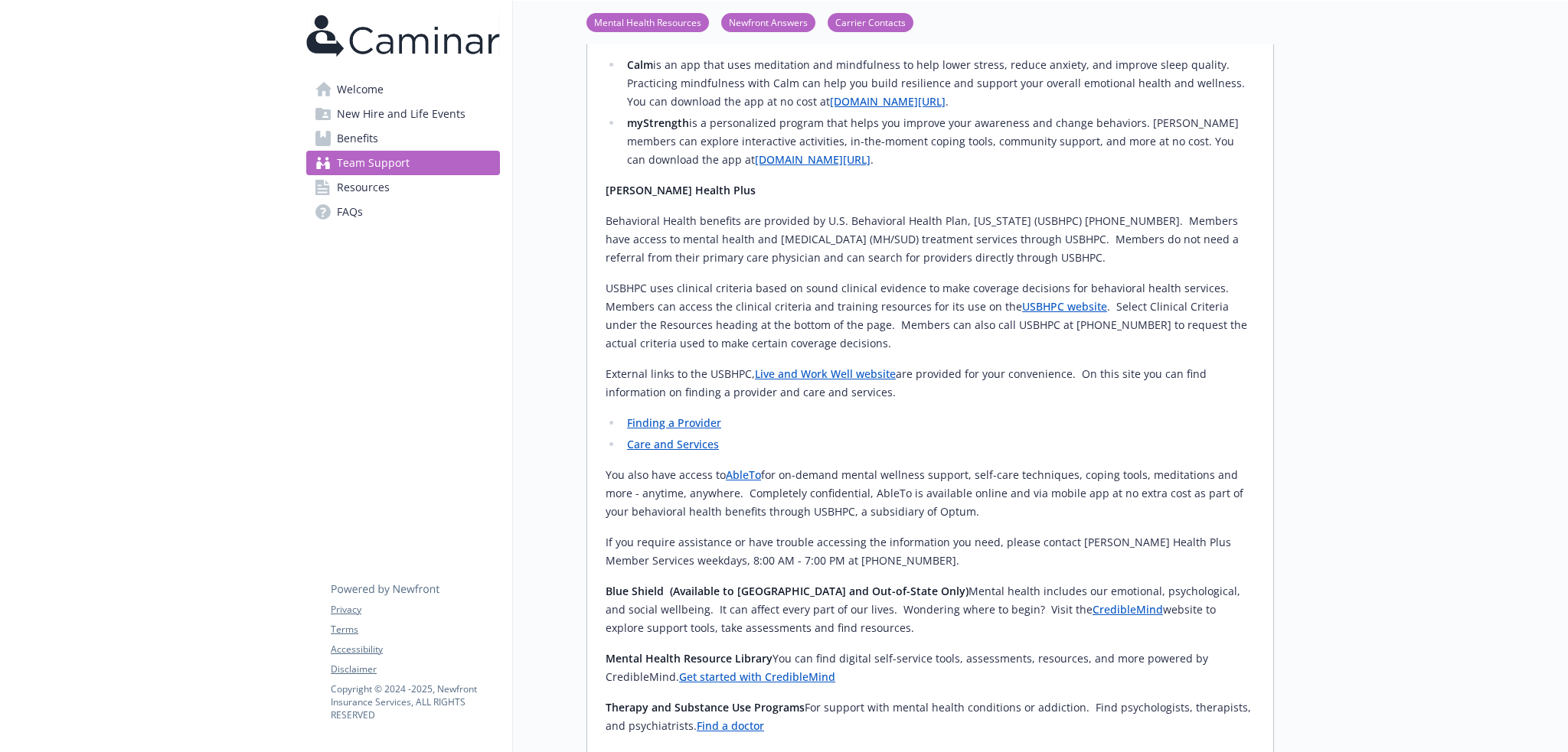
click at [393, 187] on link "Resources" at bounding box center [403, 187] width 194 height 25
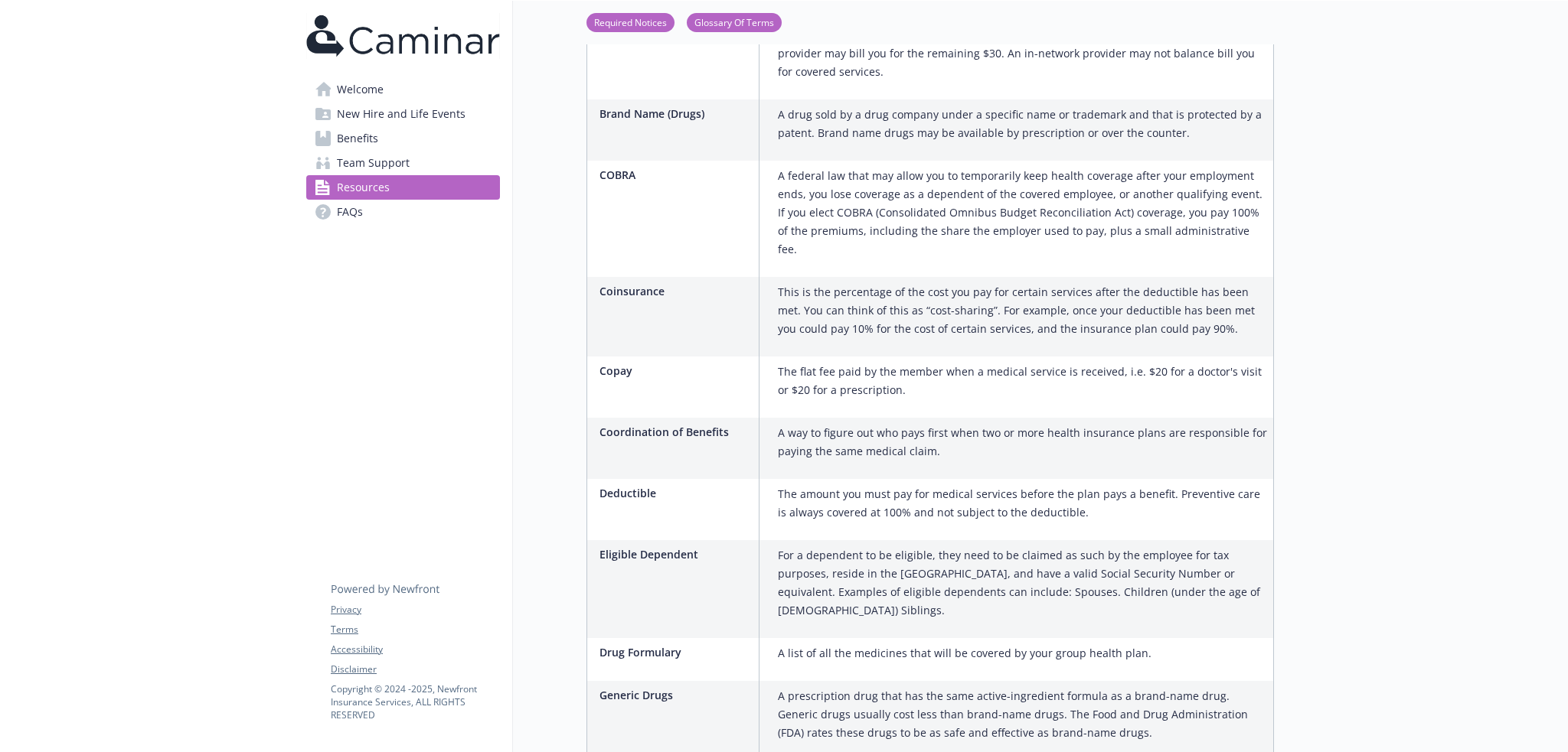
click at [385, 215] on link "FAQs" at bounding box center [403, 212] width 194 height 25
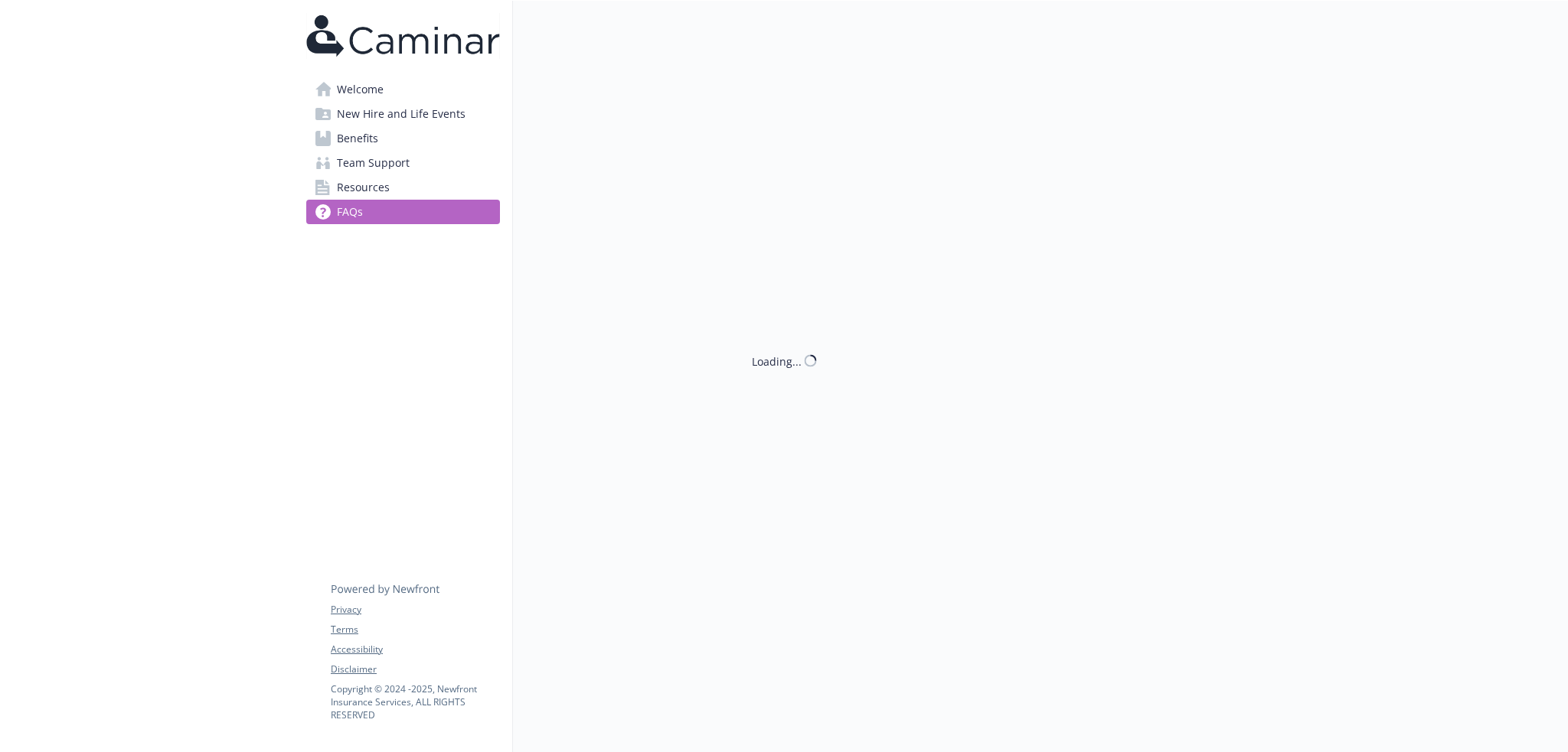
scroll to position [905, 0]
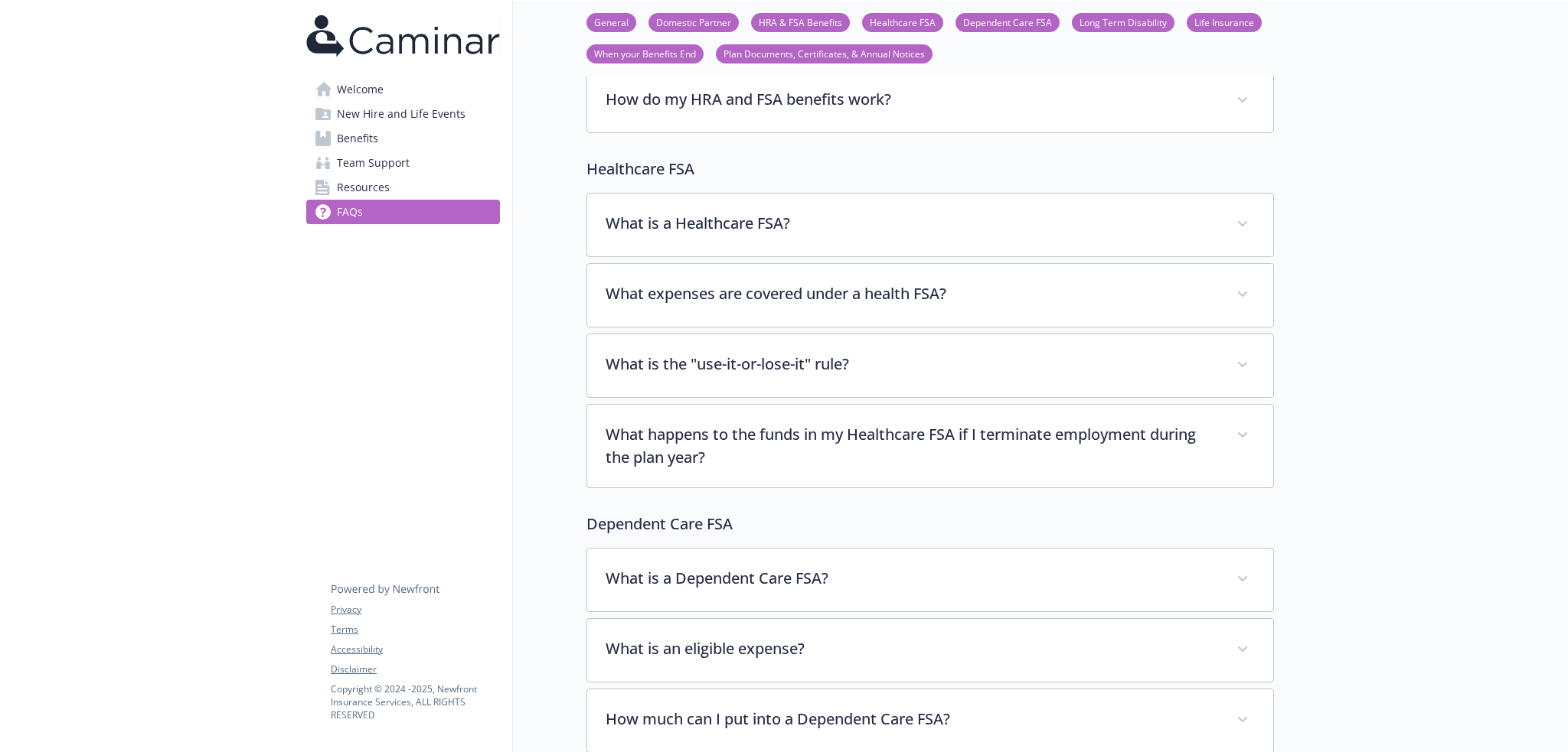
click at [406, 94] on link "Welcome" at bounding box center [403, 90] width 194 height 25
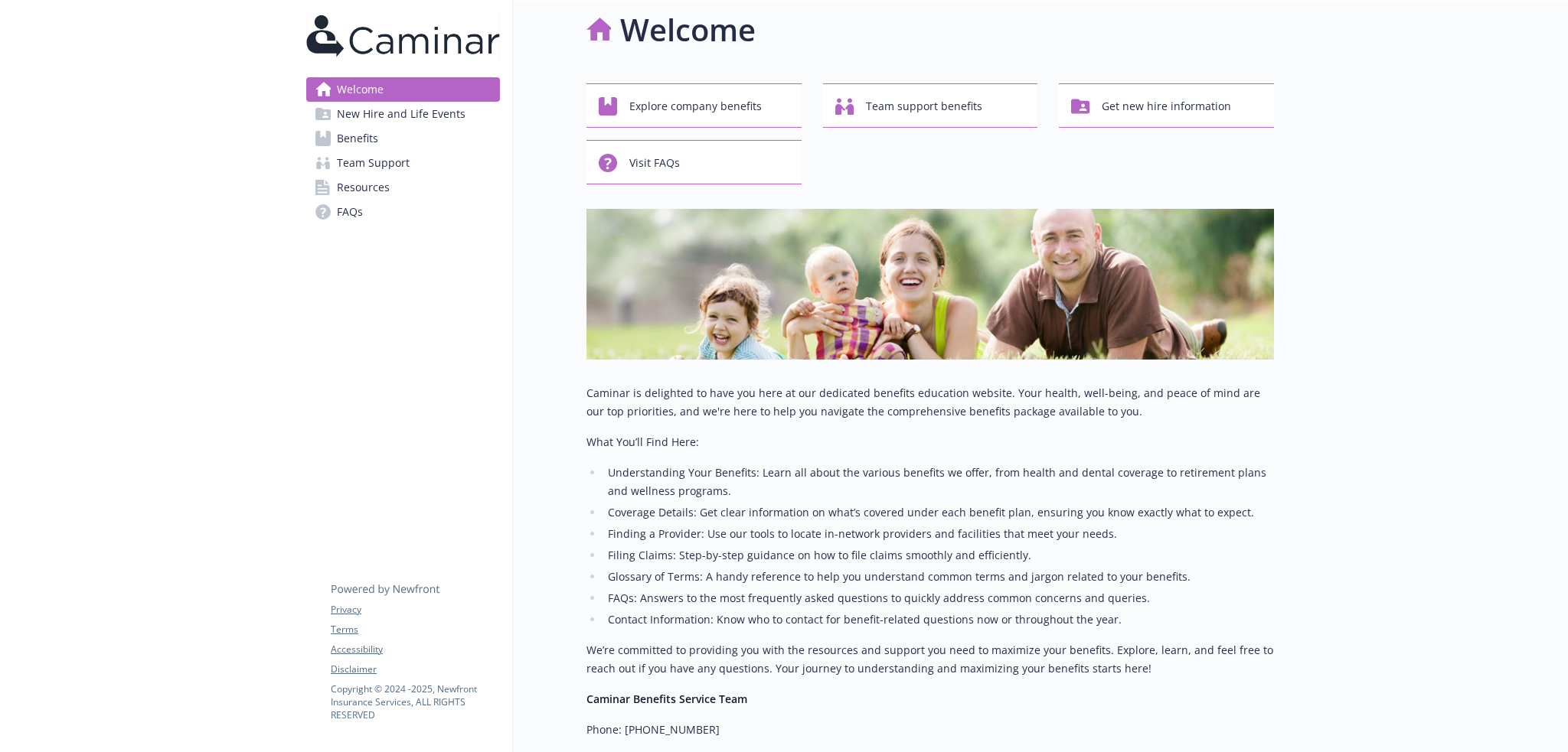
scroll to position [214, 0]
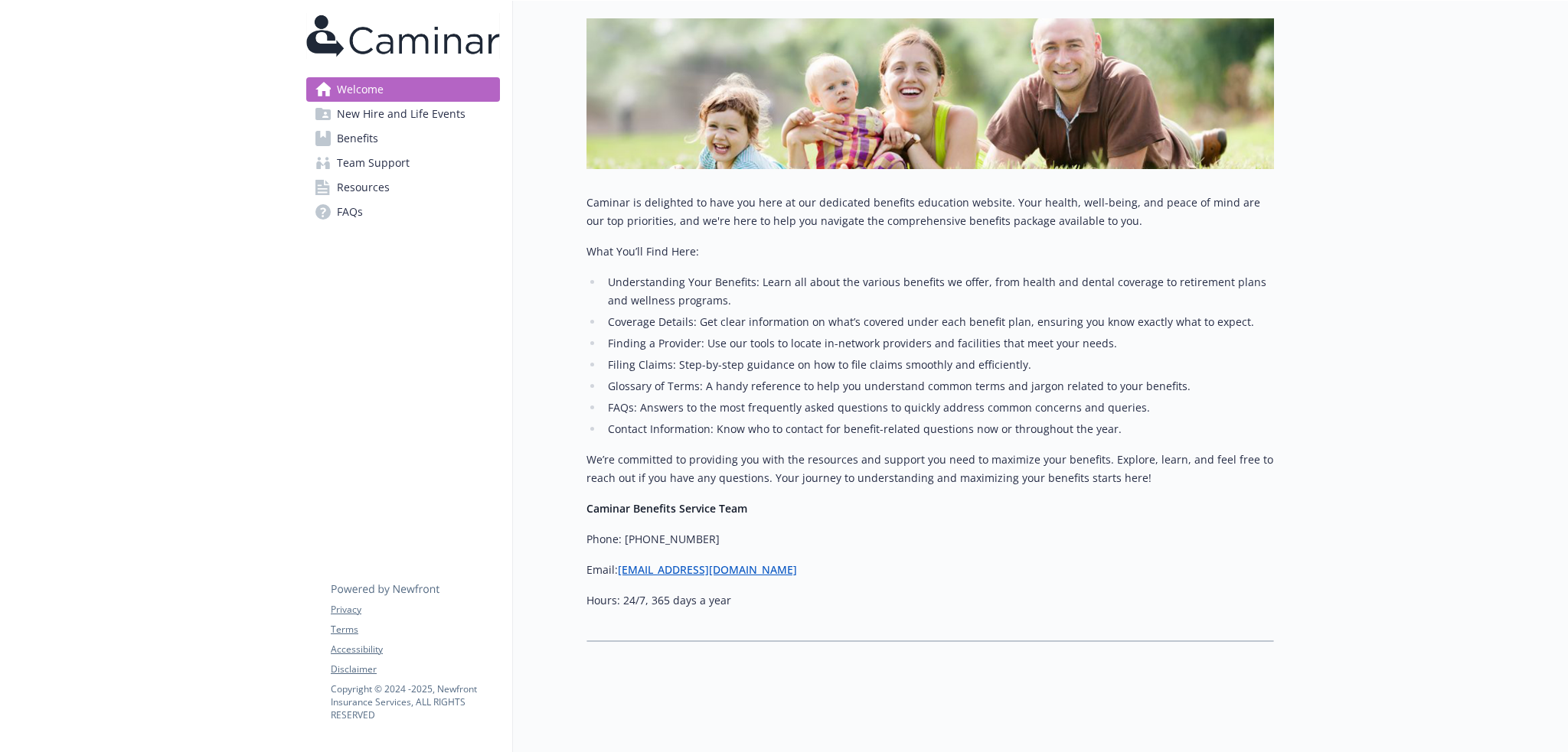
drag, startPoint x: 457, startPoint y: 138, endPoint x: 457, endPoint y: 145, distance: 7.0
click at [457, 138] on link "Benefits" at bounding box center [403, 139] width 194 height 25
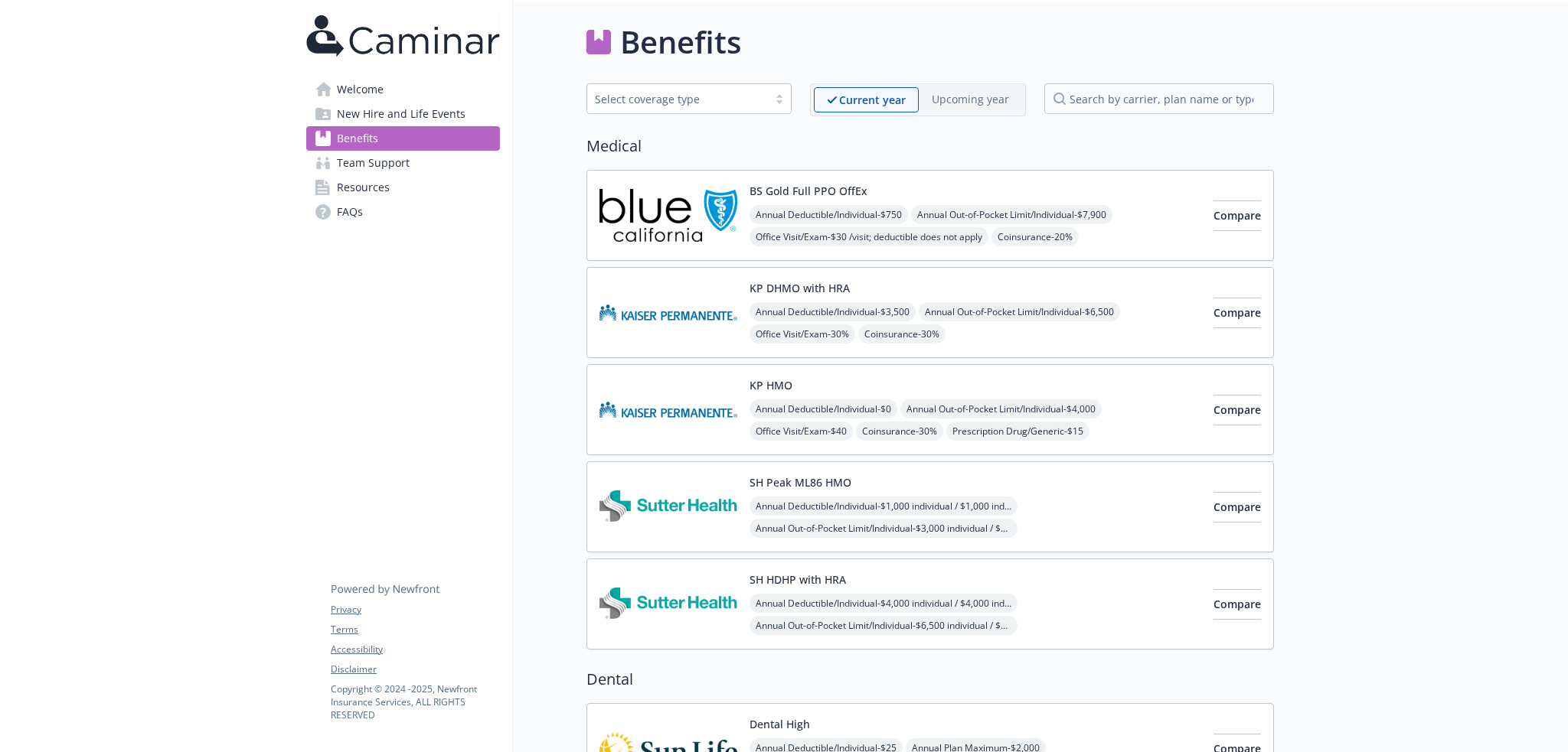
click at [916, 314] on span "Annual Deductible/Individual - $3,500" at bounding box center [833, 312] width 166 height 19
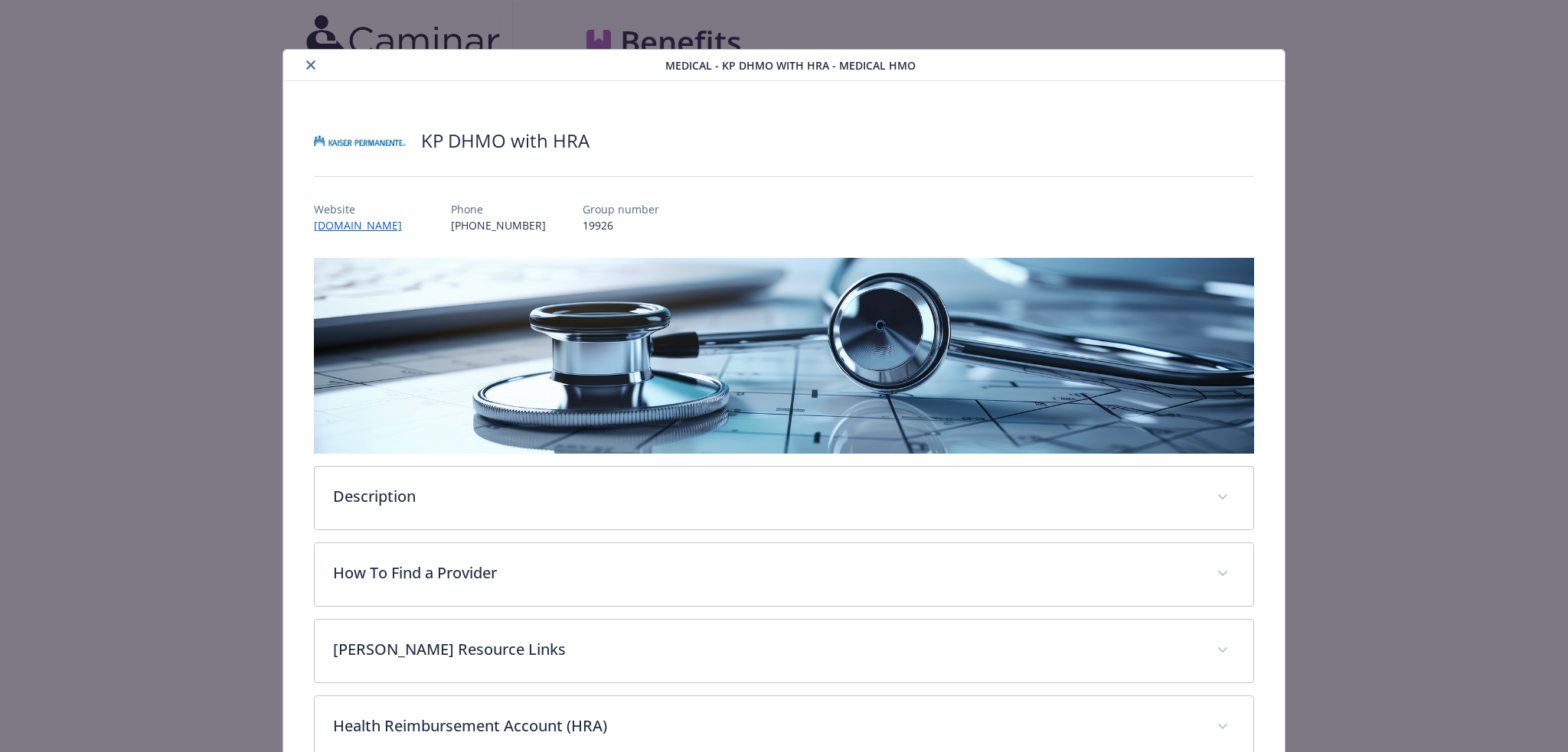
scroll to position [327, 0]
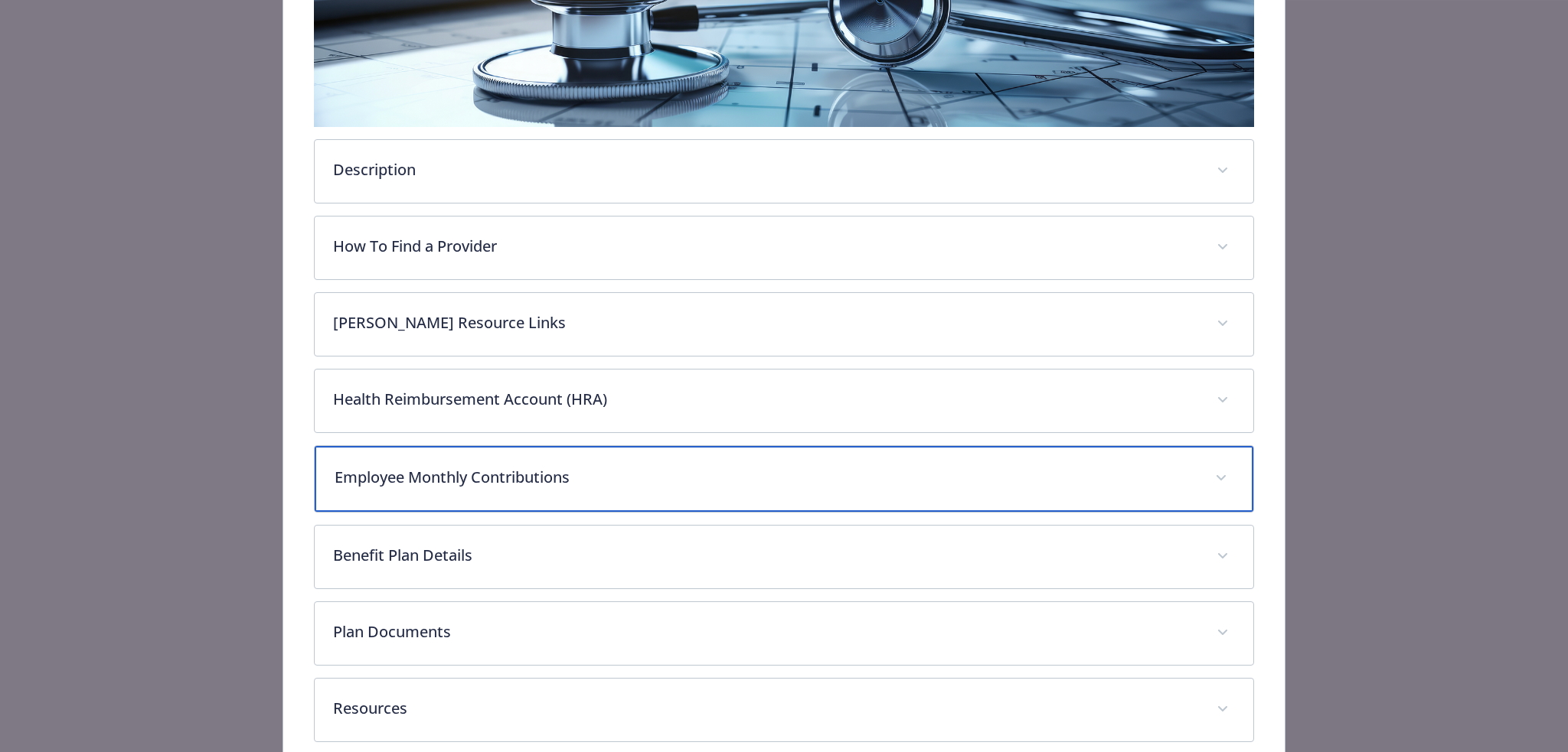
click at [487, 486] on div "Employee Monthly Contributions" at bounding box center [784, 479] width 939 height 66
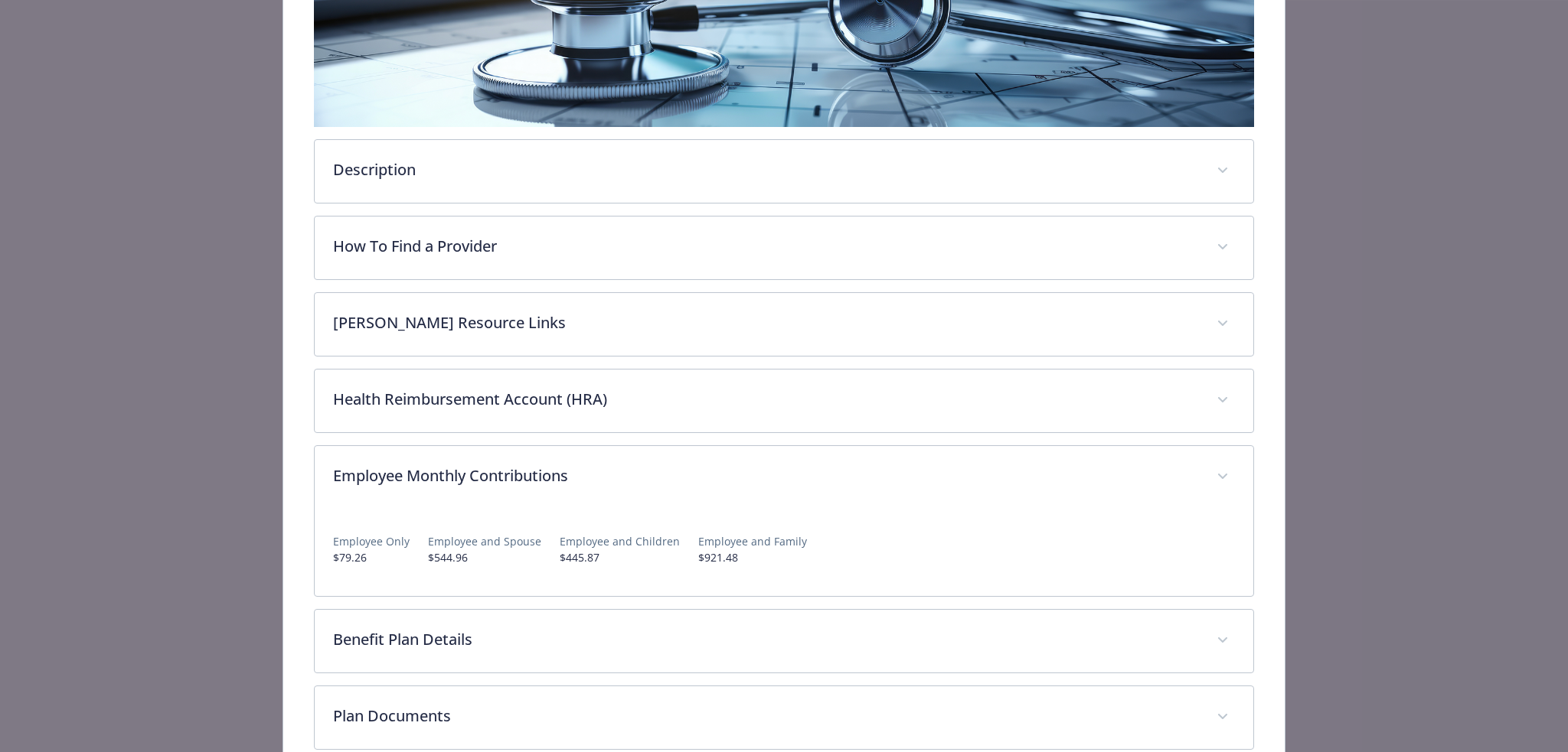
scroll to position [46, 0]
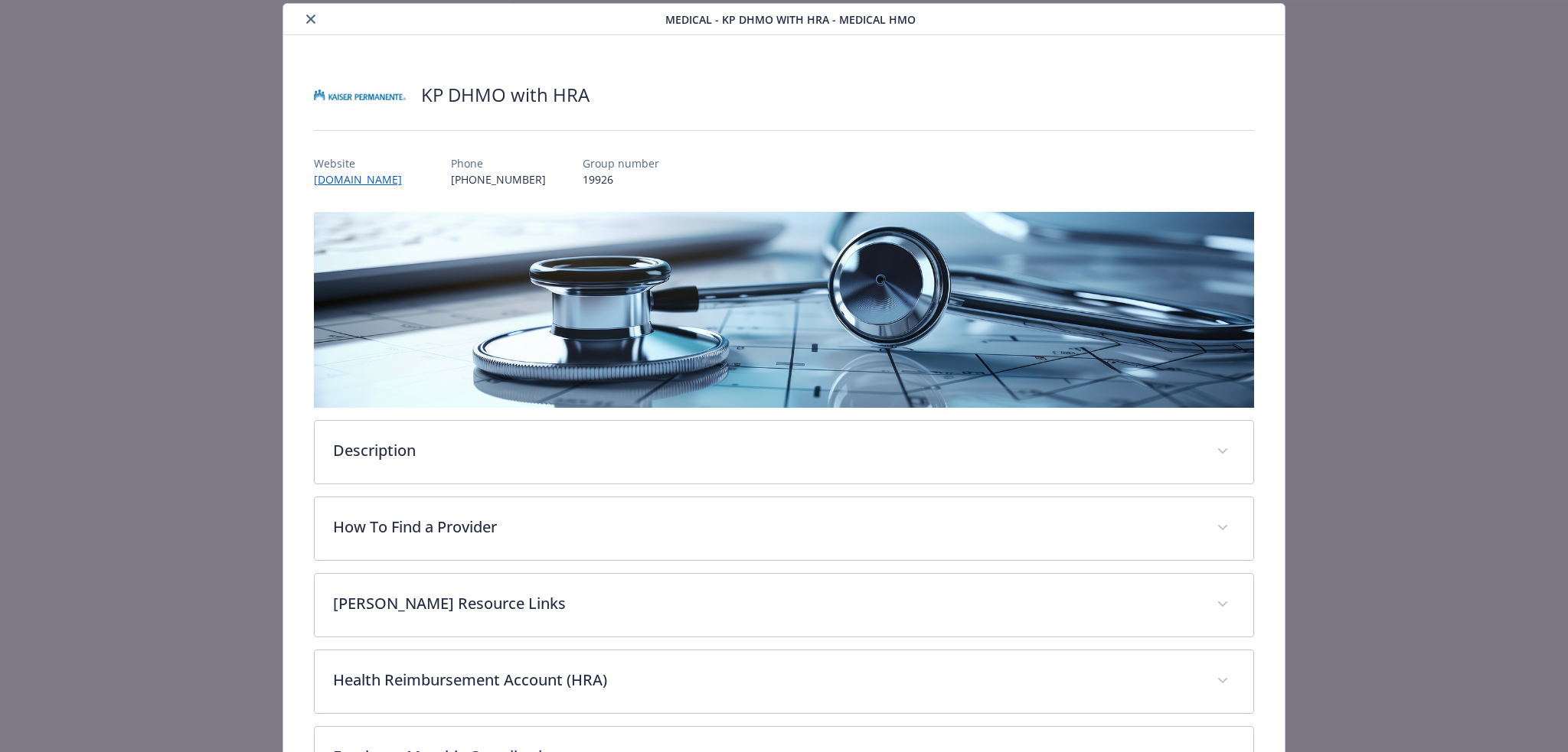
click at [306, 26] on button "close" at bounding box center [310, 19] width 18 height 18
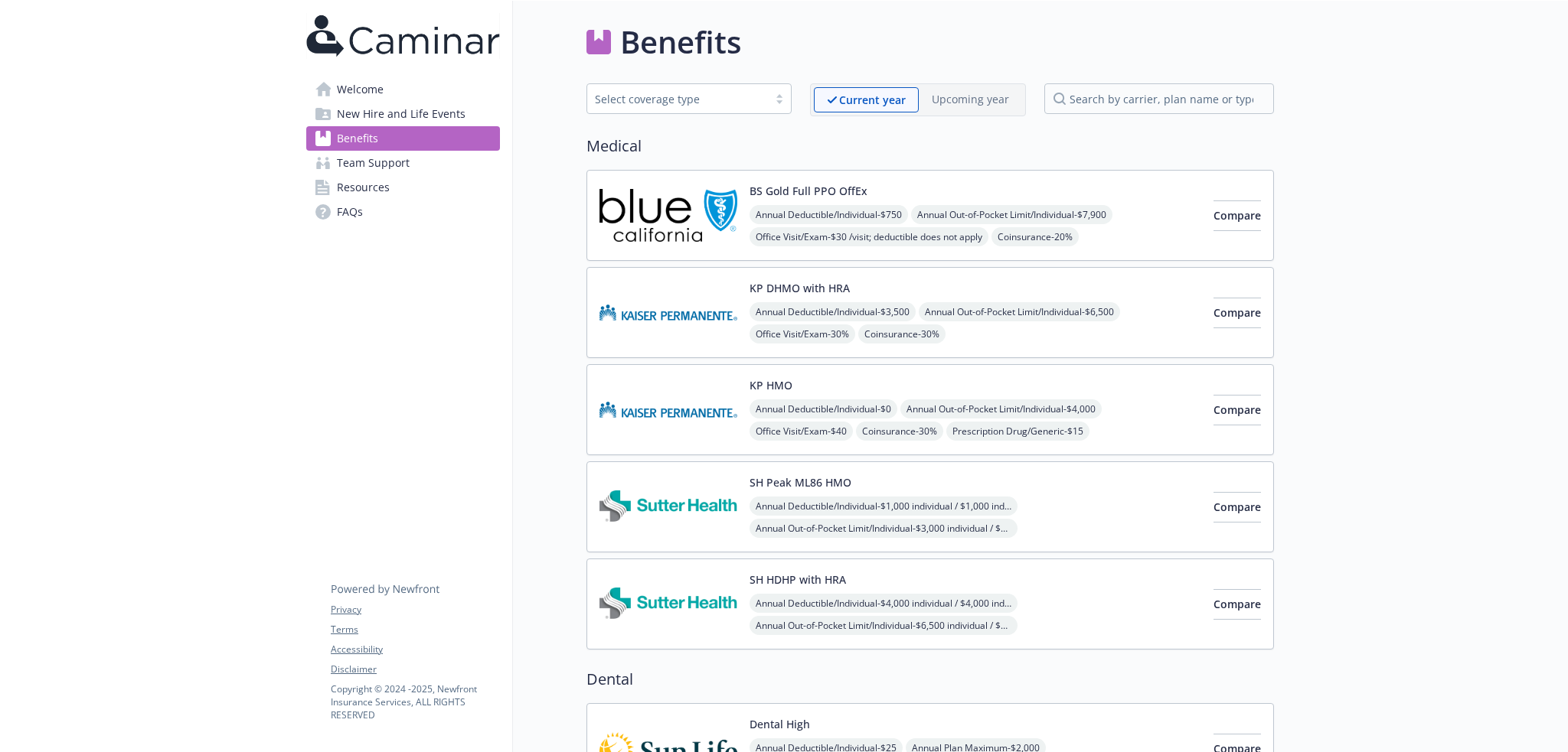
click at [760, 393] on div "KP HMO Annual Deductible/Individual - $0 Annual Out-of-Pocket Limit/Individual …" at bounding box center [975, 409] width 452 height 65
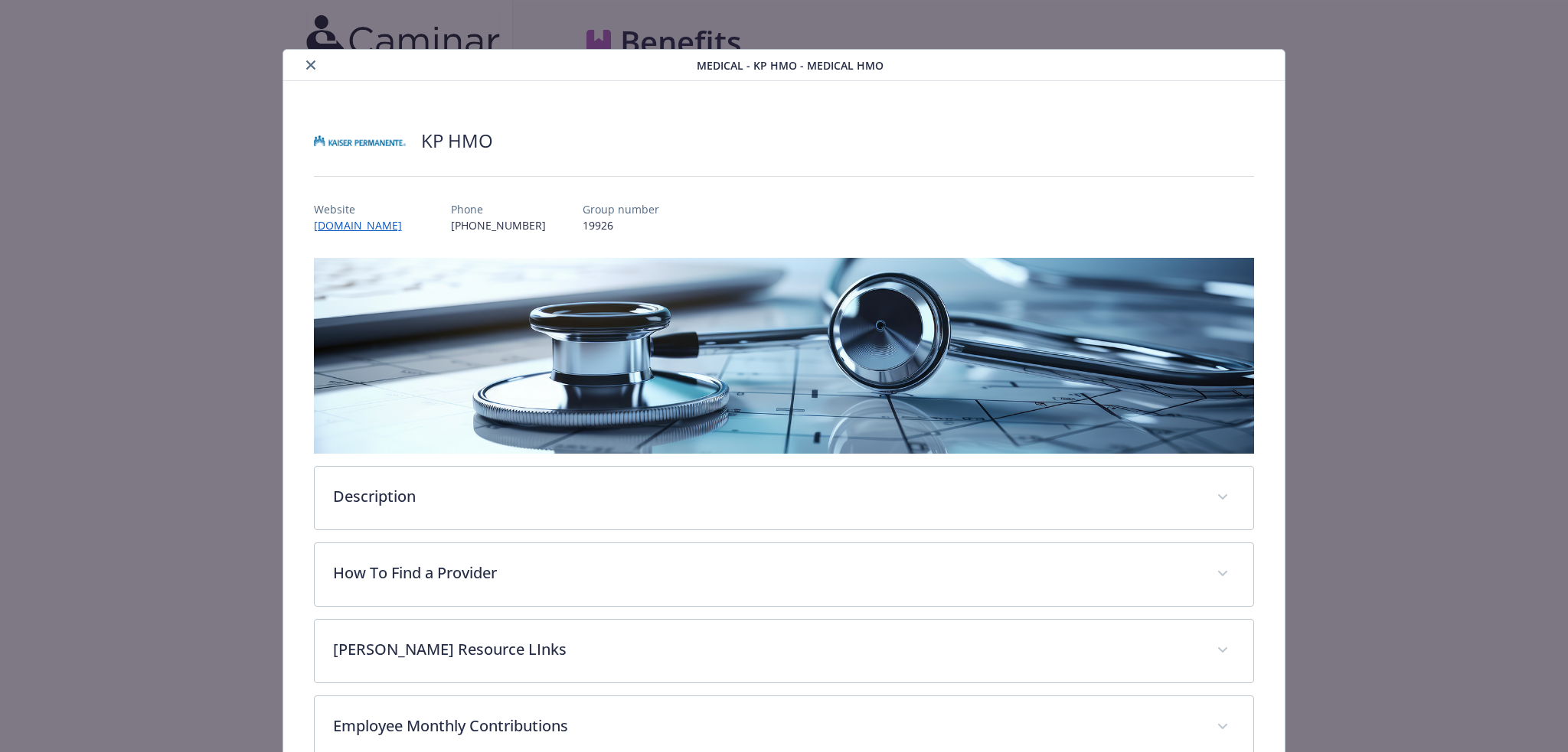
scroll to position [46, 0]
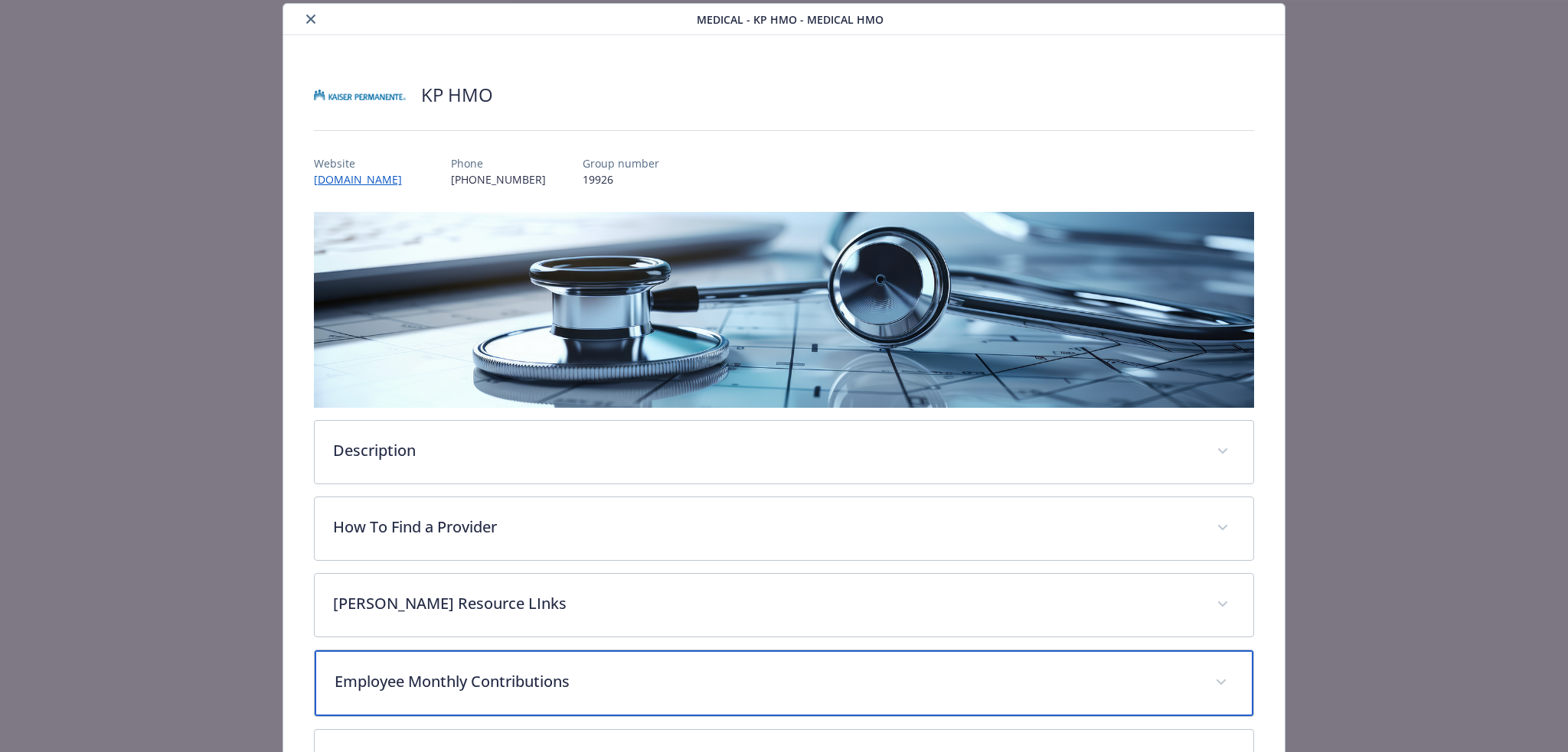
click at [552, 663] on div "Employee Monthly Contributions" at bounding box center [784, 683] width 939 height 66
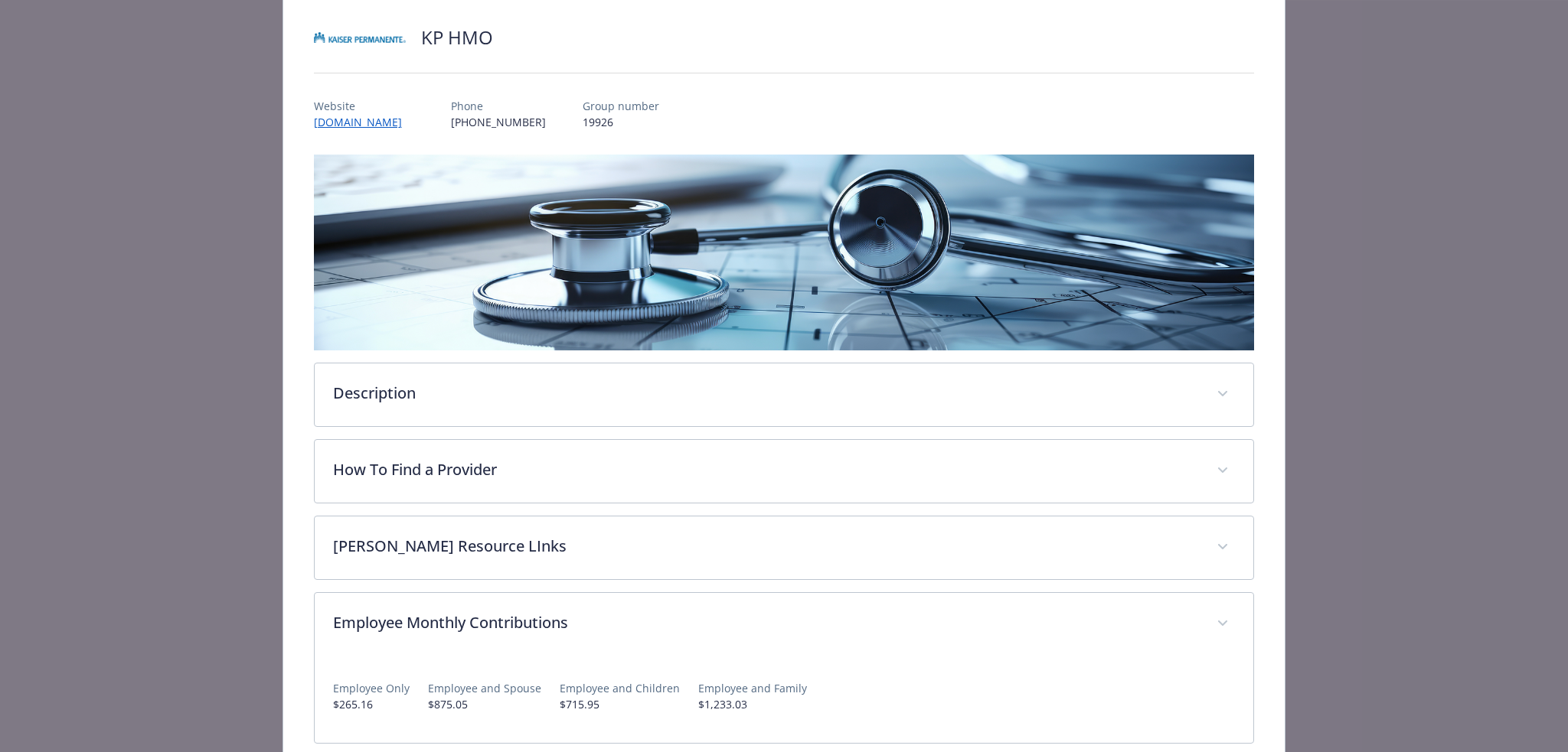
scroll to position [0, 0]
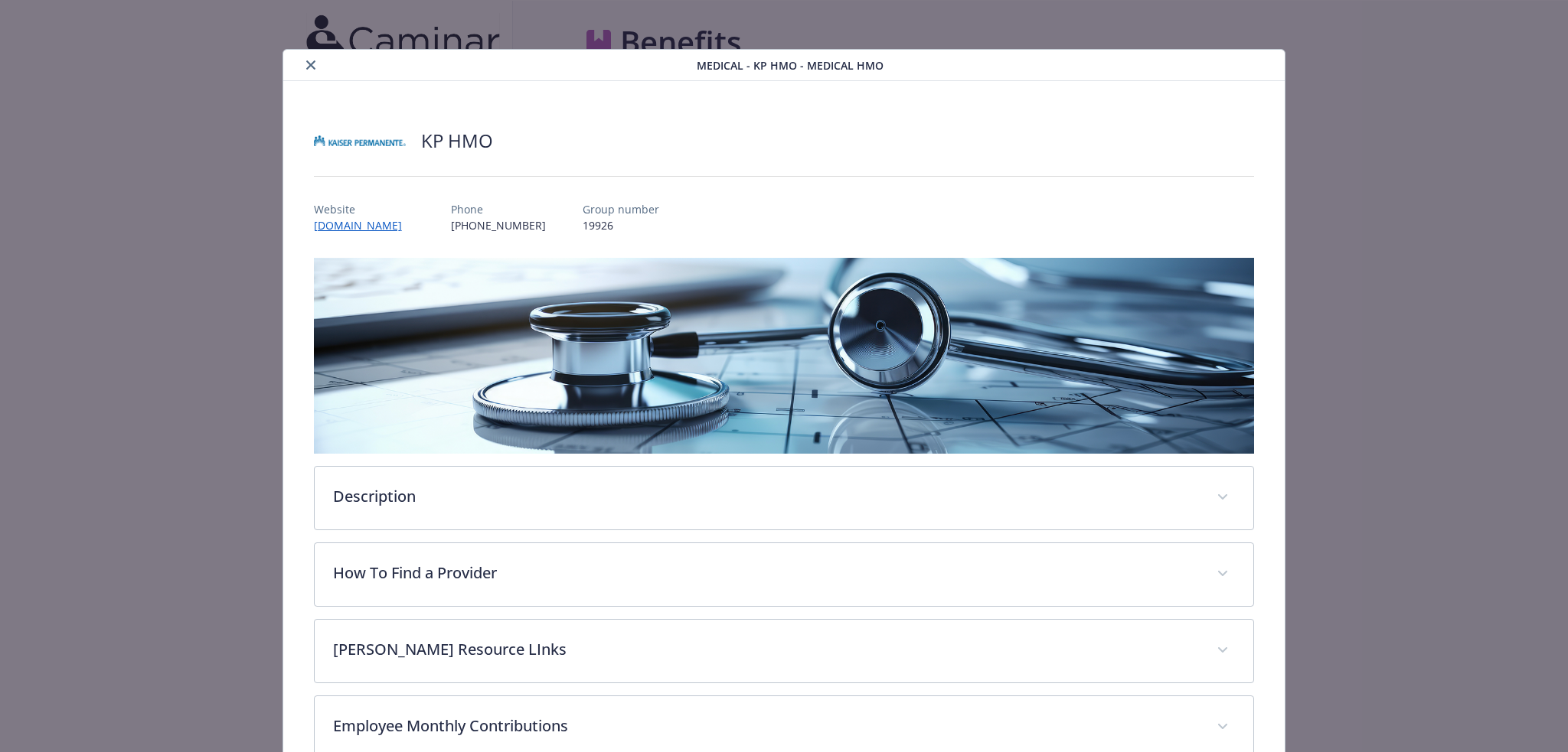
click at [306, 68] on icon "close" at bounding box center [311, 65] width 9 height 9
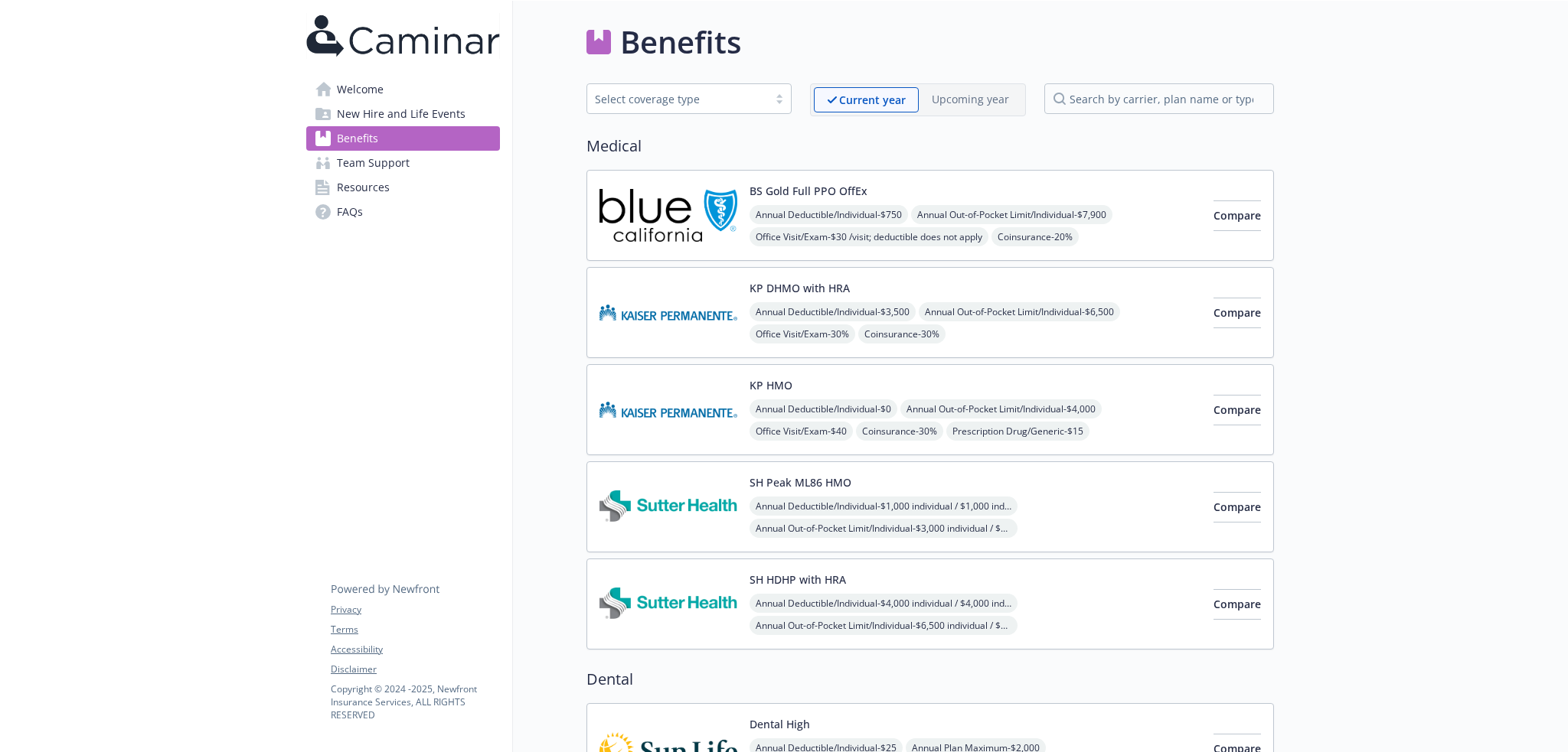
click at [997, 576] on div "SH HDHP with HRA Annual Deductible/Individual - $4,000 individual / $4,000 indi…" at bounding box center [975, 604] width 452 height 65
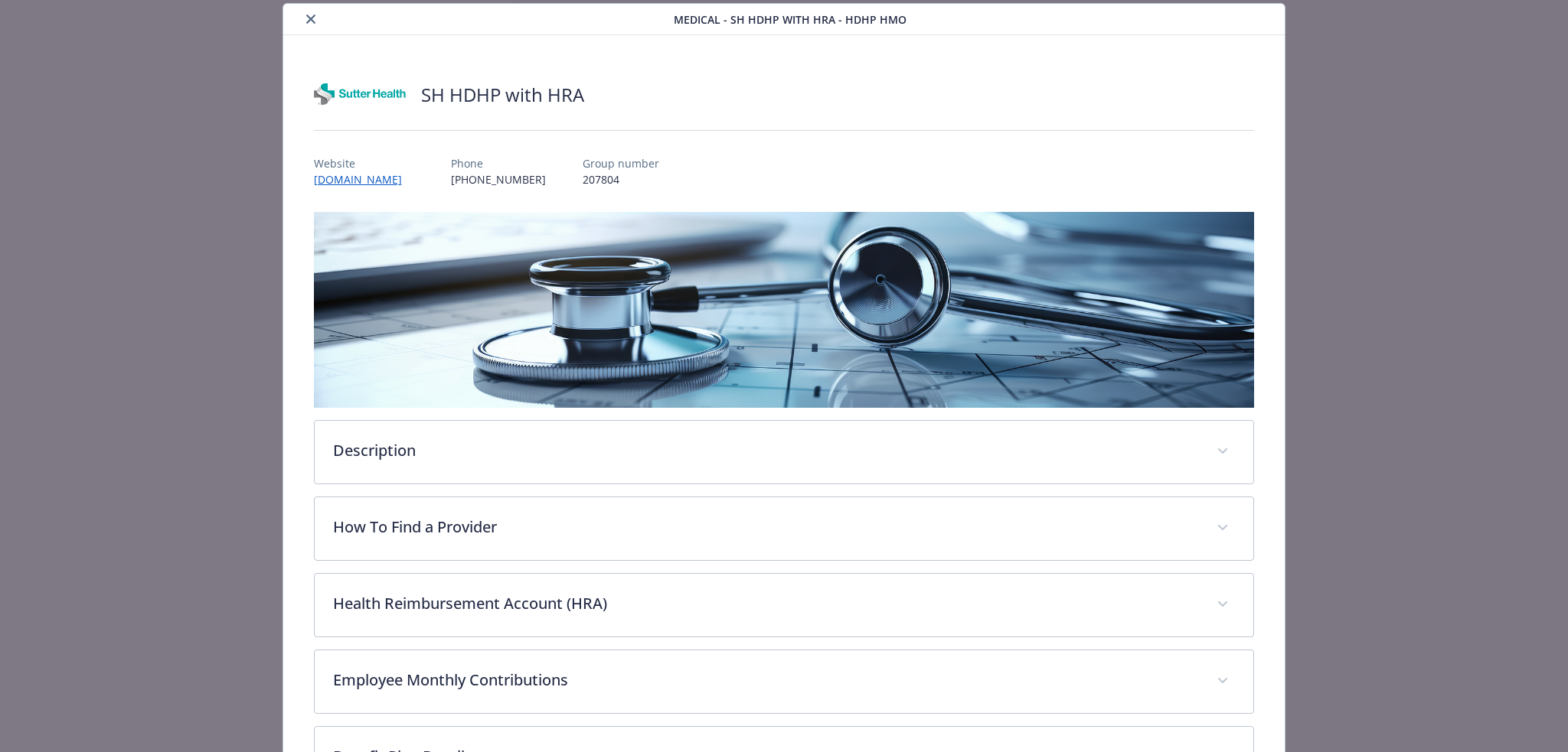
scroll to position [322, 0]
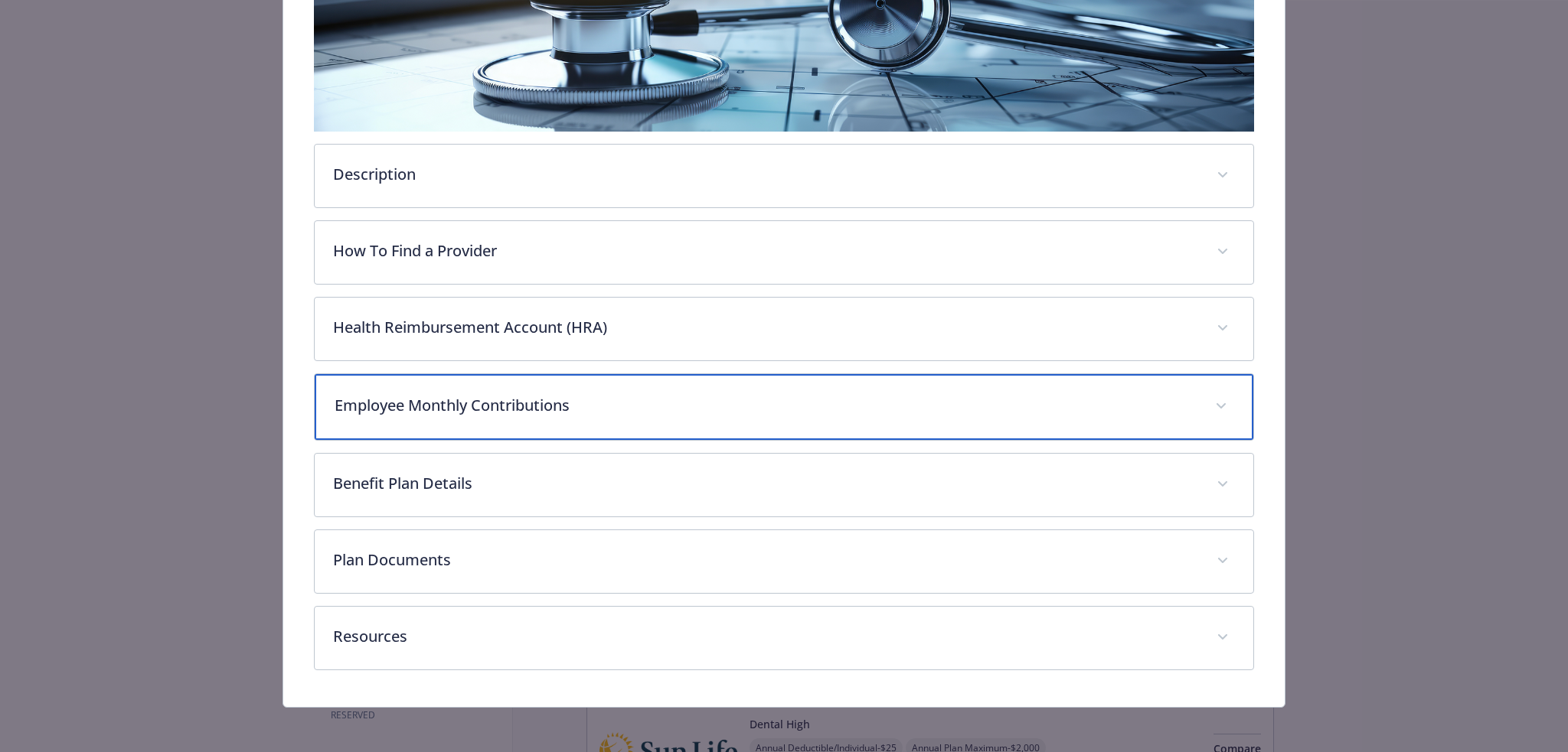
click at [570, 420] on div "Employee Monthly Contributions" at bounding box center [784, 407] width 939 height 66
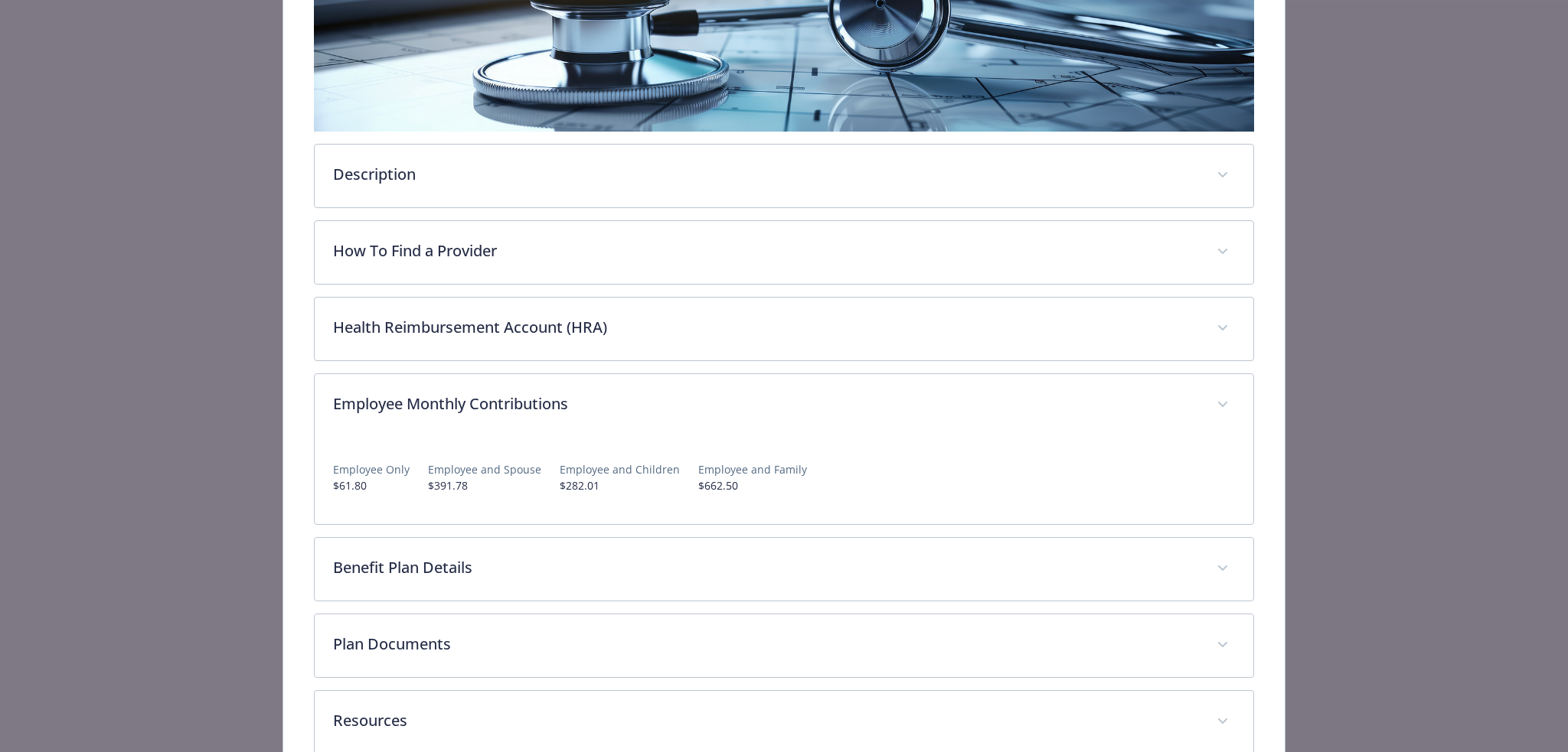
scroll to position [42, 0]
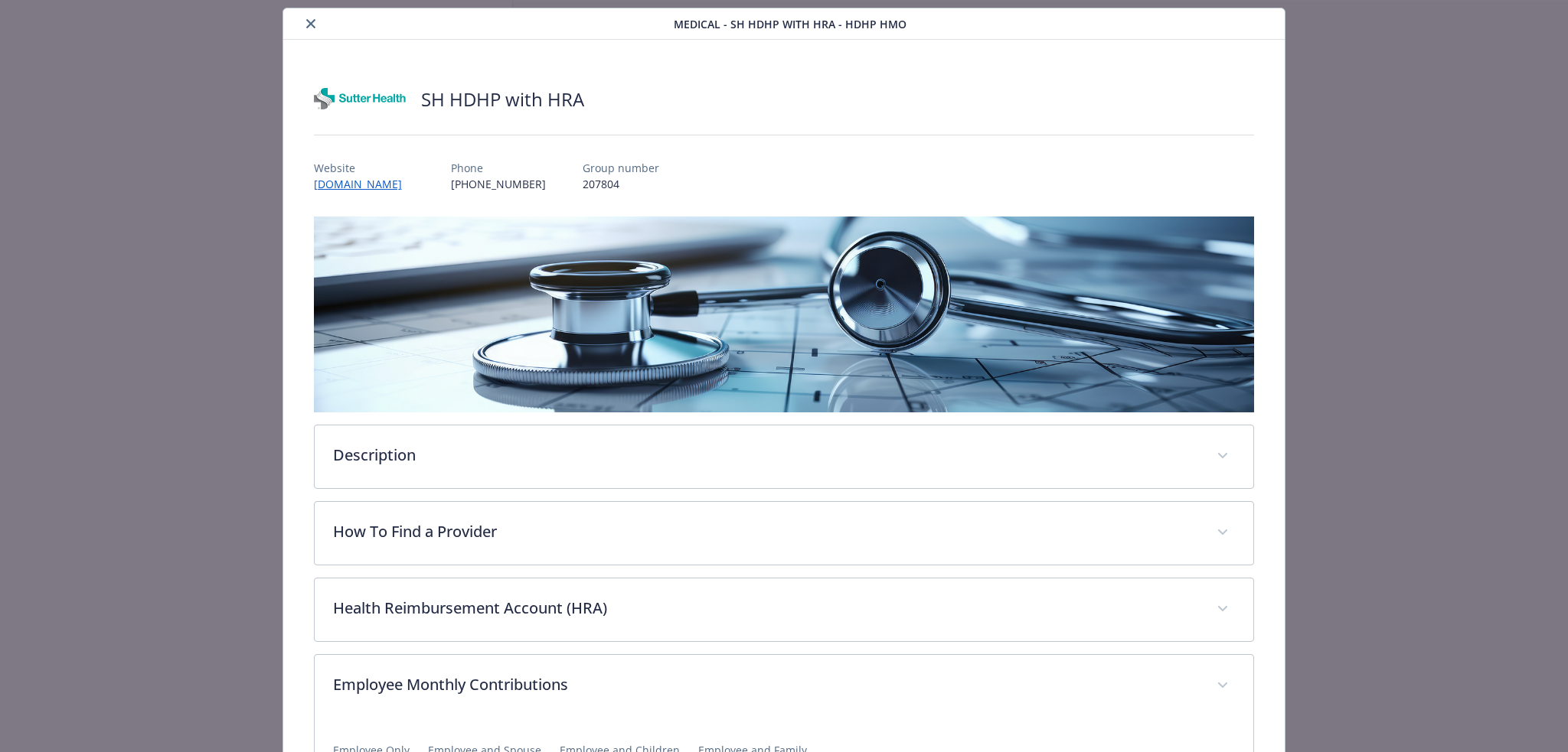
click at [301, 16] on div "details for plan Medical - SH HDHP with HRA - HDHP HMO" at bounding box center [481, 23] width 385 height 18
click at [306, 25] on icon "close" at bounding box center [311, 24] width 9 height 9
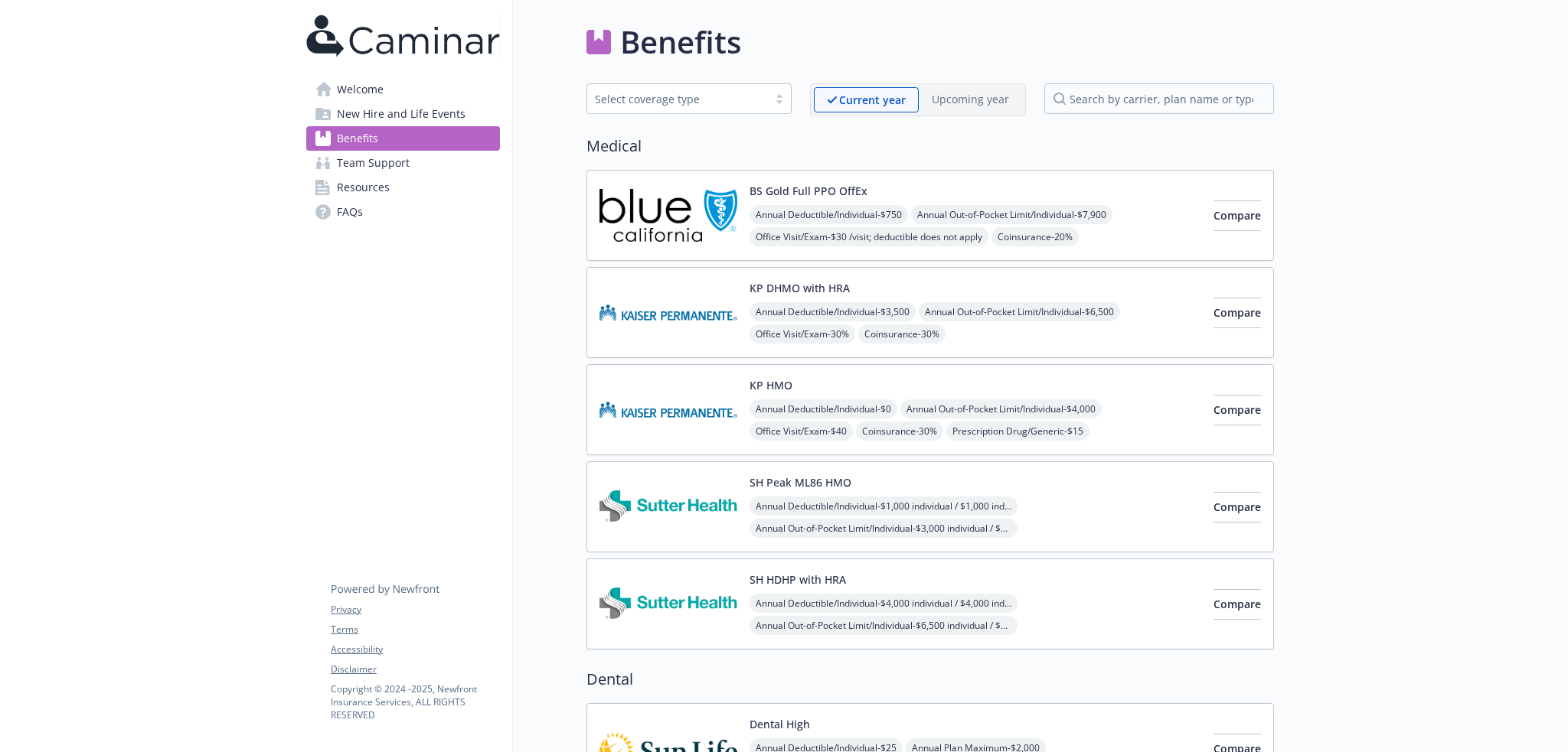
click at [944, 512] on span "Annual Deductible/Individual - $1,000 individual / $1,000 individual family mem…" at bounding box center [883, 506] width 267 height 19
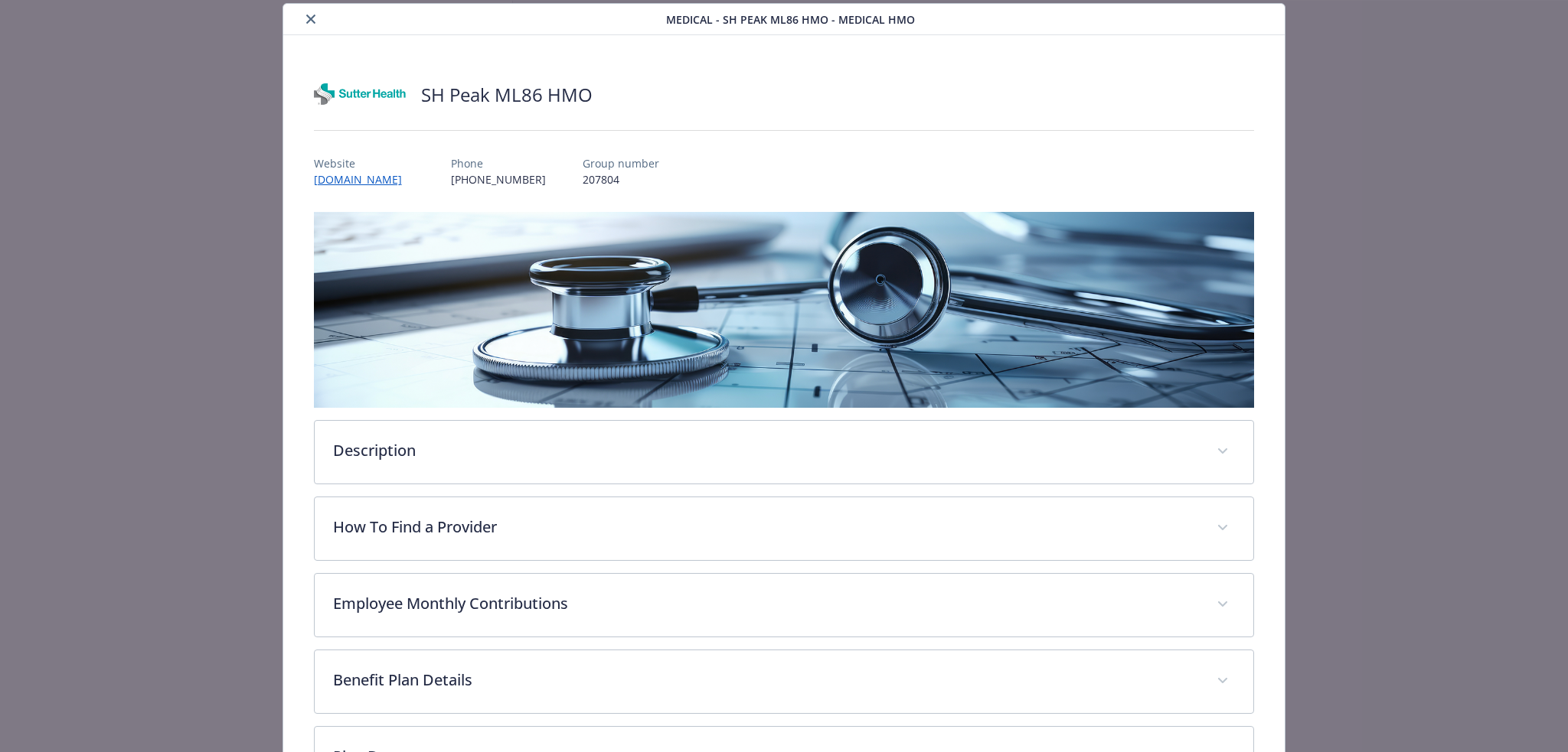
scroll to position [246, 0]
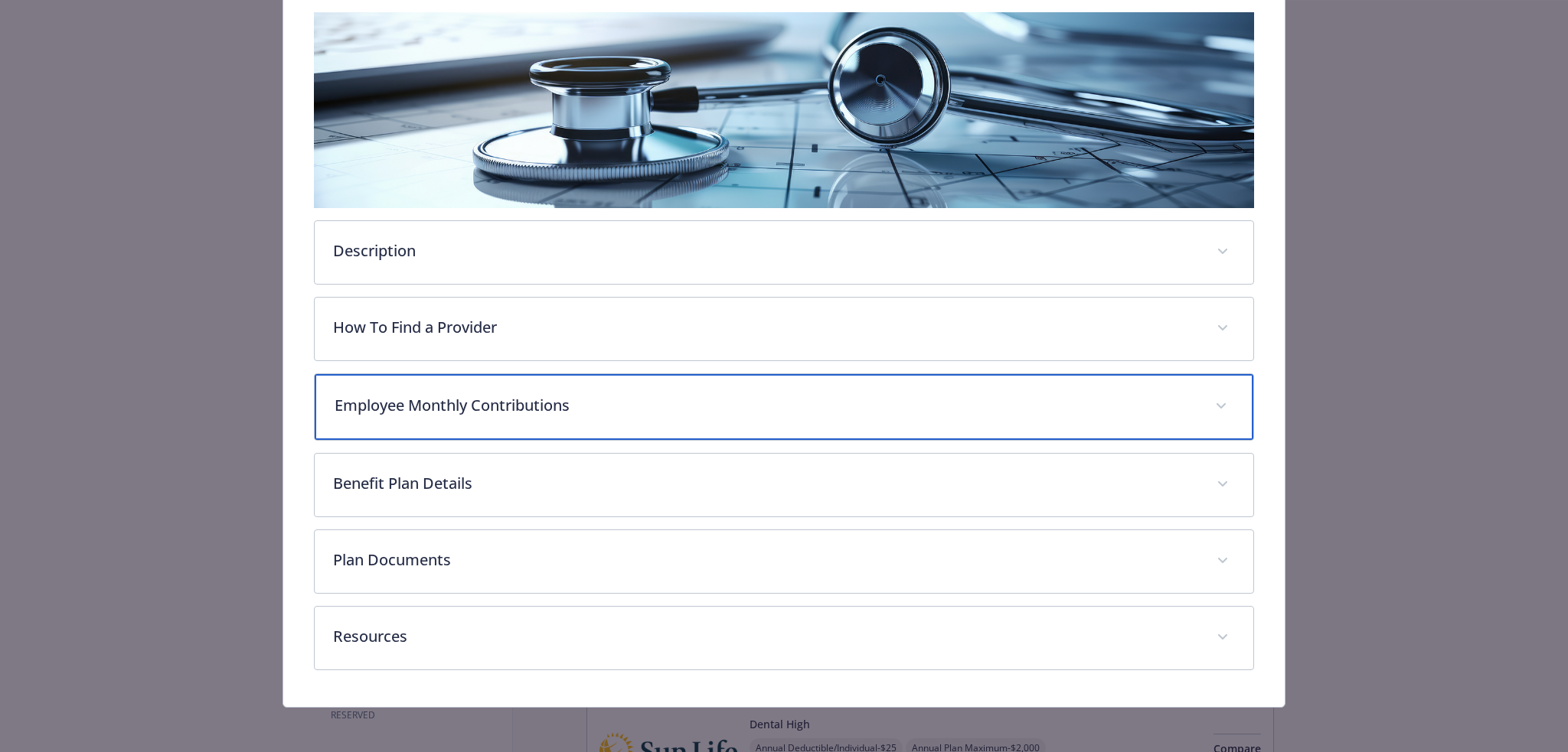
click at [656, 409] on p "Employee Monthly Contributions" at bounding box center [766, 405] width 863 height 23
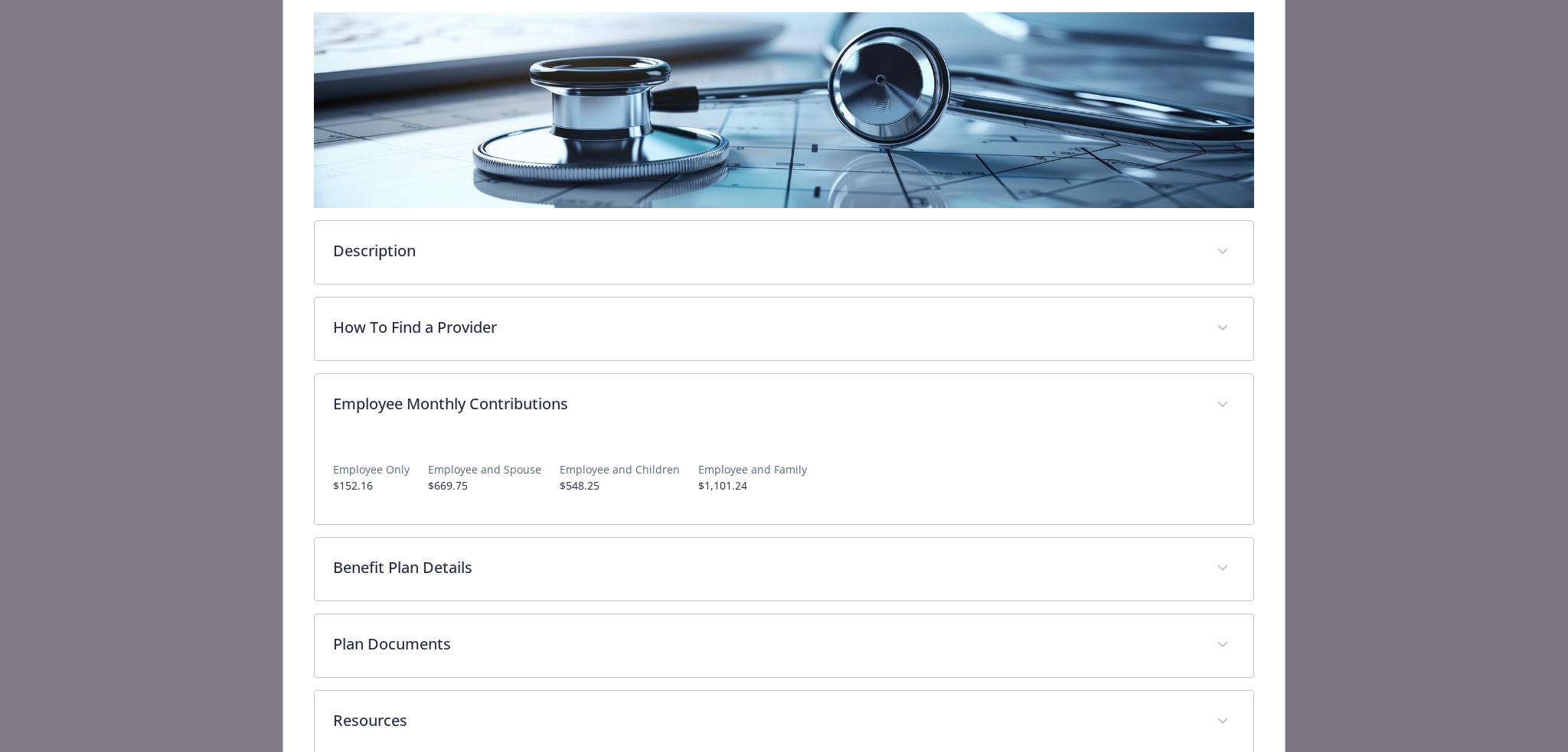
click at [841, 461] on div "Employee Only $152.16 Employee and Spouse $669.75 Employee and Children $548.25…" at bounding box center [784, 470] width 903 height 44
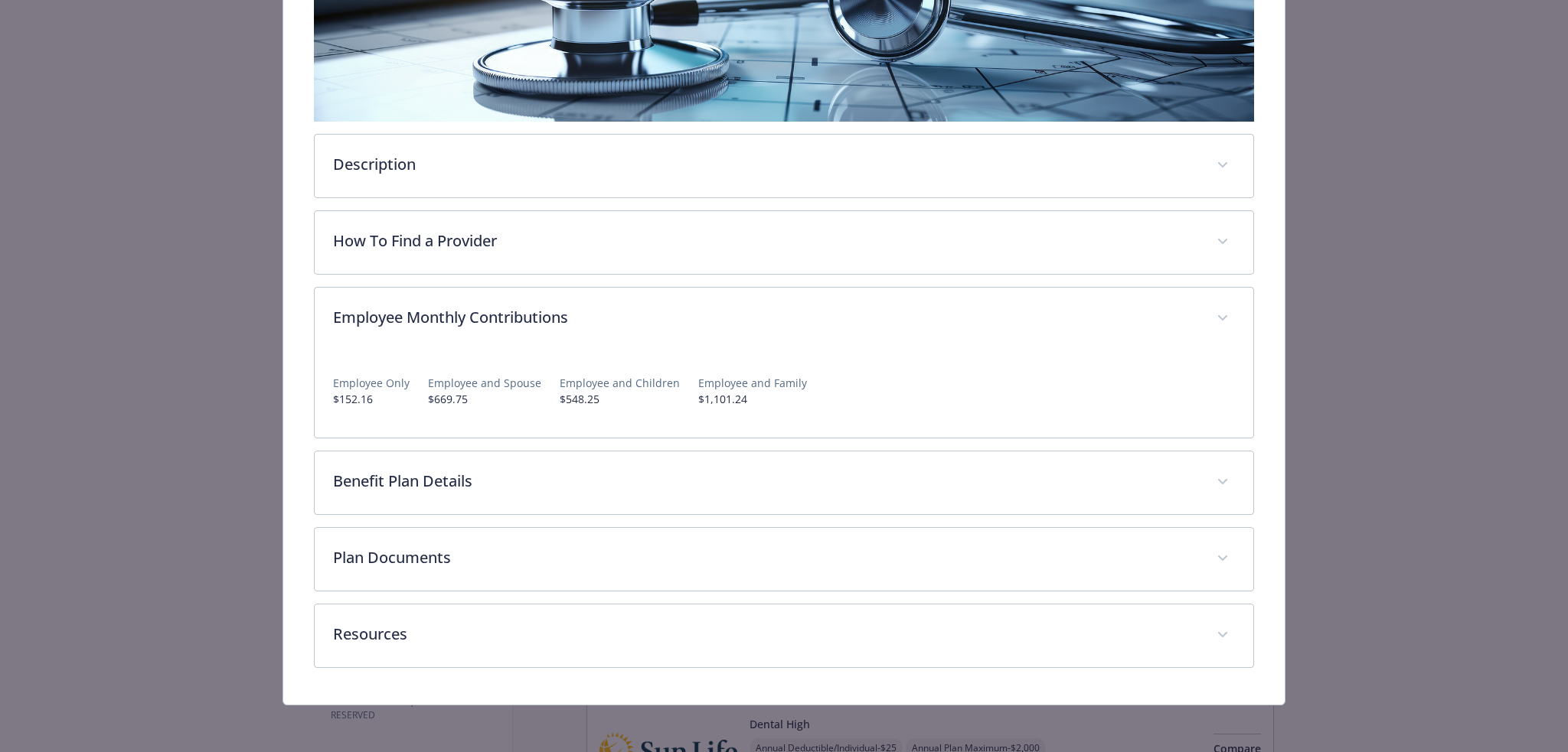
scroll to position [333, 0]
